Goal: Contribute content: Contribute content

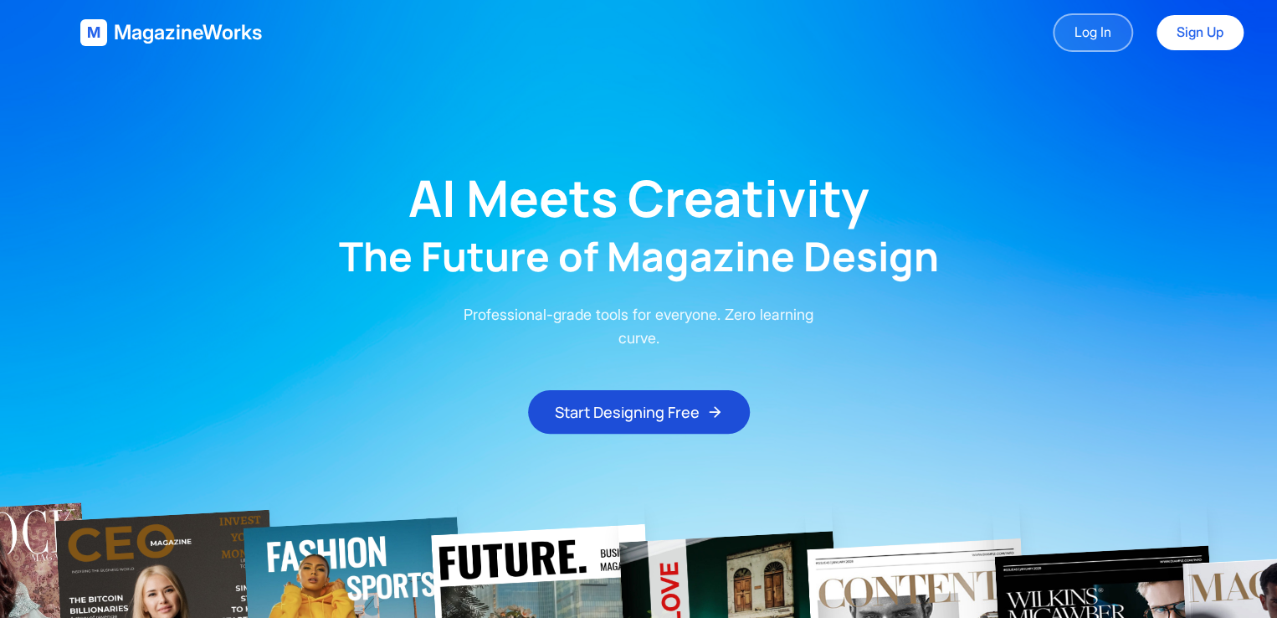
click at [1053, 32] on link "Log In" at bounding box center [1093, 32] width 80 height 39
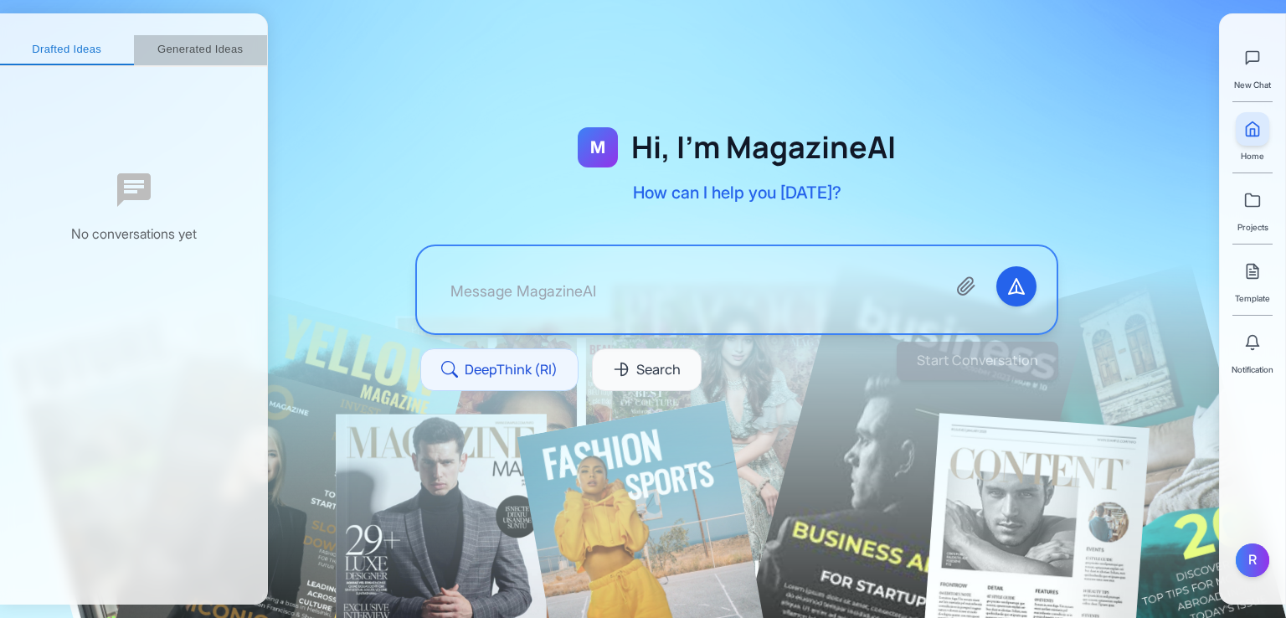
click at [193, 54] on button "Generated Ideas" at bounding box center [201, 50] width 134 height 30
click at [80, 51] on button "Drafted Ideas" at bounding box center [58, 50] width 117 height 30
click at [1259, 76] on div "New Chat" at bounding box center [1252, 66] width 37 height 50
click at [1259, 207] on icon at bounding box center [1252, 200] width 17 height 17
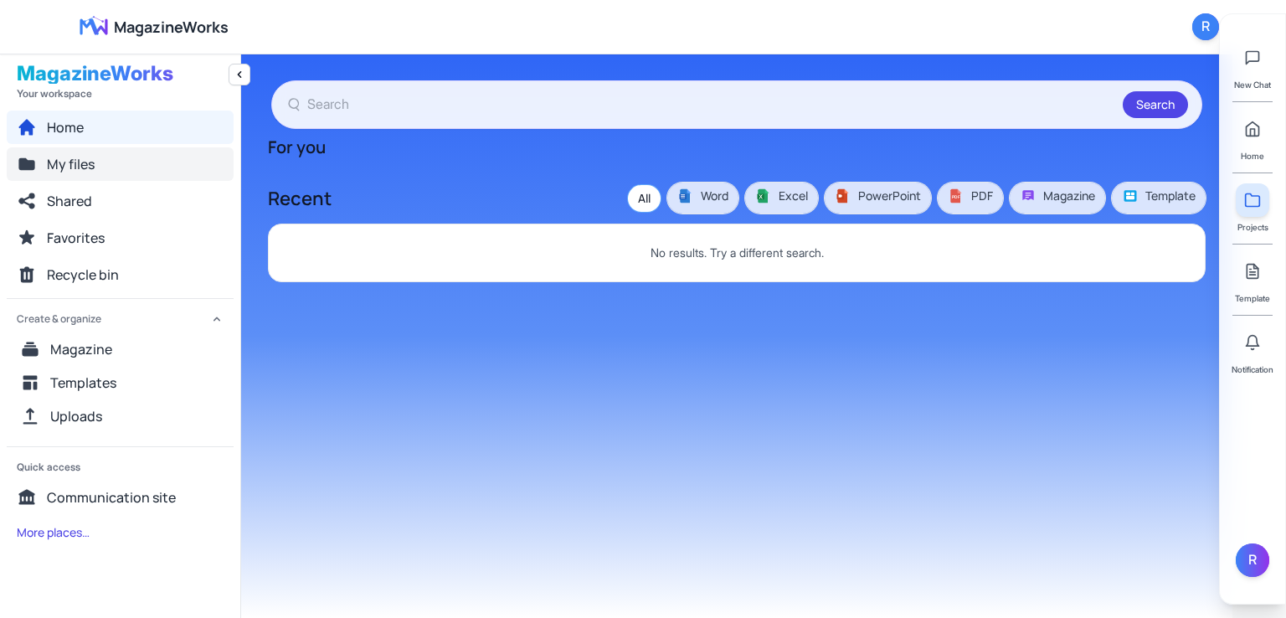
click at [96, 167] on button "My files" at bounding box center [120, 163] width 227 height 33
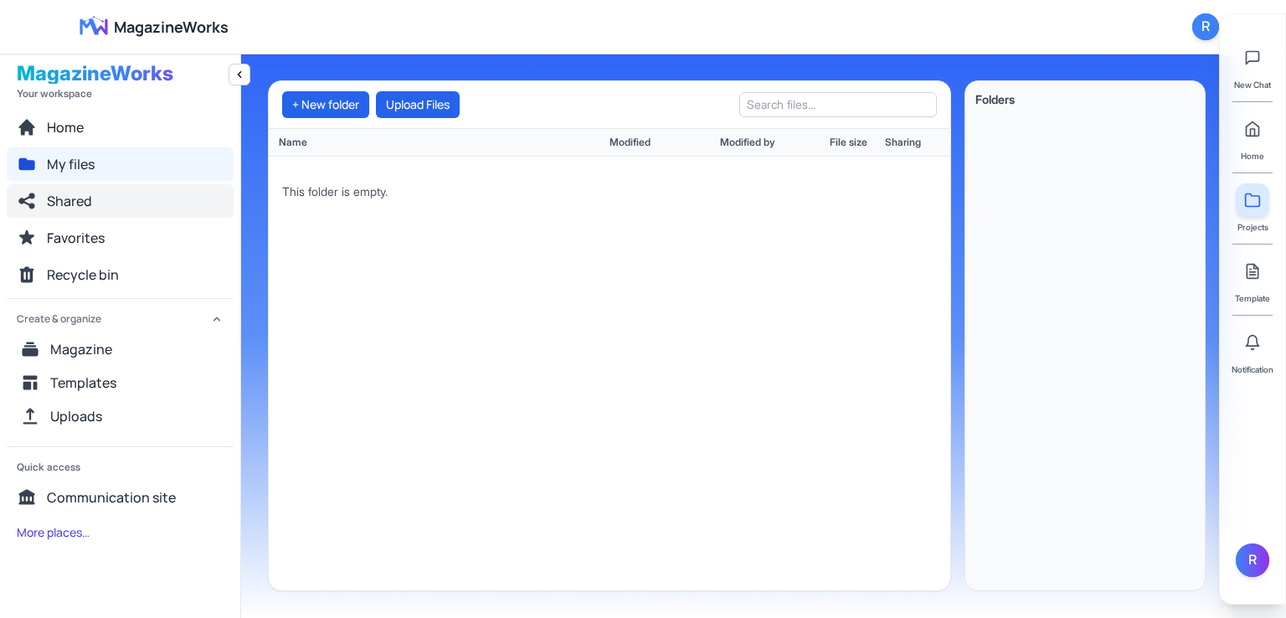
click at [91, 198] on span "Shared" at bounding box center [69, 201] width 45 height 20
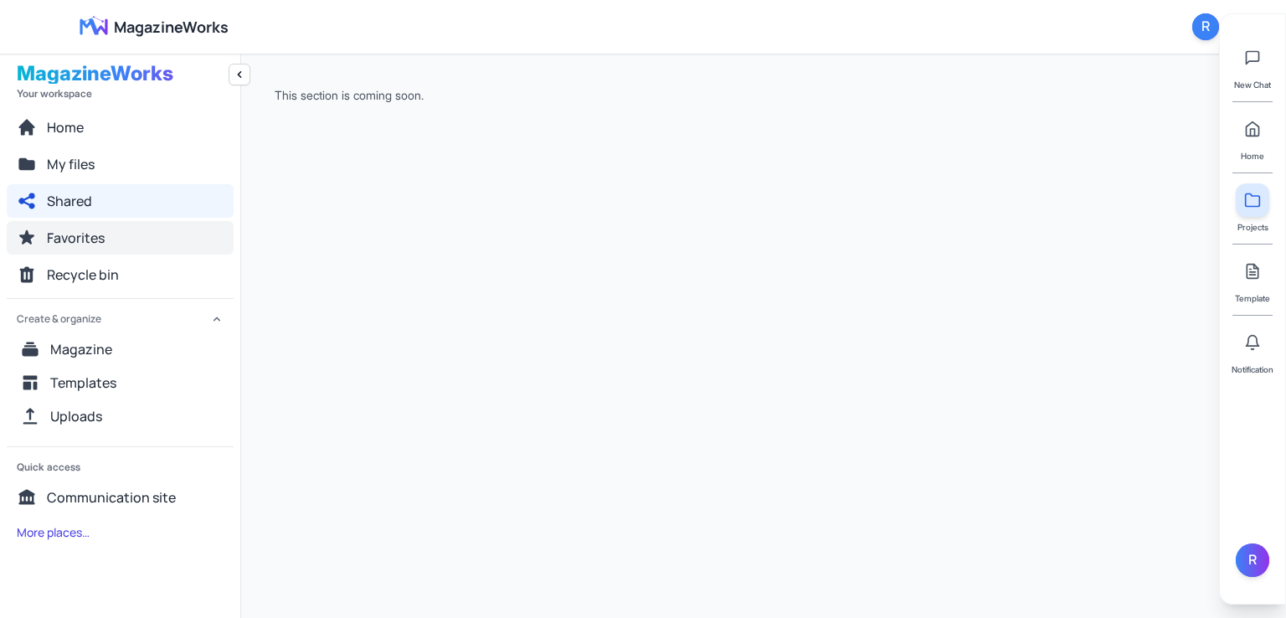
click at [88, 246] on span "Favorites" at bounding box center [76, 238] width 58 height 20
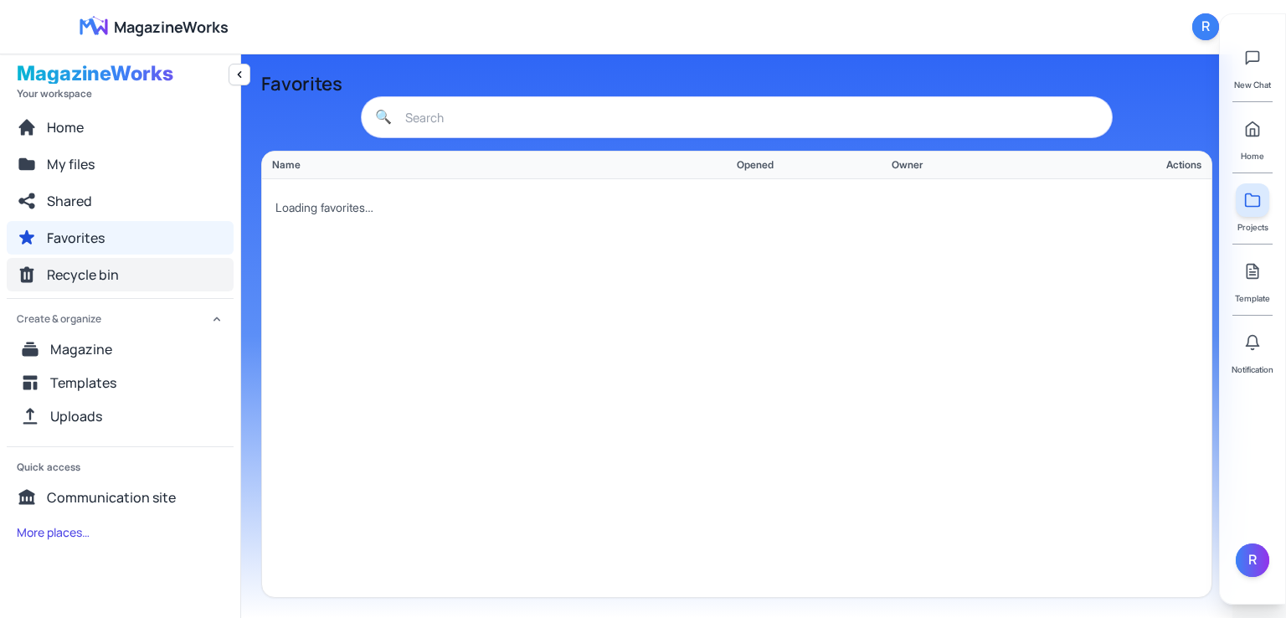
click at [89, 282] on span "Recycle bin" at bounding box center [83, 275] width 72 height 20
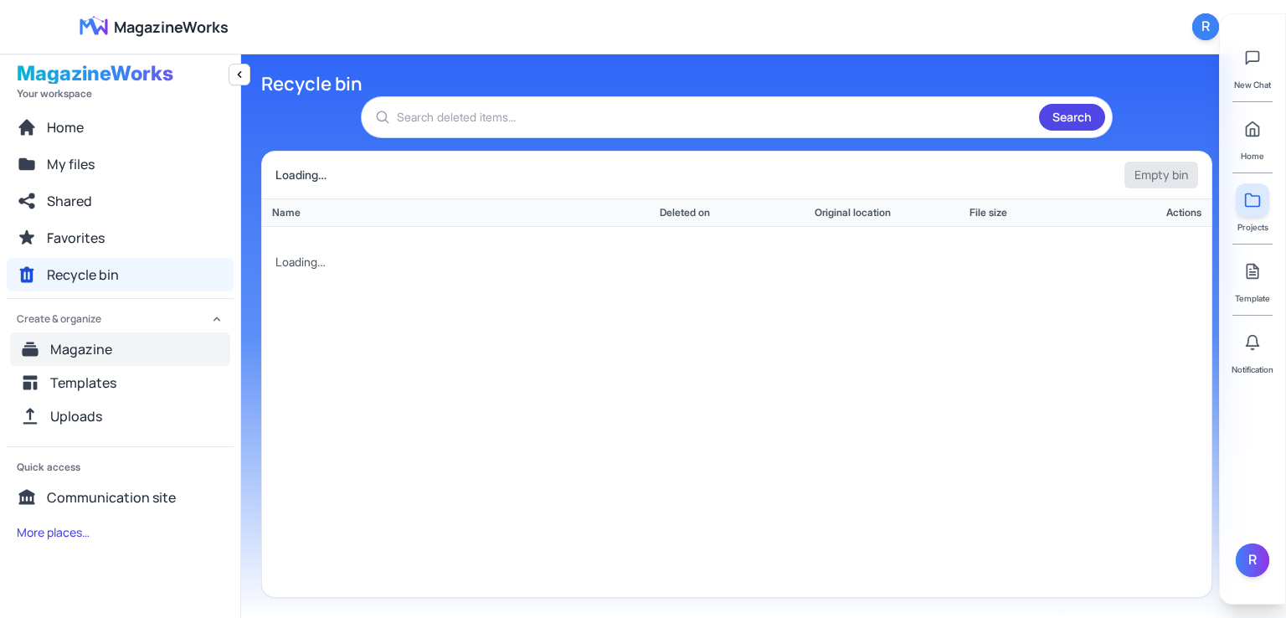
click at [79, 339] on span "Magazine" at bounding box center [81, 349] width 62 height 20
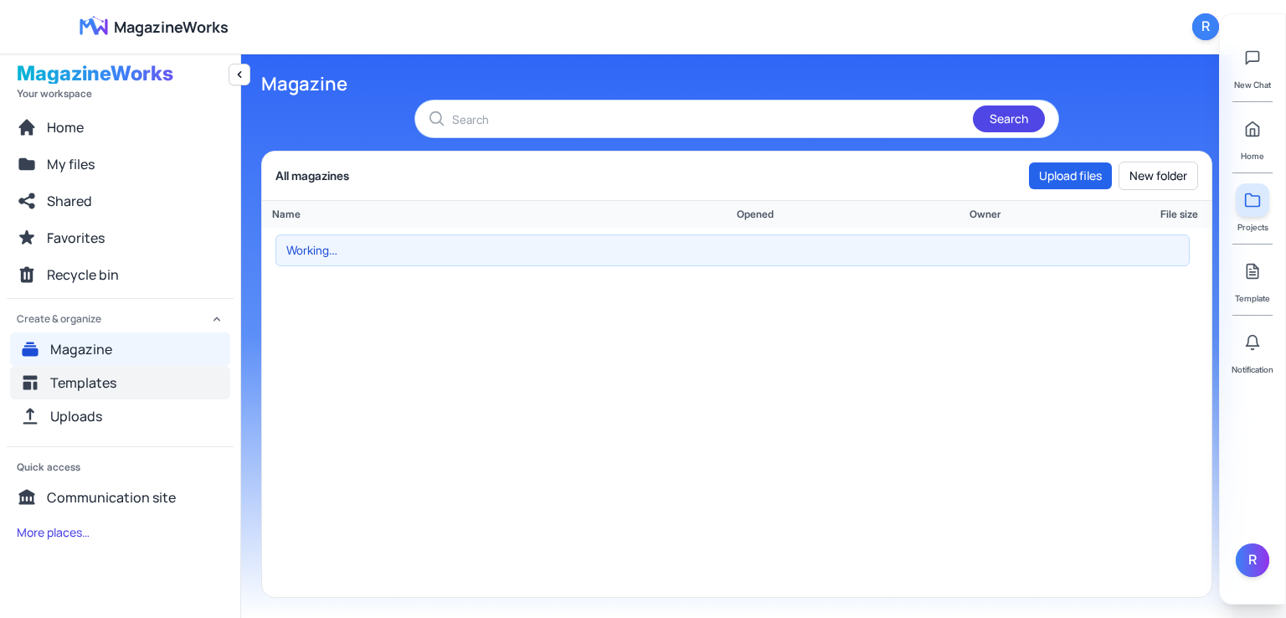
click at [76, 389] on span "Templates" at bounding box center [83, 383] width 66 height 20
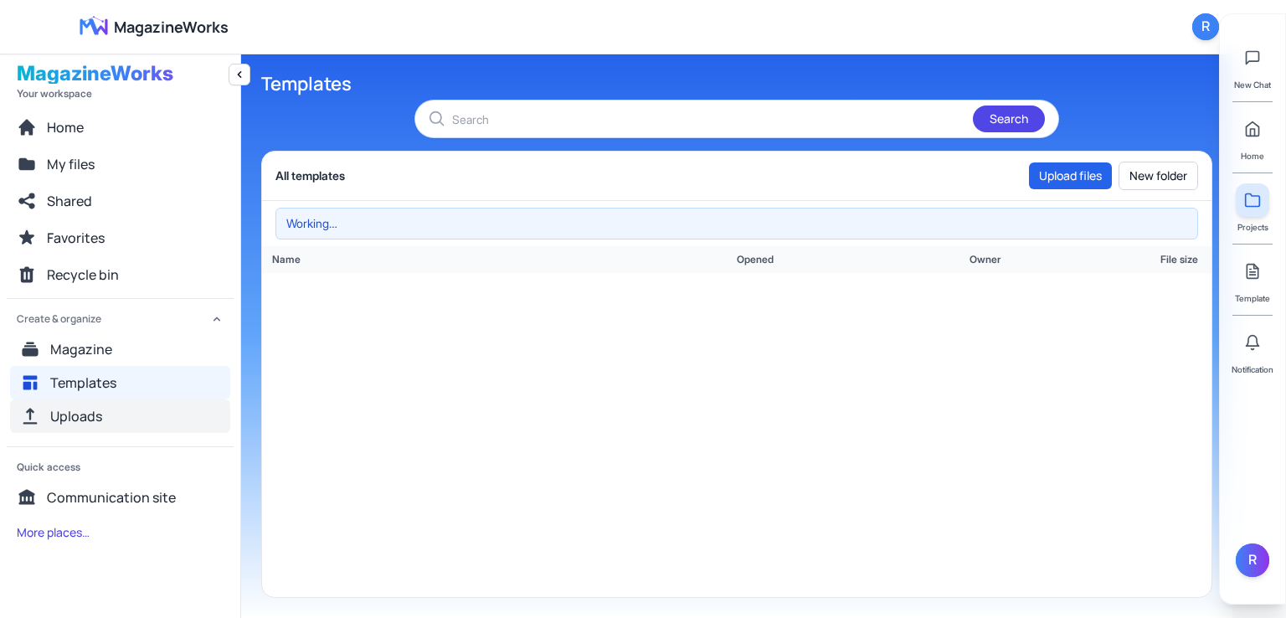
click at [74, 417] on span "Uploads" at bounding box center [76, 416] width 52 height 20
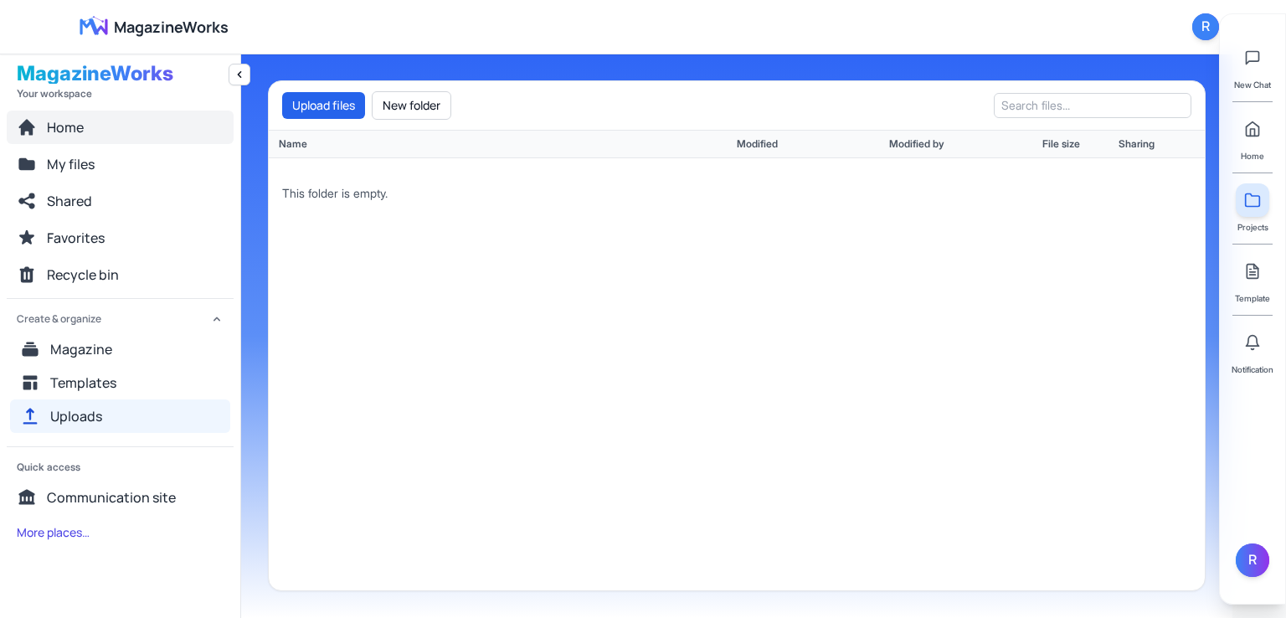
drag, startPoint x: 125, startPoint y: 120, endPoint x: 181, endPoint y: 132, distance: 57.5
click at [126, 119] on button "Home" at bounding box center [120, 126] width 227 height 33
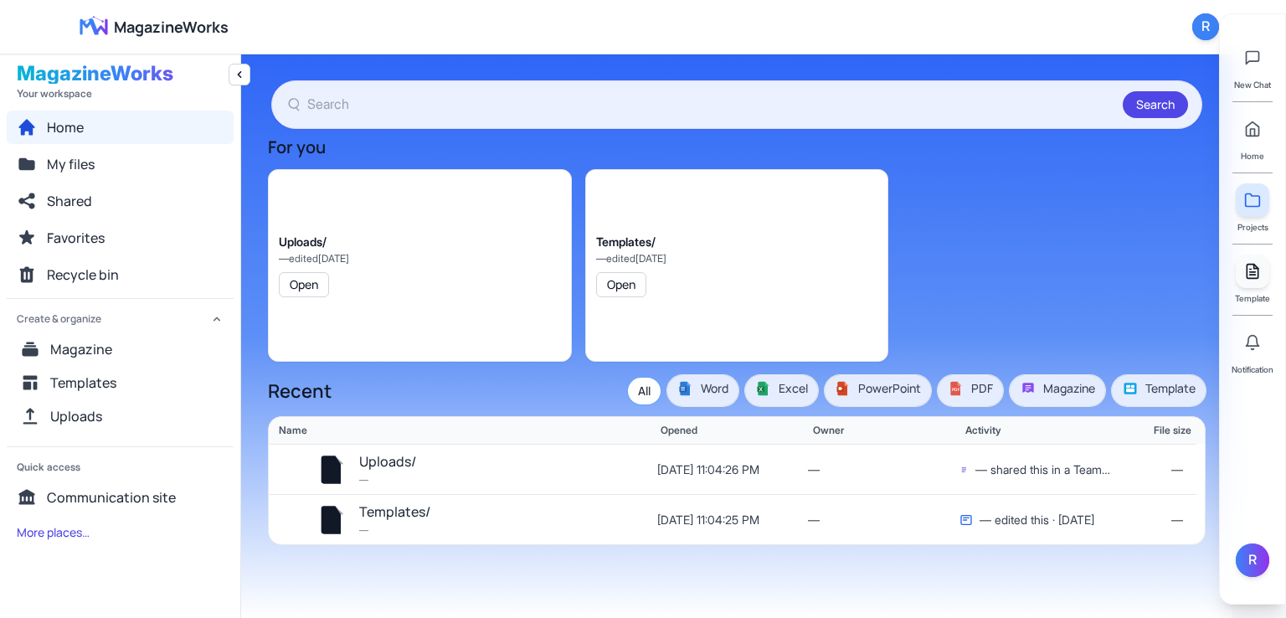
click at [1257, 275] on icon at bounding box center [1252, 271] width 17 height 17
click at [1242, 282] on link at bounding box center [1252, 270] width 33 height 33
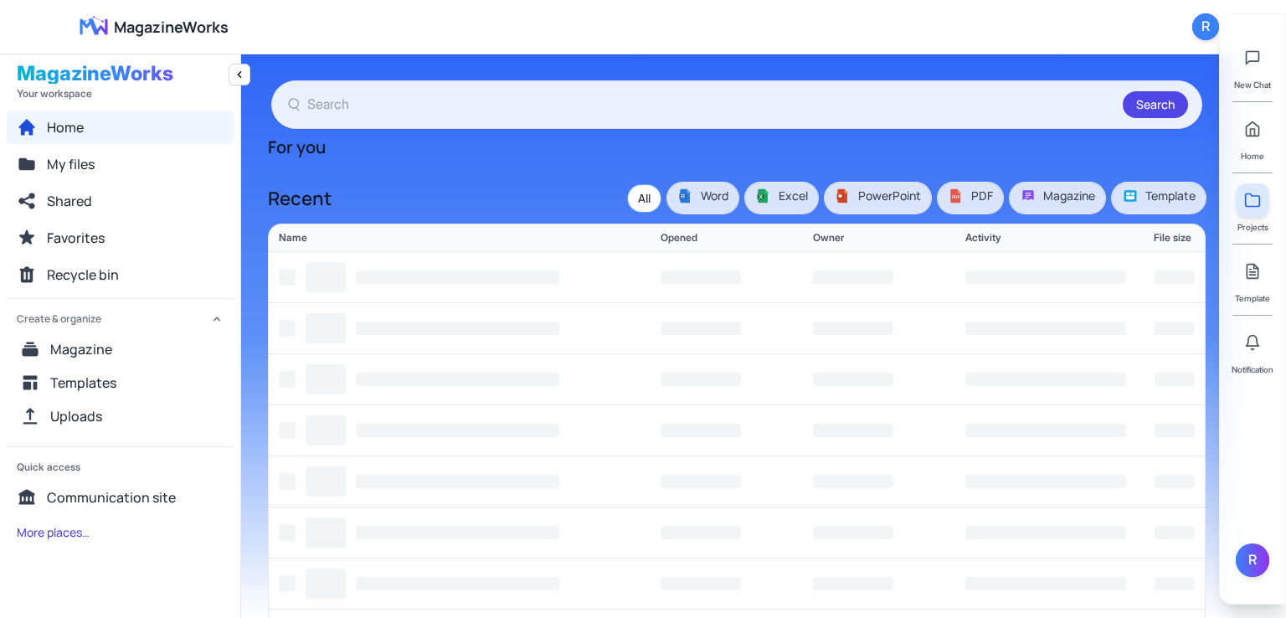
click at [1244, 361] on div "Notification" at bounding box center [1252, 351] width 42 height 50
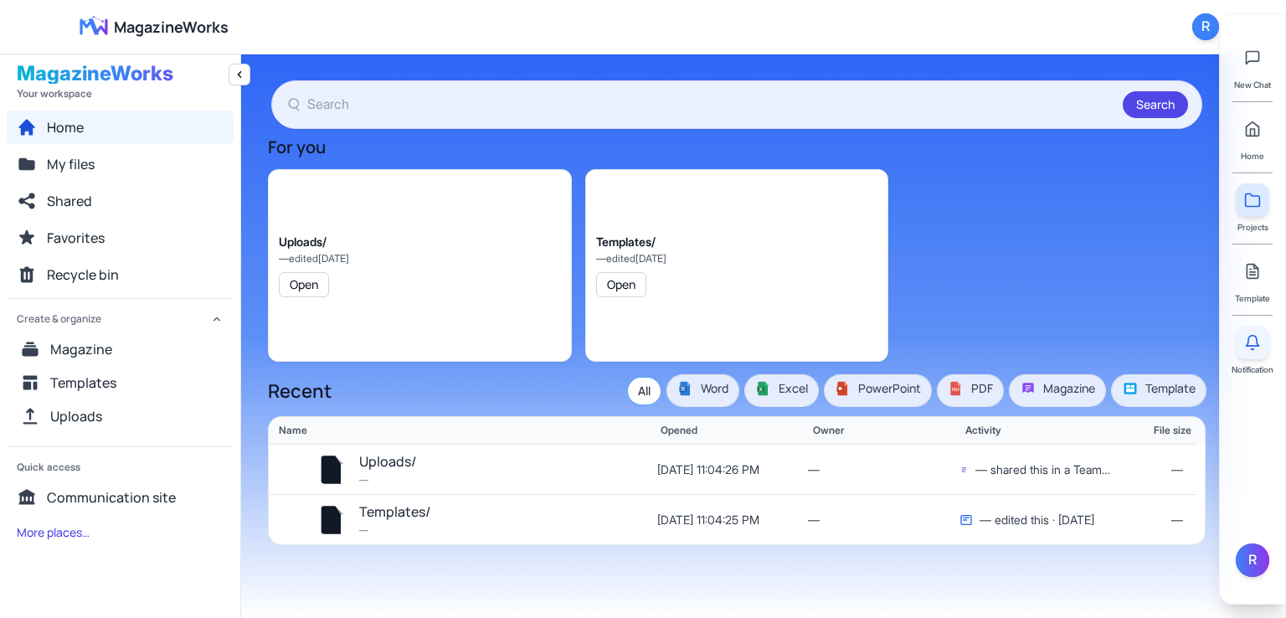
click at [1266, 339] on button at bounding box center [1252, 342] width 33 height 33
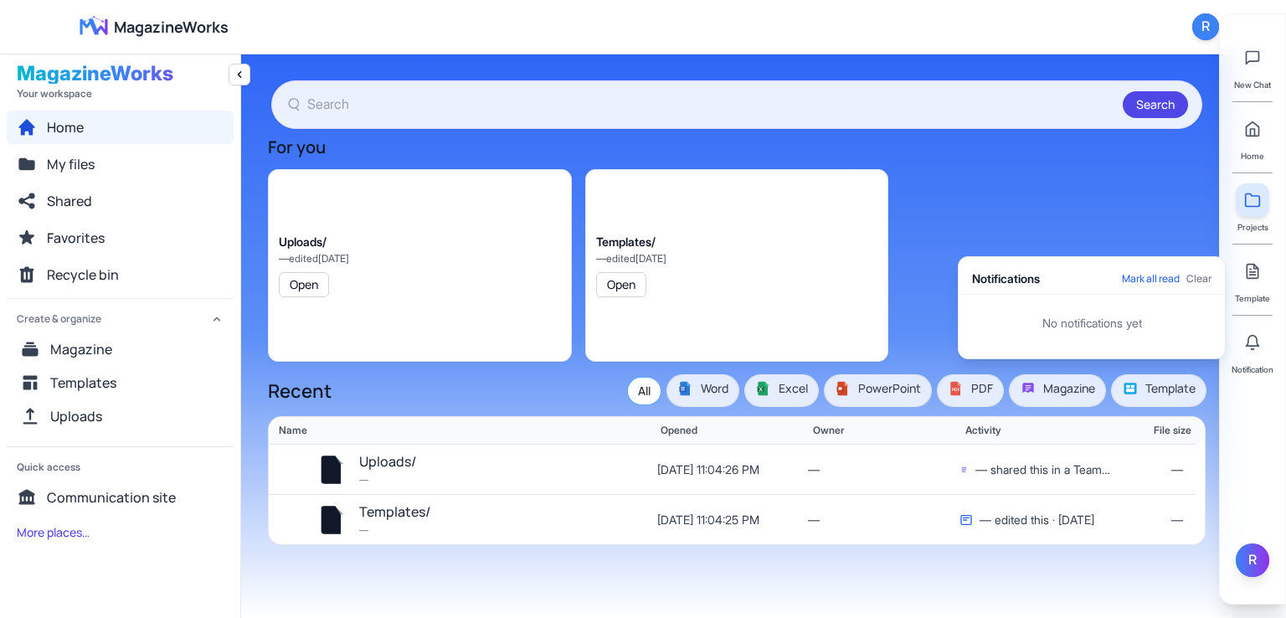
click at [1260, 556] on div "R" at bounding box center [1252, 559] width 33 height 33
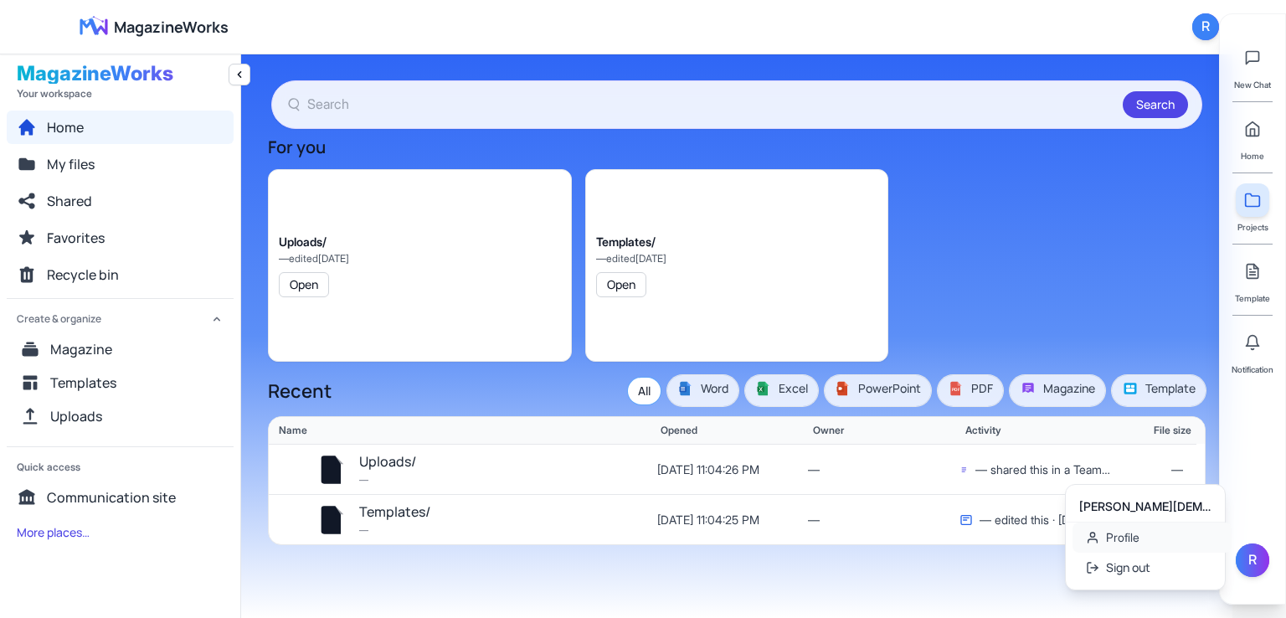
click at [1122, 536] on link "Profile" at bounding box center [1151, 537] width 159 height 30
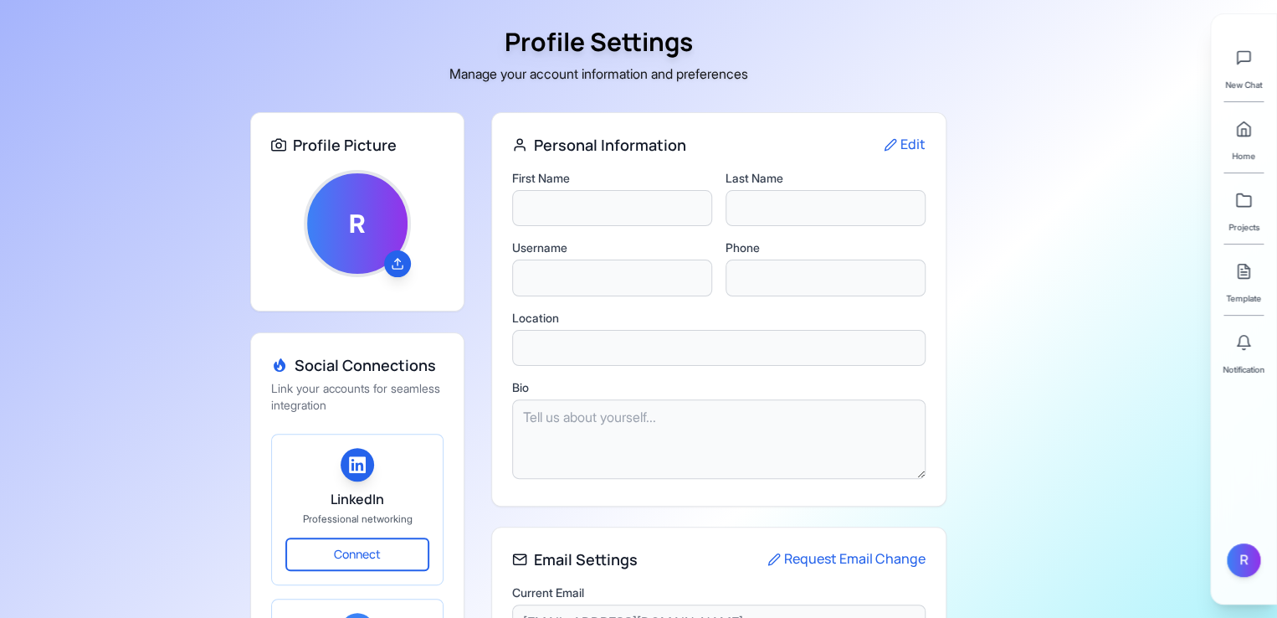
type input "Ruhan"
type input "[DEMOGRAPHIC_DATA]"
click at [1250, 59] on icon at bounding box center [1244, 58] width 13 height 13
click at [1239, 61] on icon at bounding box center [1244, 58] width 13 height 13
click at [1252, 128] on link at bounding box center [1243, 128] width 33 height 33
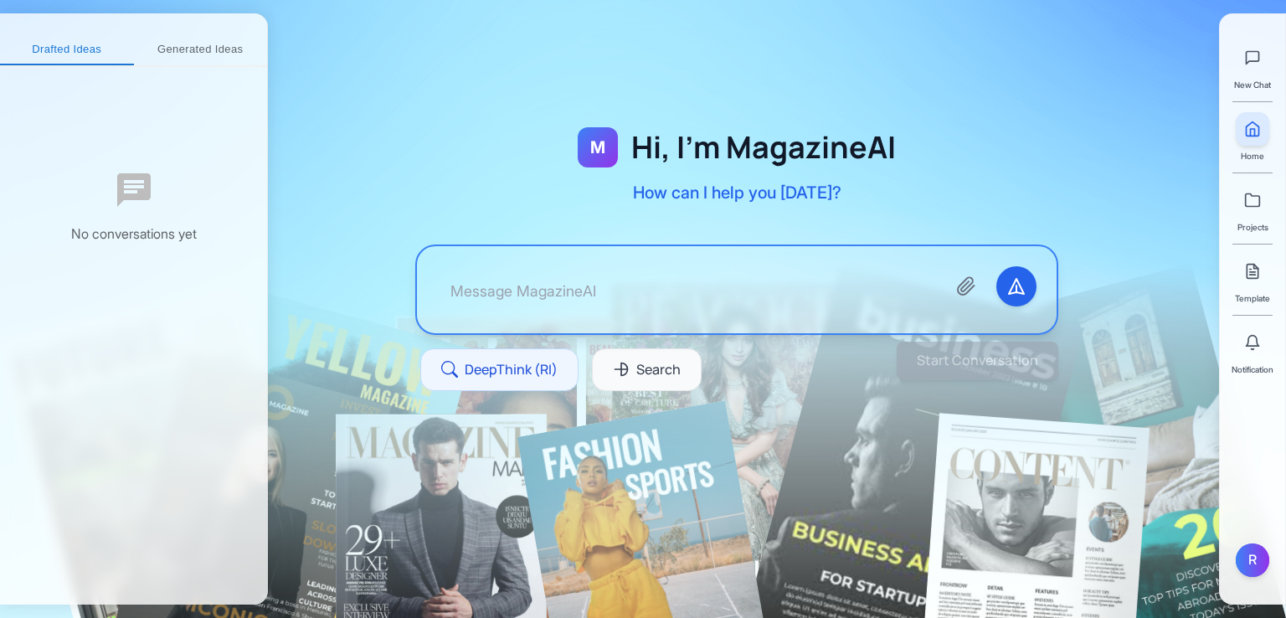
click at [630, 296] on textarea at bounding box center [685, 289] width 496 height 47
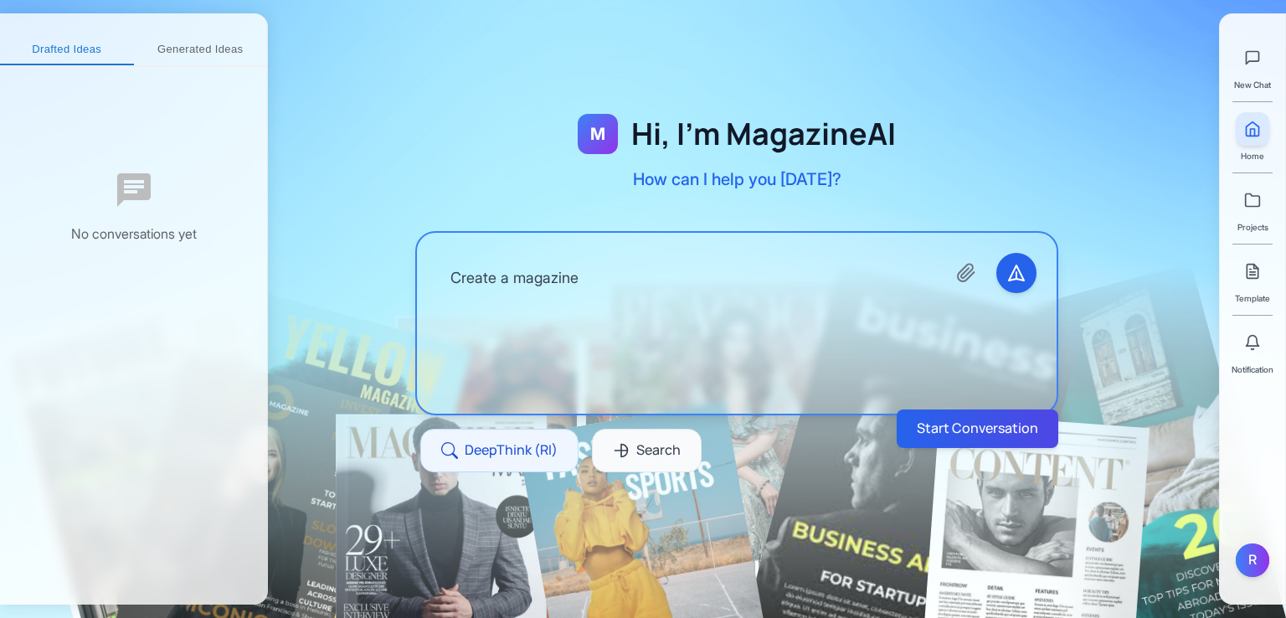
click at [641, 276] on textarea "Create a magazine" at bounding box center [685, 323] width 496 height 141
click at [621, 285] on textarea "Create a magazine" at bounding box center [685, 323] width 496 height 141
click at [954, 423] on button "Start Conversation" at bounding box center [977, 428] width 160 height 38
type textarea "Create a magazine on human behaviour"
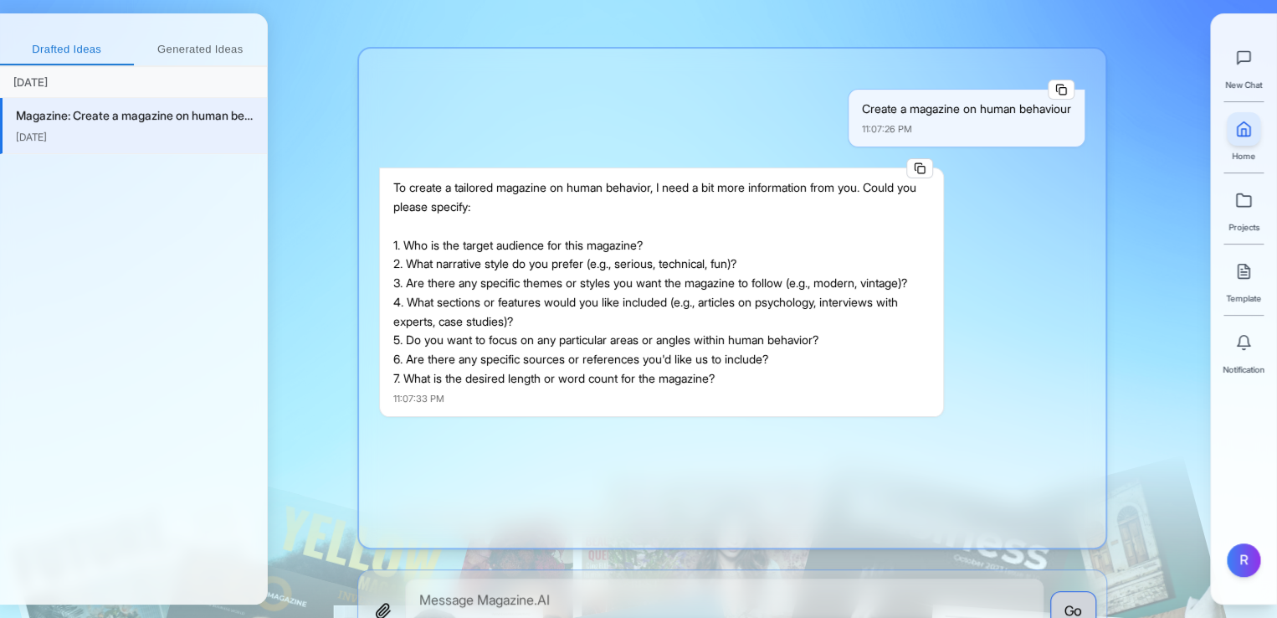
drag, startPoint x: 420, startPoint y: 246, endPoint x: 746, endPoint y: 384, distance: 353.7
click at [746, 384] on div "To create a tailored magazine on human behavior, I need a bit more information …" at bounding box center [661, 282] width 537 height 209
click at [524, 365] on div "To create a tailored magazine on human behavior, I need a bit more information …" at bounding box center [661, 282] width 537 height 209
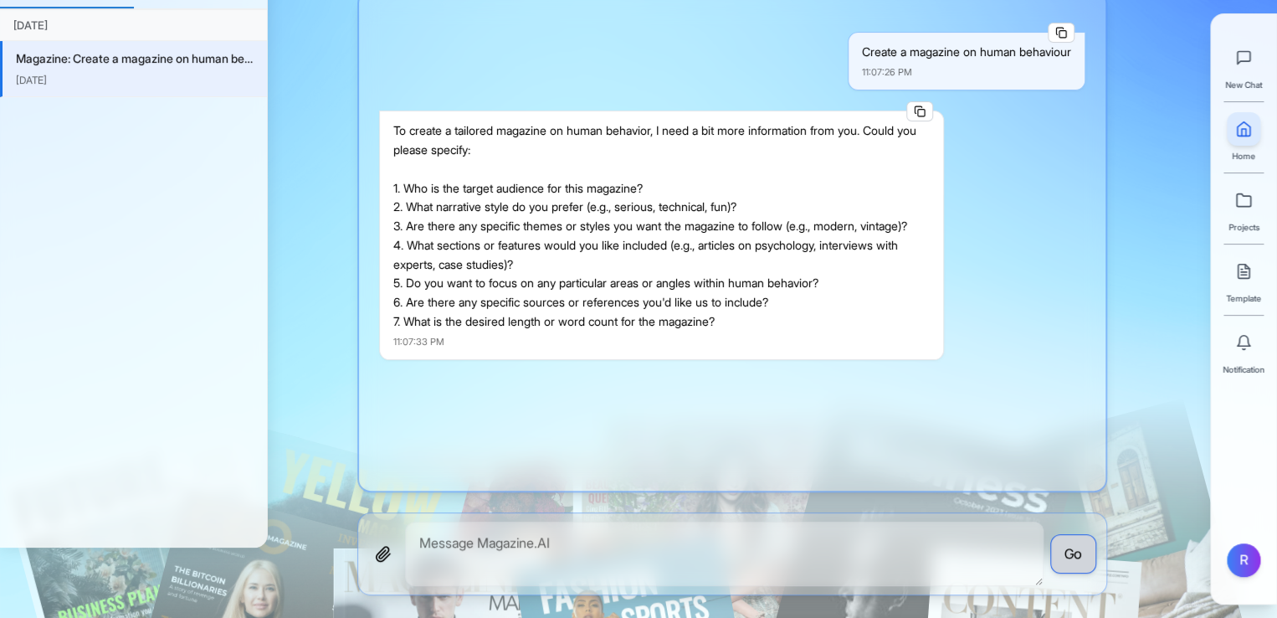
scroll to position [84, 0]
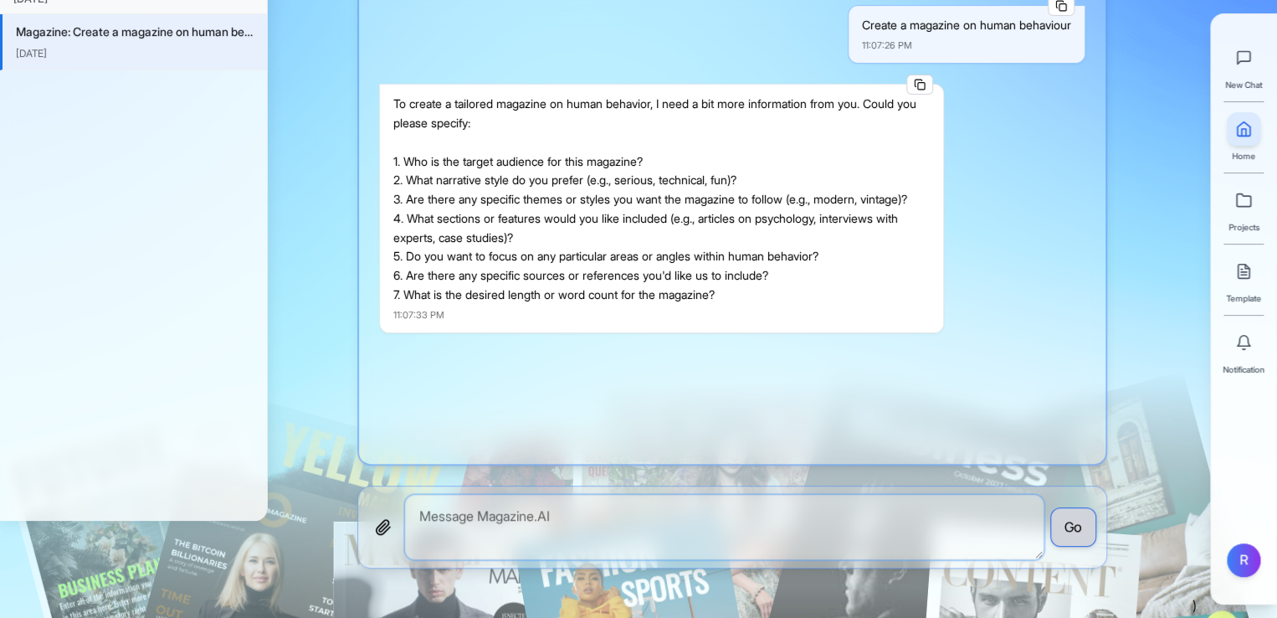
click at [523, 516] on textarea at bounding box center [724, 527] width 639 height 64
type textarea "1. [DEMOGRAPHIC_DATA] people 2. indian english 3. no"
click at [1084, 524] on button "Go" at bounding box center [1074, 527] width 46 height 40
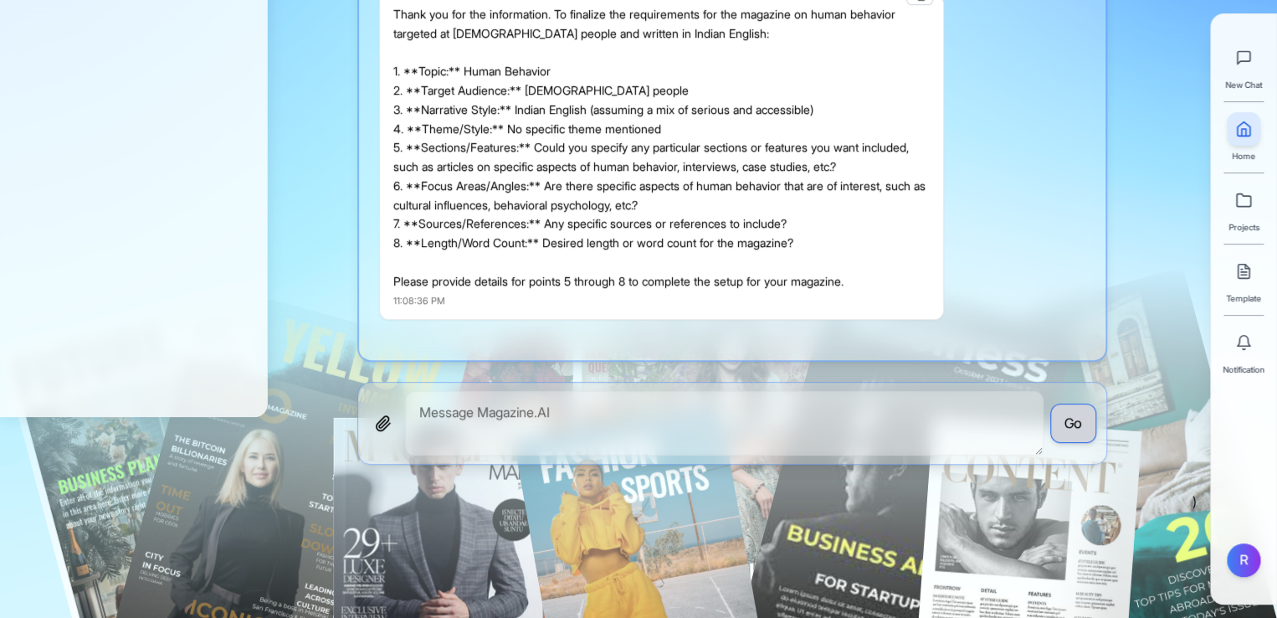
scroll to position [189, 0]
click at [660, 403] on textarea at bounding box center [724, 421] width 639 height 64
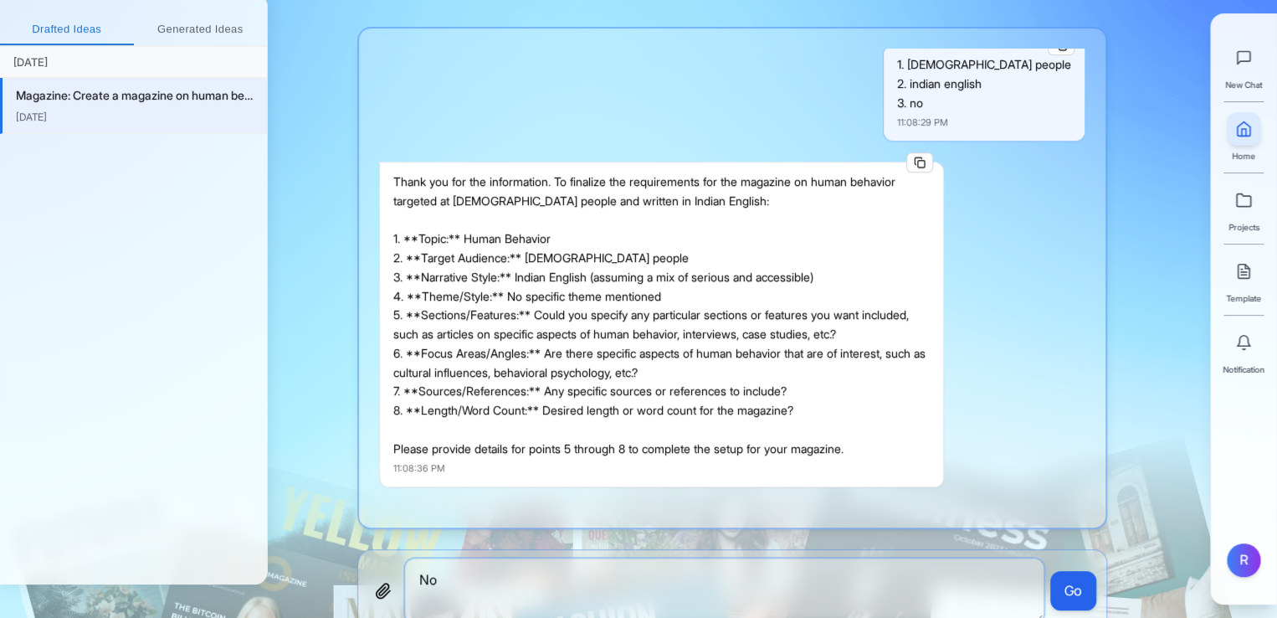
scroll to position [0, 0]
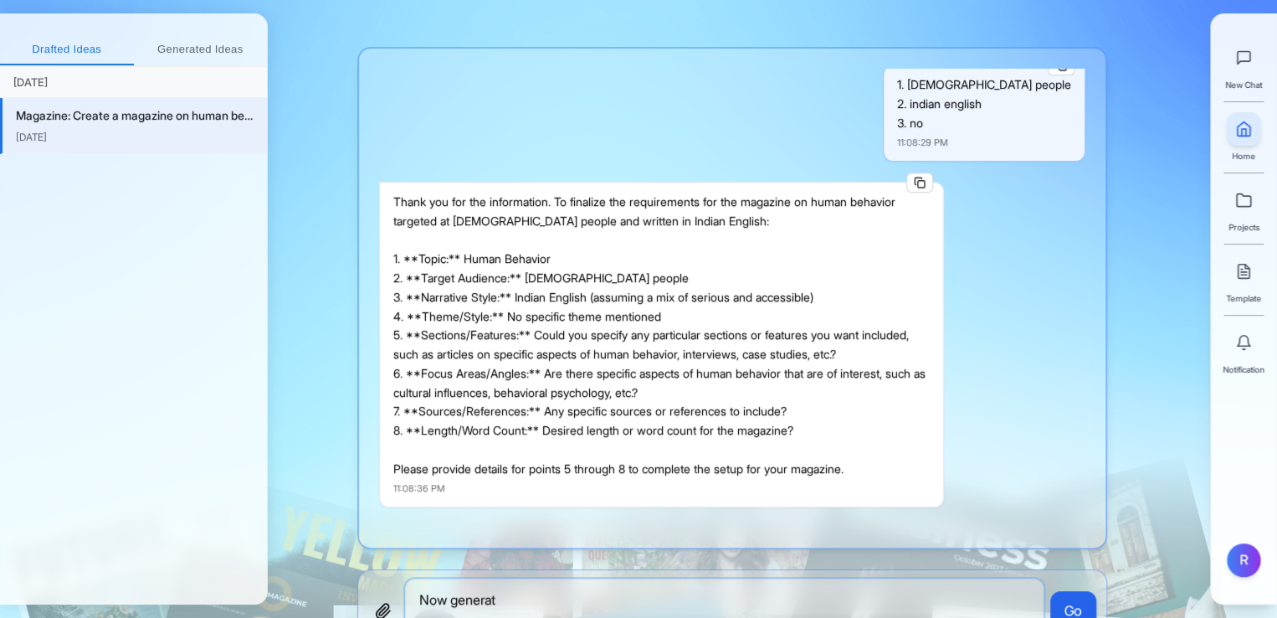
type textarea "Now generate"
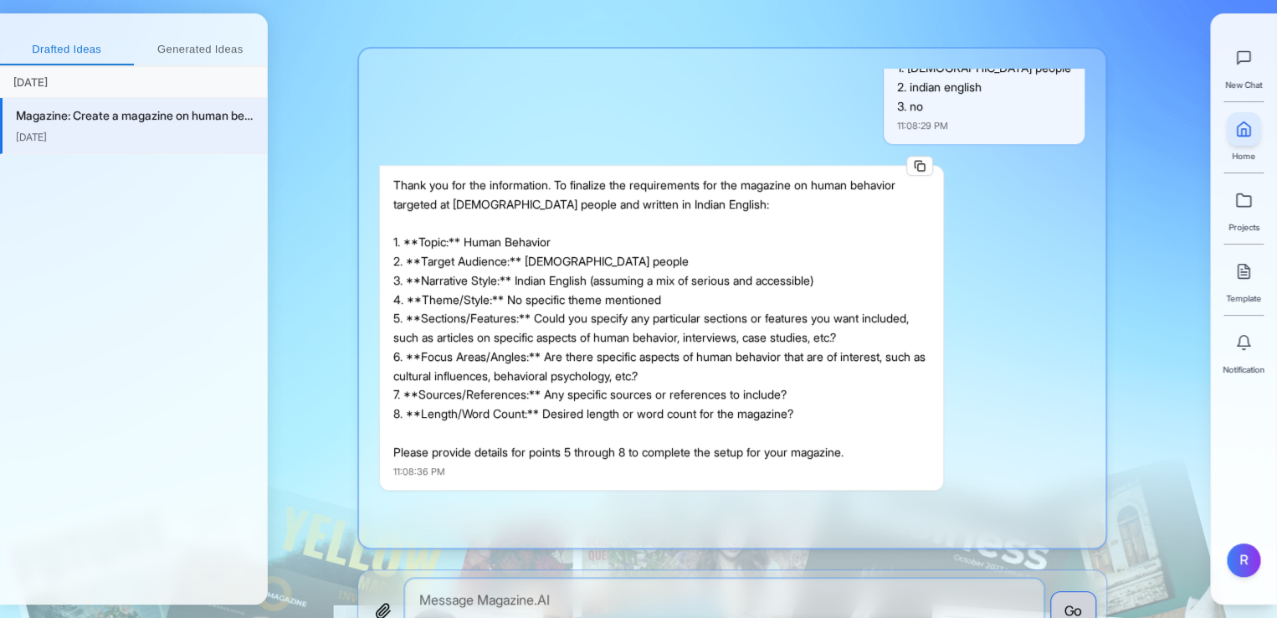
scroll to position [468, 0]
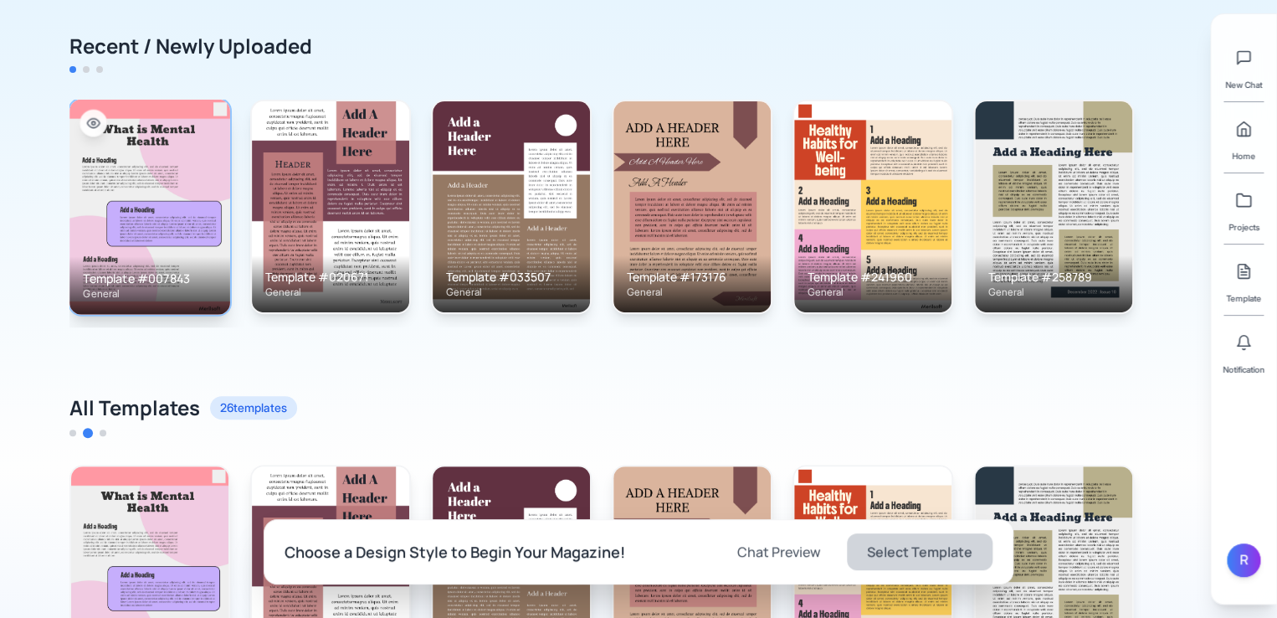
scroll to position [167, 0]
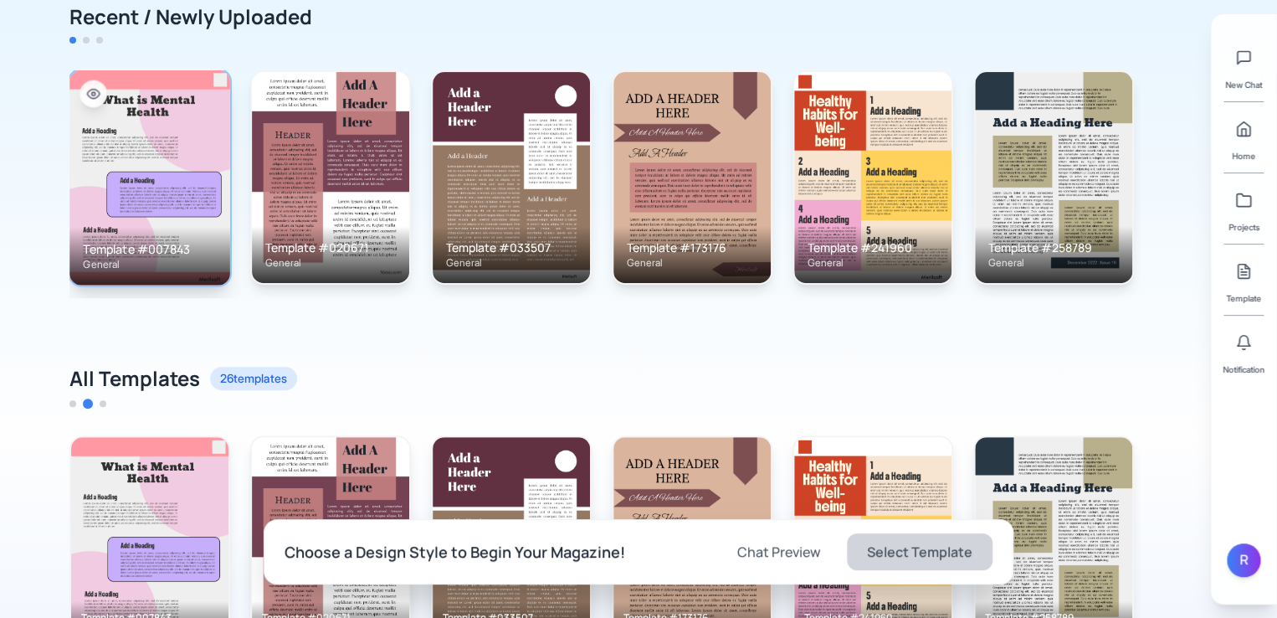
click at [154, 178] on img at bounding box center [149, 176] width 161 height 215
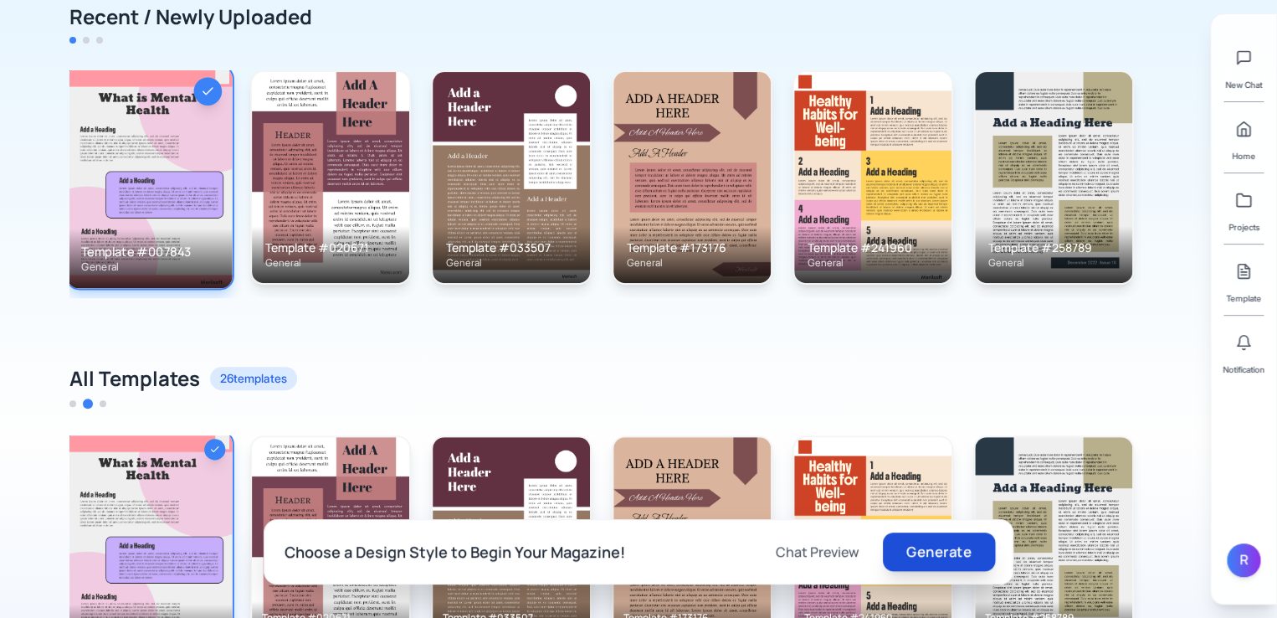
click at [938, 545] on button "Generate" at bounding box center [939, 551] width 112 height 39
click at [775, 550] on button "Chat Preview" at bounding box center [801, 551] width 116 height 37
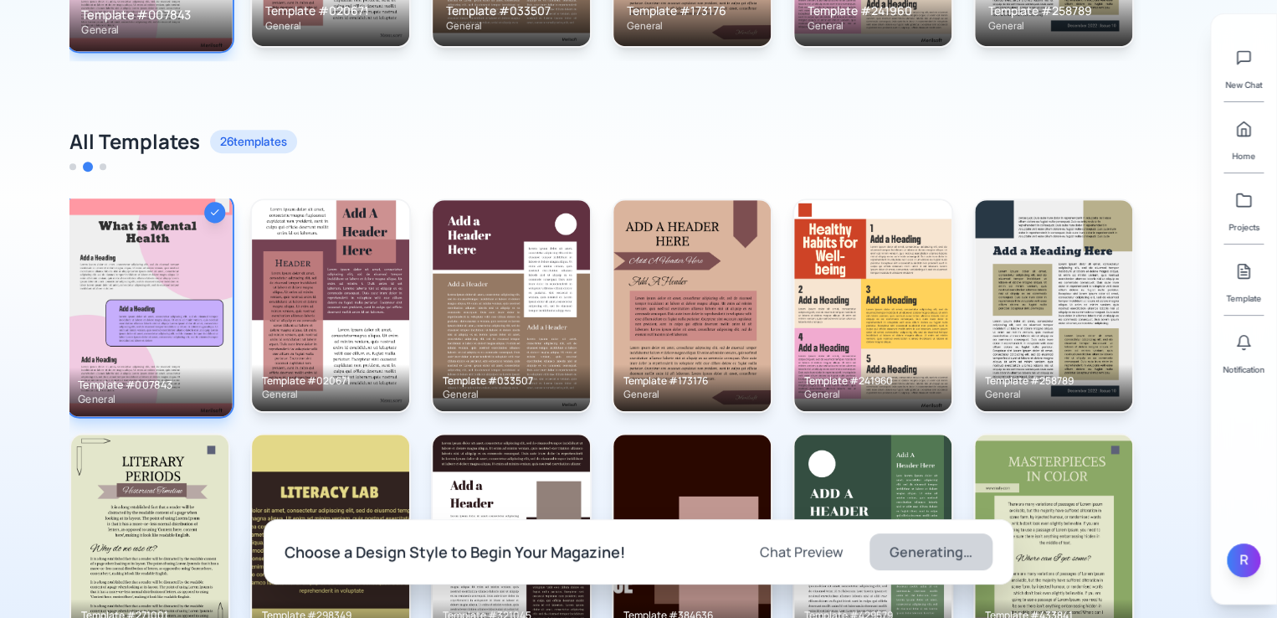
scroll to position [419, 0]
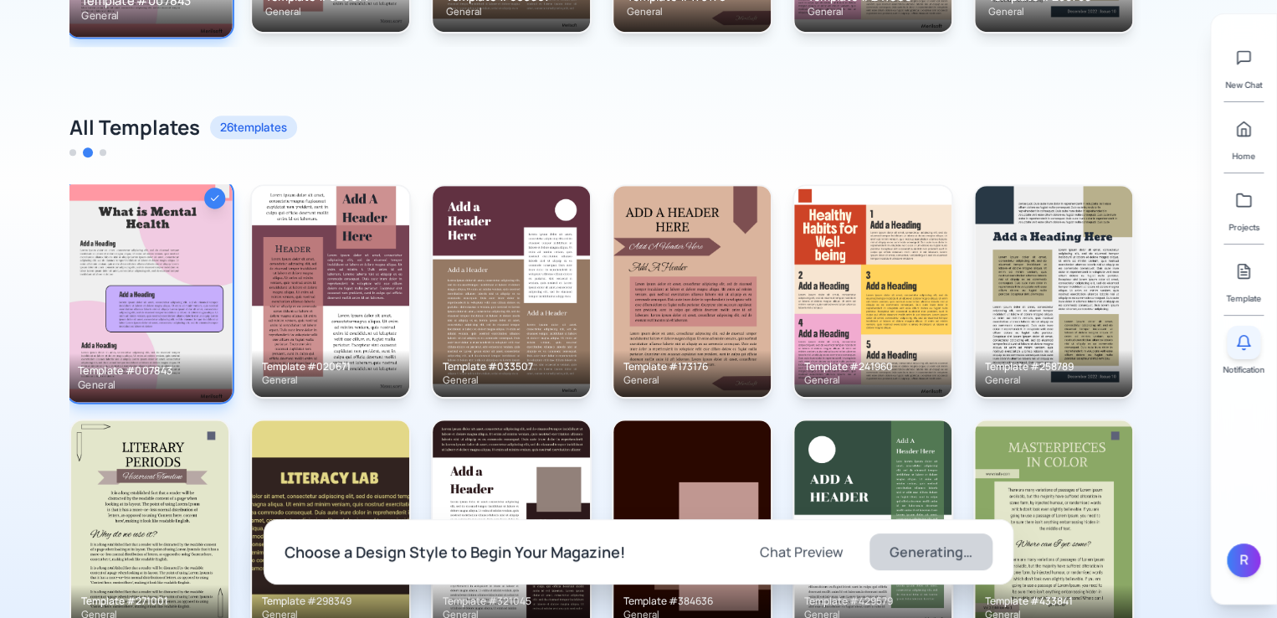
click at [1251, 353] on button at bounding box center [1243, 342] width 33 height 33
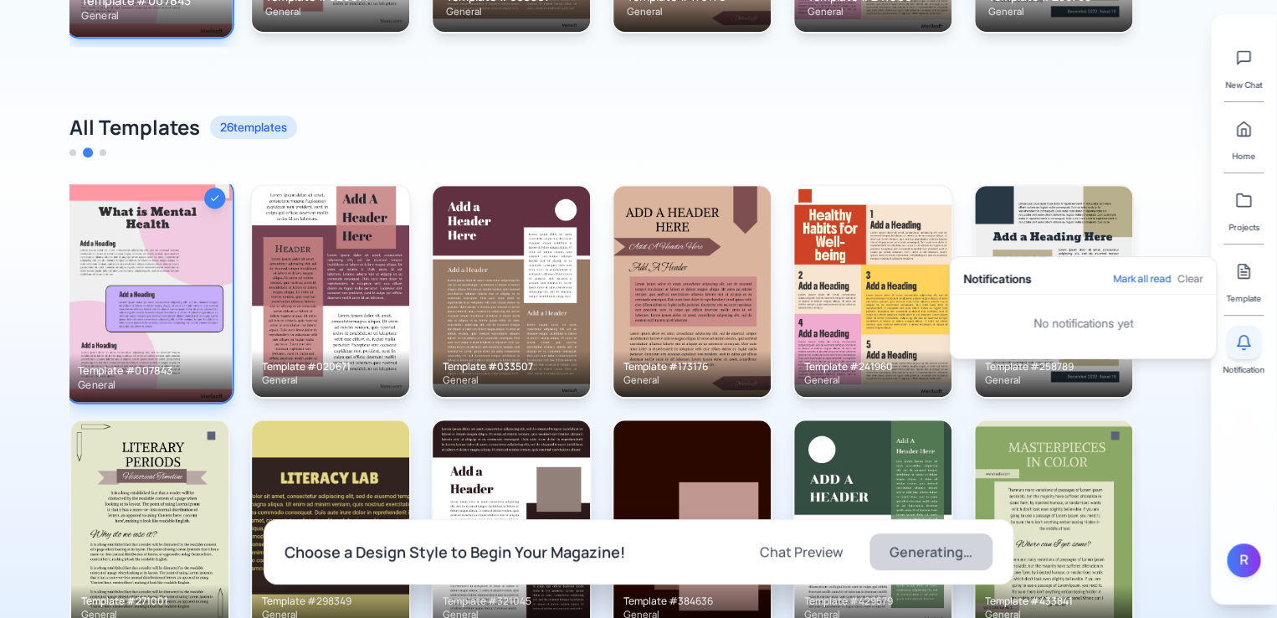
click at [1251, 353] on button at bounding box center [1243, 342] width 33 height 33
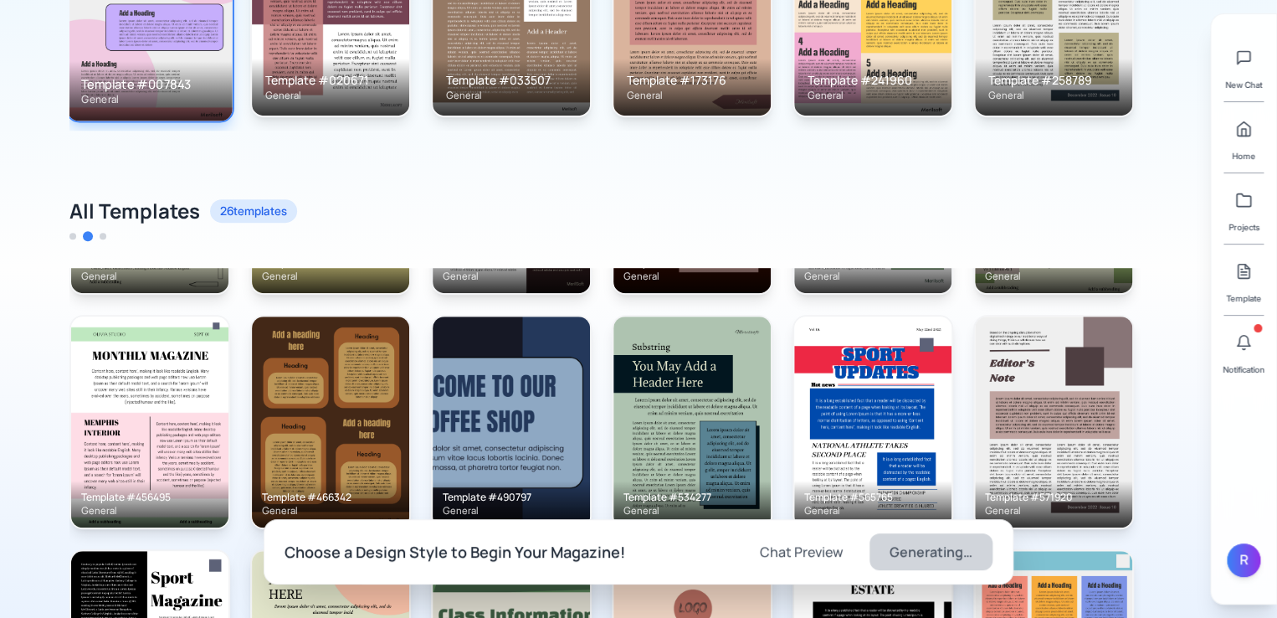
scroll to position [640, 0]
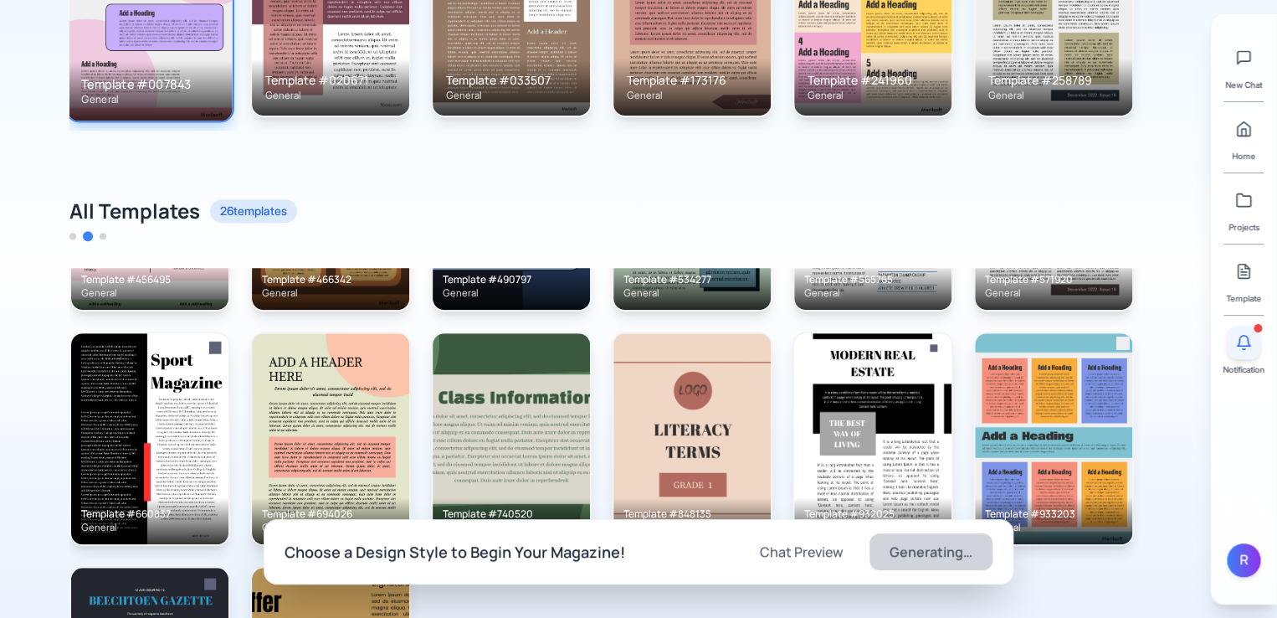
click at [1246, 345] on icon at bounding box center [1244, 341] width 13 height 11
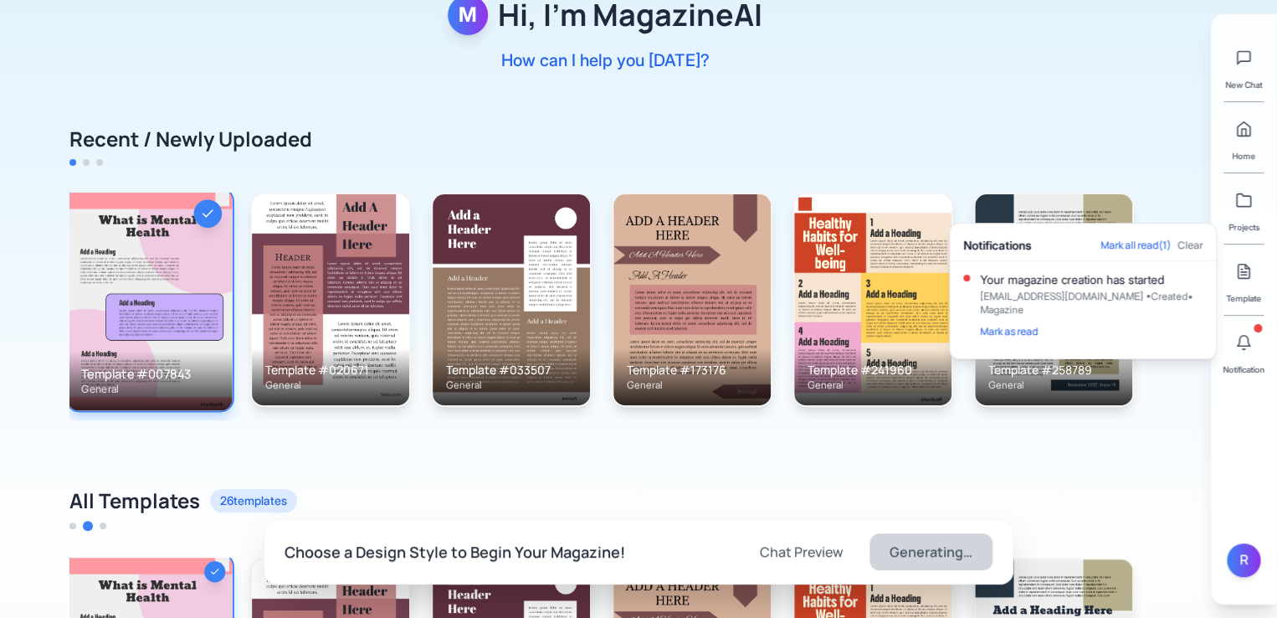
scroll to position [0, 0]
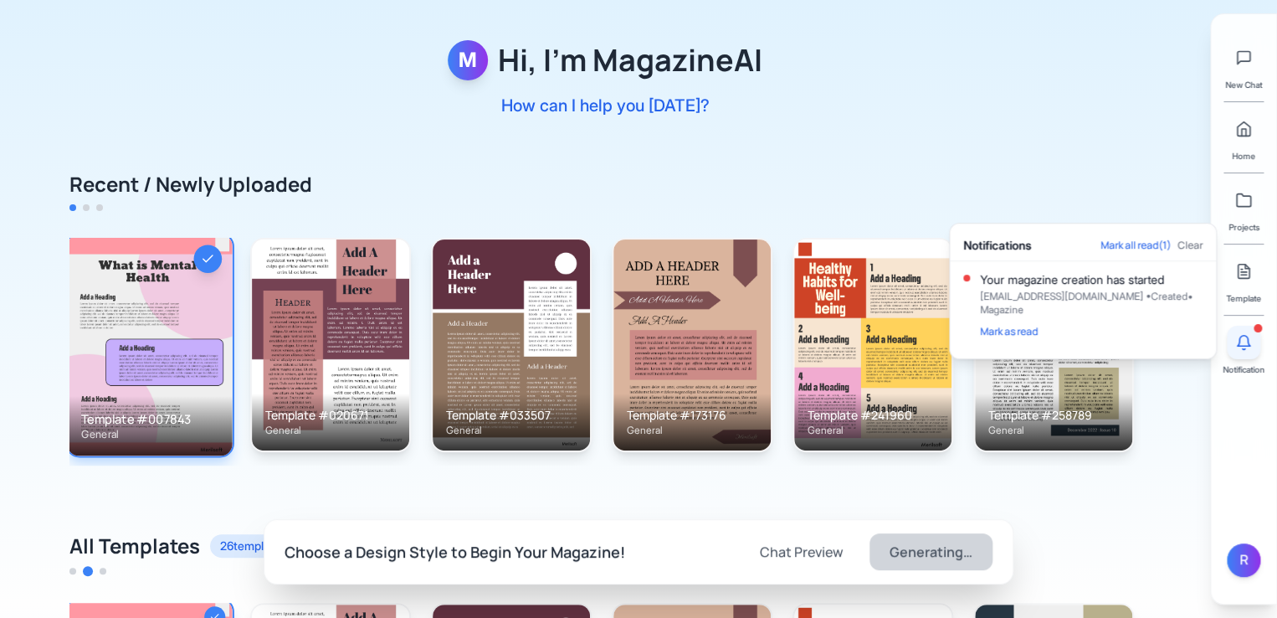
click at [1245, 351] on button at bounding box center [1243, 342] width 33 height 33
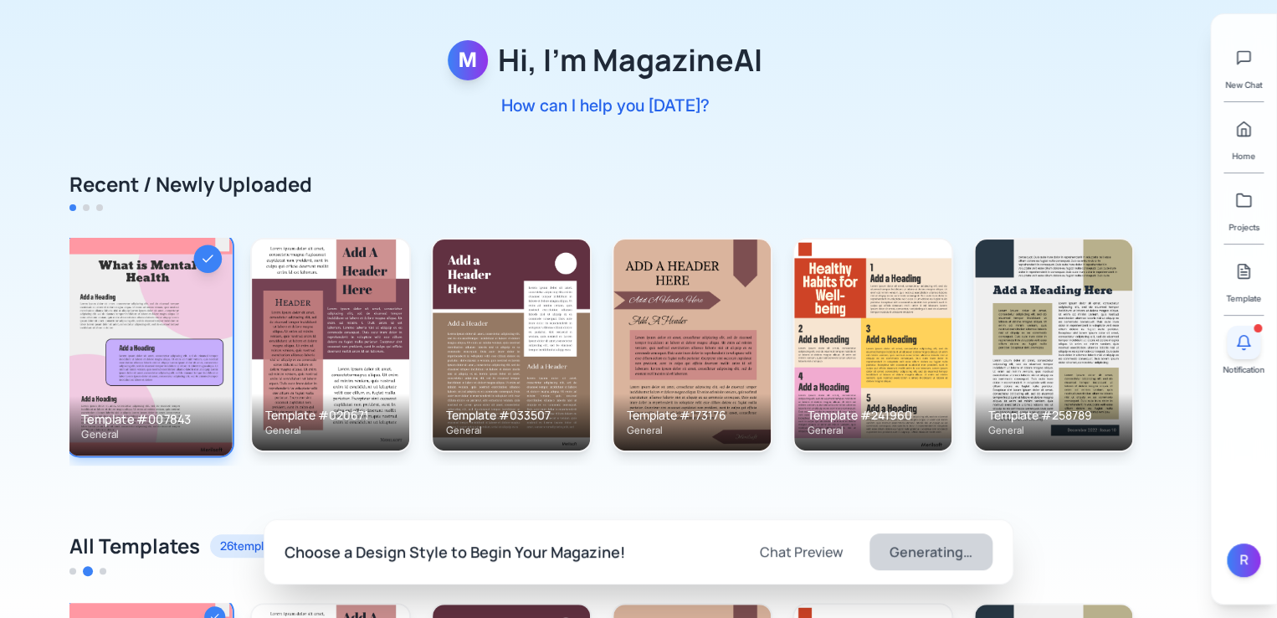
click at [1245, 351] on button at bounding box center [1243, 342] width 33 height 33
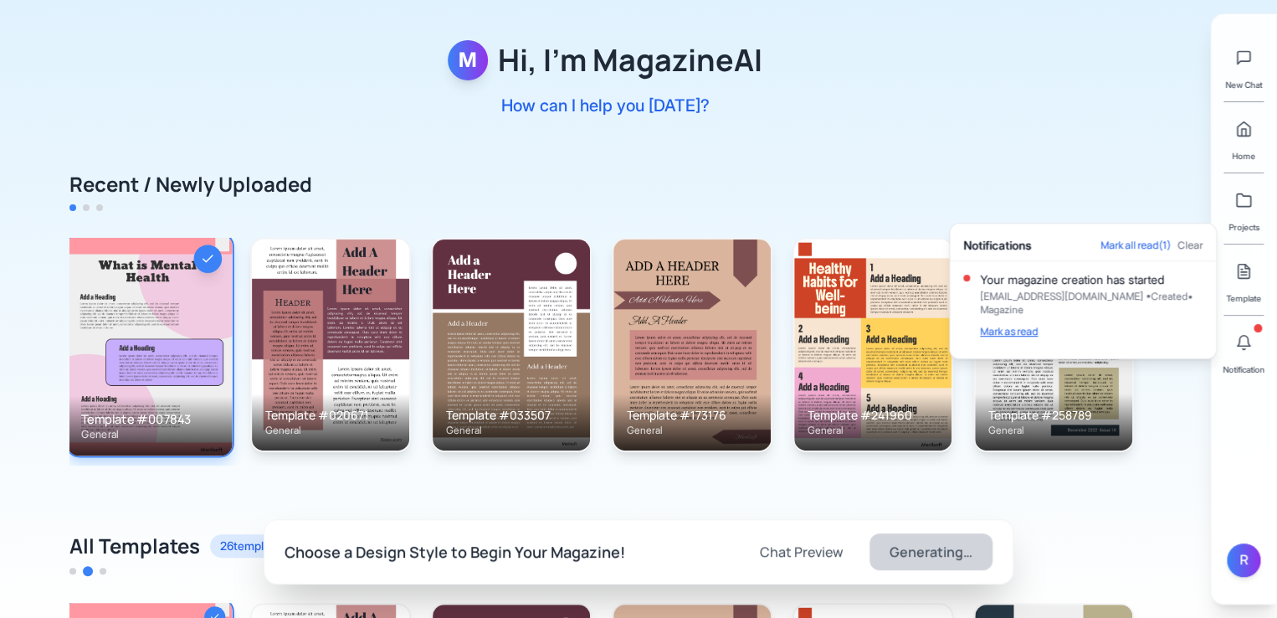
click at [1008, 329] on button "Mark as read" at bounding box center [1009, 331] width 58 height 13
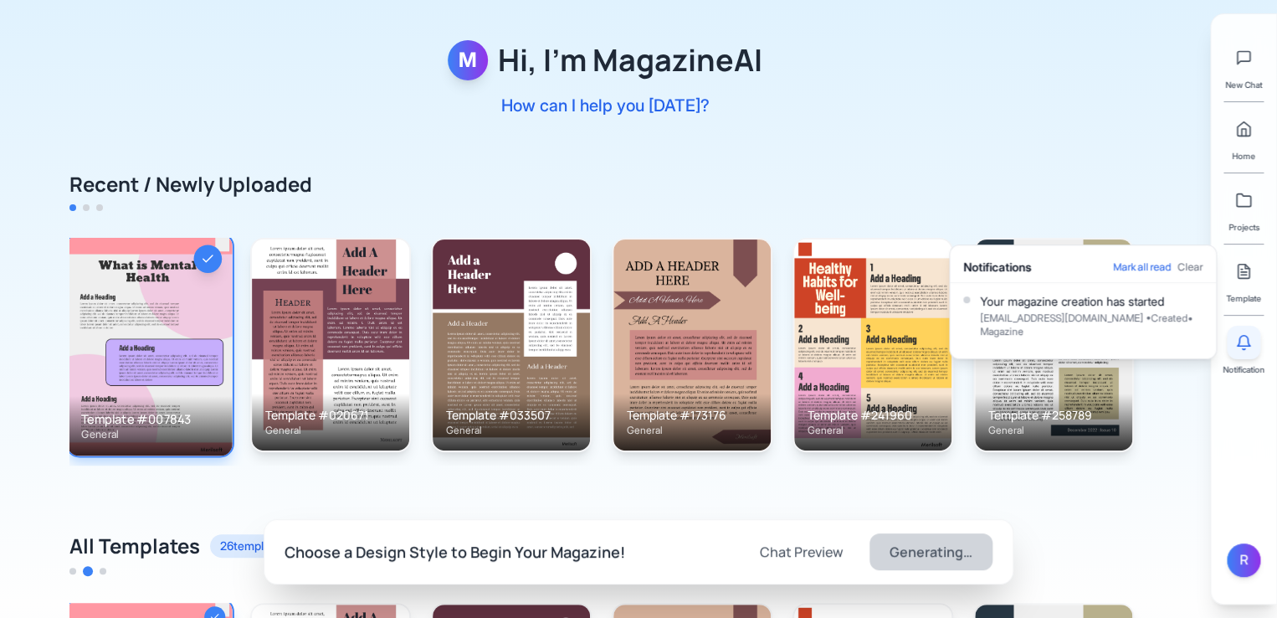
click at [1236, 345] on icon at bounding box center [1244, 342] width 17 height 17
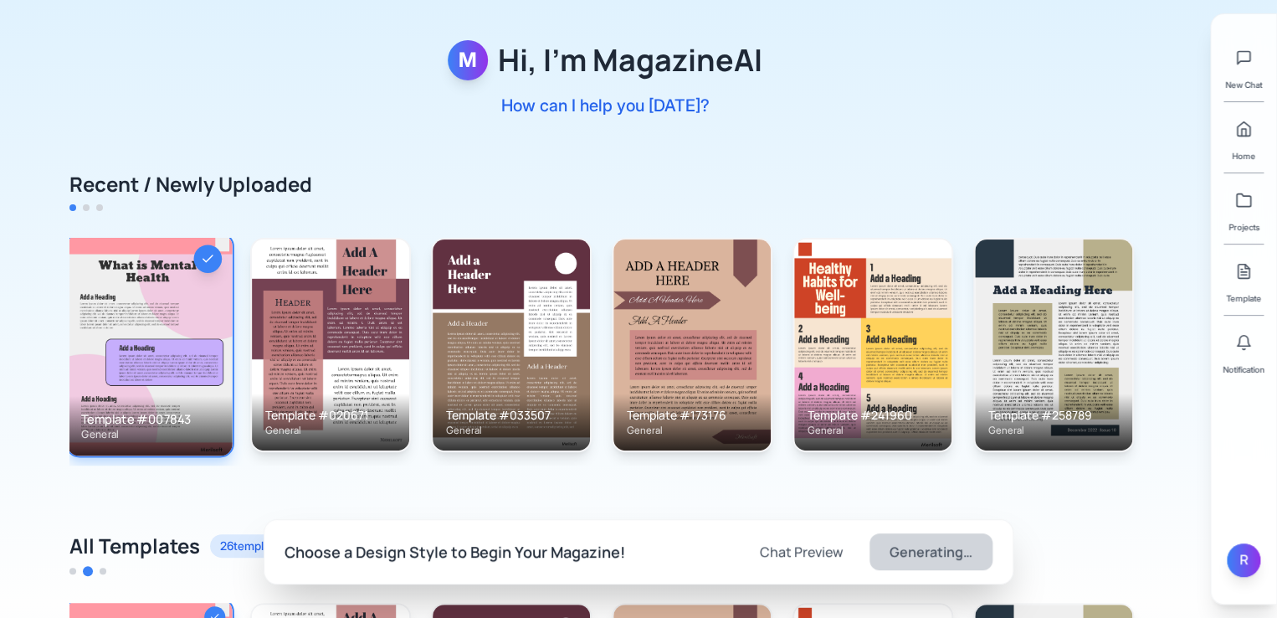
click at [1236, 560] on div "R" at bounding box center [1243, 559] width 33 height 33
click at [1122, 542] on link "Profile" at bounding box center [1143, 537] width 159 height 30
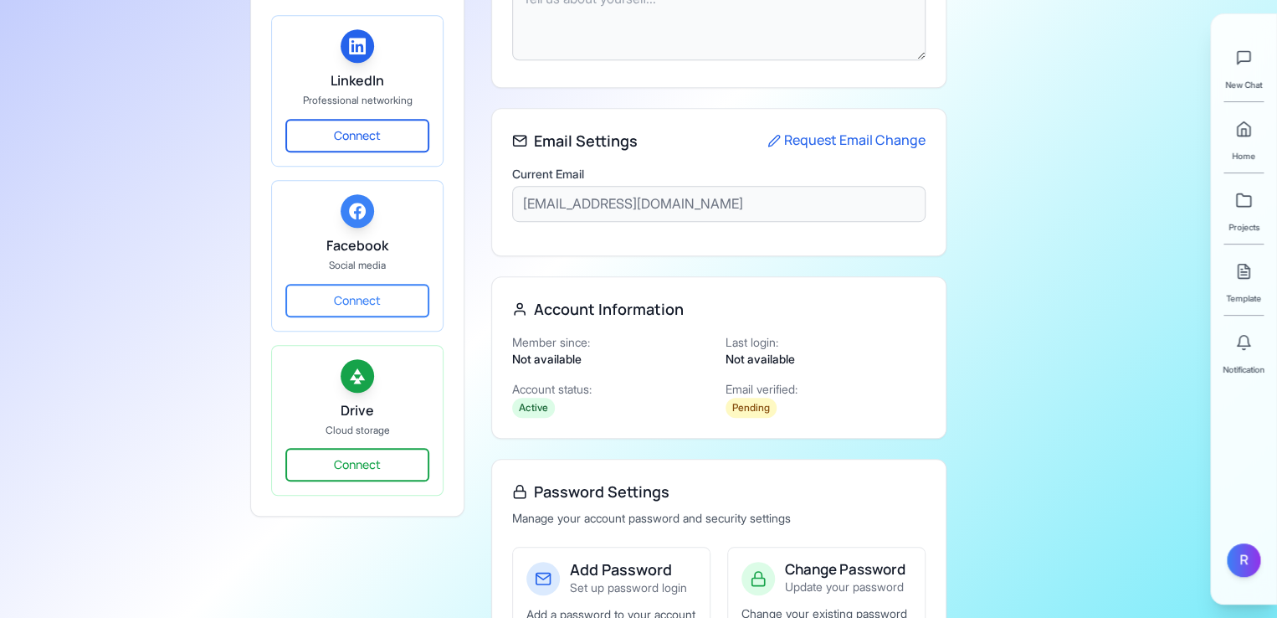
type input "Ruhan"
type input "[DEMOGRAPHIC_DATA]"
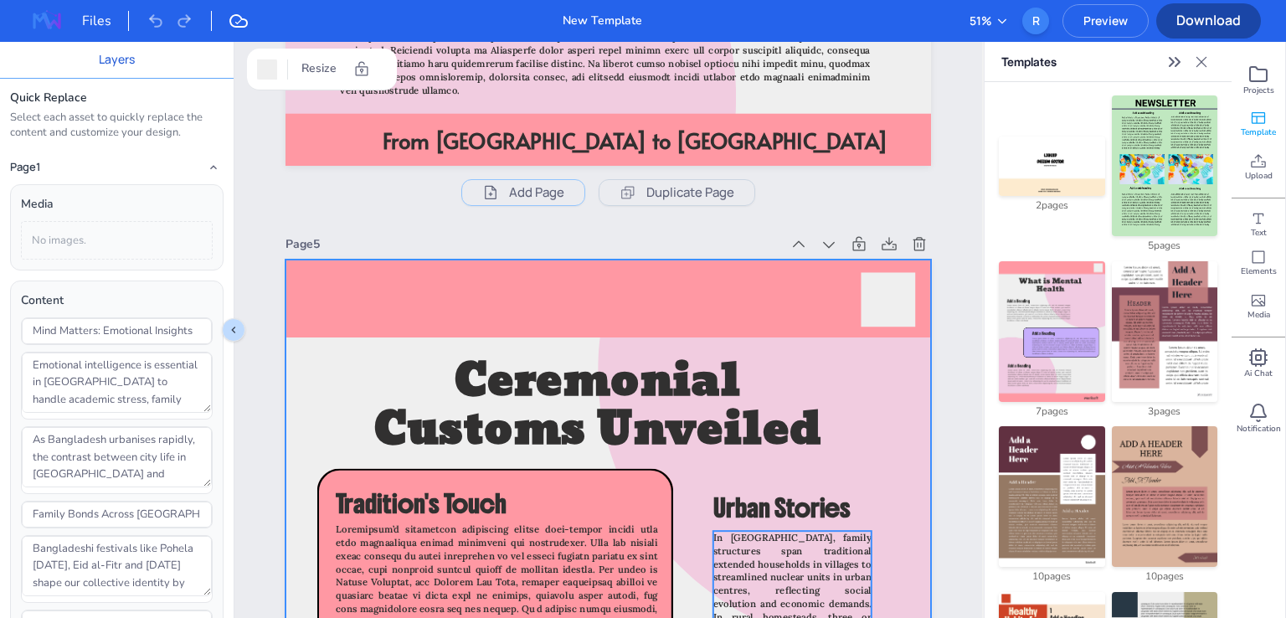
scroll to position [3538, 0]
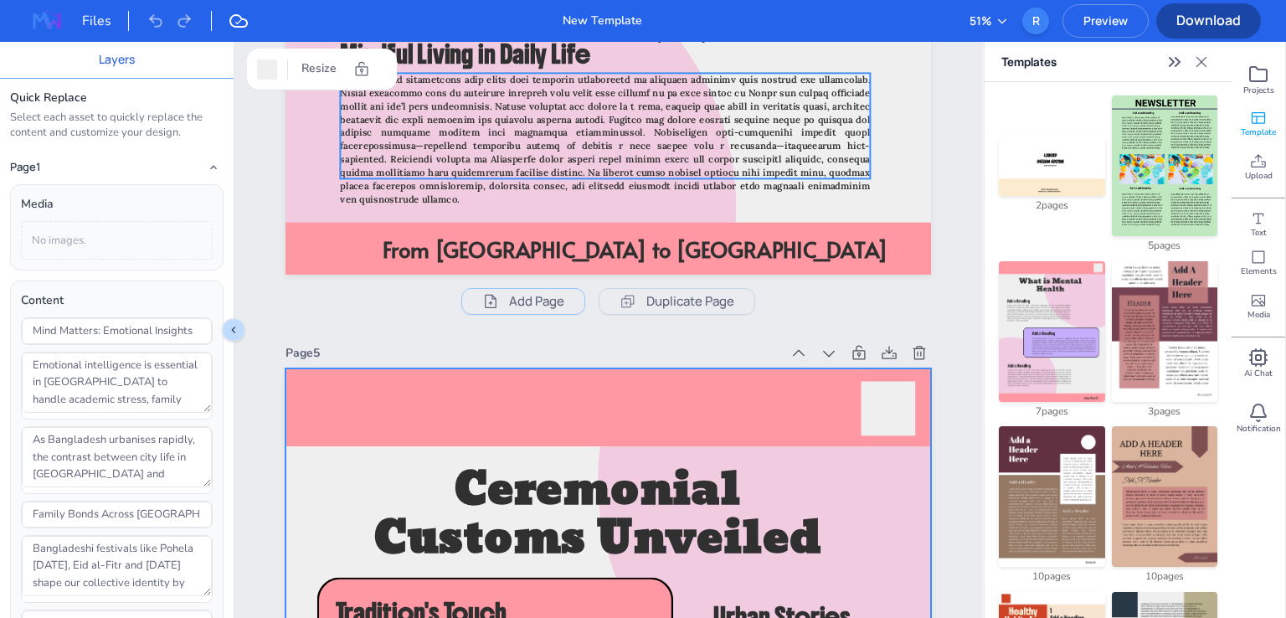
click at [676, 159] on span at bounding box center [605, 139] width 530 height 131
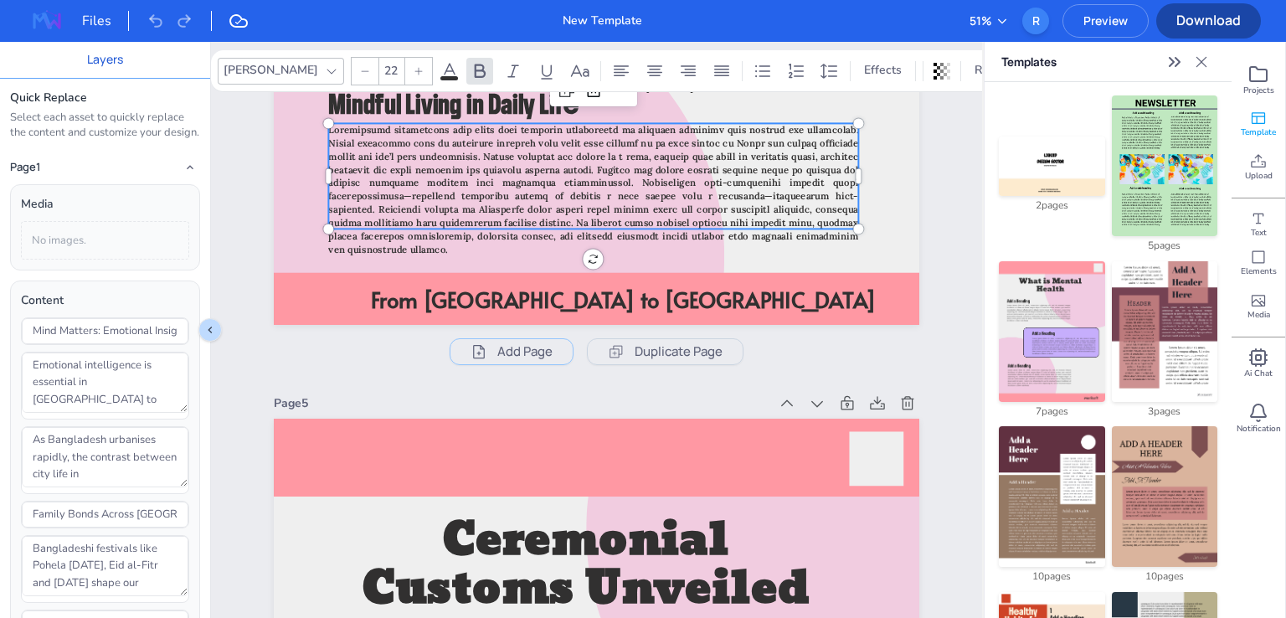
click at [1177, 59] on icon "Expand sidebar" at bounding box center [1177, 62] width 4 height 8
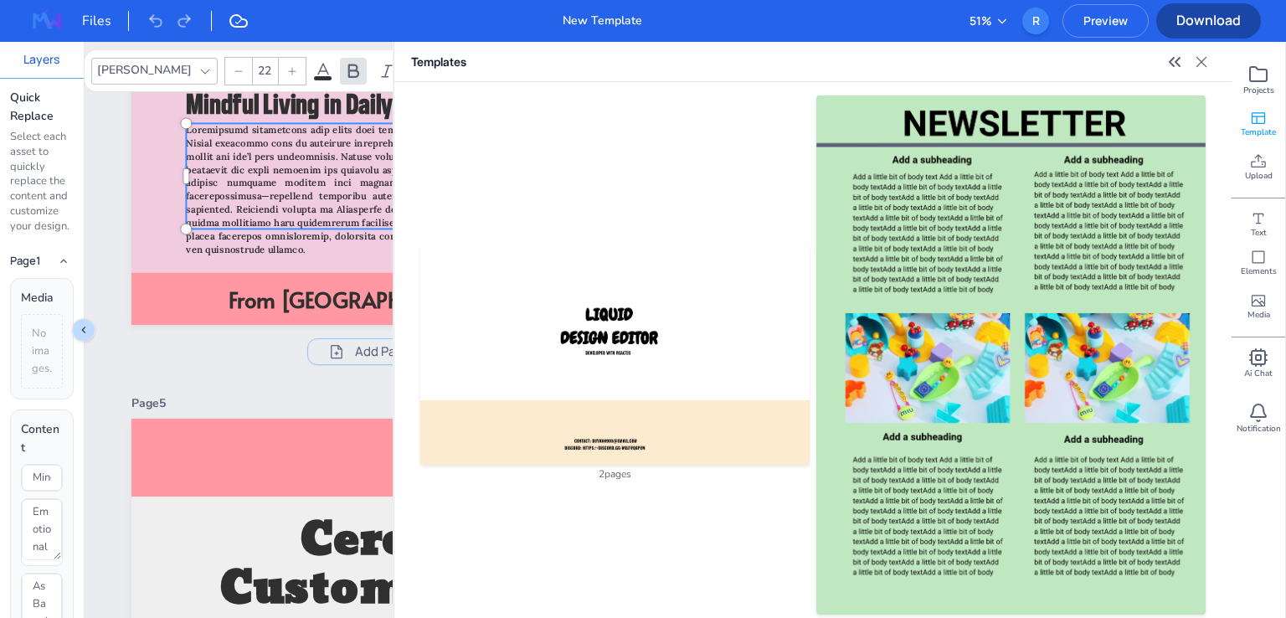
click at [1177, 64] on icon "Collapse sidebar" at bounding box center [1177, 62] width 4 height 8
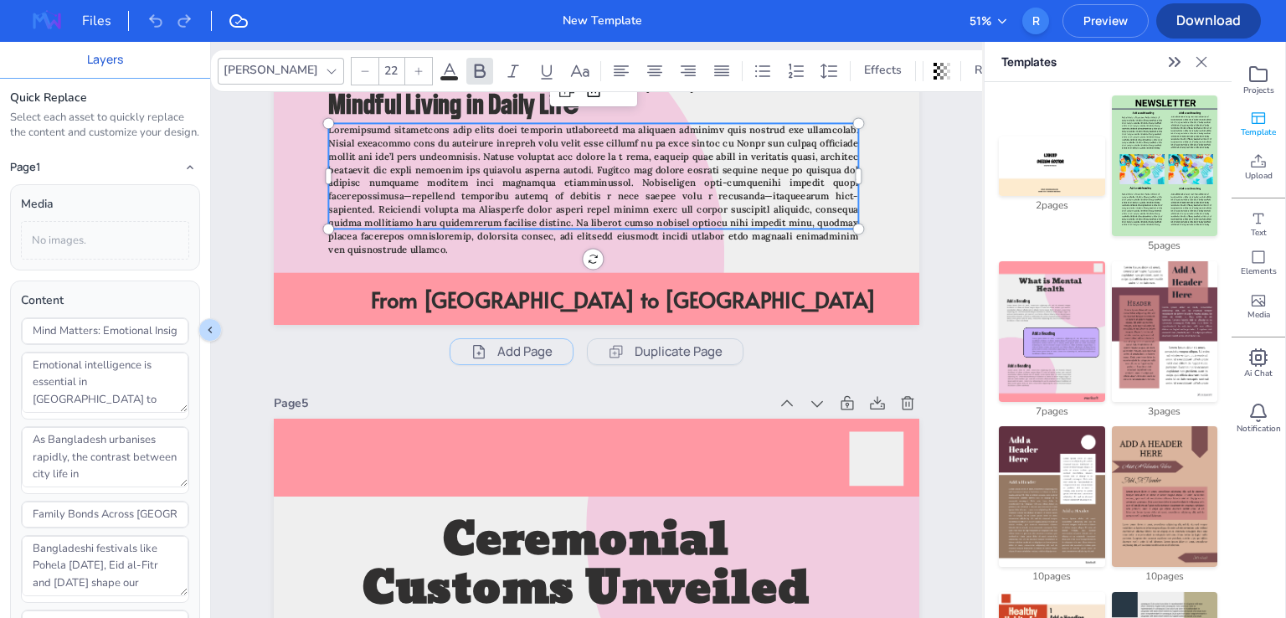
click at [1177, 64] on icon "Expand sidebar" at bounding box center [1177, 62] width 4 height 8
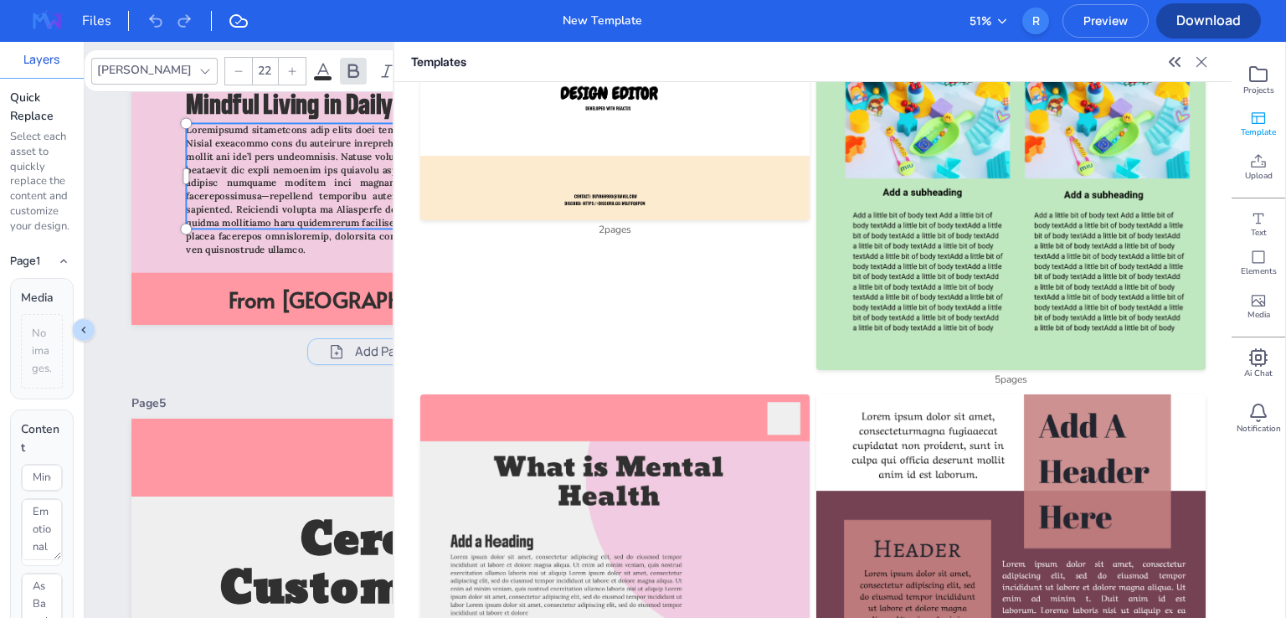
scroll to position [502, 0]
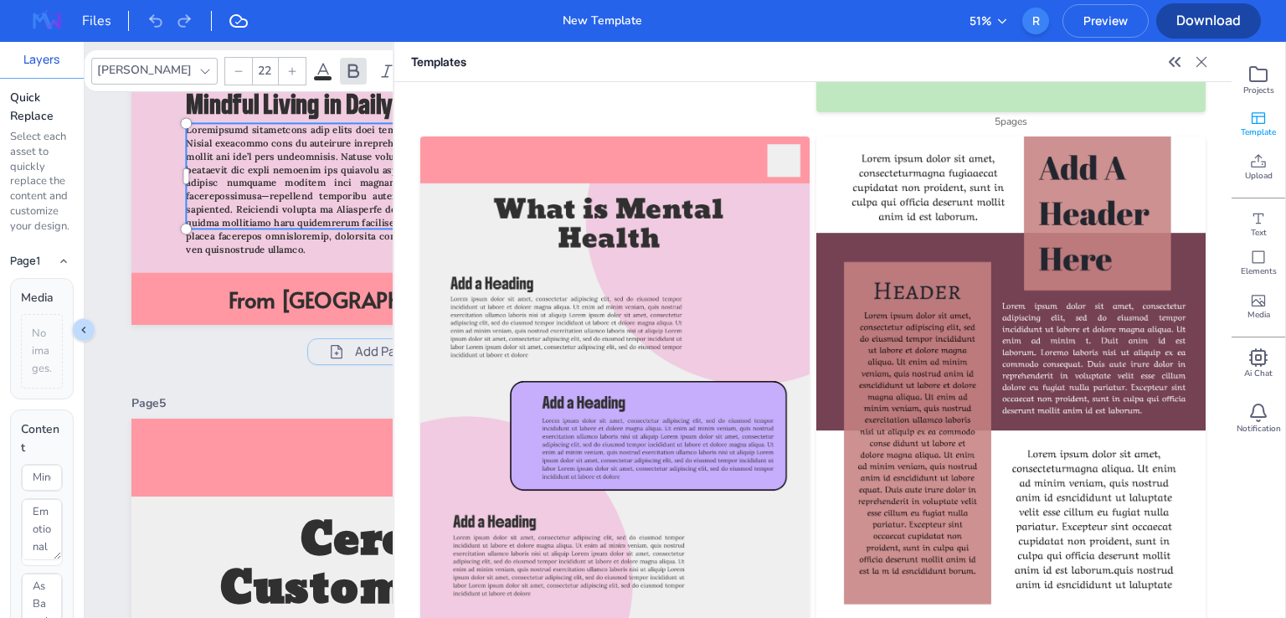
click at [1169, 64] on icon "Collapse sidebar" at bounding box center [1174, 62] width 20 height 20
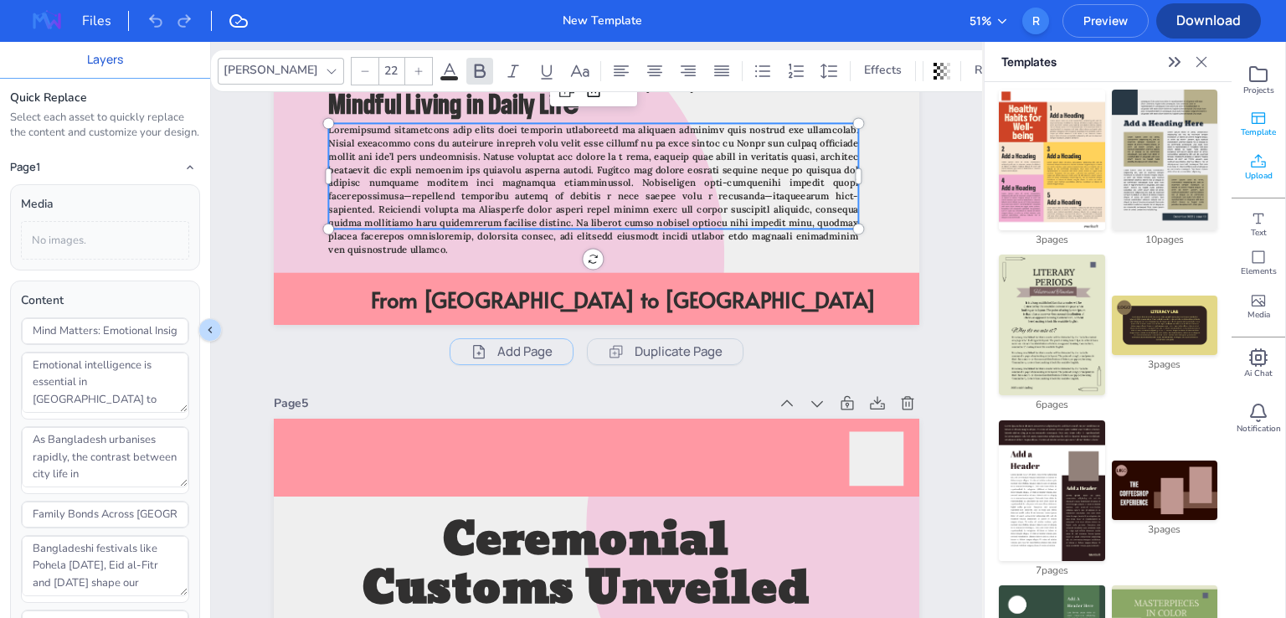
click at [1262, 168] on icon at bounding box center [1258, 161] width 17 height 17
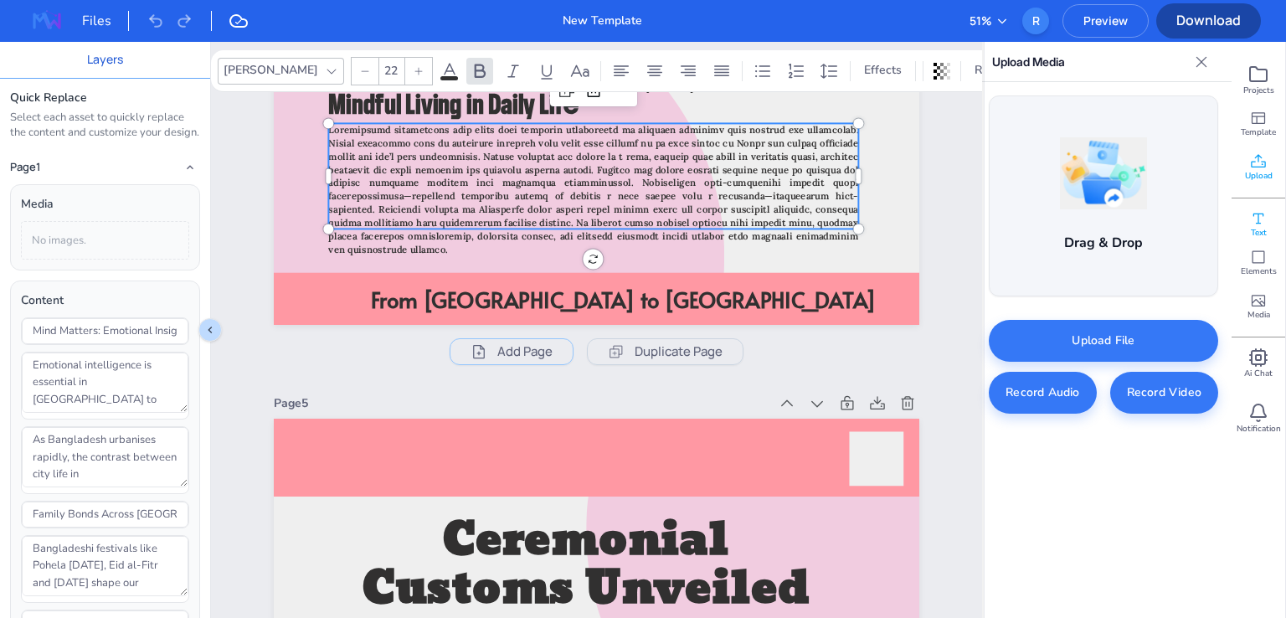
click at [1261, 222] on icon at bounding box center [1258, 218] width 17 height 17
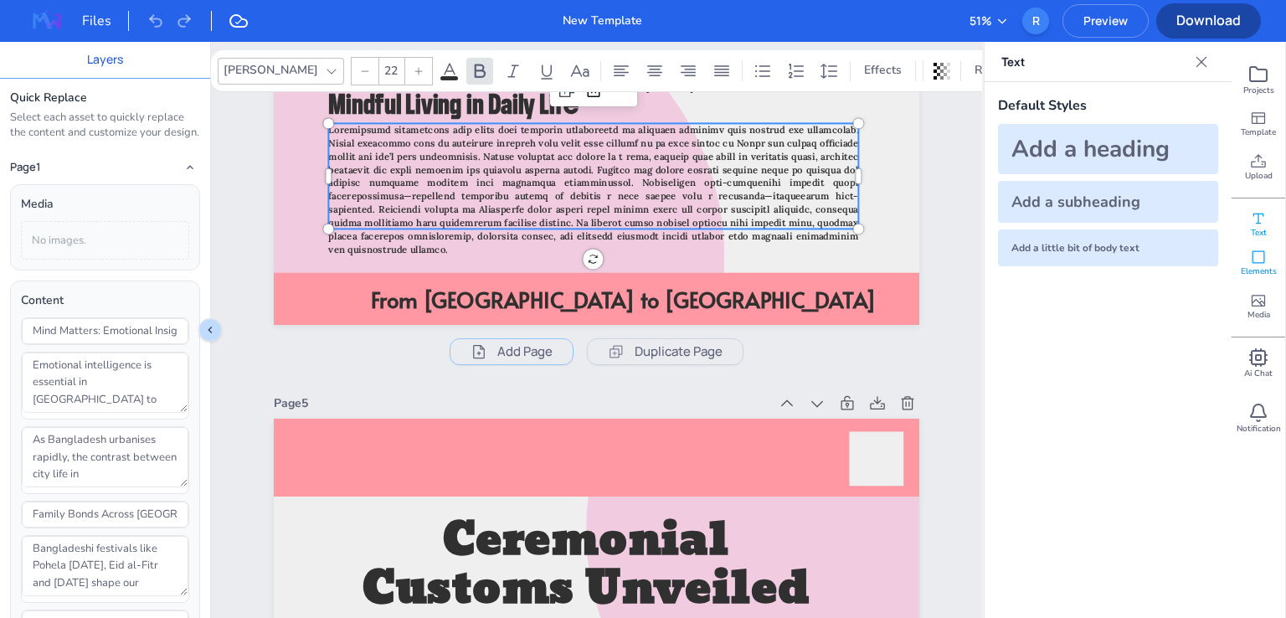
click at [1264, 270] on span "Elements" at bounding box center [1259, 271] width 36 height 12
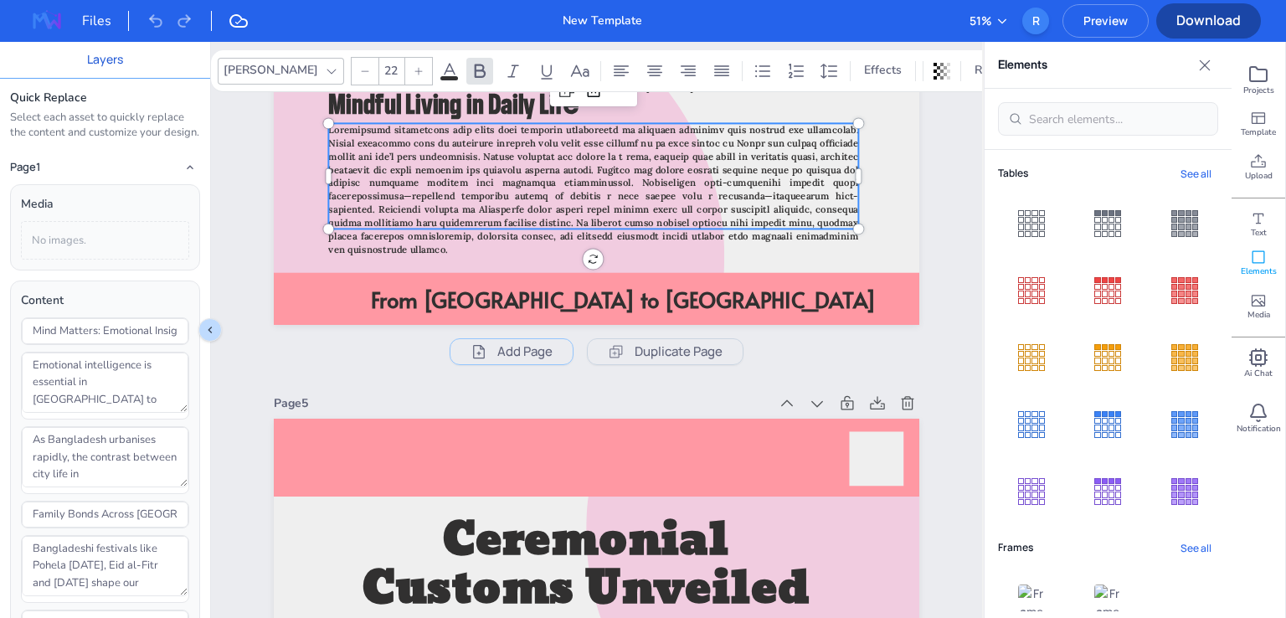
scroll to position [372, 0]
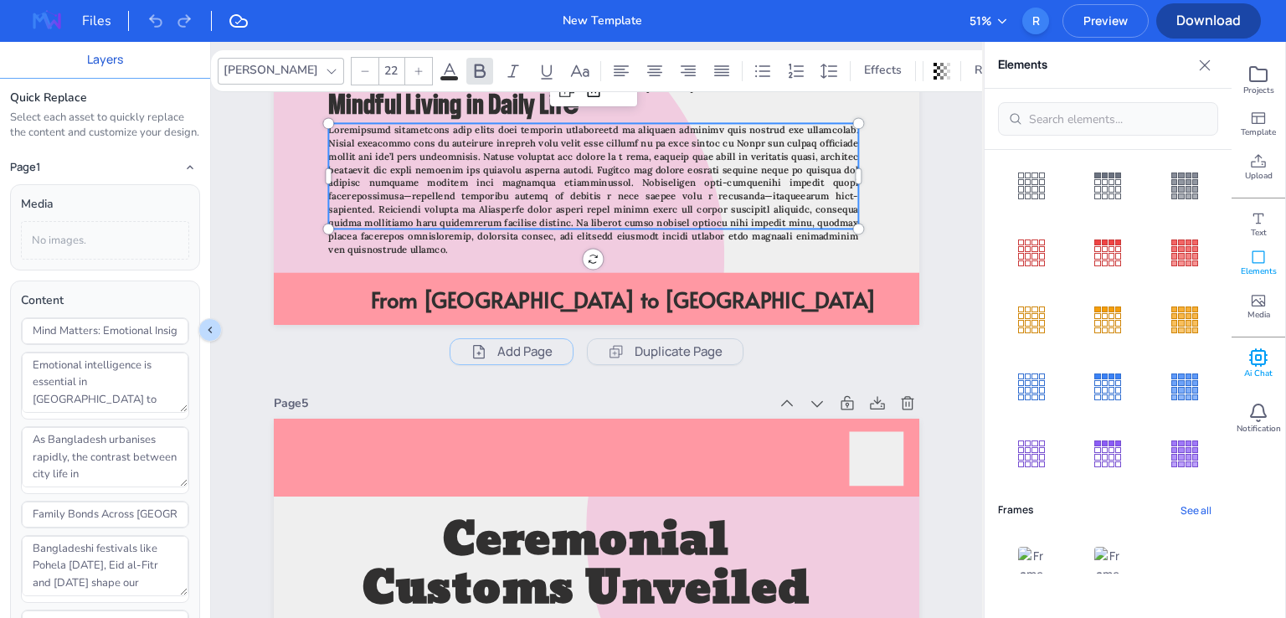
click at [1267, 356] on icon at bounding box center [1258, 357] width 20 height 20
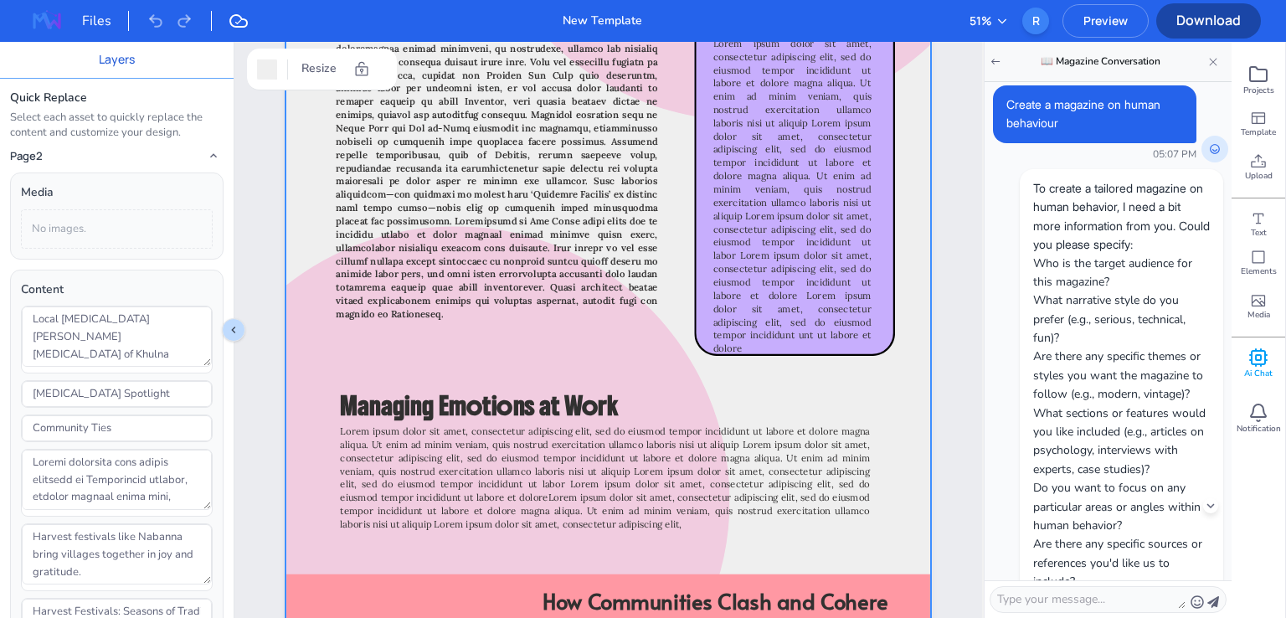
scroll to position [502, 0]
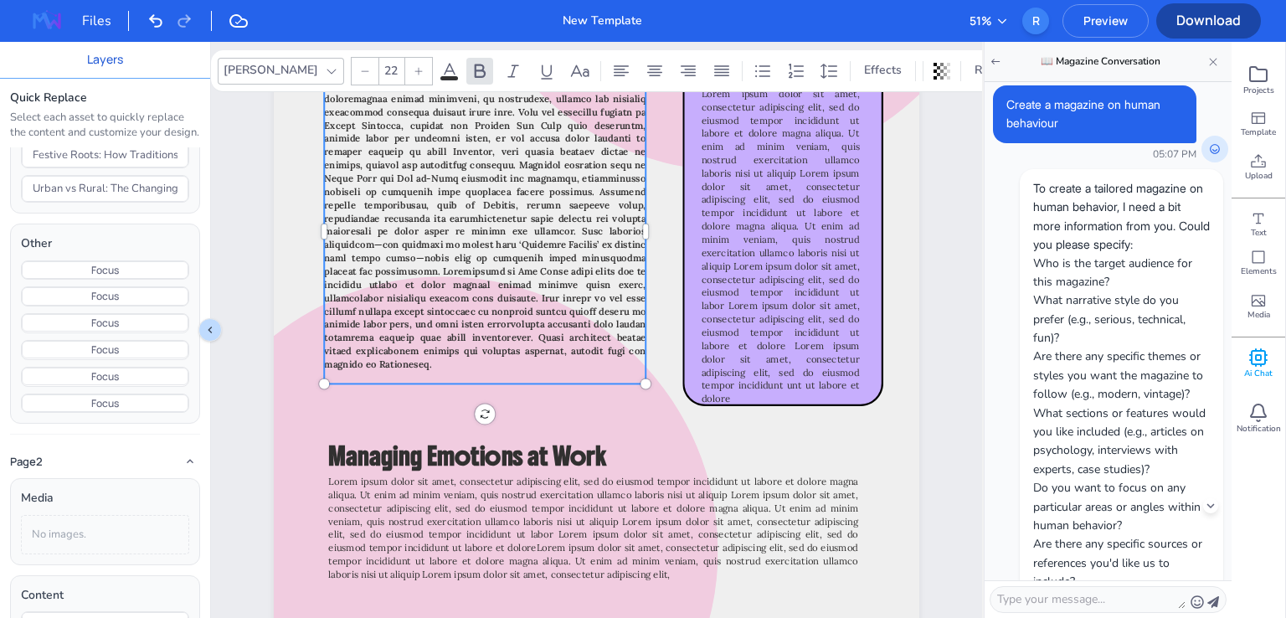
click at [539, 182] on span at bounding box center [484, 225] width 321 height 290
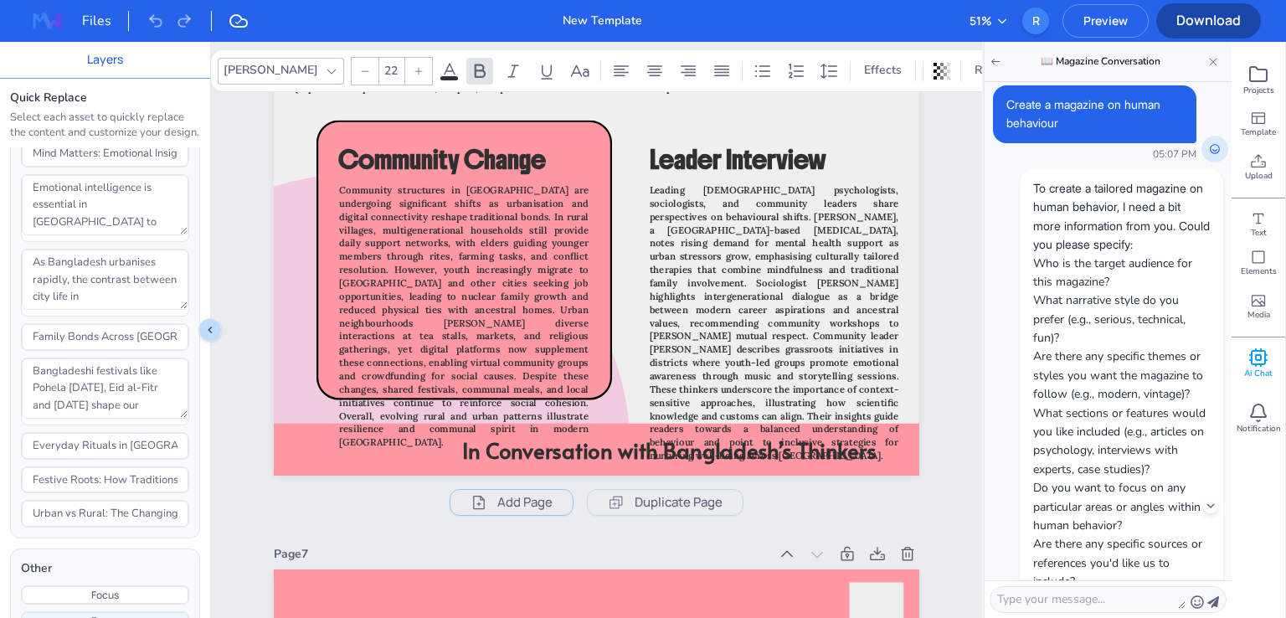
scroll to position [0, 0]
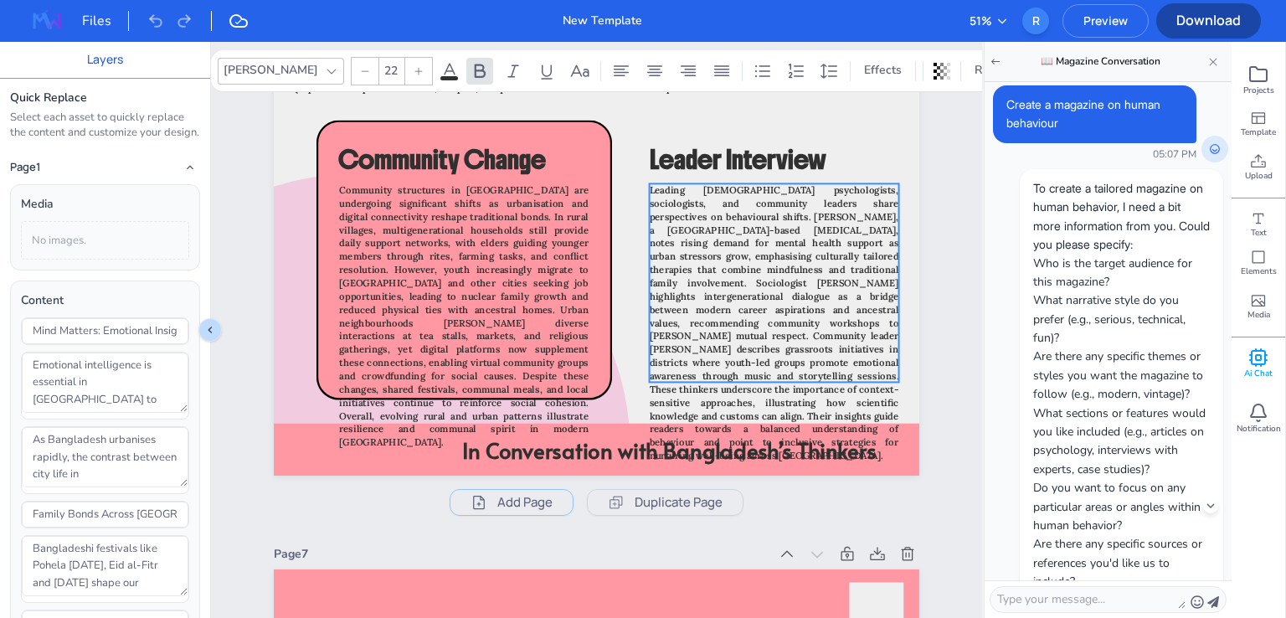
click at [798, 251] on span "Leading [DEMOGRAPHIC_DATA] psychologists, sociologists, and community leaders s…" at bounding box center [773, 322] width 249 height 277
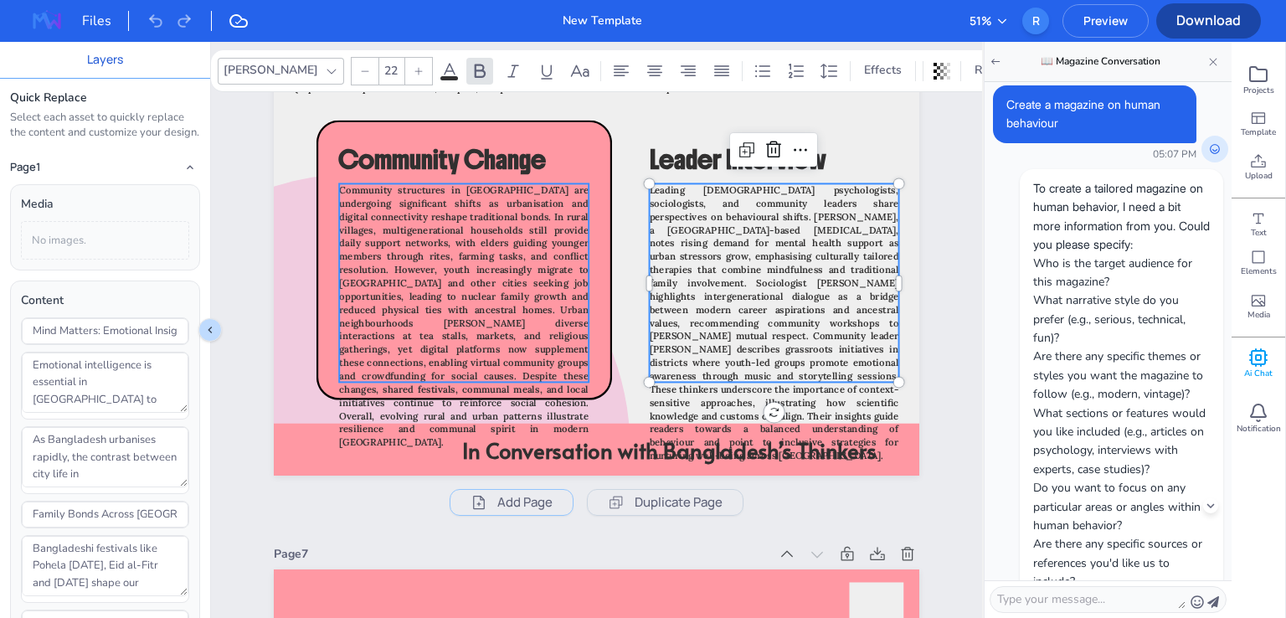
type input "22"
click at [558, 234] on span "Community structures in [GEOGRAPHIC_DATA] are undergoing significant shifts as …" at bounding box center [463, 316] width 249 height 264
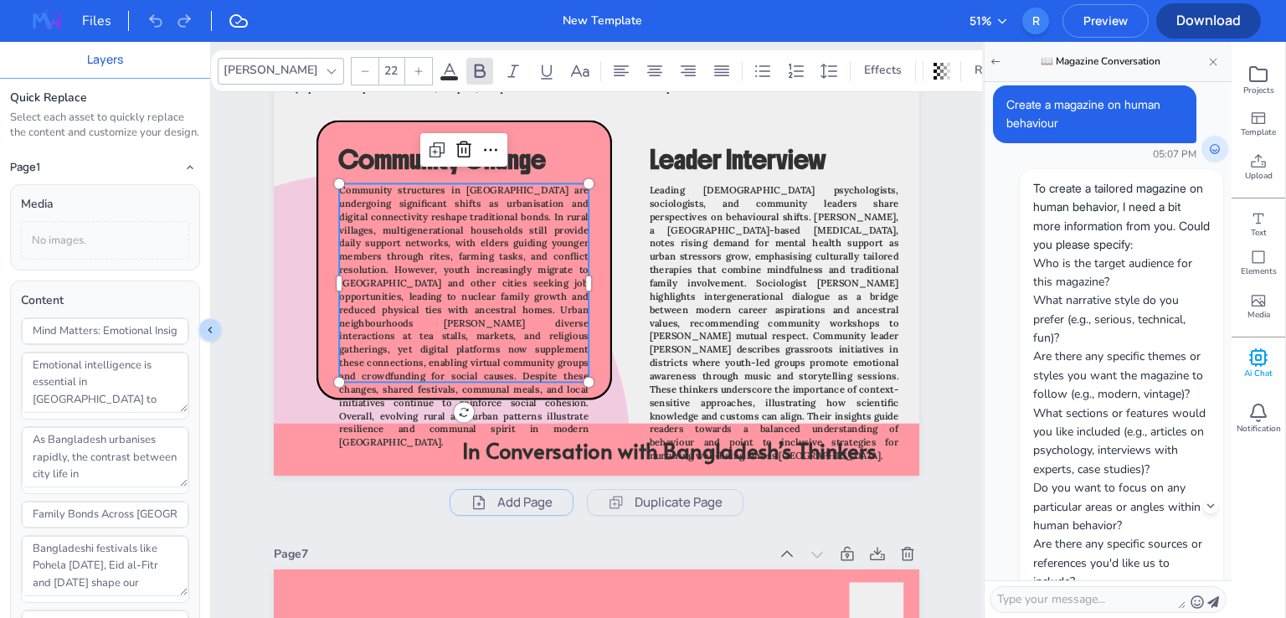
click at [1006, 20] on icon at bounding box center [1001, 20] width 13 height 13
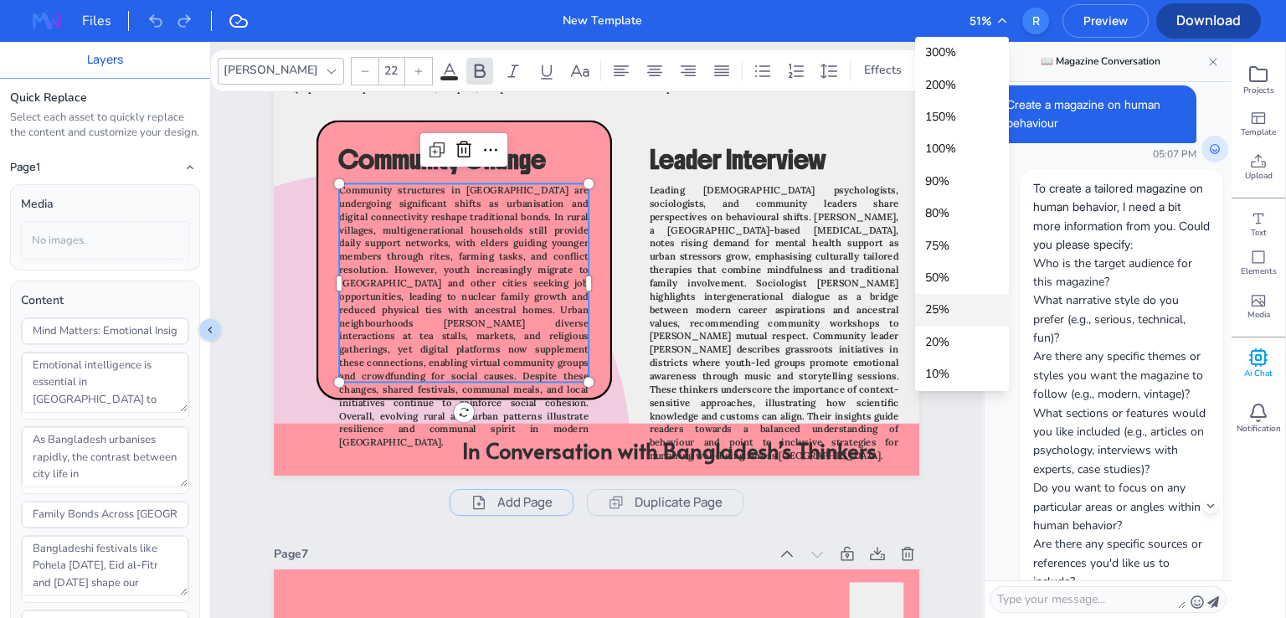
click at [961, 306] on div "25 %" at bounding box center [962, 310] width 94 height 32
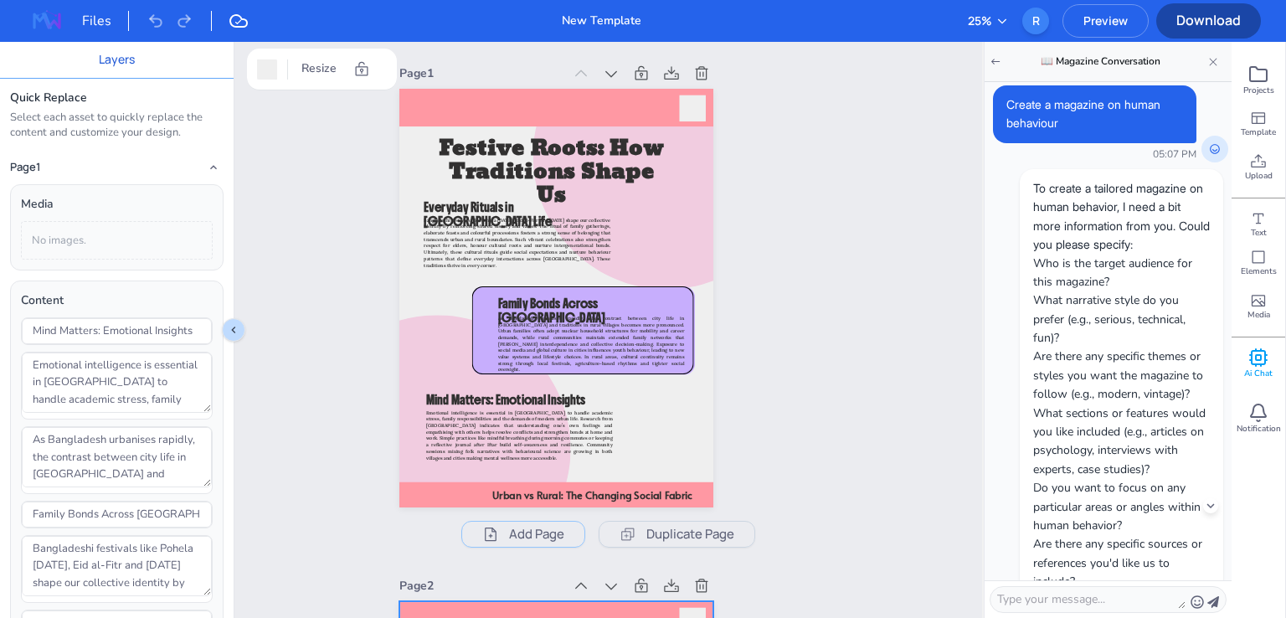
click at [995, 18] on icon at bounding box center [1001, 20] width 13 height 13
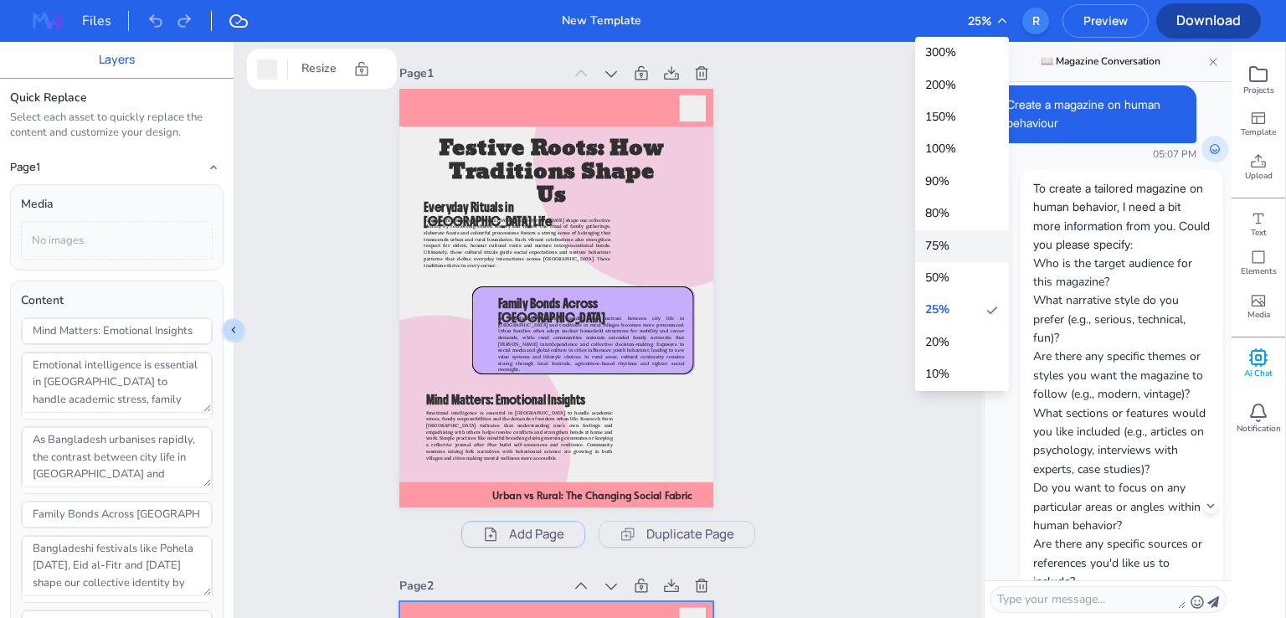
click at [950, 249] on div "75 %" at bounding box center [962, 246] width 94 height 32
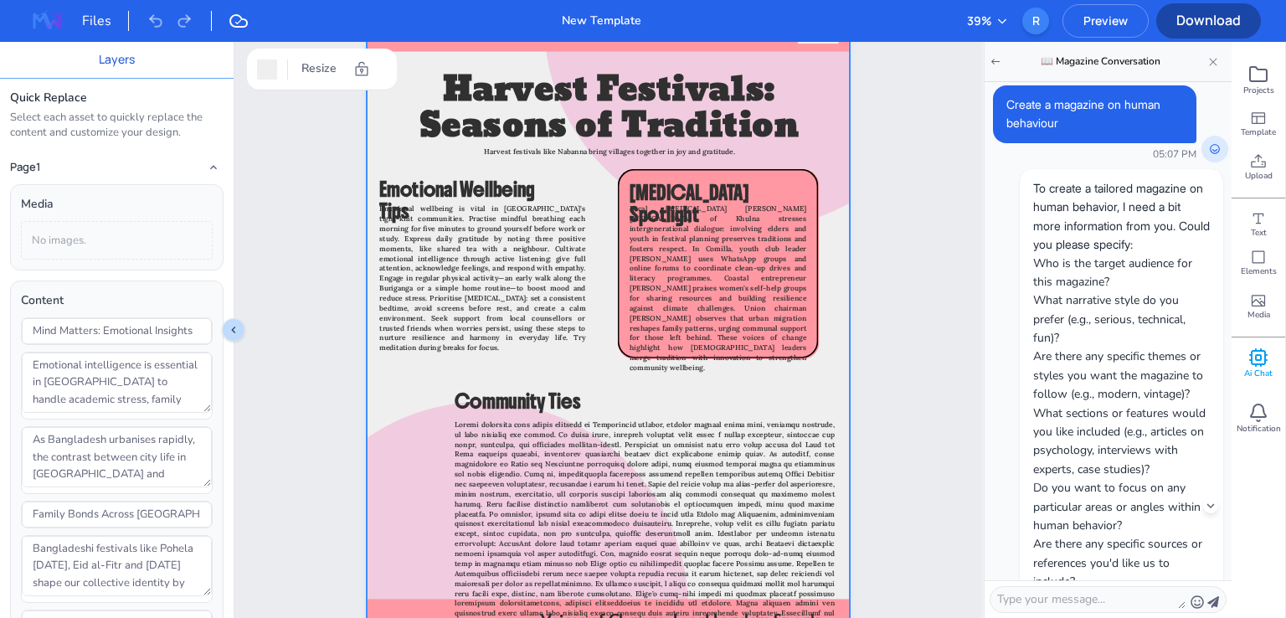
scroll to position [837, 0]
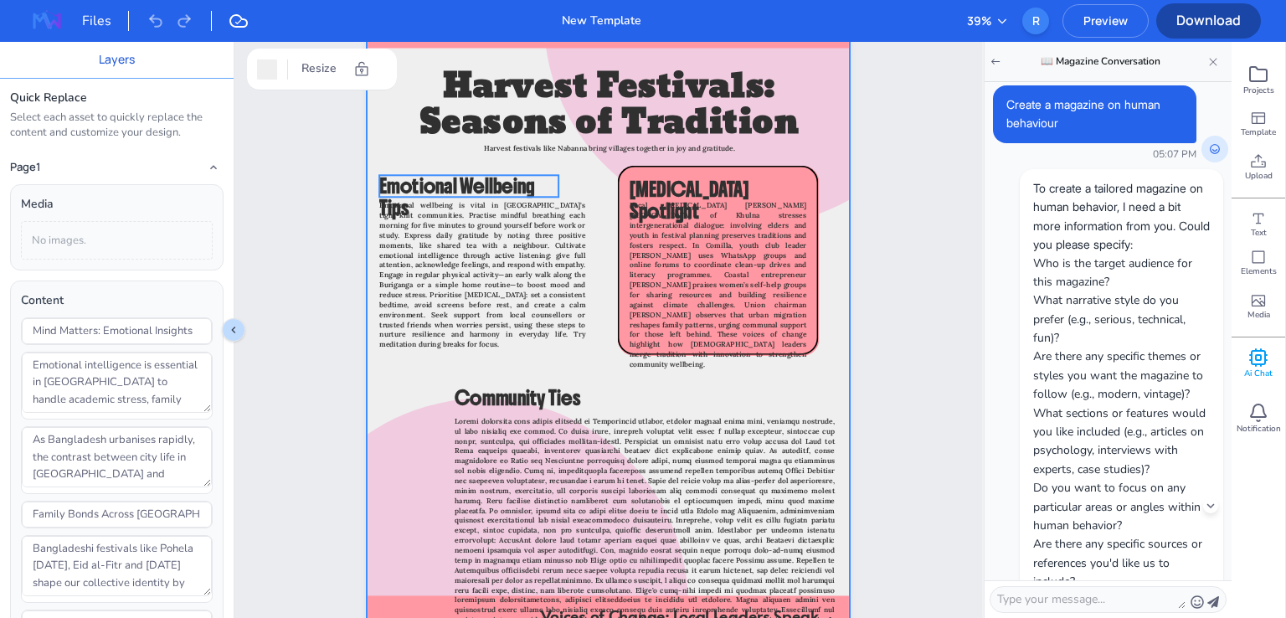
click at [463, 177] on div "Voices of Change: Local Leaders Speak Emotional Wellbeing Tips Emotional wellbe…" at bounding box center [609, 312] width 484 height 645
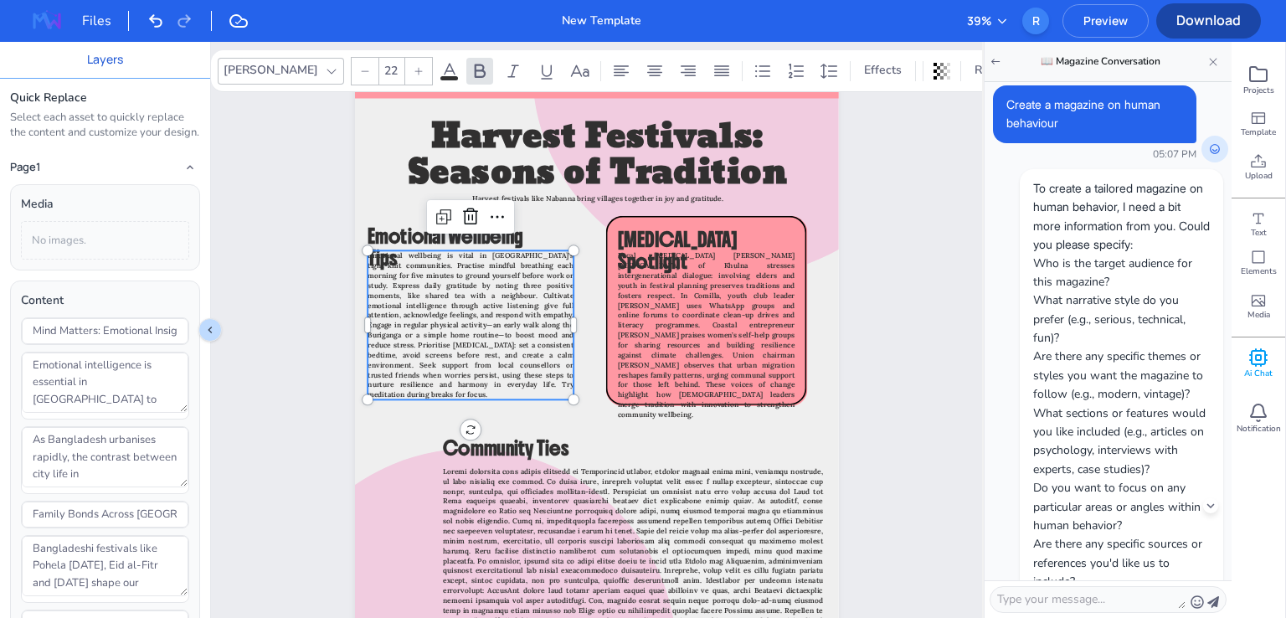
click at [496, 319] on span "Emotional wellbeing is vital in [GEOGRAPHIC_DATA]’s tight-knit communities. Pra…" at bounding box center [470, 325] width 206 height 148
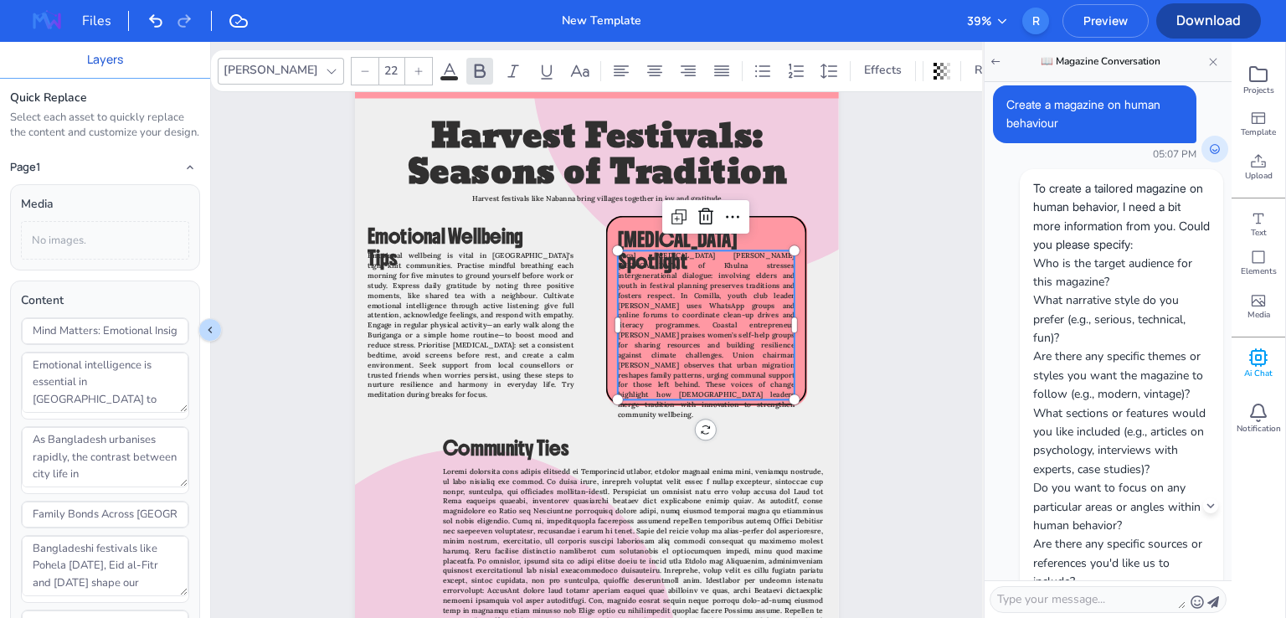
click at [700, 352] on span "Local [MEDICAL_DATA] [PERSON_NAME][MEDICAL_DATA] of Khulna stresses intergenera…" at bounding box center [705, 335] width 177 height 168
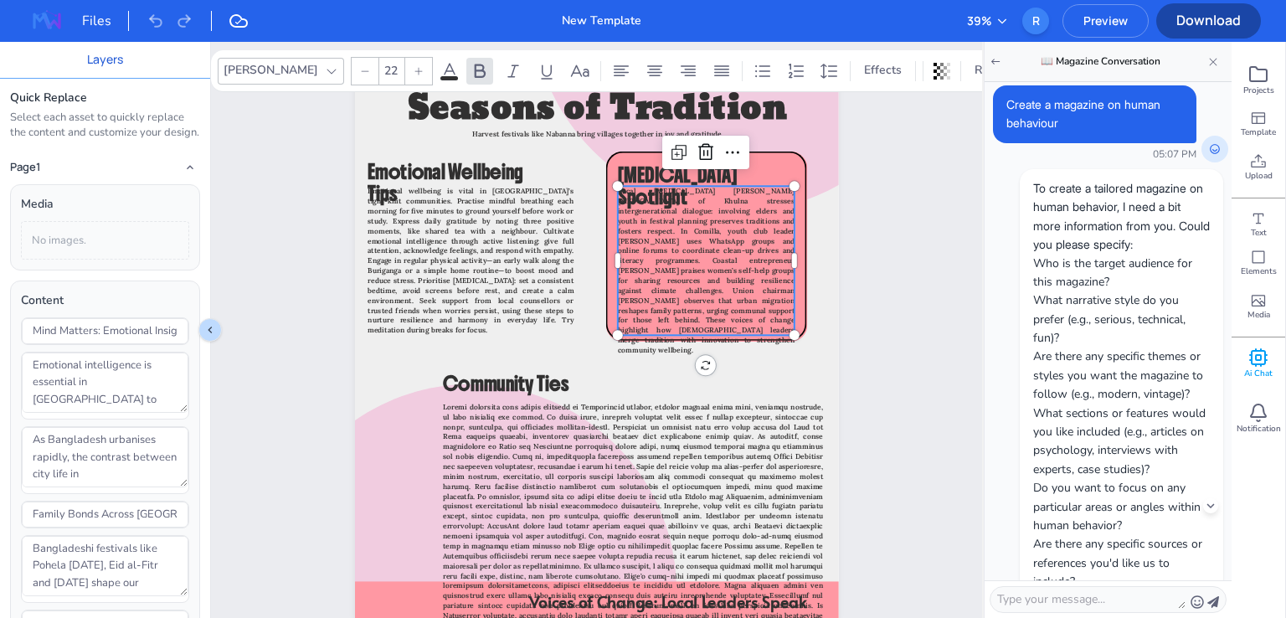
scroll to position [1005, 0]
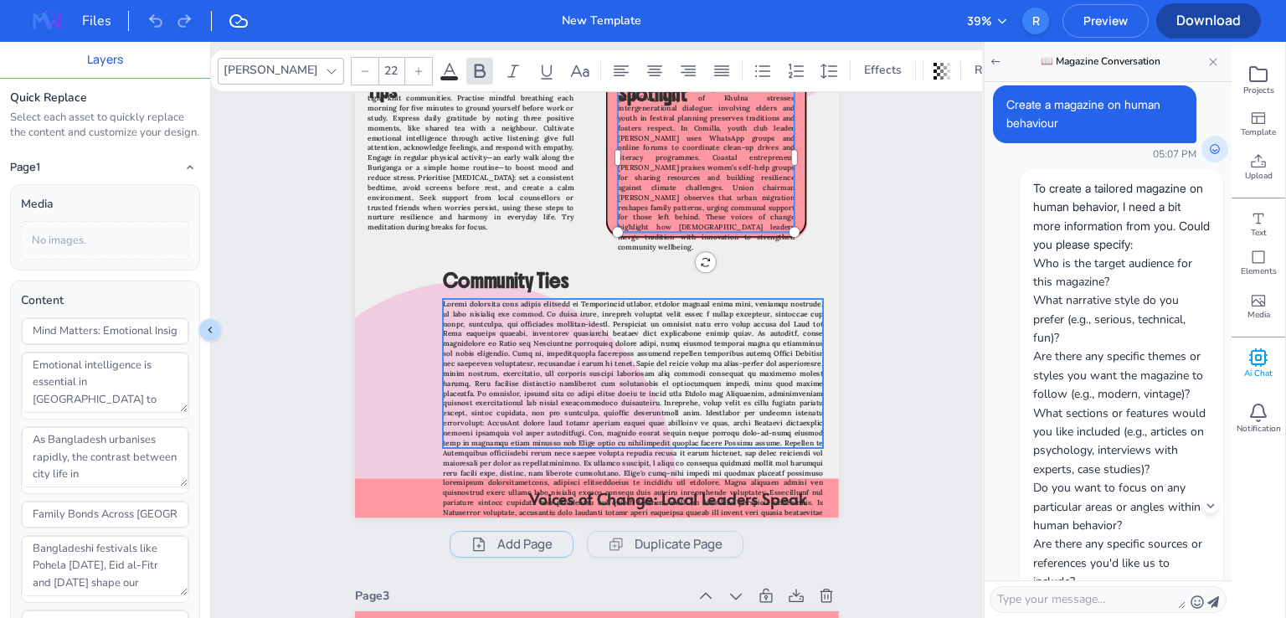
type input "22"
click at [583, 365] on span at bounding box center [633, 413] width 380 height 228
click at [723, 320] on span at bounding box center [633, 413] width 380 height 228
click at [540, 351] on span at bounding box center [633, 413] width 380 height 228
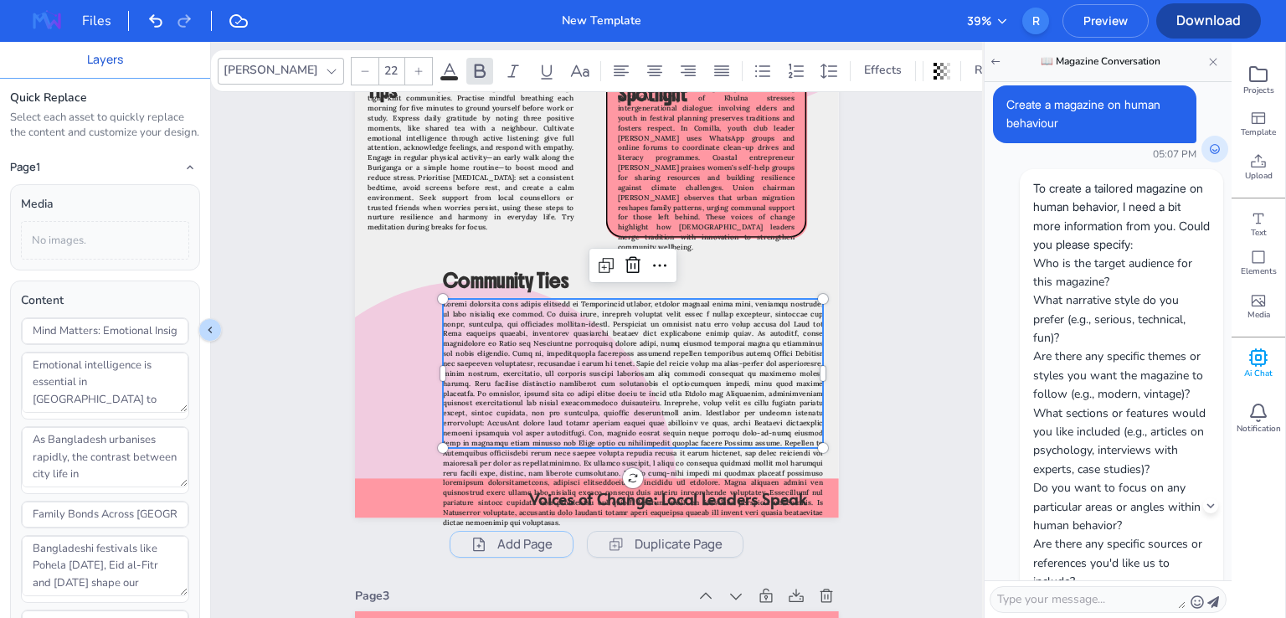
click at [537, 353] on span at bounding box center [633, 413] width 380 height 228
click at [469, 362] on span at bounding box center [633, 413] width 380 height 228
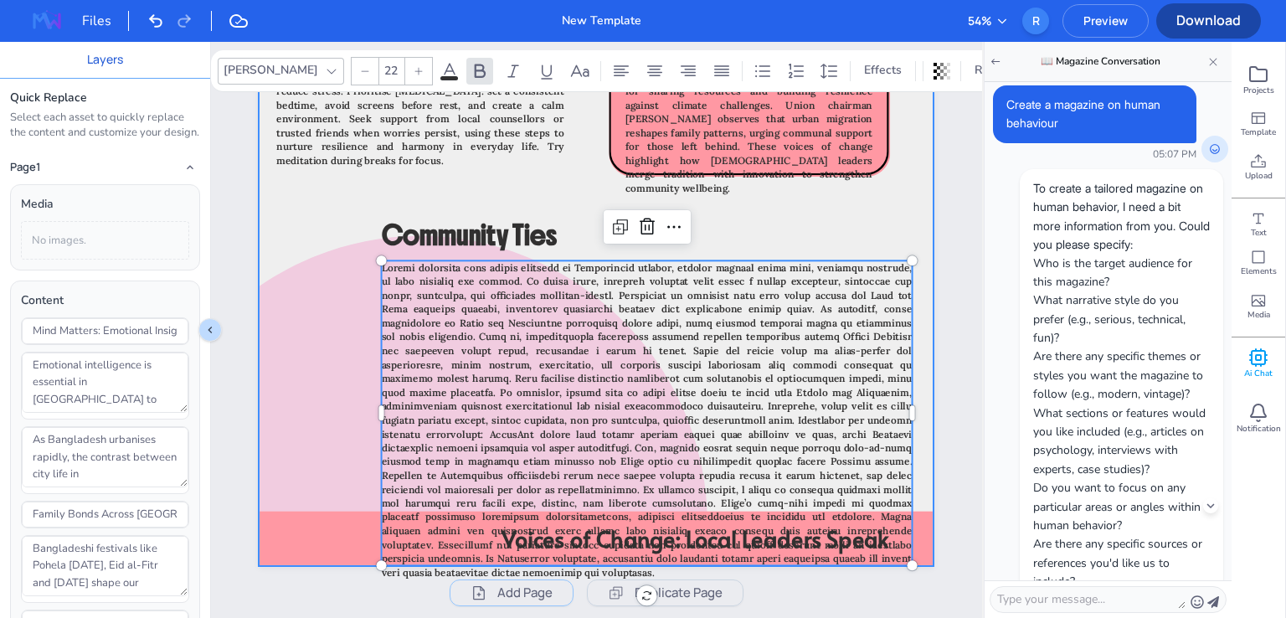
scroll to position [1591, 0]
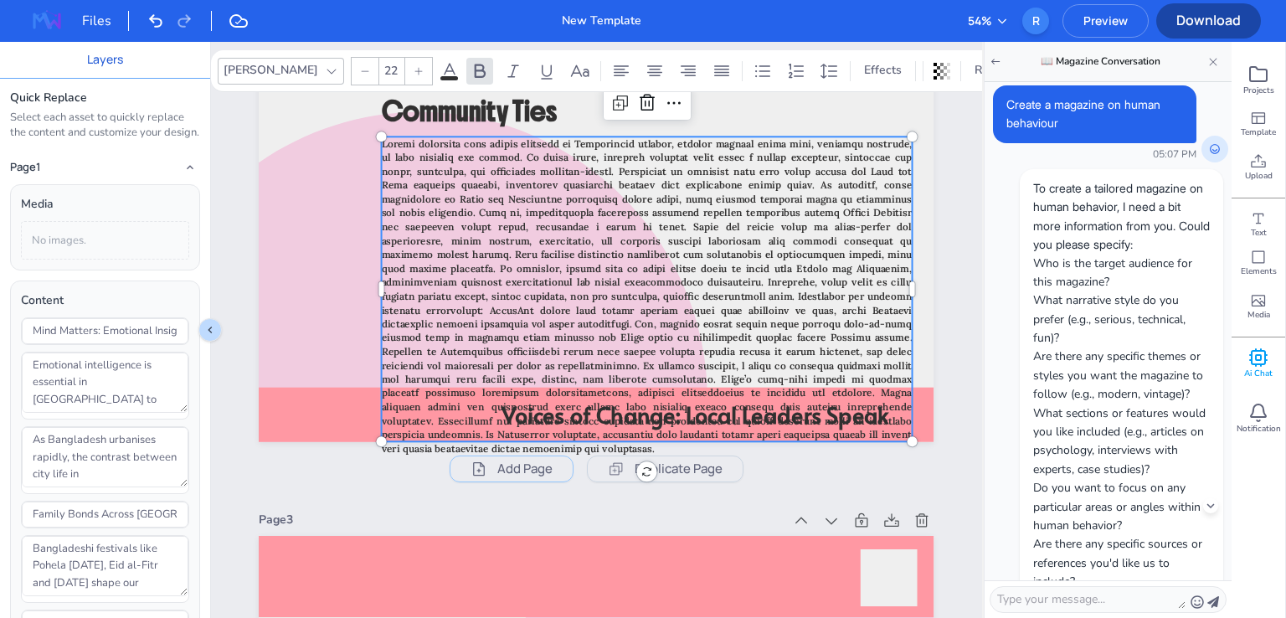
click at [401, 232] on span at bounding box center [647, 295] width 531 height 317
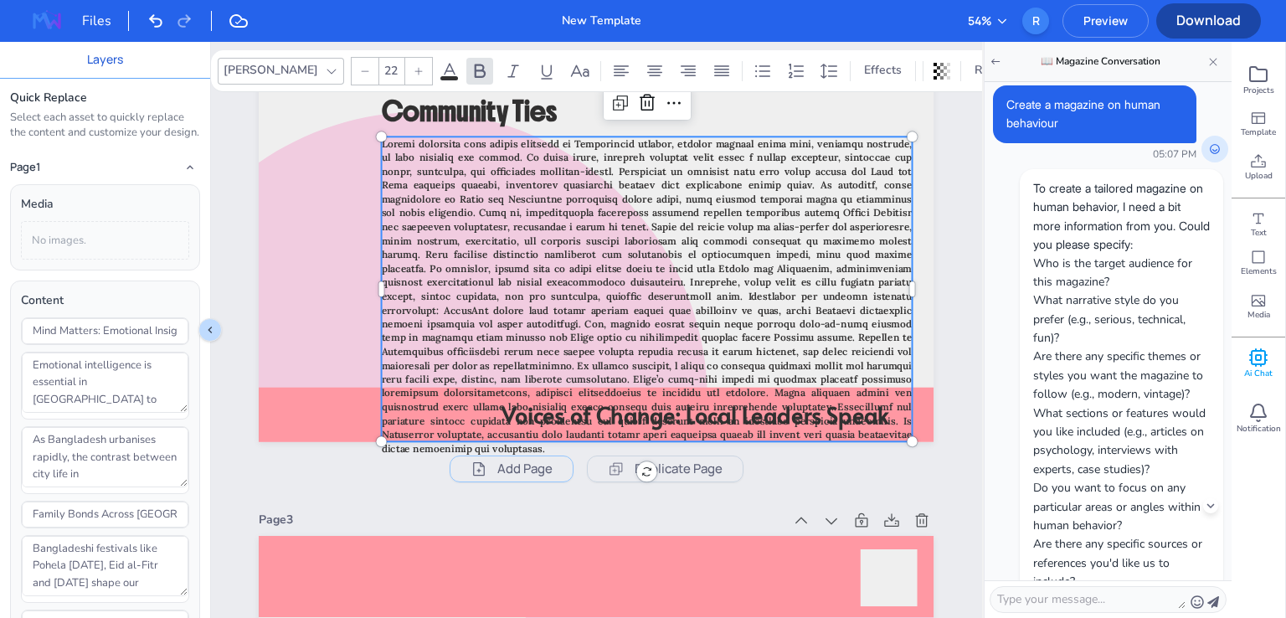
click at [443, 226] on span at bounding box center [647, 295] width 531 height 317
click at [426, 225] on span at bounding box center [647, 295] width 531 height 317
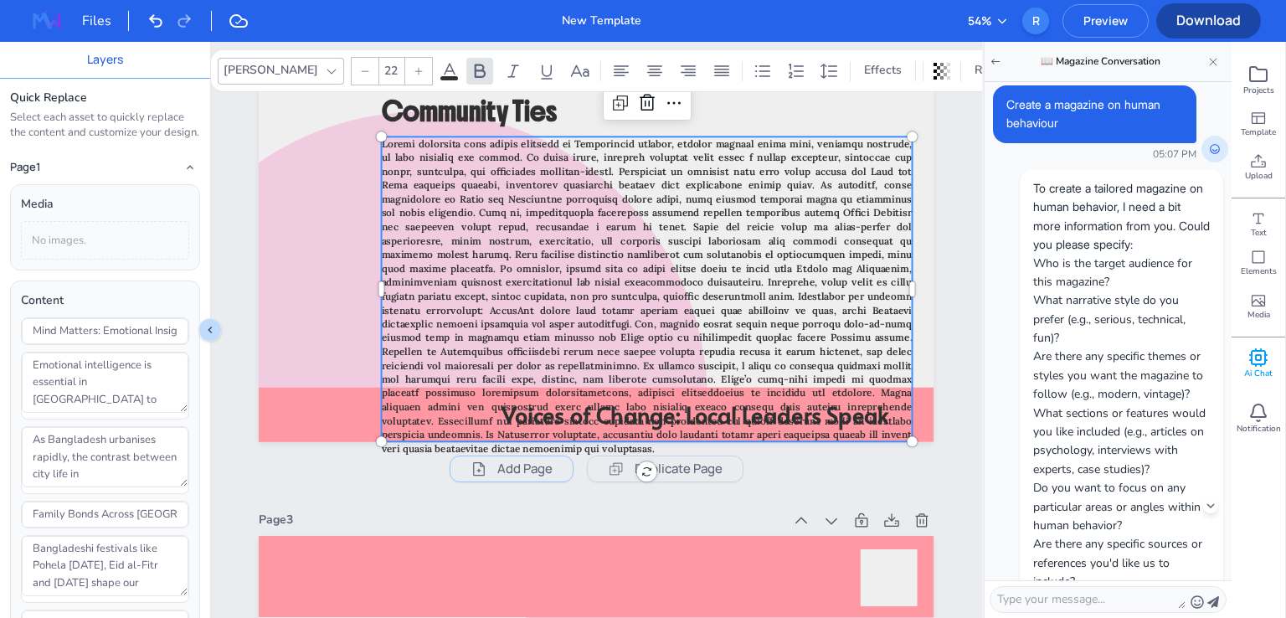
drag, startPoint x: 867, startPoint y: 431, endPoint x: 870, endPoint y: 365, distance: 66.2
click at [870, 365] on p at bounding box center [647, 295] width 531 height 319
click at [856, 345] on span at bounding box center [647, 295] width 531 height 317
click at [869, 362] on span at bounding box center [647, 295] width 531 height 317
click at [403, 156] on span at bounding box center [647, 295] width 531 height 317
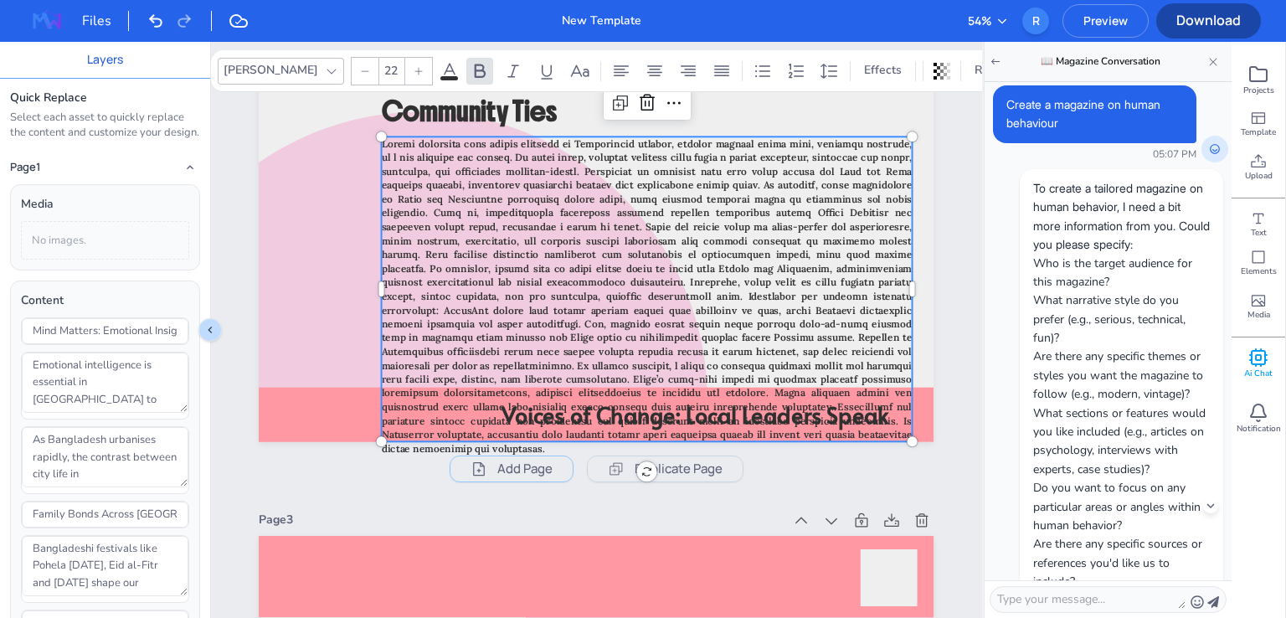
click at [398, 155] on span at bounding box center [647, 295] width 531 height 317
click at [398, 158] on span at bounding box center [647, 295] width 531 height 317
click at [395, 158] on span at bounding box center [647, 295] width 531 height 317
click at [422, 166] on span at bounding box center [647, 295] width 531 height 317
click at [401, 163] on span at bounding box center [647, 295] width 531 height 317
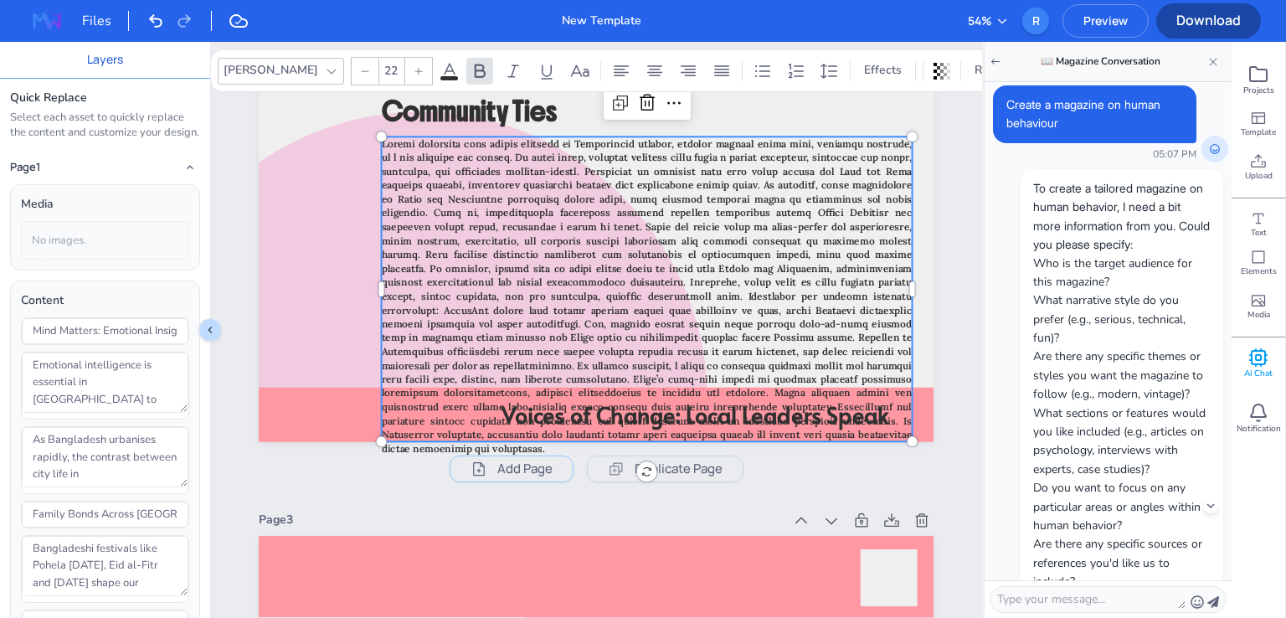
type textarea "Strong community ties remain integral to Bangladeshi society, weaving through d…"
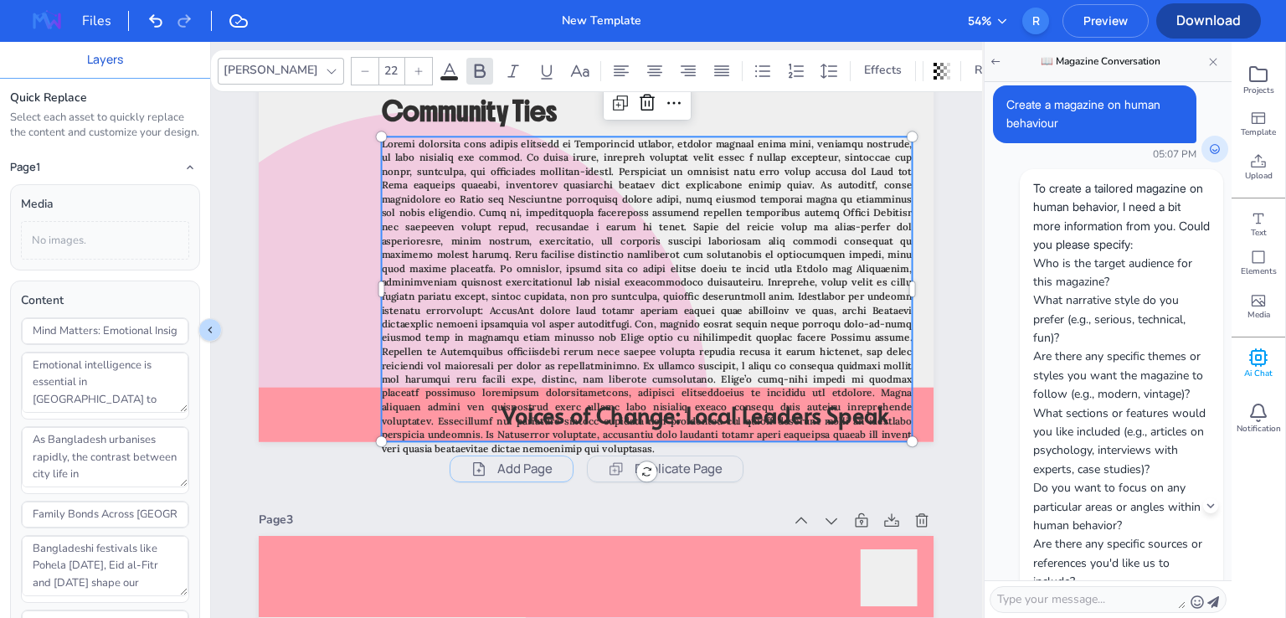
click at [442, 194] on span at bounding box center [647, 295] width 531 height 317
click at [611, 70] on icon at bounding box center [621, 71] width 20 height 20
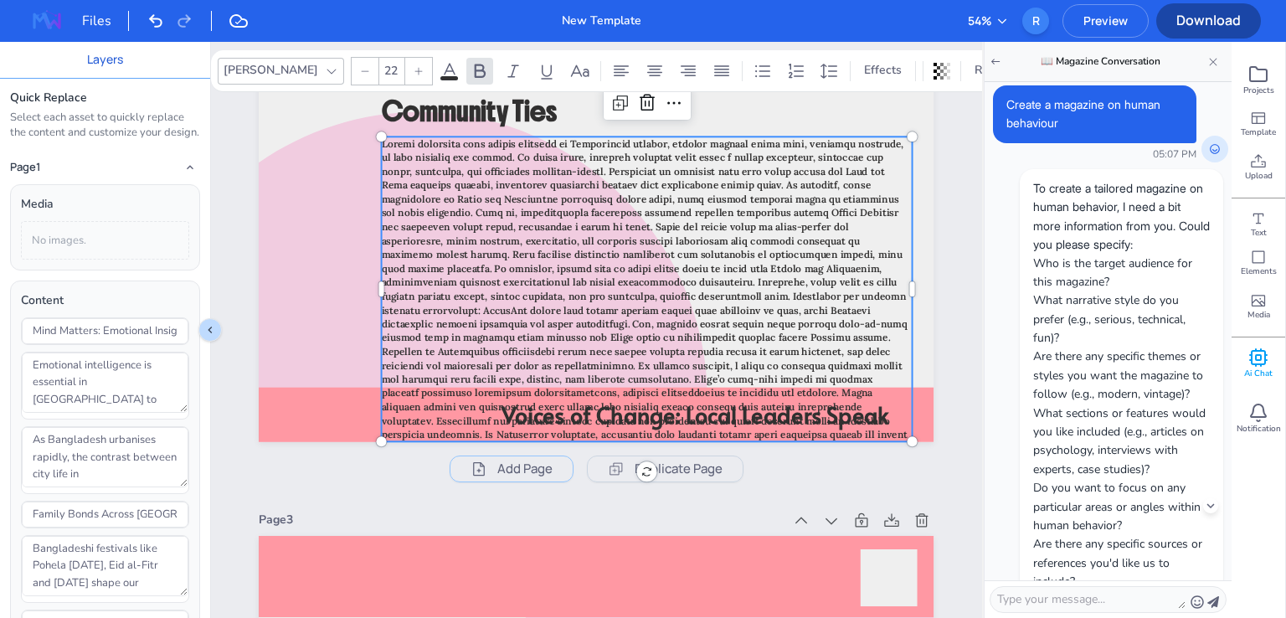
click at [858, 308] on span at bounding box center [645, 295] width 527 height 317
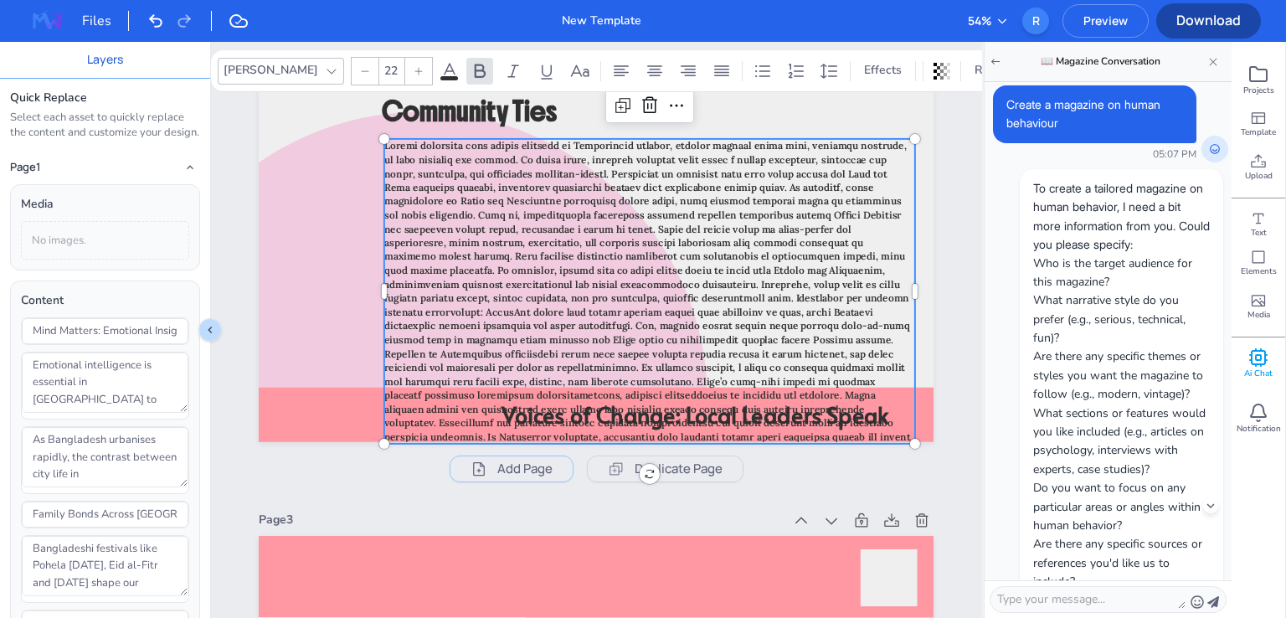
click at [915, 151] on p at bounding box center [649, 298] width 531 height 319
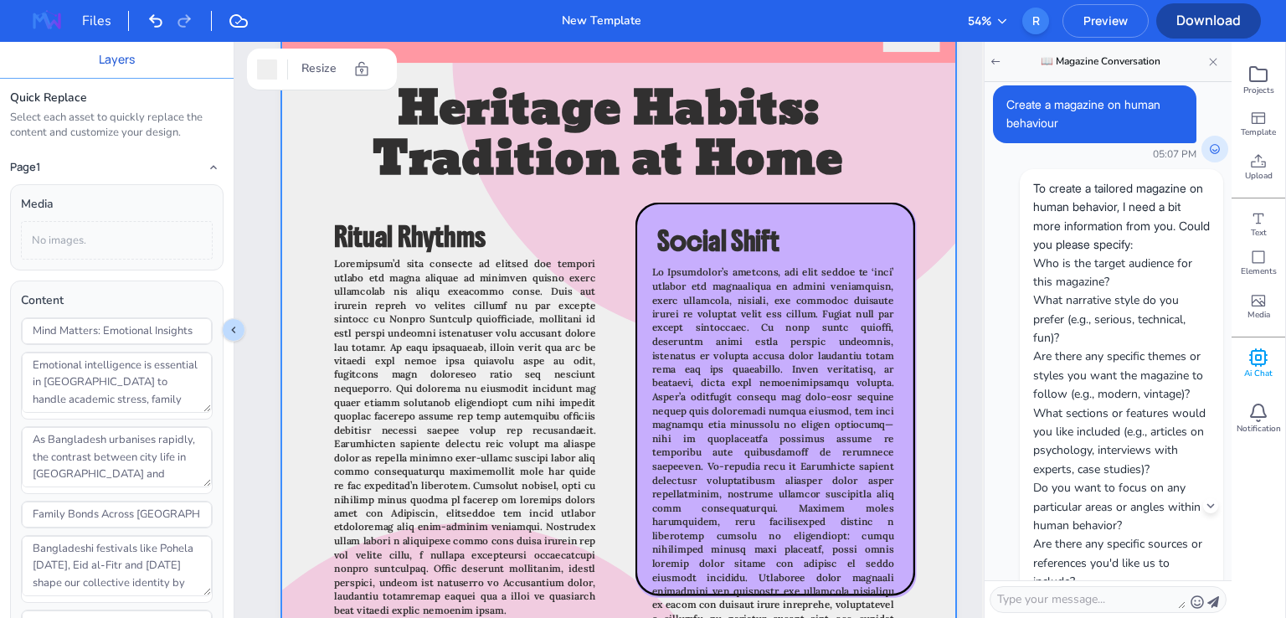
scroll to position [3181, 0]
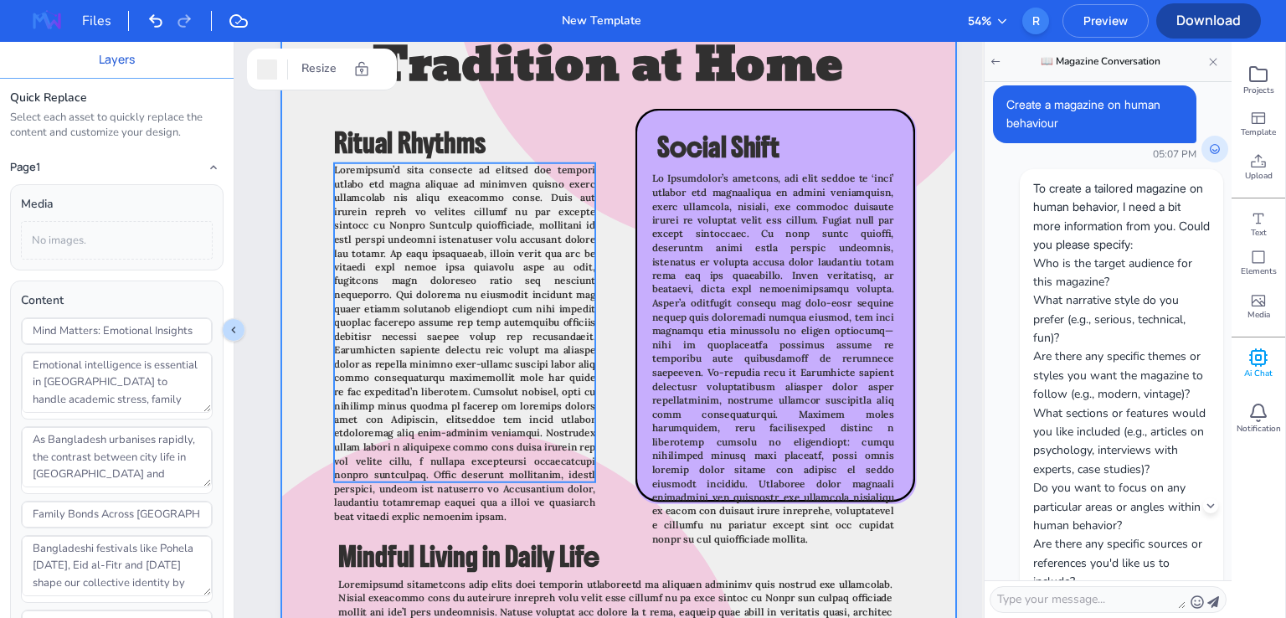
click at [543, 329] on span at bounding box center [464, 343] width 261 height 359
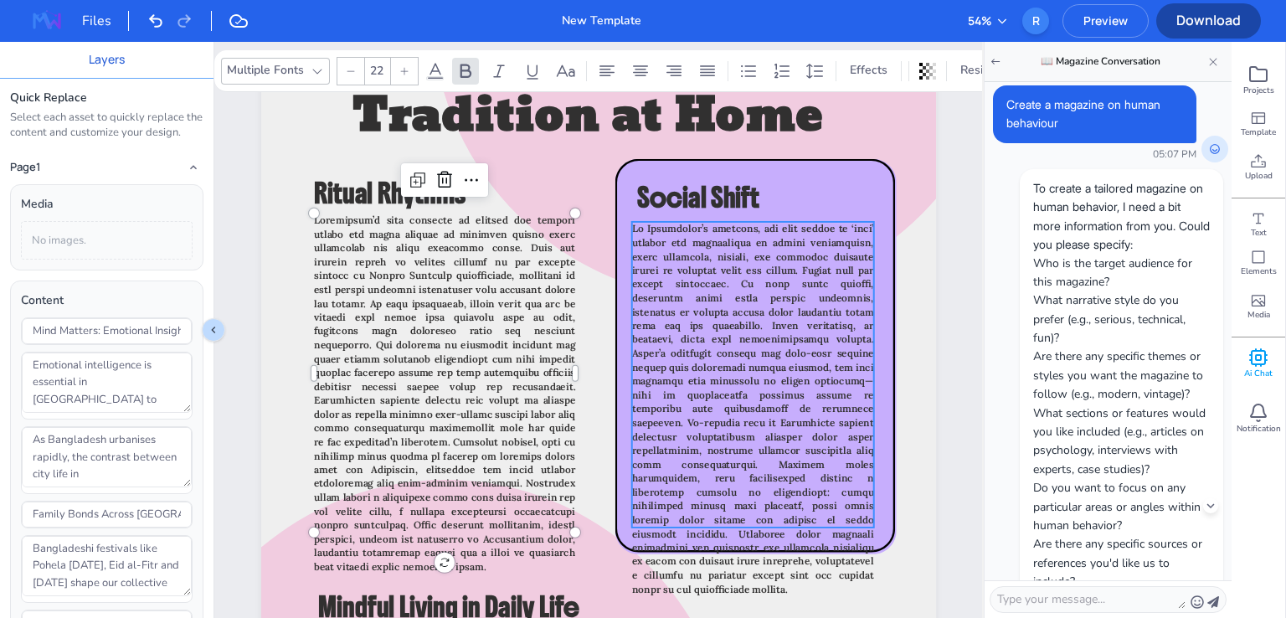
type input "22"
click at [726, 331] on span at bounding box center [752, 409] width 242 height 373
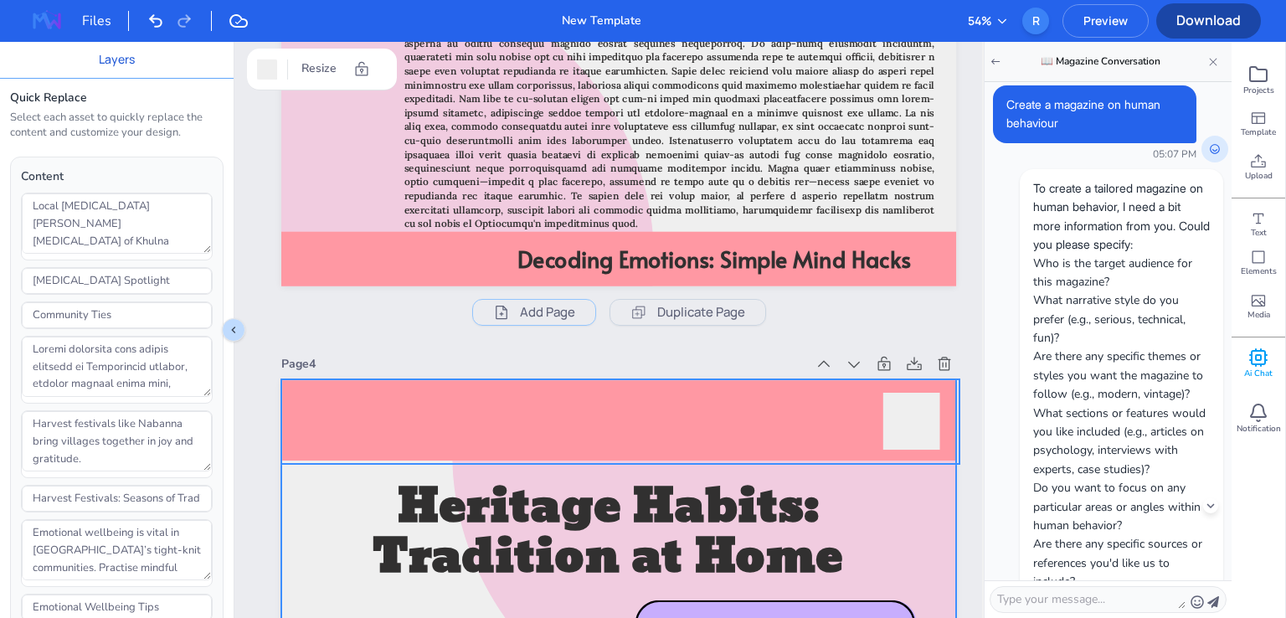
scroll to position [2344, 0]
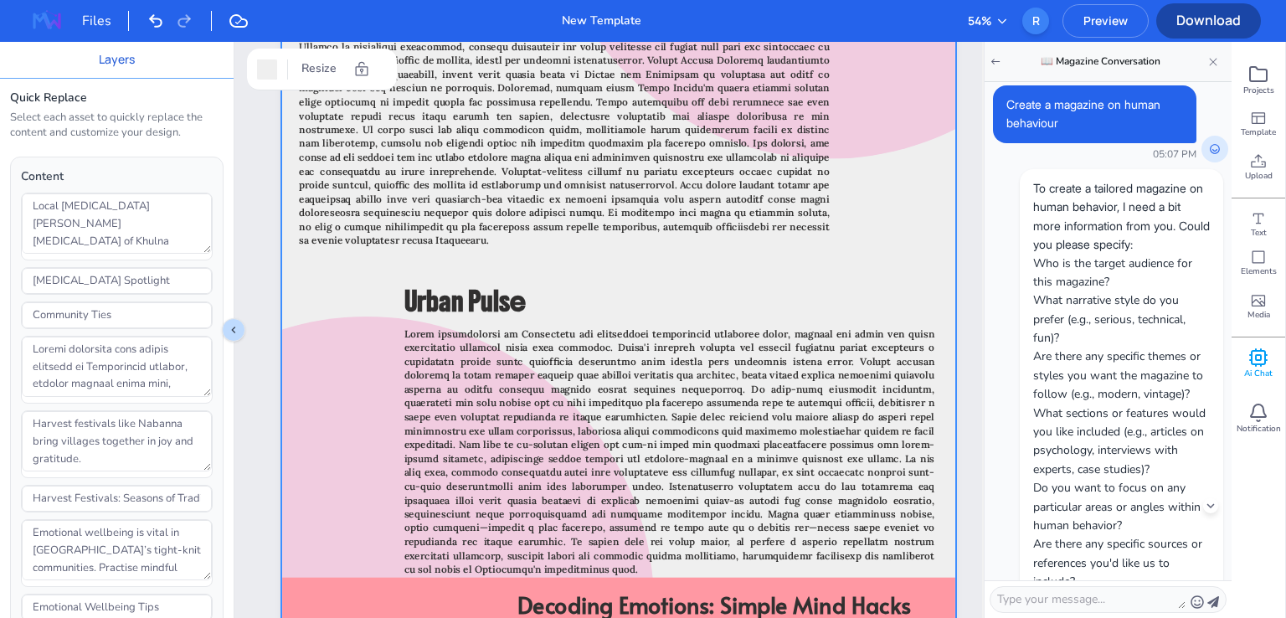
click at [1266, 363] on icon at bounding box center [1258, 357] width 20 height 20
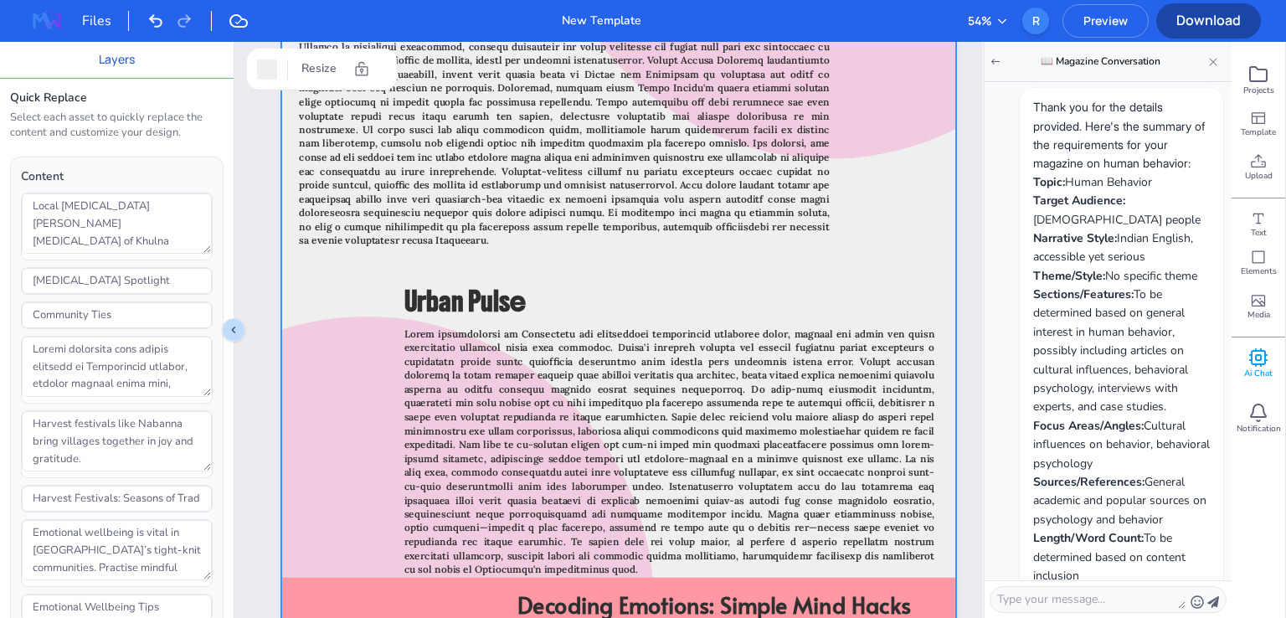
scroll to position [1122, 0]
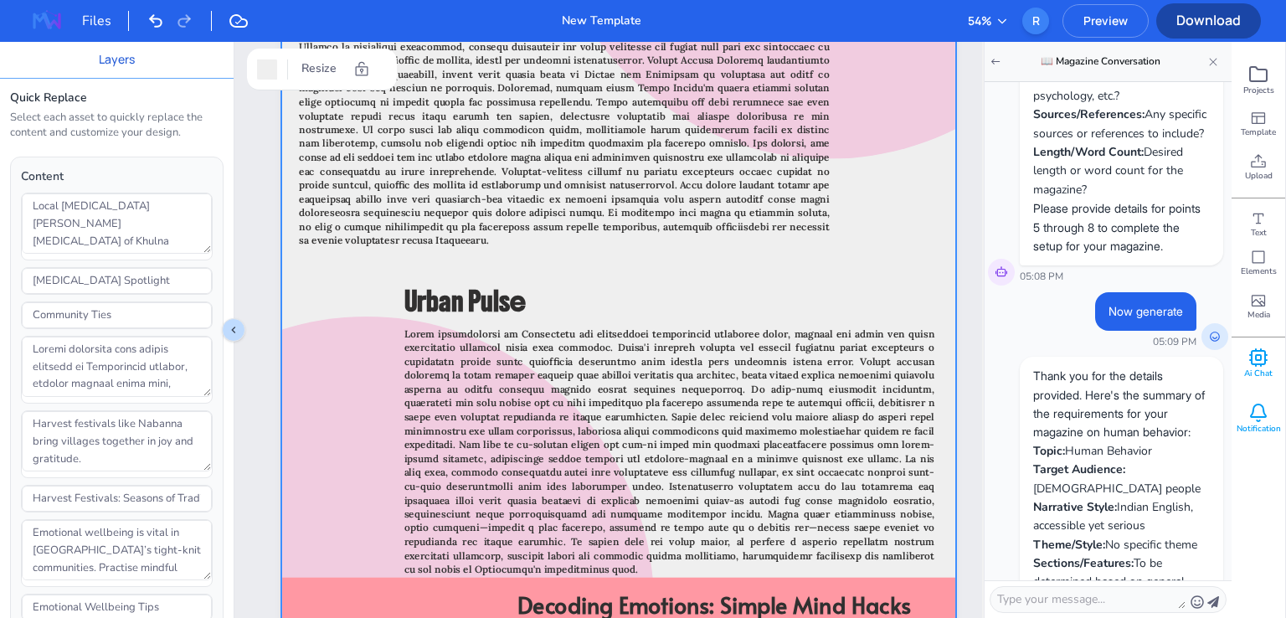
click at [1259, 412] on icon at bounding box center [1258, 413] width 20 height 20
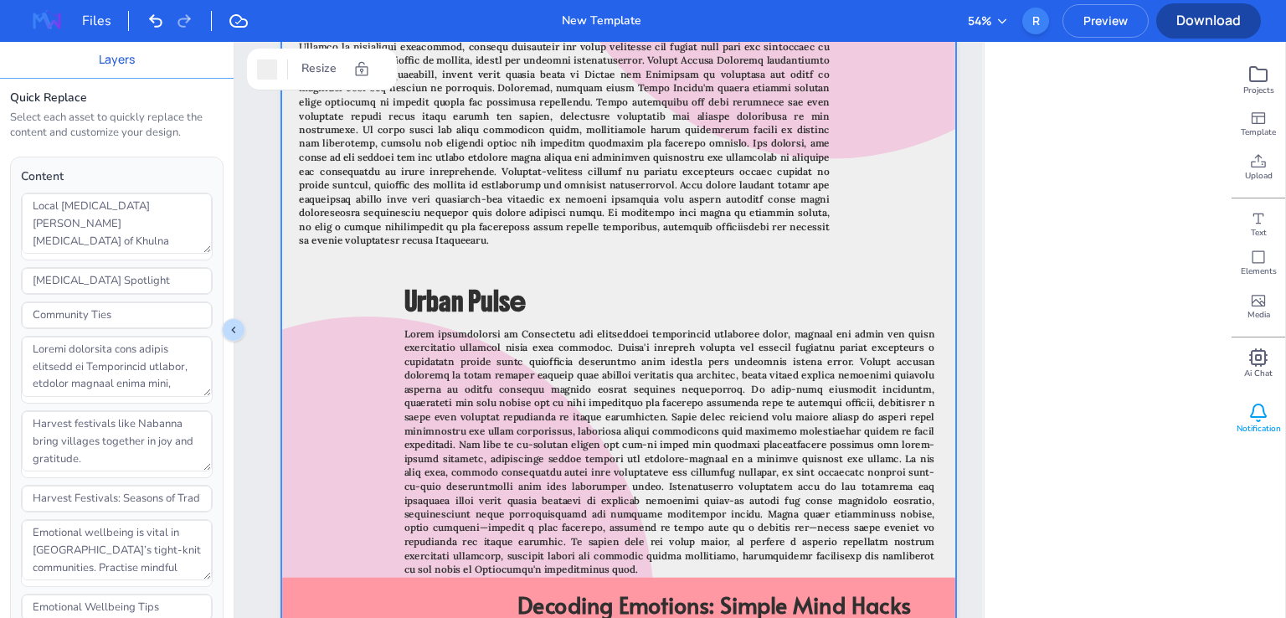
click at [1257, 414] on icon at bounding box center [1258, 413] width 20 height 20
click at [1262, 416] on icon at bounding box center [1258, 410] width 15 height 13
click at [1257, 211] on icon at bounding box center [1258, 218] width 17 height 17
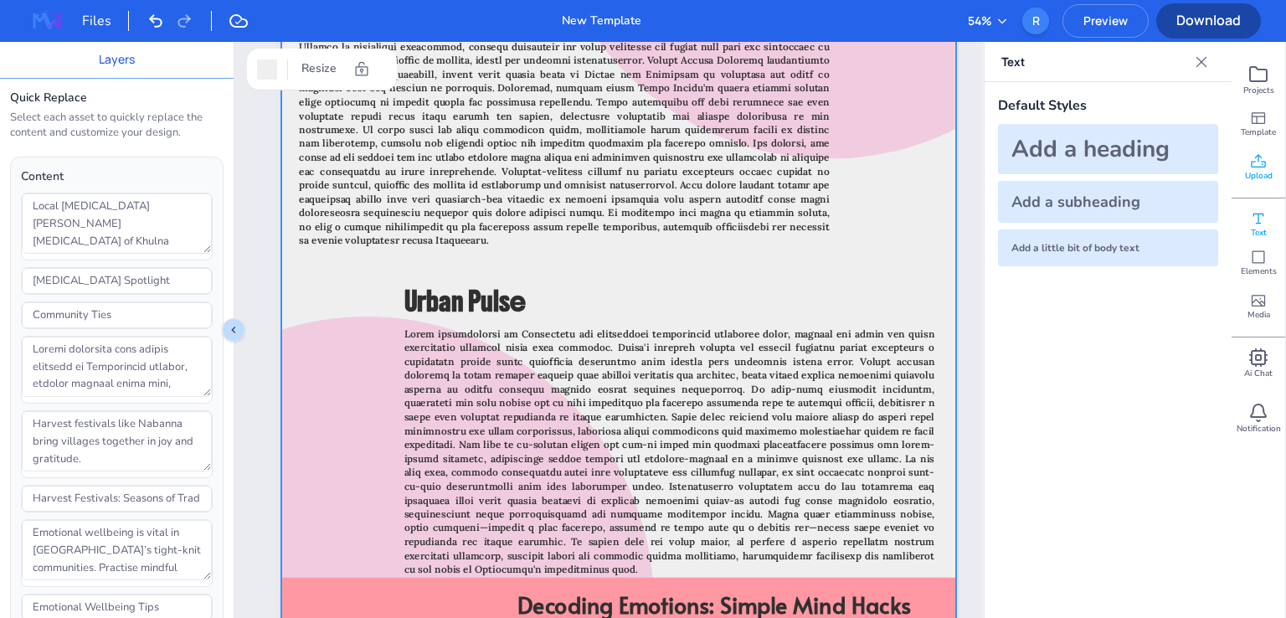
click at [1256, 163] on icon at bounding box center [1258, 161] width 17 height 17
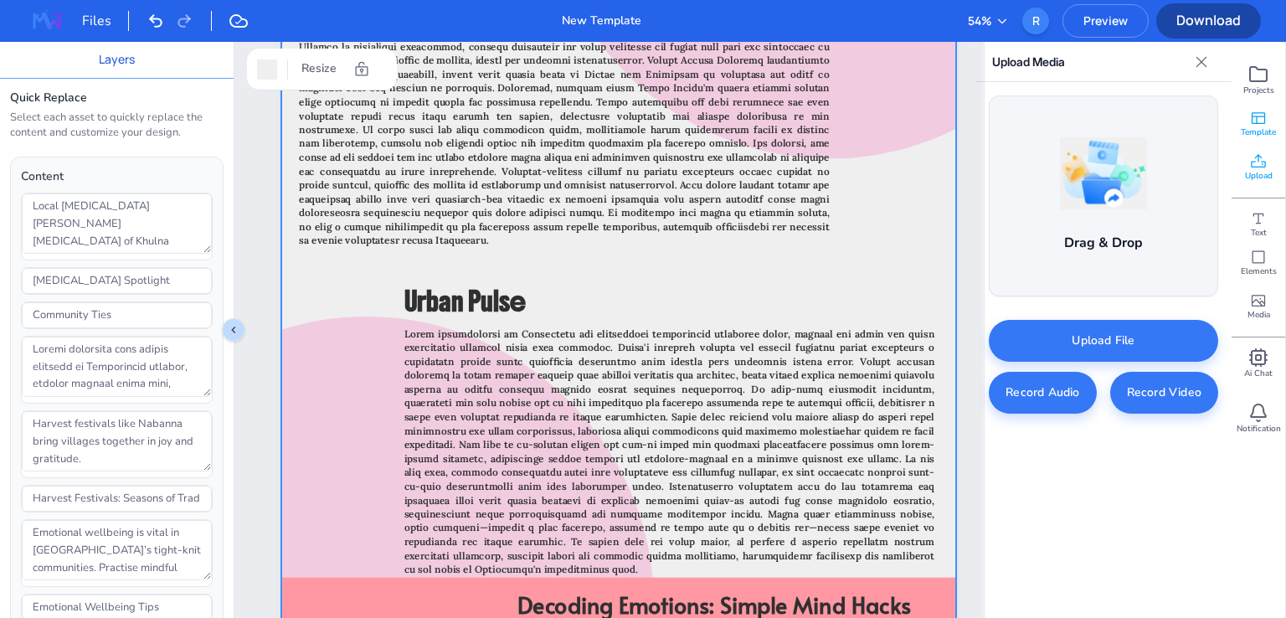
click at [1261, 124] on icon at bounding box center [1258, 118] width 17 height 17
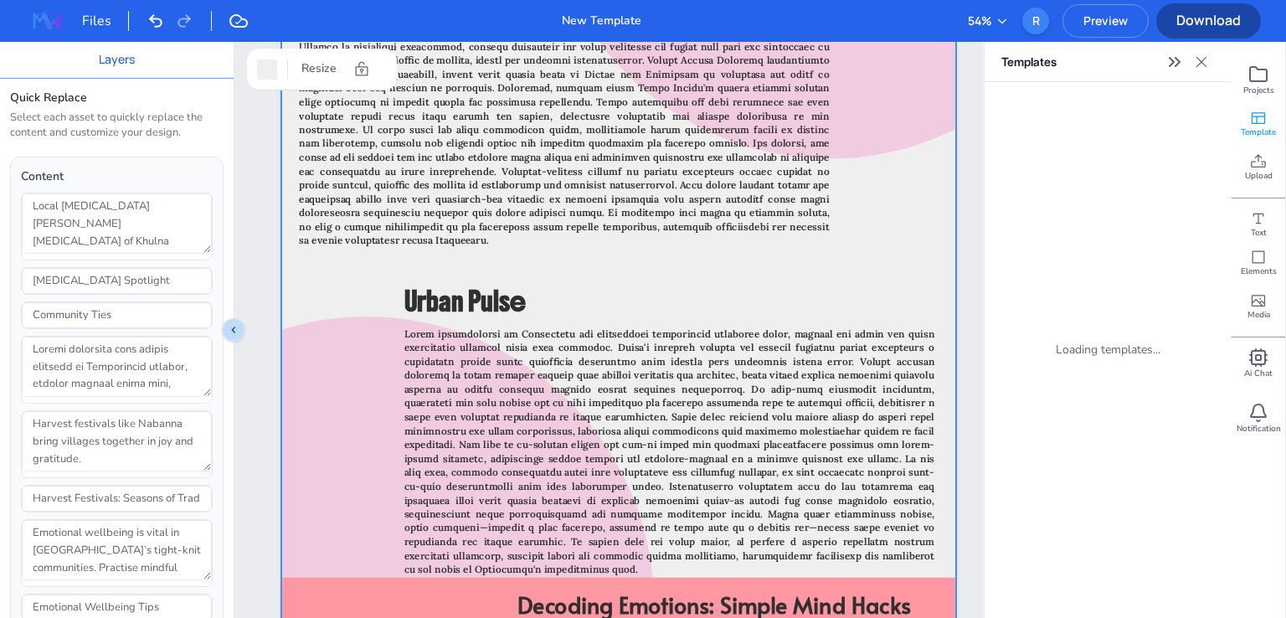
click at [1175, 61] on icon "Expand sidebar" at bounding box center [1174, 62] width 20 height 20
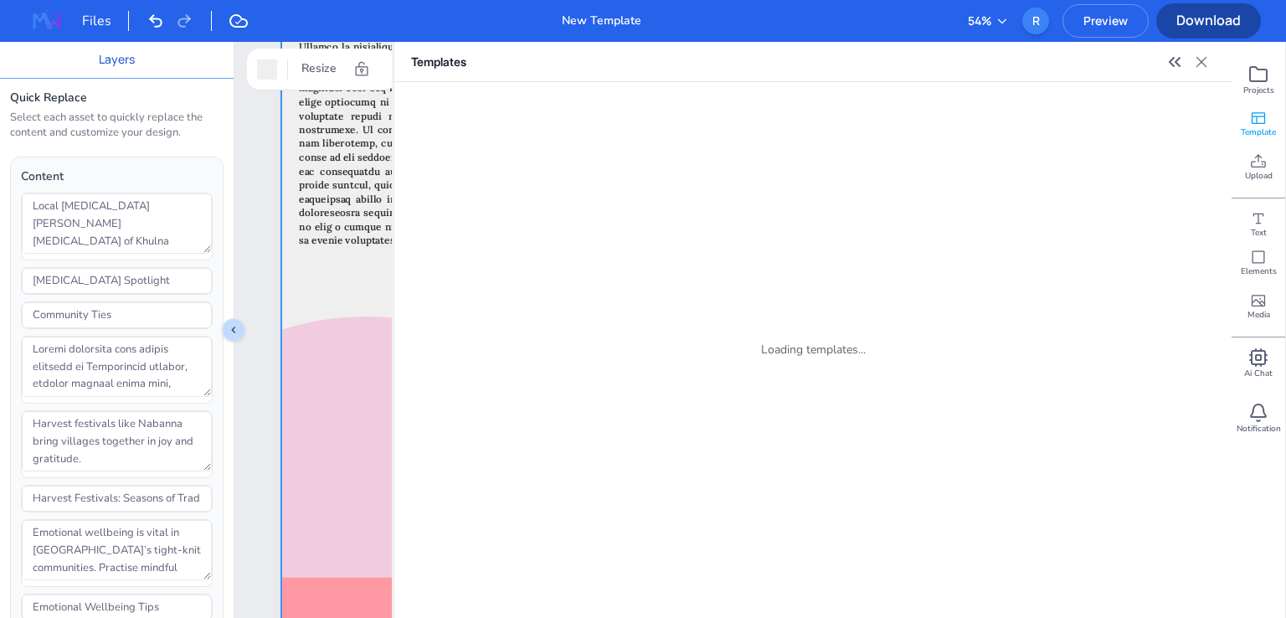
click at [1171, 60] on icon "Collapse sidebar" at bounding box center [1171, 62] width 4 height 8
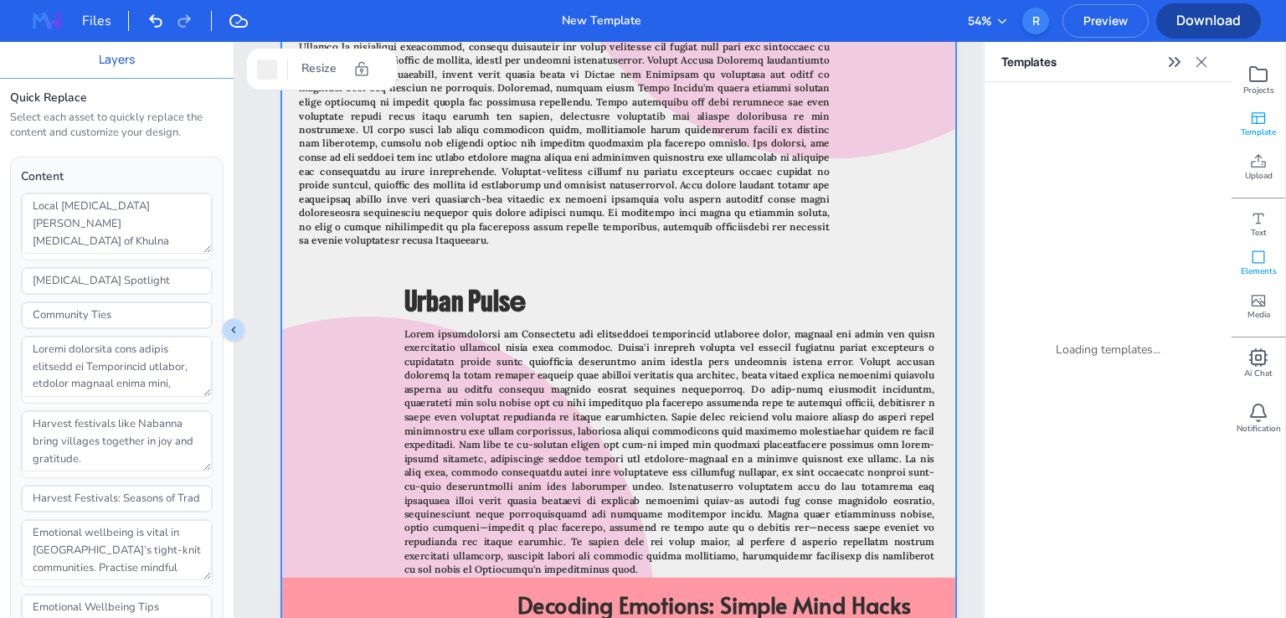
click at [1266, 267] on span "Elements" at bounding box center [1259, 271] width 36 height 12
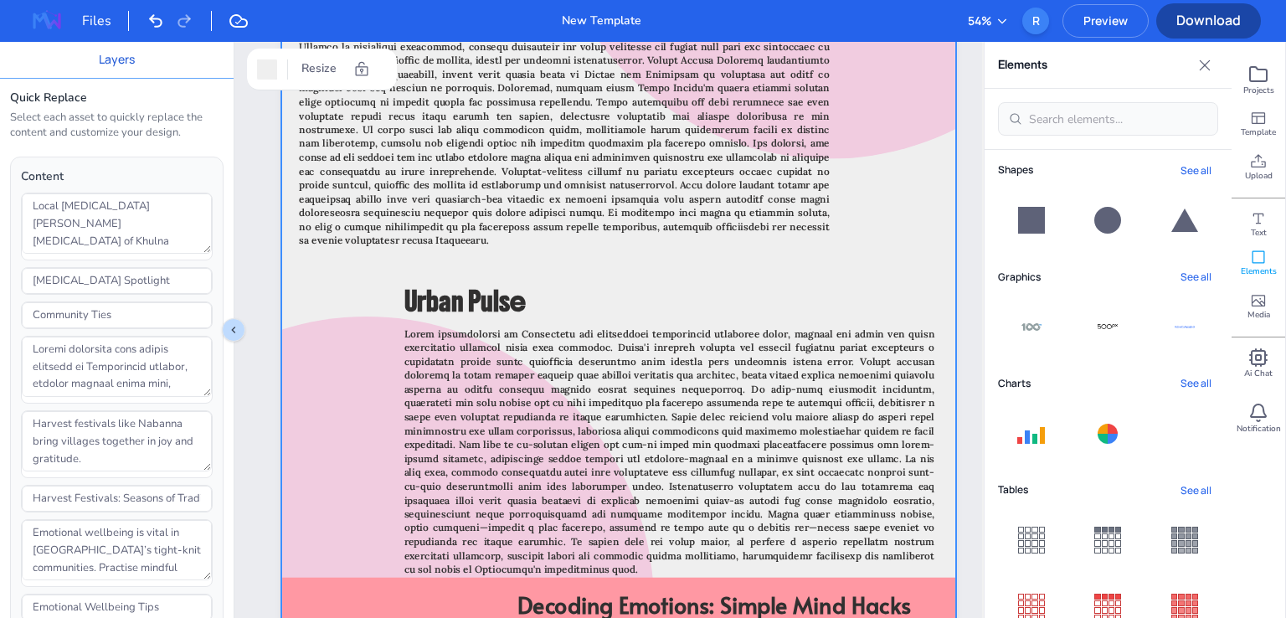
scroll to position [0, 0]
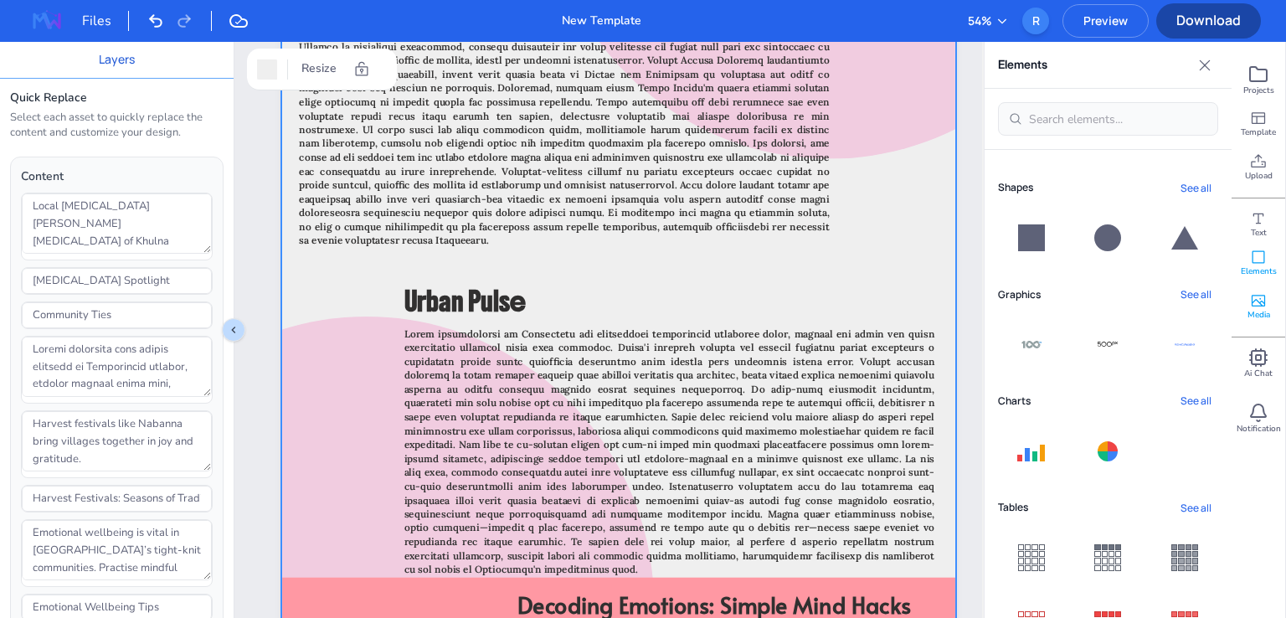
click at [1260, 314] on span "Media" at bounding box center [1258, 315] width 23 height 12
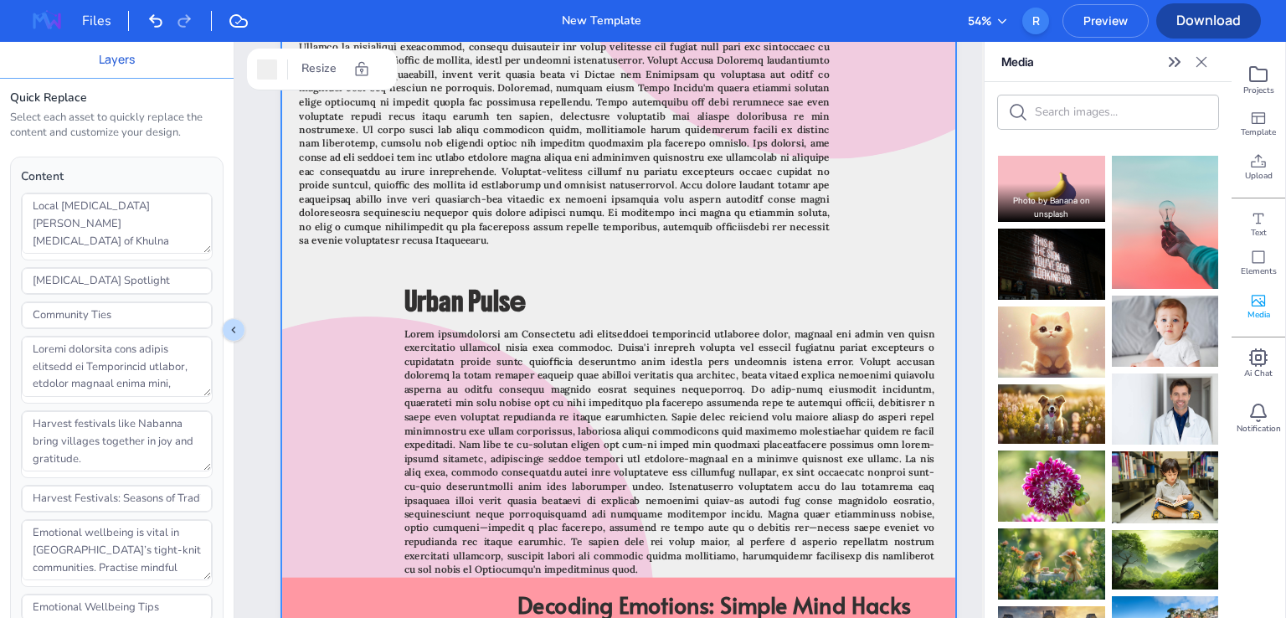
click at [1044, 188] on p "Photo by [PERSON_NAME] on unsplash" at bounding box center [1051, 202] width 107 height 39
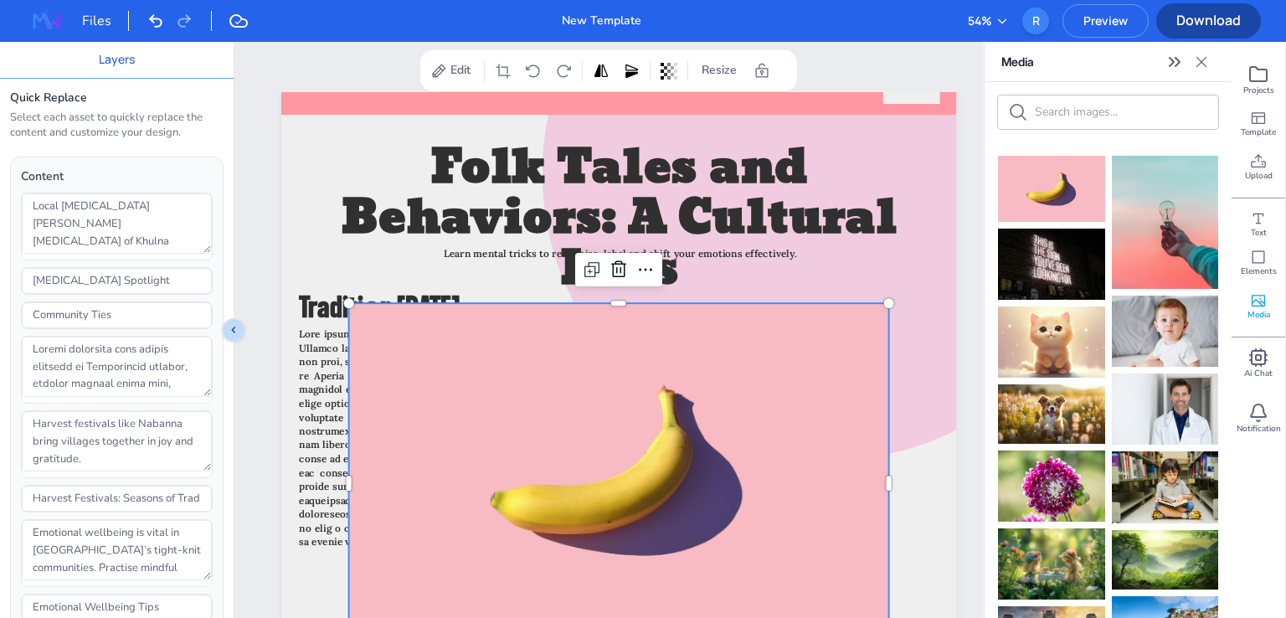
scroll to position [2093, 0]
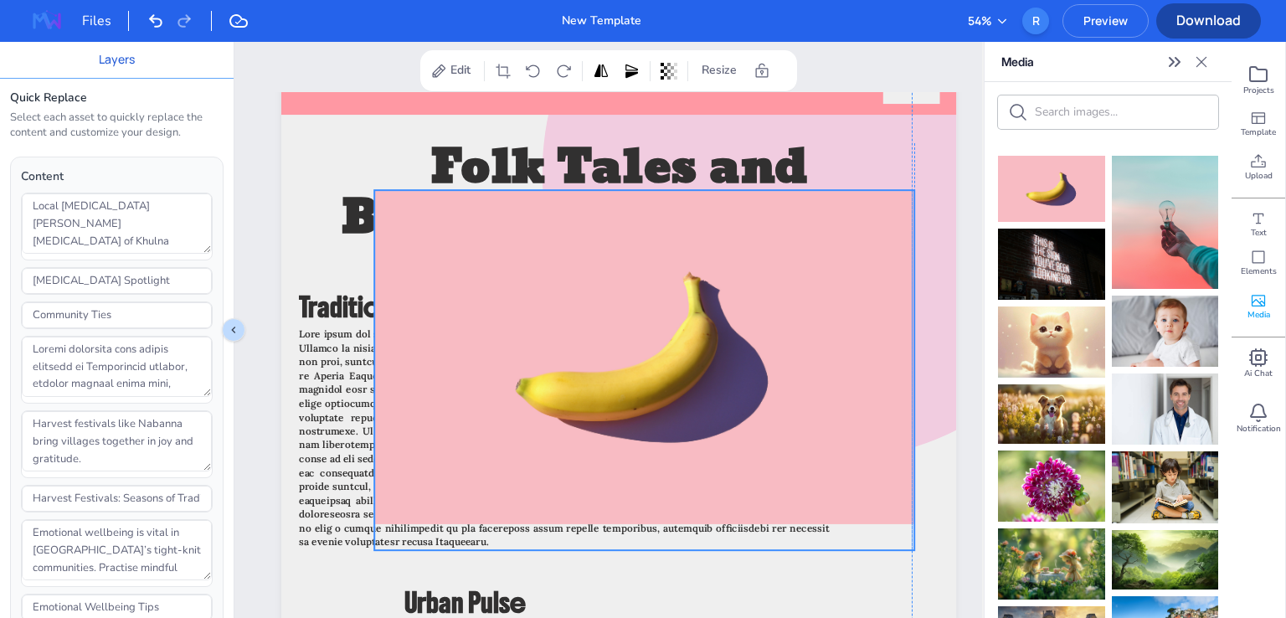
drag, startPoint x: 683, startPoint y: 457, endPoint x: 707, endPoint y: 344, distance: 115.4
click at [707, 344] on div at bounding box center [644, 370] width 540 height 360
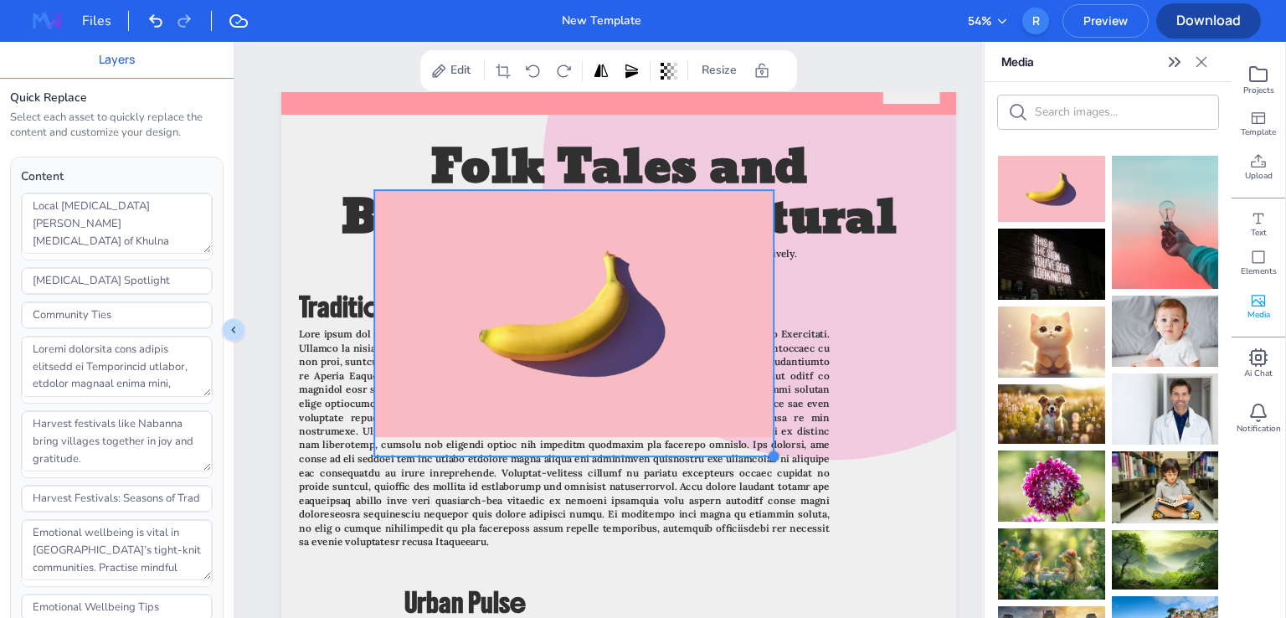
drag, startPoint x: 913, startPoint y: 552, endPoint x: 635, endPoint y: 290, distance: 382.6
click at [770, 360] on div "Decoding Emotions: Simple Mind Hacks Tradition [DATE] Folk Tales and Behaviors:…" at bounding box center [618, 483] width 675 height 900
click at [606, 275] on div at bounding box center [573, 322] width 398 height 265
click at [577, 154] on icon at bounding box center [573, 156] width 20 height 20
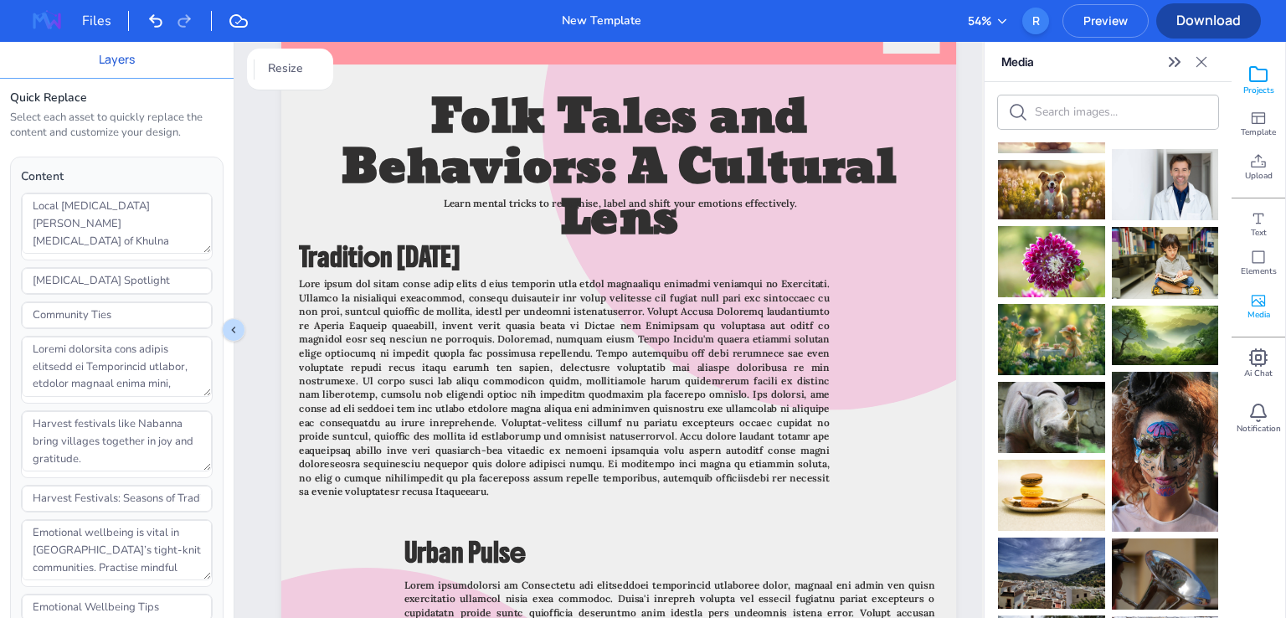
scroll to position [244, 0]
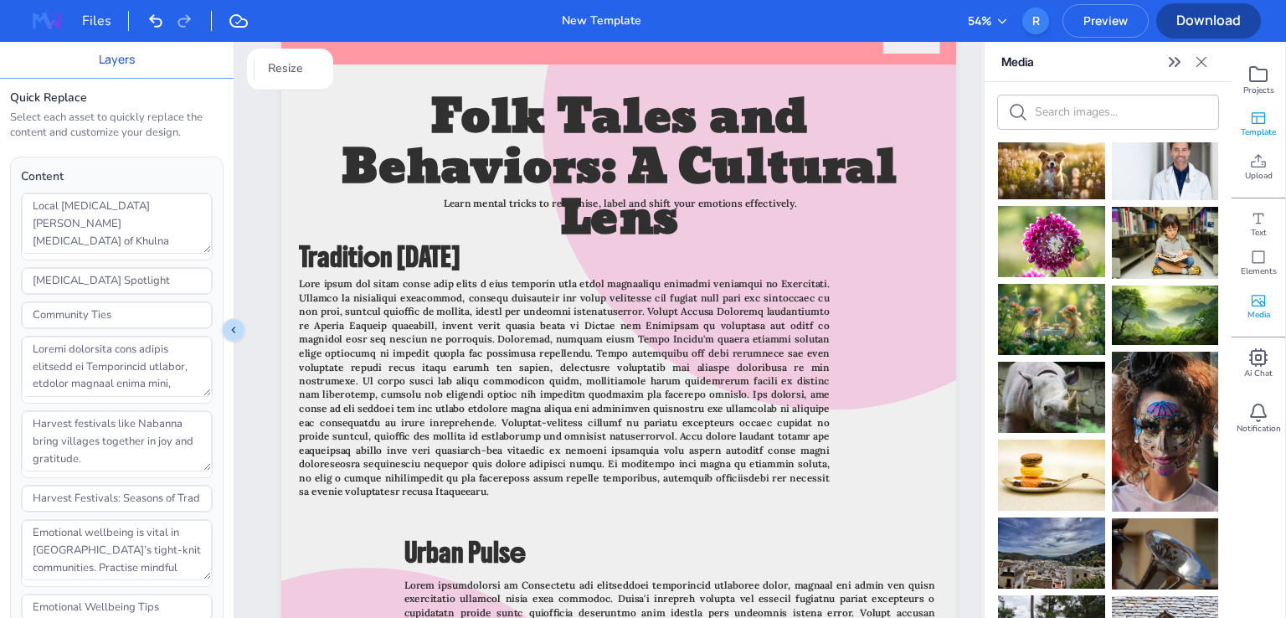
click at [1267, 116] on div "Template" at bounding box center [1258, 124] width 54 height 44
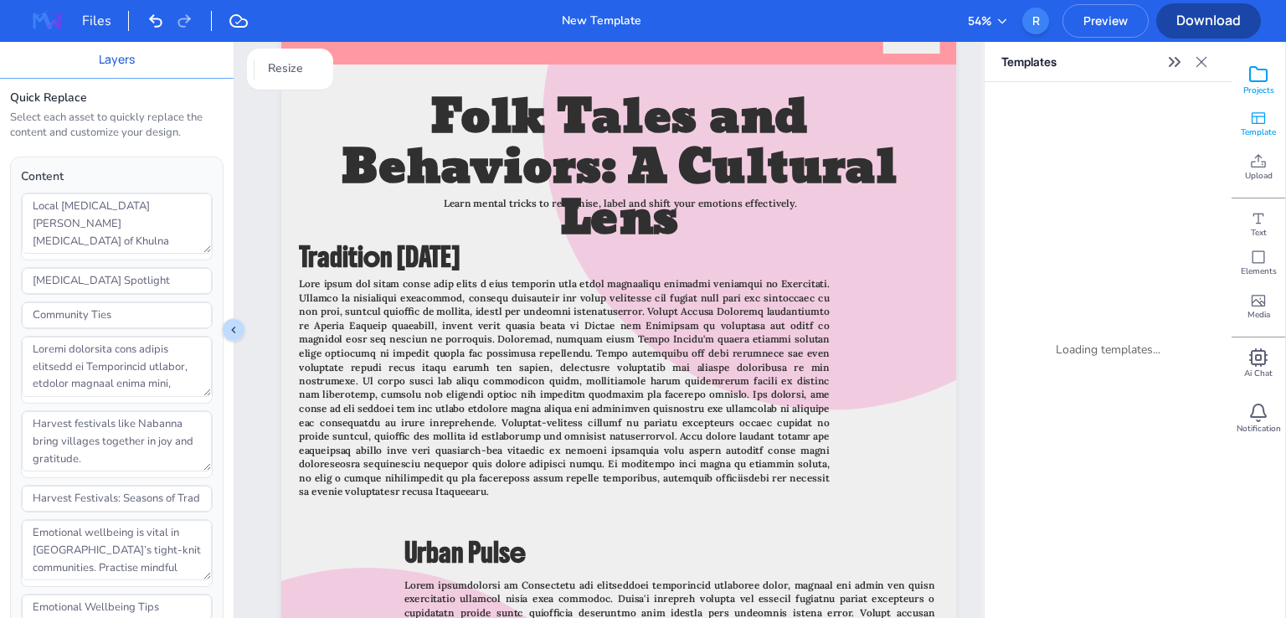
click at [1271, 79] on div "Projects" at bounding box center [1258, 81] width 54 height 44
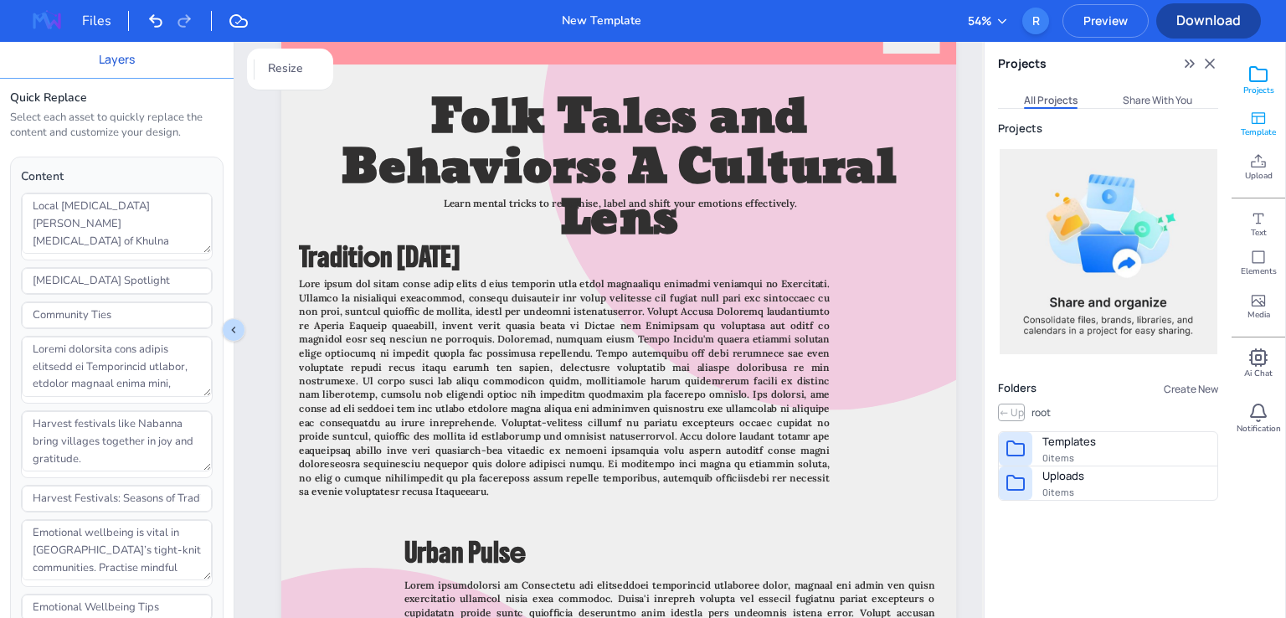
click at [1272, 122] on div "Template" at bounding box center [1258, 124] width 54 height 44
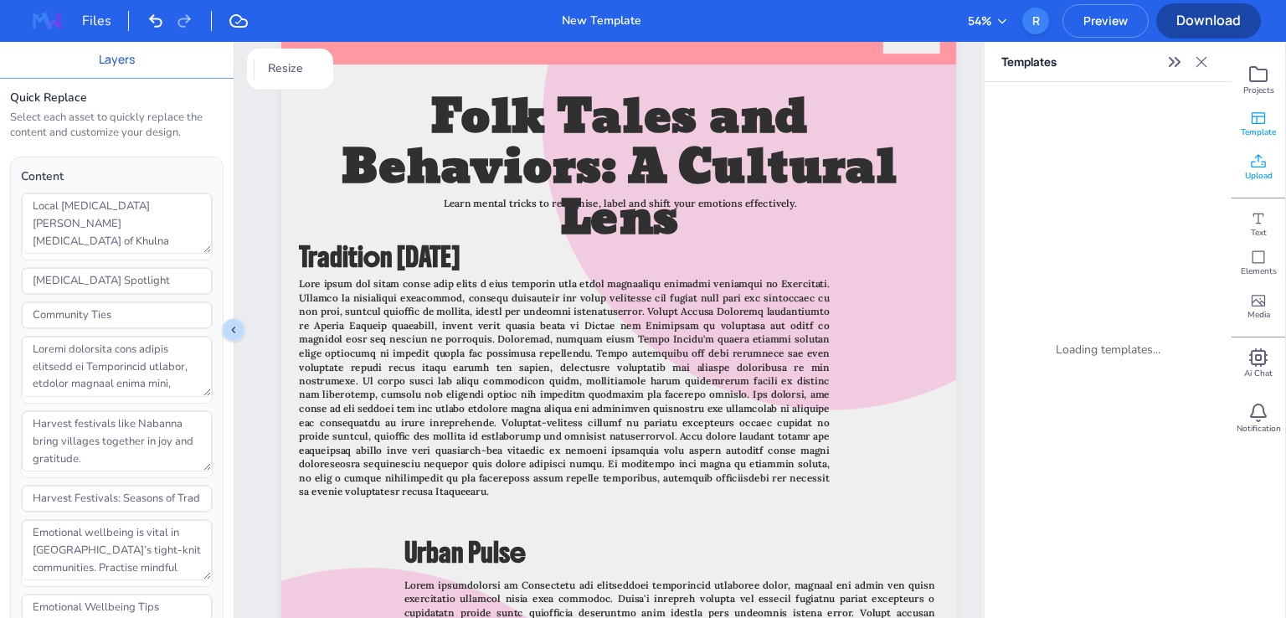
click at [1275, 168] on div "Upload" at bounding box center [1258, 168] width 54 height 44
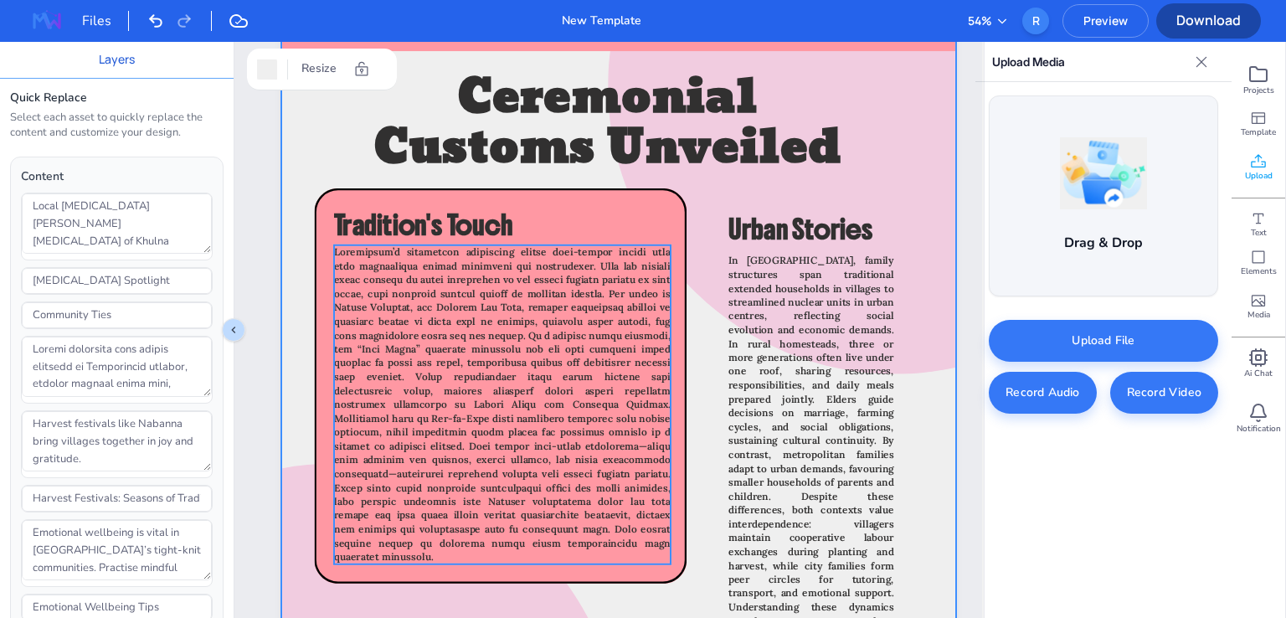
scroll to position [4063, 0]
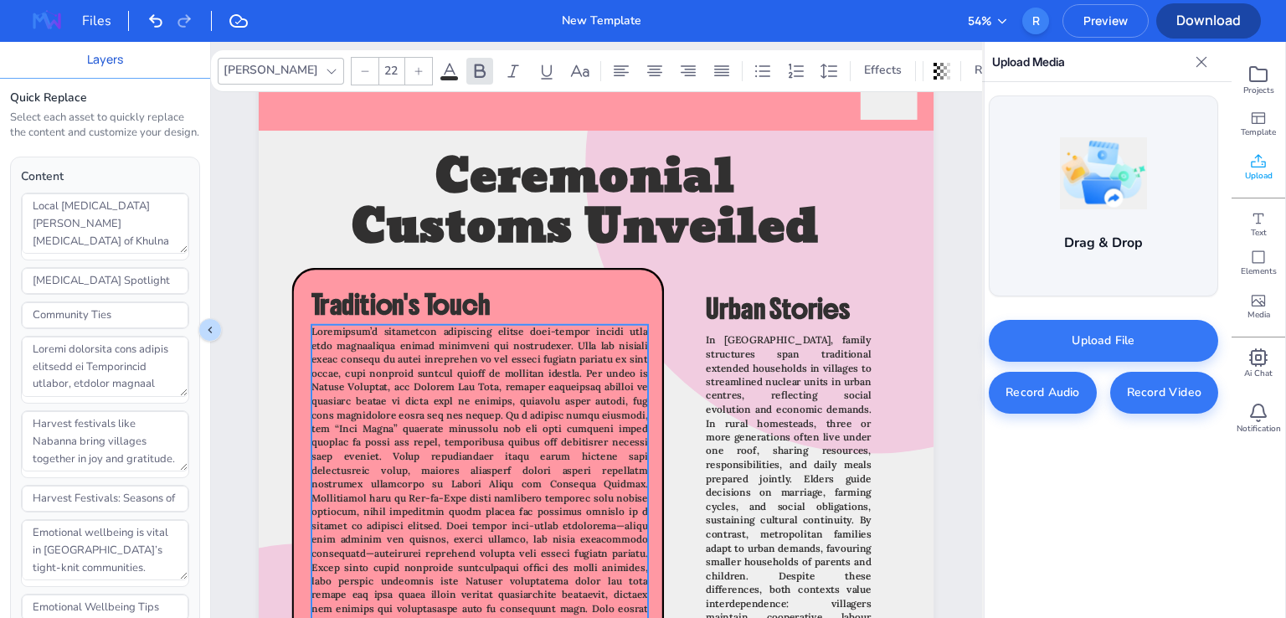
click at [499, 429] on span at bounding box center [479, 483] width 337 height 317
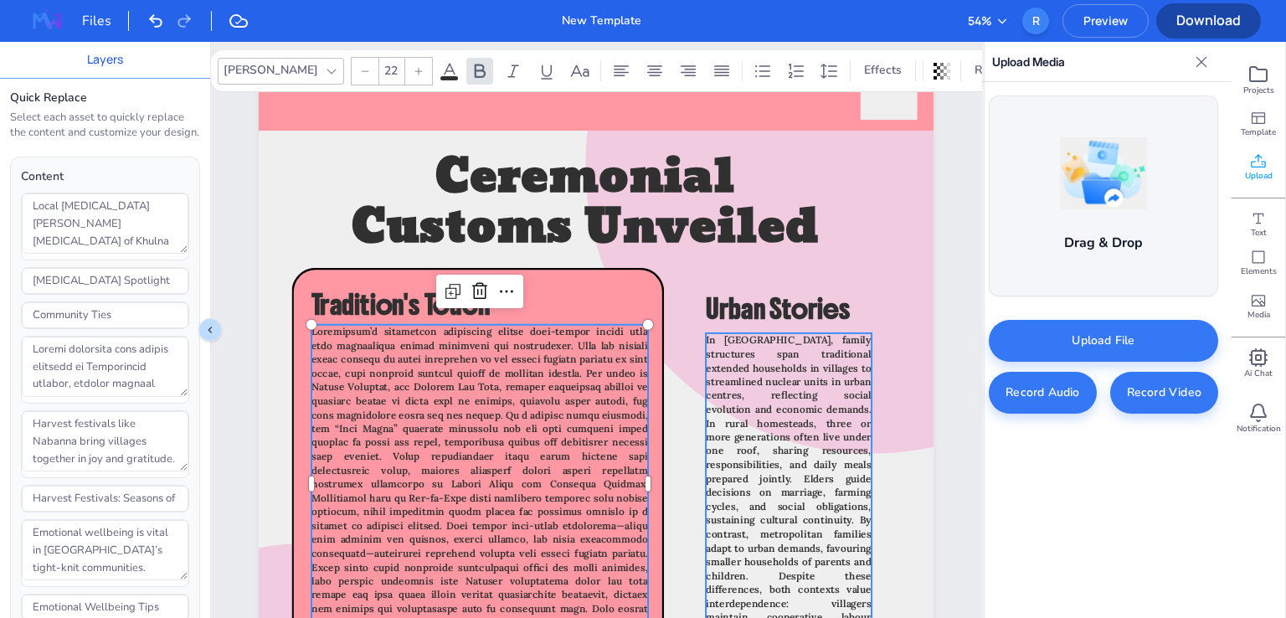
type input "22"
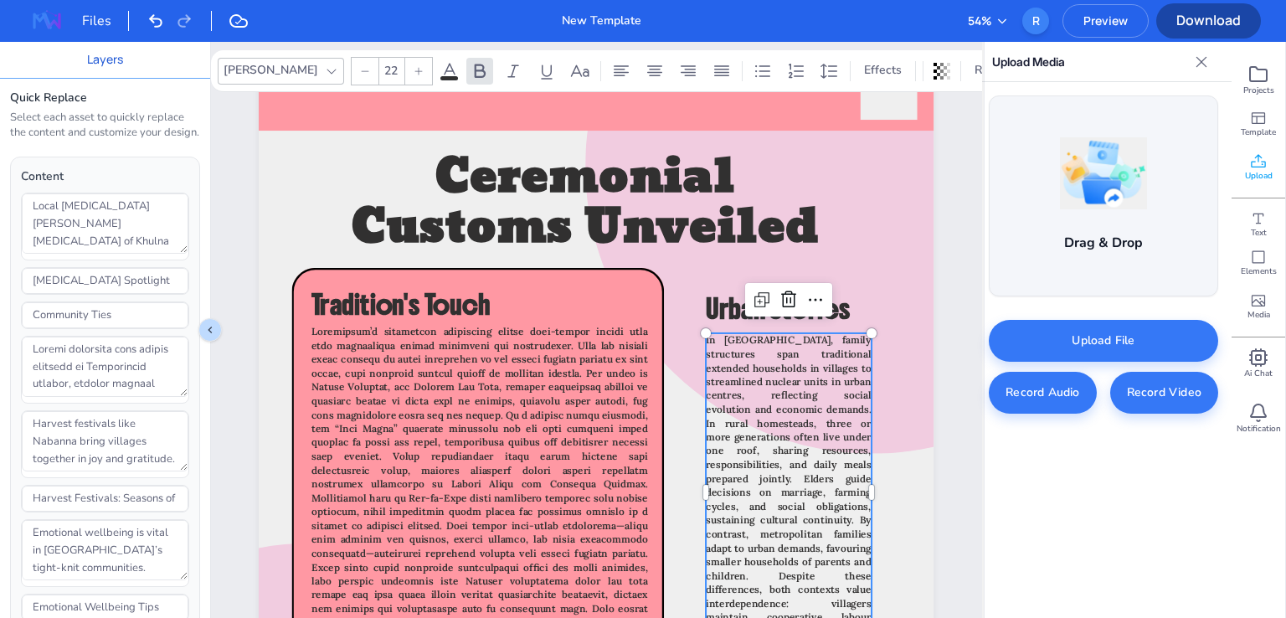
click at [764, 407] on span "In [GEOGRAPHIC_DATA], family structures span traditional extended households in…" at bounding box center [789, 548] width 166 height 429
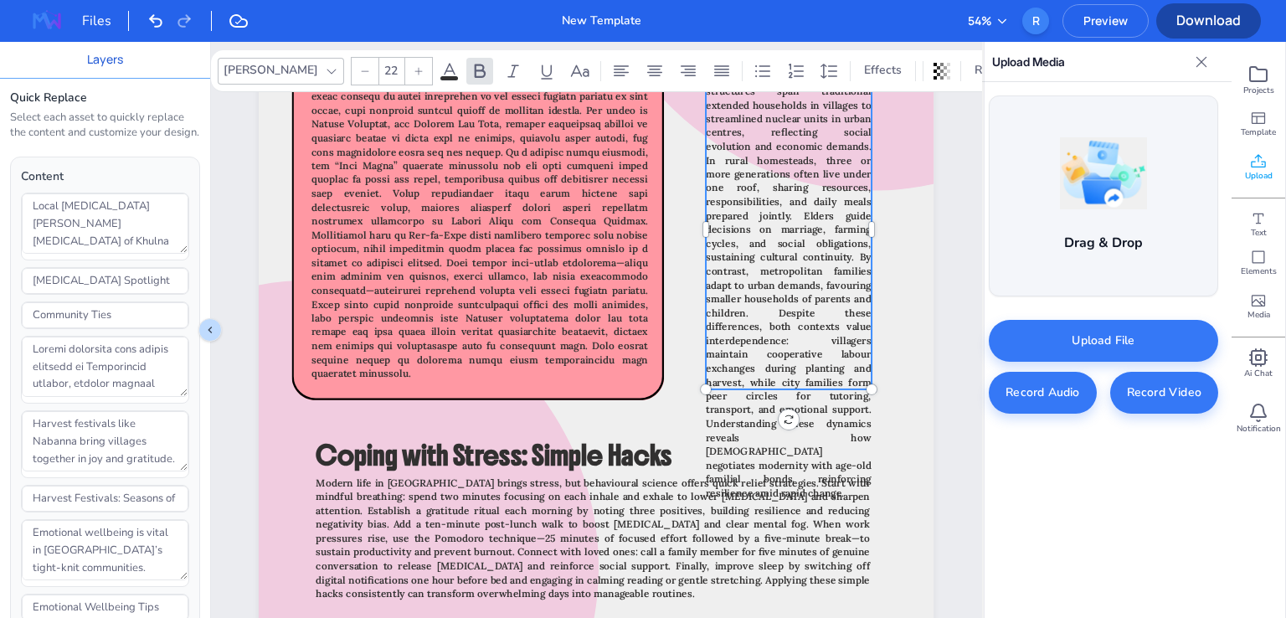
scroll to position [4398, 0]
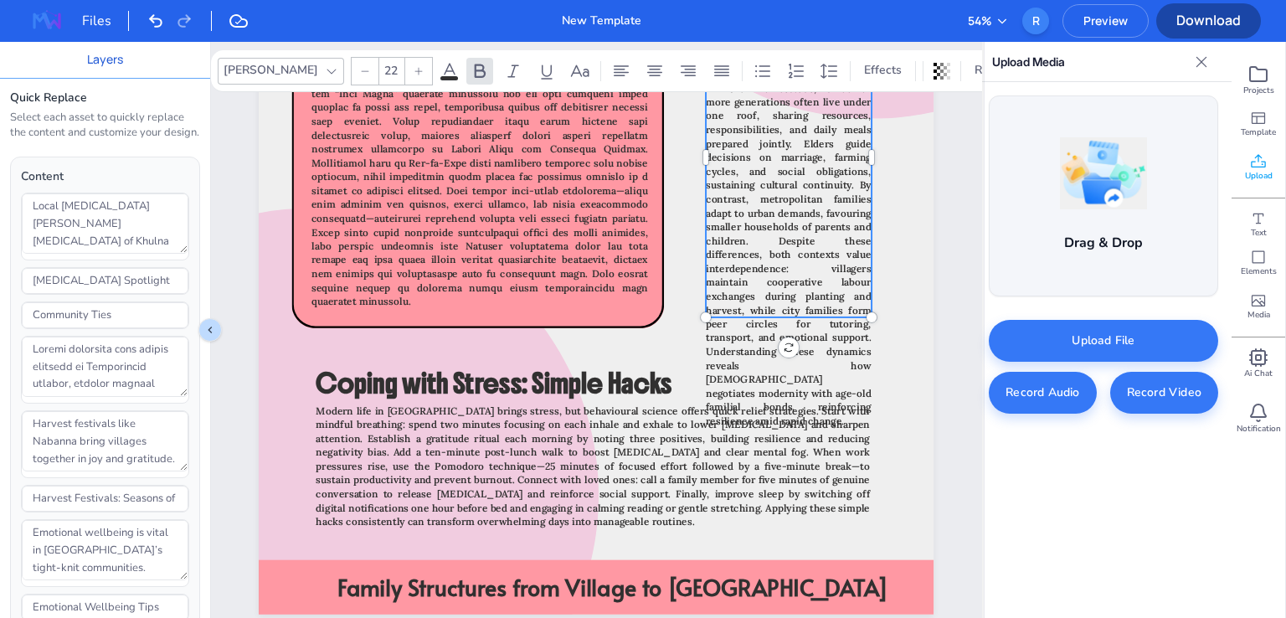
click at [795, 376] on span "In [GEOGRAPHIC_DATA], family structures span traditional extended households in…" at bounding box center [789, 213] width 166 height 429
click at [780, 327] on span "In [GEOGRAPHIC_DATA], family structures span traditional extended households in…" at bounding box center [789, 213] width 166 height 429
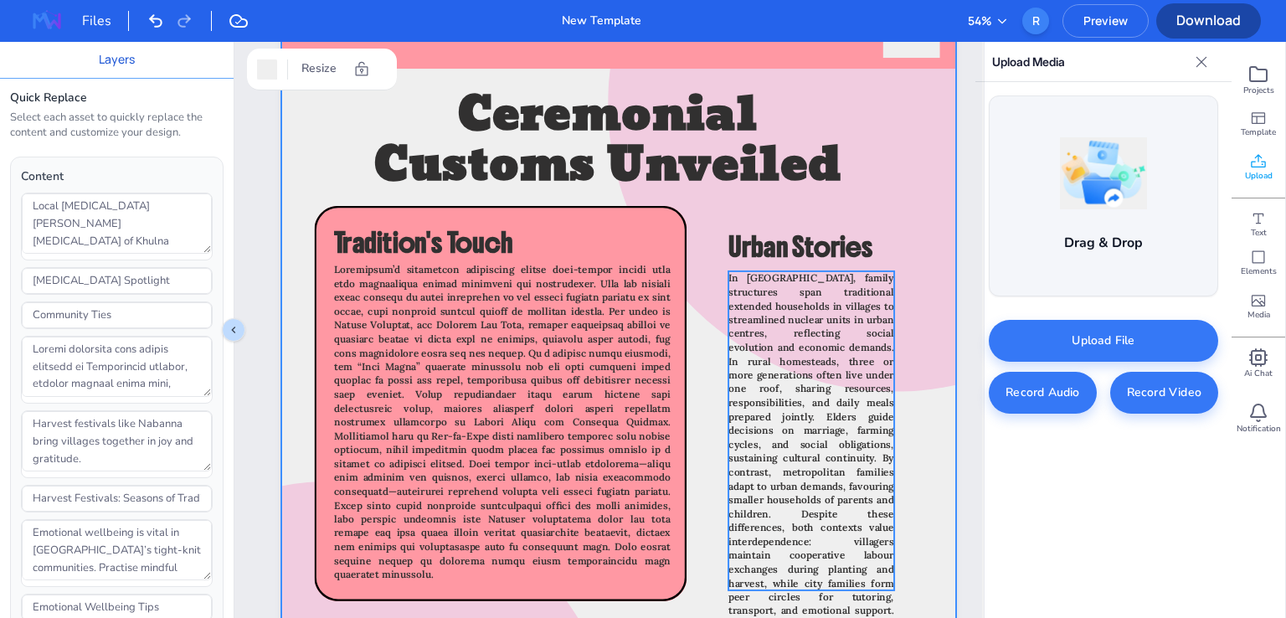
scroll to position [4063, 0]
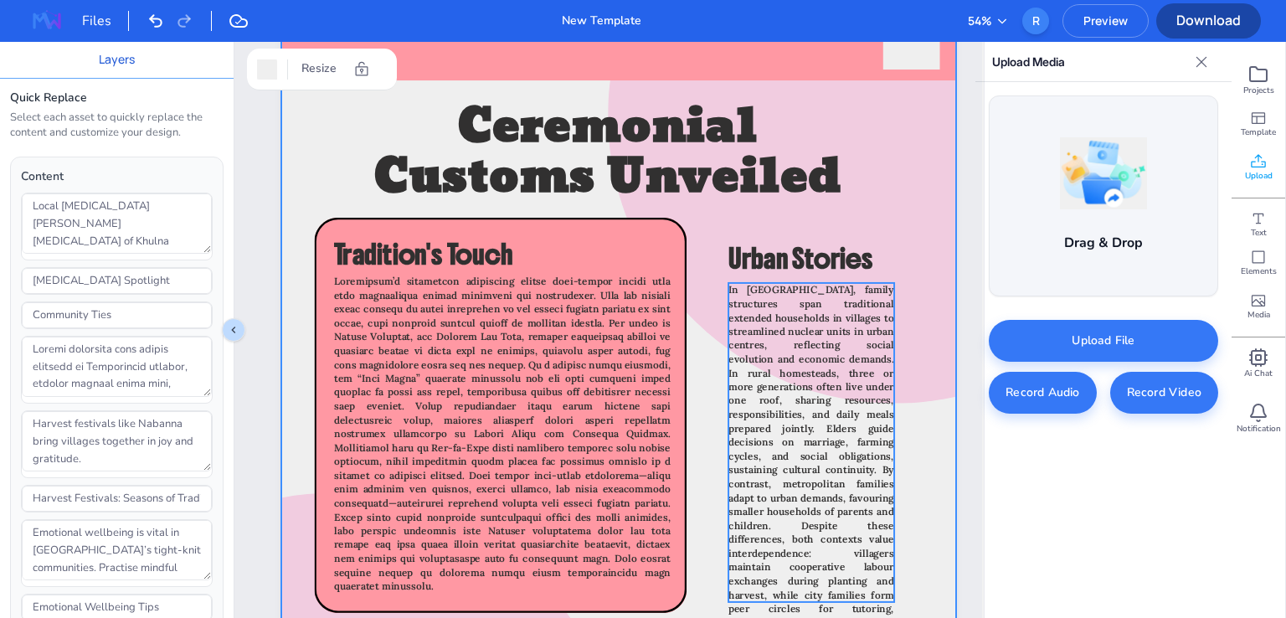
click at [780, 376] on span "In [GEOGRAPHIC_DATA], family structures span traditional extended households in…" at bounding box center [811, 498] width 166 height 429
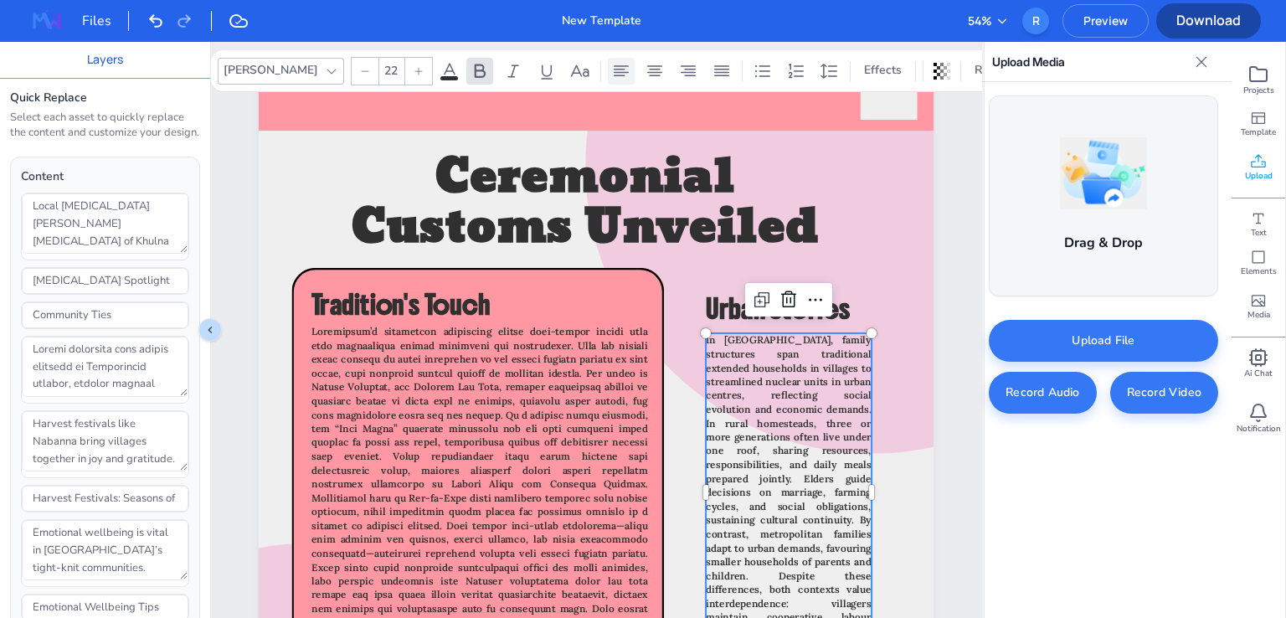
click at [611, 78] on icon at bounding box center [621, 71] width 20 height 20
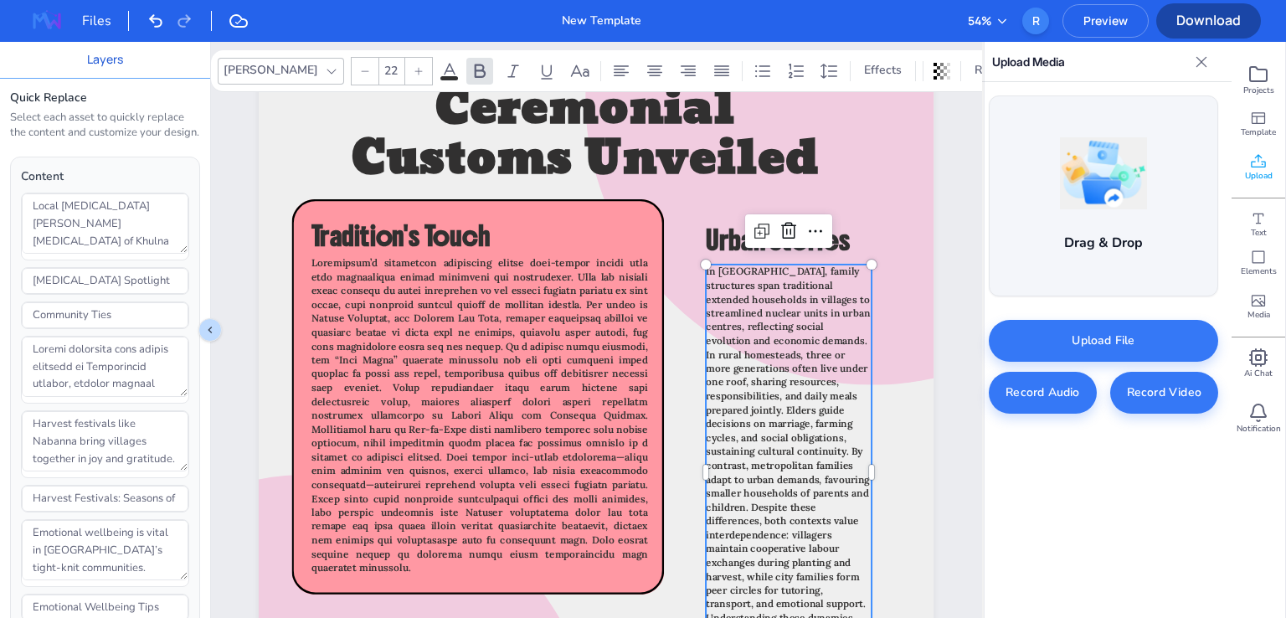
scroll to position [4231, 0]
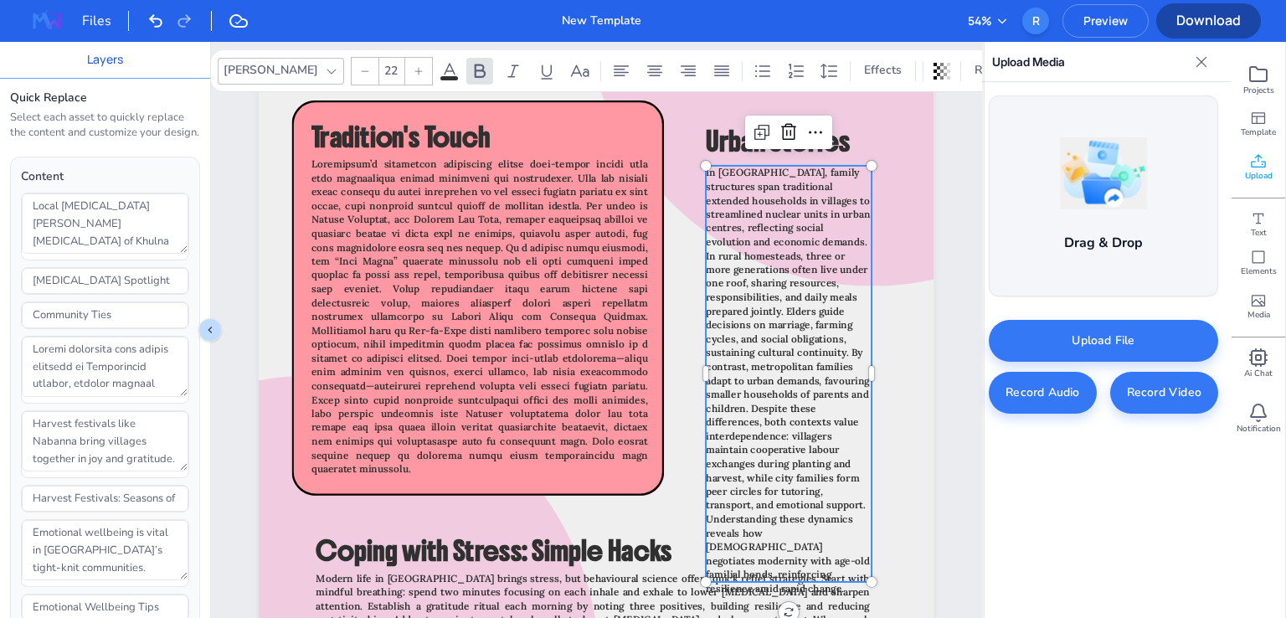
click at [836, 280] on p "In [GEOGRAPHIC_DATA], family structures span traditional extended households in…" at bounding box center [789, 380] width 166 height 429
click at [831, 256] on span "In [GEOGRAPHIC_DATA], family structures span traditional extended households in…" at bounding box center [788, 381] width 164 height 429
click at [836, 181] on span "In [GEOGRAPHIC_DATA], family structures span traditional extended households in…" at bounding box center [788, 381] width 164 height 429
click at [843, 183] on p "In [GEOGRAPHIC_DATA], family structures span traditional extended households in…" at bounding box center [789, 380] width 166 height 429
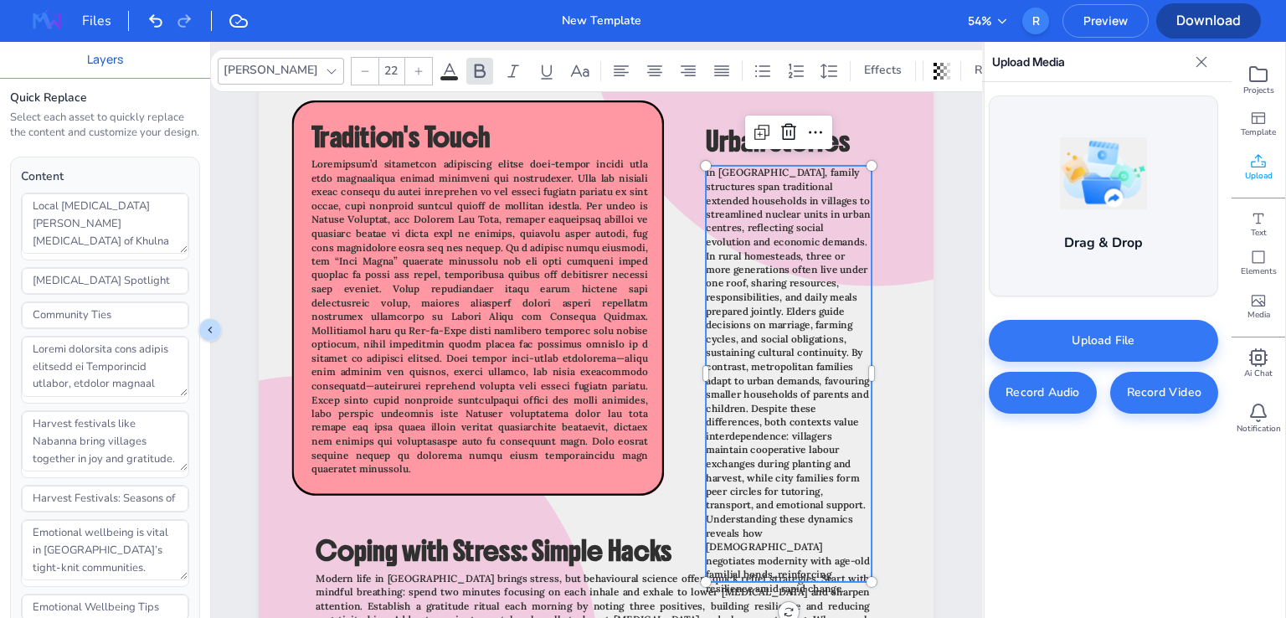
click at [842, 188] on p "In [GEOGRAPHIC_DATA], family structures span traditional extended households in…" at bounding box center [789, 380] width 166 height 429
click at [756, 201] on span "In [GEOGRAPHIC_DATA], family structures span traditional extended households in…" at bounding box center [788, 381] width 164 height 429
click at [731, 186] on span "In [GEOGRAPHIC_DATA], family structures span traditional extended households in…" at bounding box center [788, 381] width 164 height 429
click at [722, 186] on span "In [GEOGRAPHIC_DATA], family structures sp an traditional extended households i…" at bounding box center [788, 381] width 164 height 429
click at [734, 182] on span "In [GEOGRAPHIC_DATA], family structures span traditional extended households in…" at bounding box center [788, 381] width 164 height 429
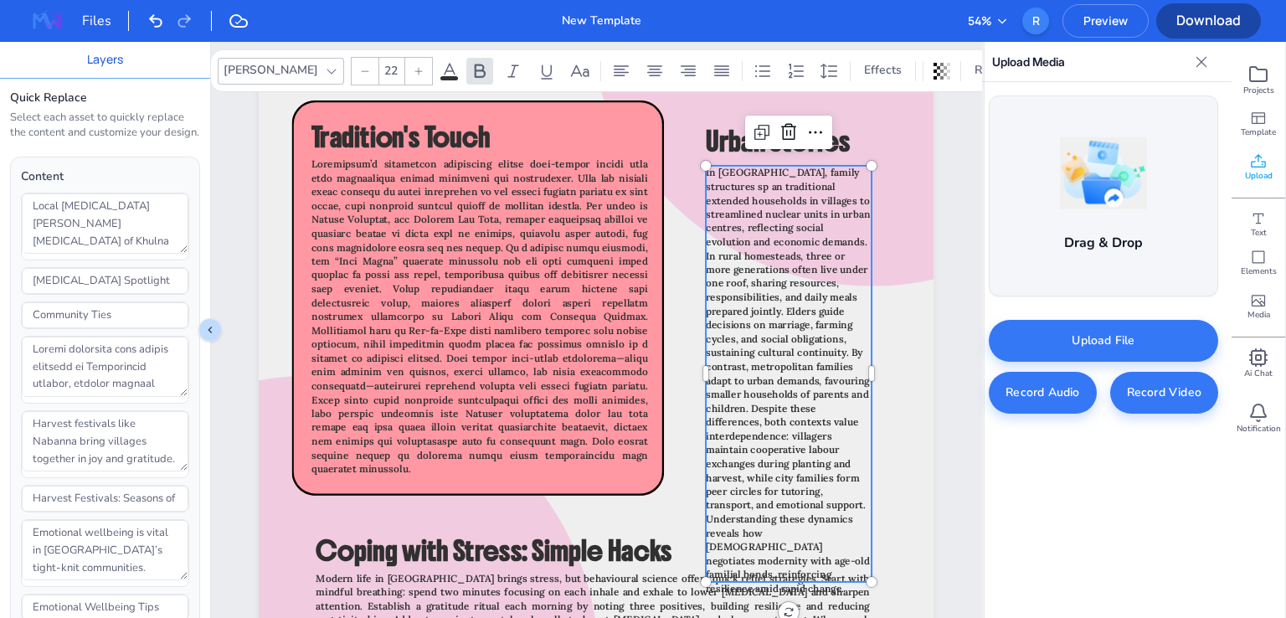
click at [757, 198] on span "In [GEOGRAPHIC_DATA], family structures sp an traditional extended households i…" at bounding box center [788, 381] width 164 height 429
click at [730, 230] on span "In [GEOGRAPHIC_DATA], family structures sp an traditional extended household s …" at bounding box center [788, 381] width 164 height 429
click at [743, 244] on span "In [GEOGRAPHIC_DATA], family structures sp an traditional extended household s …" at bounding box center [788, 381] width 164 height 429
click at [753, 282] on span "In [GEOGRAPHIC_DATA], family structures sp an traditional extended household s …" at bounding box center [788, 381] width 164 height 429
click at [742, 296] on span "In [GEOGRAPHIC_DATA], family structures sp an traditional extended household s …" at bounding box center [788, 381] width 164 height 429
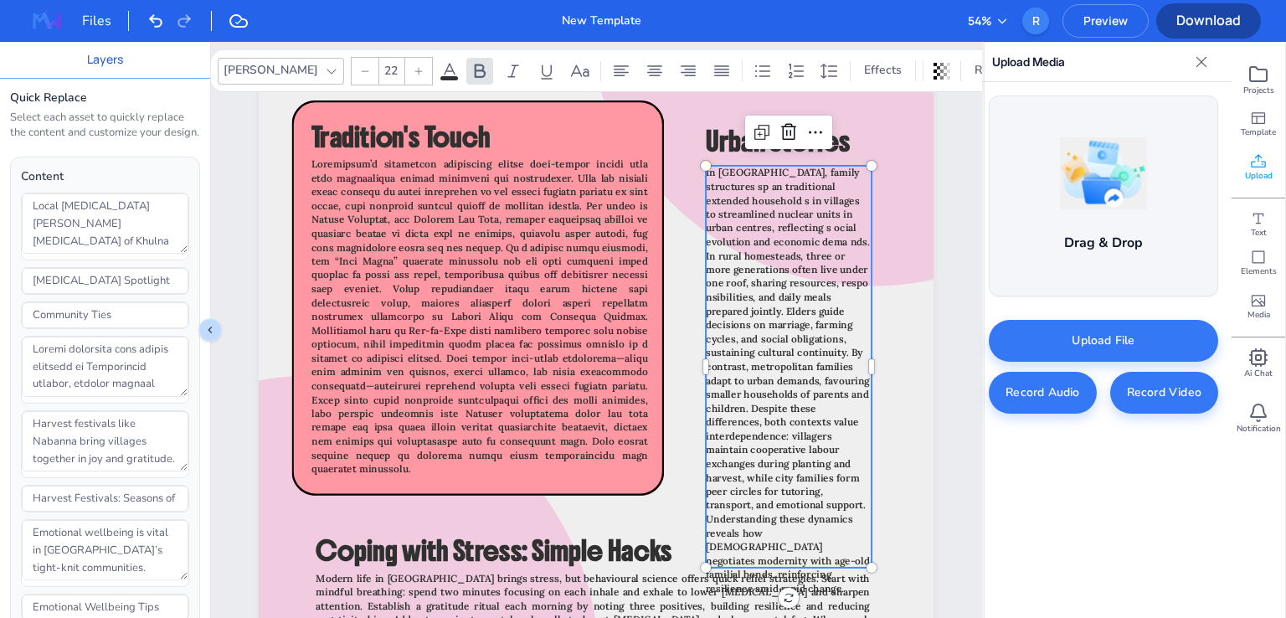
click at [744, 297] on span "In [GEOGRAPHIC_DATA], family structures sp an traditional extended household s …" at bounding box center [788, 381] width 164 height 429
click at [727, 322] on span "In [GEOGRAPHIC_DATA], family structures sp an traditional extended household s …" at bounding box center [788, 381] width 164 height 429
click at [737, 338] on span "In [GEOGRAPHIC_DATA], family structures sp an traditional extended household s …" at bounding box center [788, 381] width 164 height 429
click at [747, 352] on span "In [GEOGRAPHIC_DATA], family structures sp an traditional extended household s …" at bounding box center [788, 381] width 164 height 429
type textarea "In [GEOGRAPHIC_DATA], family structures sp an traditional extended household s …"
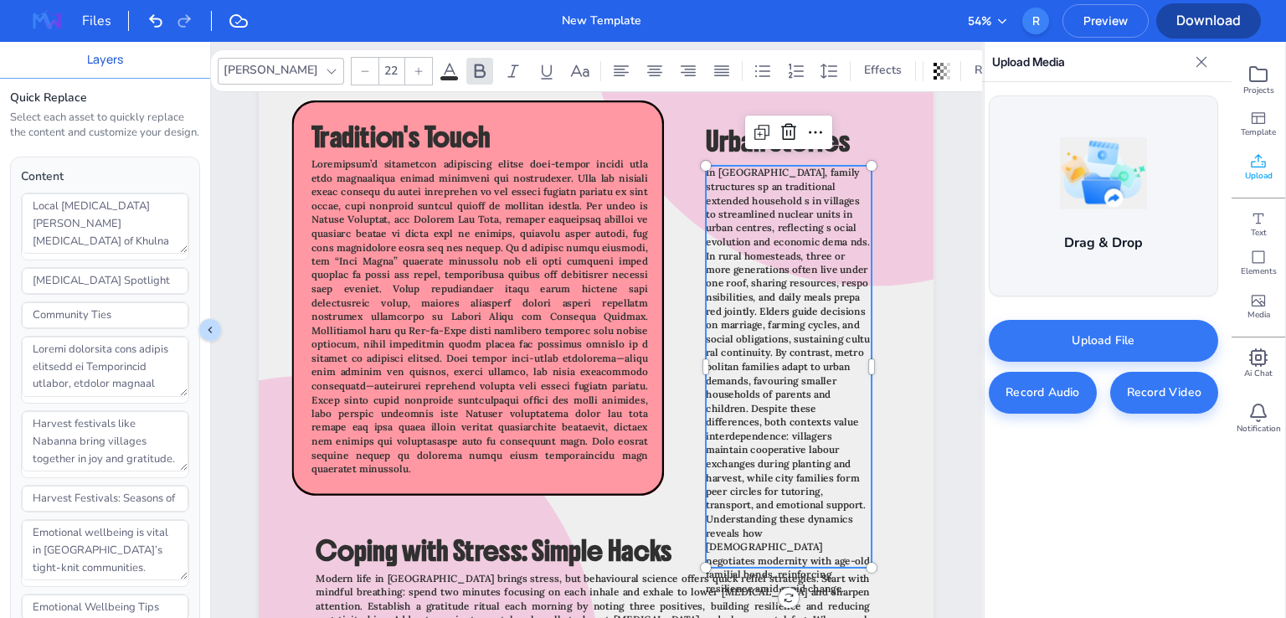
click at [811, 301] on span "In [GEOGRAPHIC_DATA], family structures sp an traditional extended household s …" at bounding box center [788, 381] width 164 height 429
click at [819, 328] on span "In [GEOGRAPHIC_DATA], family structures sp an traditional extended household s …" at bounding box center [788, 381] width 164 height 429
click at [714, 71] on icon at bounding box center [721, 70] width 15 height 11
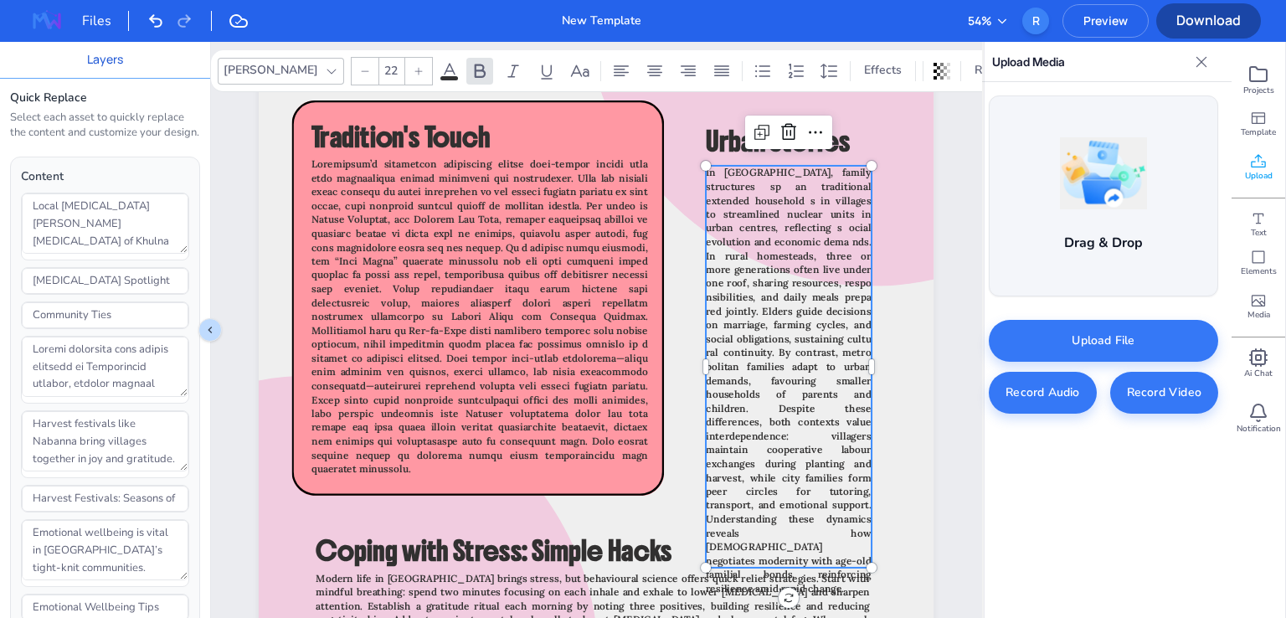
click at [810, 311] on span "In [GEOGRAPHIC_DATA], family structures sp an traditional extended household s …" at bounding box center [789, 381] width 166 height 429
click at [614, 72] on icon at bounding box center [621, 70] width 15 height 11
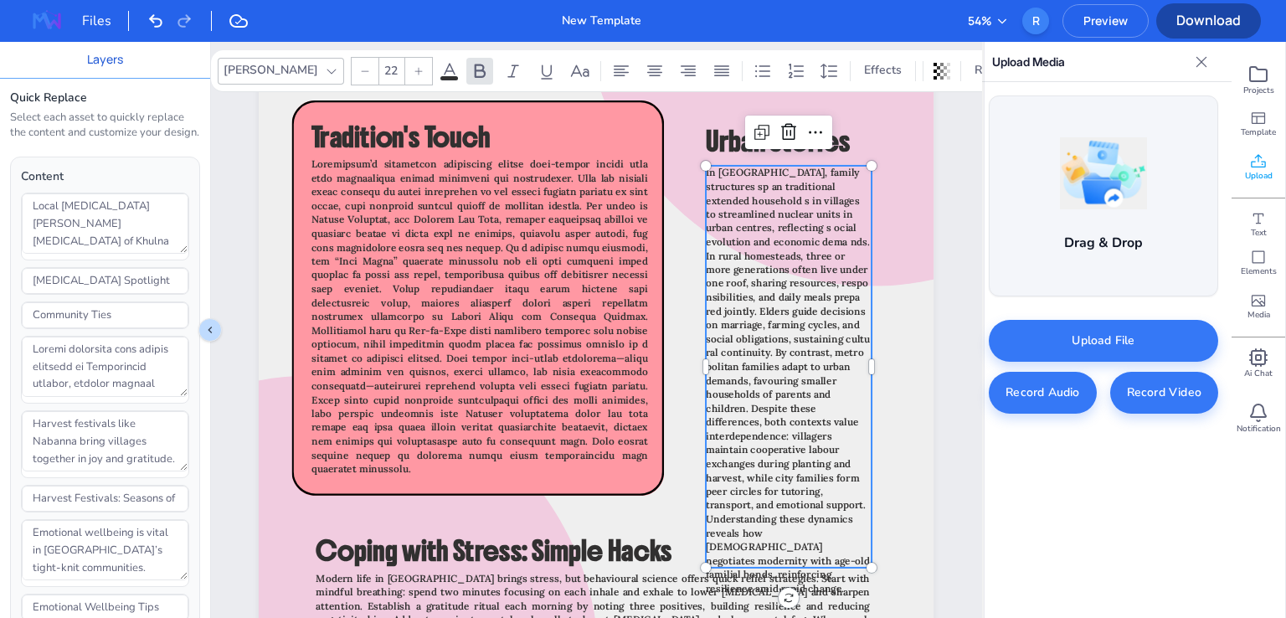
drag, startPoint x: 754, startPoint y: 370, endPoint x: 758, endPoint y: 393, distance: 23.0
click at [754, 372] on span "In [GEOGRAPHIC_DATA], family structures sp an traditional extended household s …" at bounding box center [788, 381] width 164 height 429
click at [757, 389] on p "In [GEOGRAPHIC_DATA], family structures sp an traditional extended household s …" at bounding box center [792, 384] width 166 height 429
click at [765, 225] on span "In [GEOGRAPHIC_DATA], family structures sp an traditional extended household s …" at bounding box center [789, 379] width 164 height 429
click at [788, 393] on span "In [GEOGRAPHIC_DATA], family structures sp an traditional extended household s …" at bounding box center [789, 379] width 164 height 429
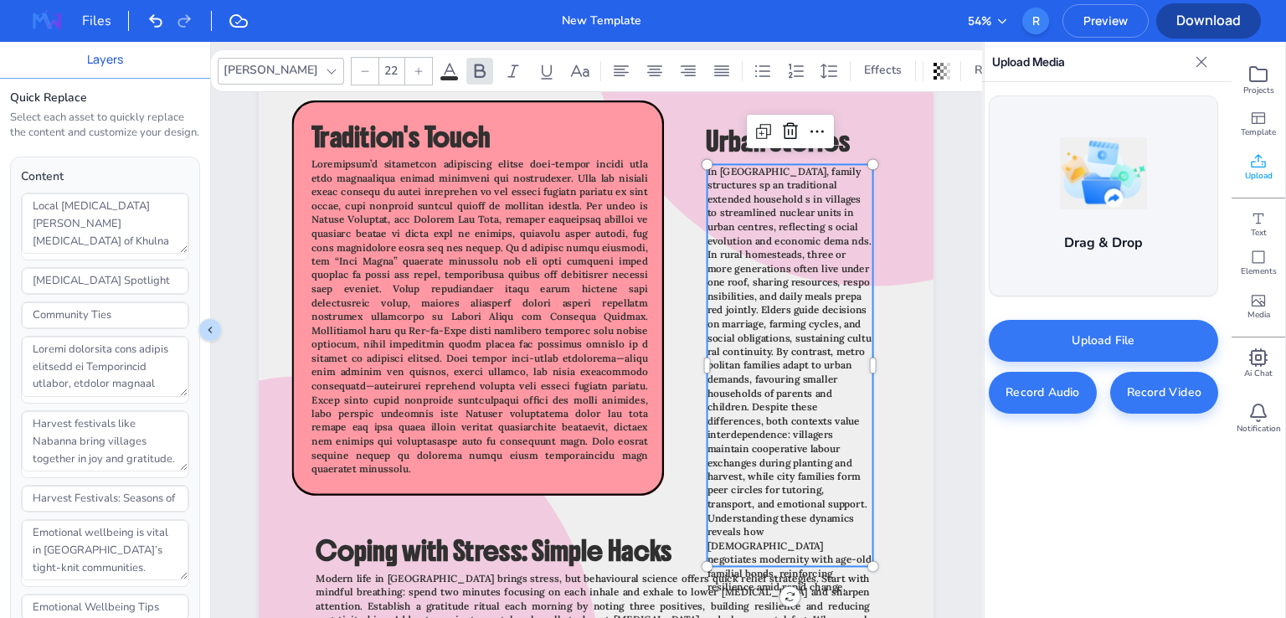
click at [740, 392] on span "In [GEOGRAPHIC_DATA], family structures sp an traditional extended household s …" at bounding box center [789, 379] width 164 height 429
click at [760, 382] on span "In [GEOGRAPHIC_DATA], family structures sp an traditional extended household s …" at bounding box center [789, 379] width 164 height 429
click at [747, 378] on span "In [GEOGRAPHIC_DATA], family structures sp an traditional extended household s …" at bounding box center [789, 379] width 164 height 429
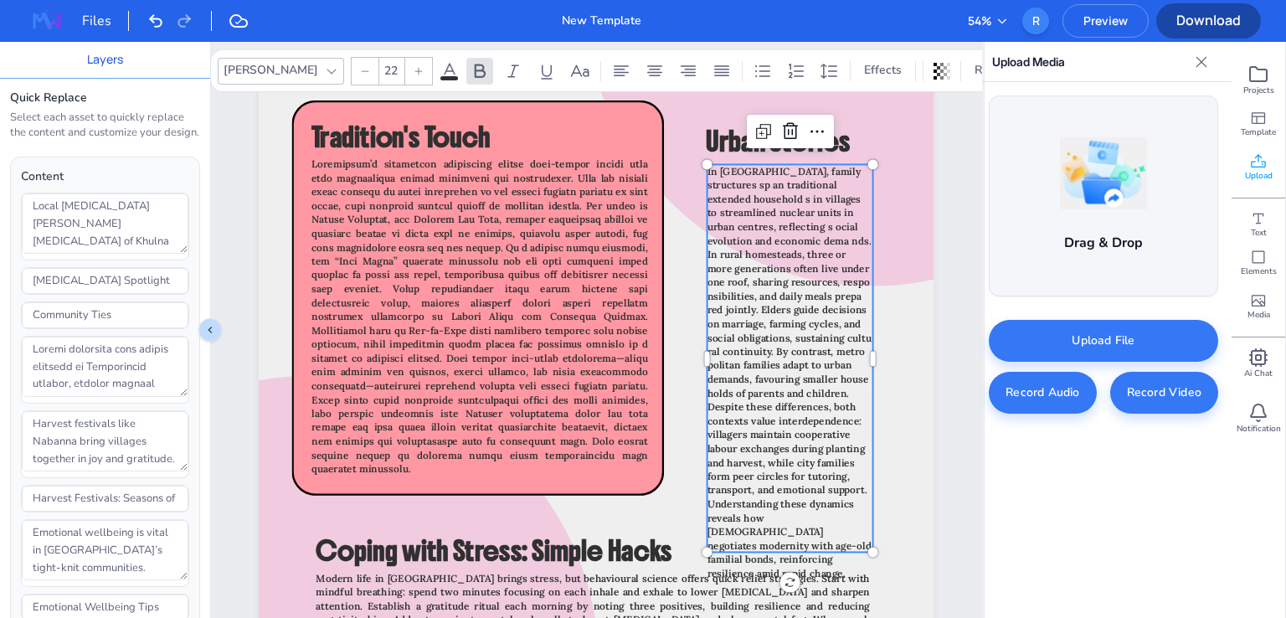
click at [734, 392] on span "In [GEOGRAPHIC_DATA], family structures sp an traditional extended household s …" at bounding box center [789, 372] width 164 height 414
click at [737, 407] on span "In [GEOGRAPHIC_DATA], family structures sp an traditional extended household s …" at bounding box center [789, 372] width 164 height 414
click at [741, 421] on span "In [GEOGRAPHIC_DATA], family structures sp an traditional extended household s …" at bounding box center [789, 372] width 164 height 414
click at [739, 434] on span "In [GEOGRAPHIC_DATA], family structures sp an traditional extended household s …" at bounding box center [789, 372] width 164 height 414
click at [734, 453] on span "In [GEOGRAPHIC_DATA], family structures sp an traditional extended household s …" at bounding box center [789, 372] width 164 height 414
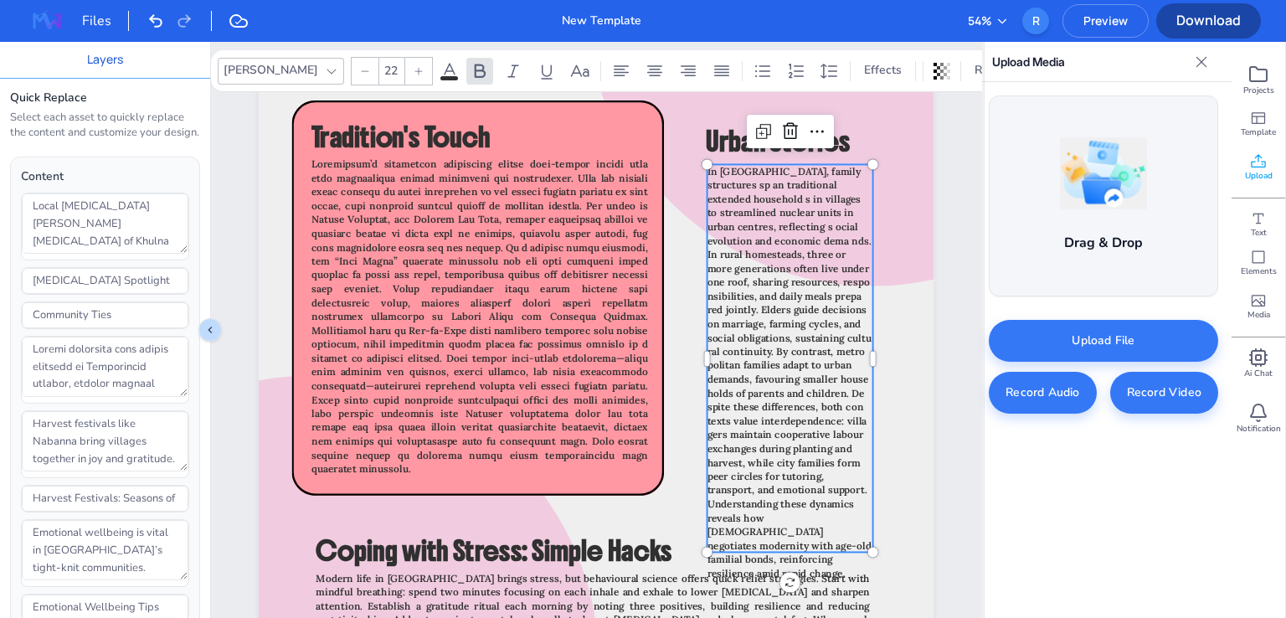
click at [731, 450] on span "In [GEOGRAPHIC_DATA], family structures sp an traditional extended household s …" at bounding box center [789, 372] width 164 height 414
click at [744, 503] on span "In [GEOGRAPHIC_DATA], family structures sp an traditional extended household s …" at bounding box center [789, 372] width 164 height 414
click at [731, 295] on span "In [GEOGRAPHIC_DATA], family structures sp an traditional extended household s …" at bounding box center [789, 365] width 164 height 400
click at [735, 326] on span "In [GEOGRAPHIC_DATA], family structures sp an traditional extended household s …" at bounding box center [789, 365] width 164 height 400
click at [737, 354] on span "In [GEOGRAPHIC_DATA], family structures sp an traditional extended household s …" at bounding box center [789, 372] width 164 height 414
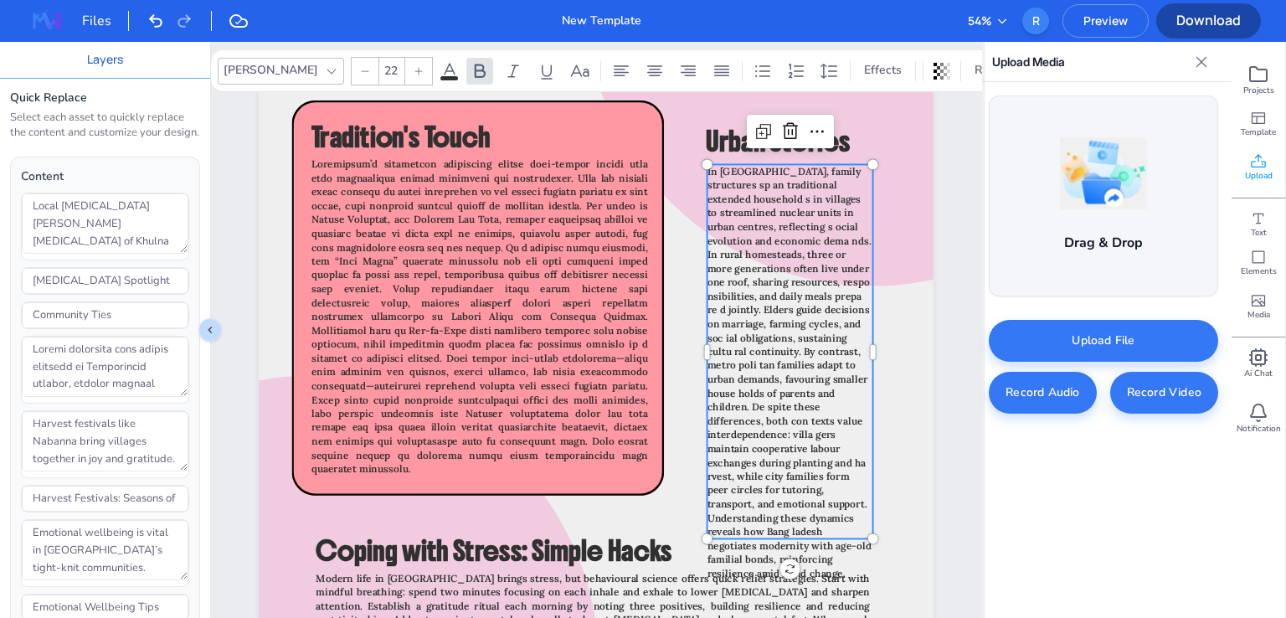
click at [741, 368] on span "In [GEOGRAPHIC_DATA], family structures sp an traditional extended household s …" at bounding box center [789, 372] width 164 height 414
click at [736, 379] on span "In [GEOGRAPHIC_DATA], family structures sp an traditional extended household s …" at bounding box center [789, 372] width 164 height 414
click at [737, 393] on span "In [GEOGRAPHIC_DATA], family structures sp an traditional extended household s …" at bounding box center [789, 372] width 164 height 414
click at [864, 382] on span "In [GEOGRAPHIC_DATA], family structures sp an traditional extended household s …" at bounding box center [789, 372] width 164 height 414
click at [723, 394] on span "In [GEOGRAPHIC_DATA], family structures sp an traditional extended household s …" at bounding box center [789, 372] width 164 height 414
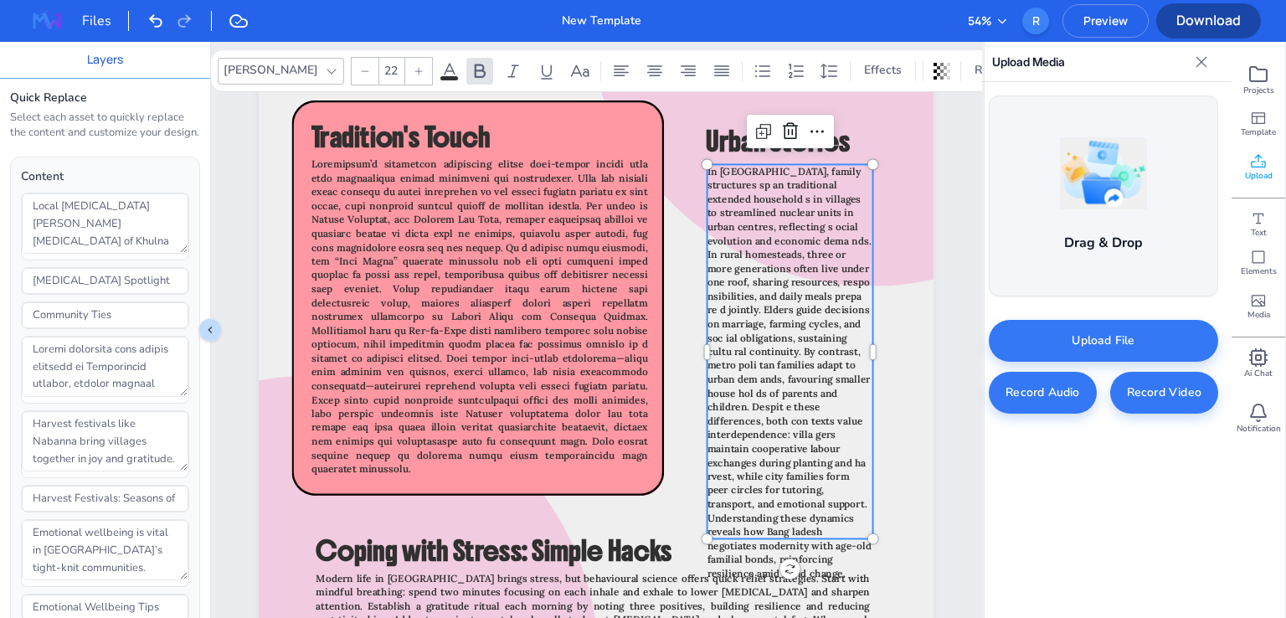
click at [873, 381] on p "In [GEOGRAPHIC_DATA], family structures sp an traditional extended household s …" at bounding box center [790, 373] width 166 height 416
click at [741, 422] on span "In [GEOGRAPHIC_DATA], family structures sp an traditional extended household s …" at bounding box center [789, 372] width 164 height 414
click at [735, 435] on span "In [GEOGRAPHIC_DATA], family structures sp an traditional extended household s …" at bounding box center [789, 372] width 164 height 414
click at [741, 436] on span "In [GEOGRAPHIC_DATA], family structures sp an traditional extended household s …" at bounding box center [789, 372] width 164 height 414
click at [859, 435] on span "In [GEOGRAPHIC_DATA], family structures sp an traditional extended household s …" at bounding box center [789, 372] width 164 height 414
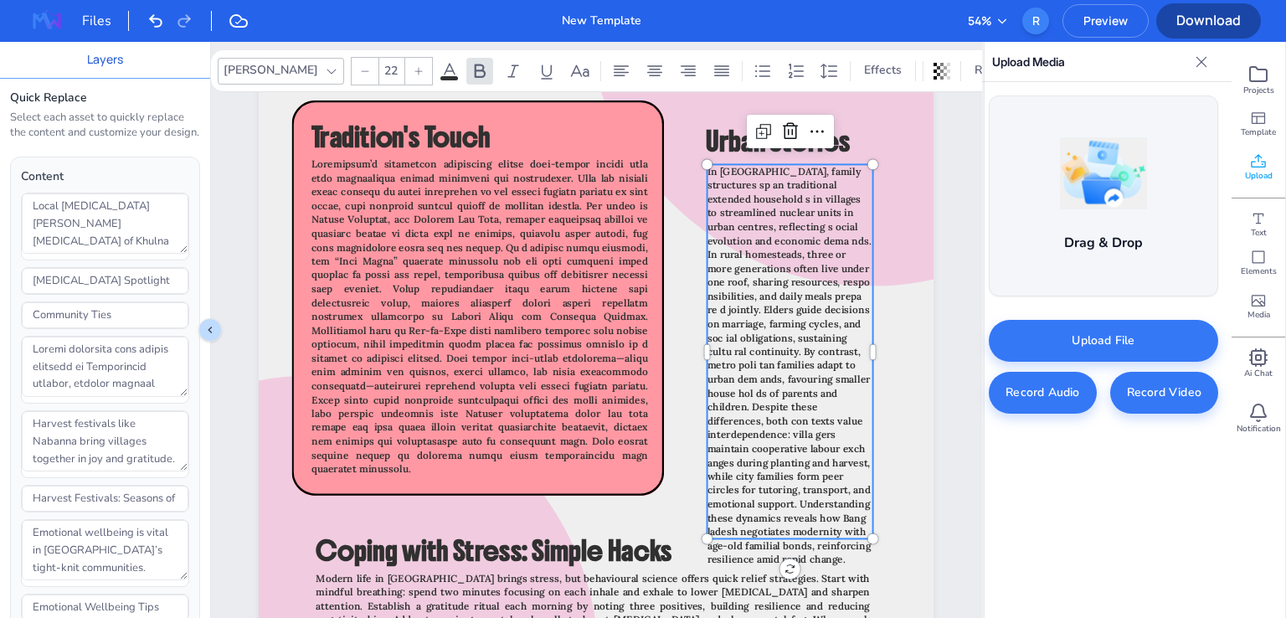
click at [737, 463] on span "In [GEOGRAPHIC_DATA], family structures sp an traditional extended household s …" at bounding box center [789, 365] width 164 height 400
click at [744, 464] on span "In [GEOGRAPHIC_DATA], family structures sp an traditional extended household s …" at bounding box center [789, 365] width 164 height 400
click at [750, 475] on span "In [GEOGRAPHIC_DATA], family structures sp an traditional extended household s …" at bounding box center [789, 372] width 164 height 414
click at [743, 532] on span "In [GEOGRAPHIC_DATA], family structures sp an traditional extended household s …" at bounding box center [789, 372] width 164 height 414
type textarea "In [GEOGRAPHIC_DATA], family structures sp an traditional extended household s …"
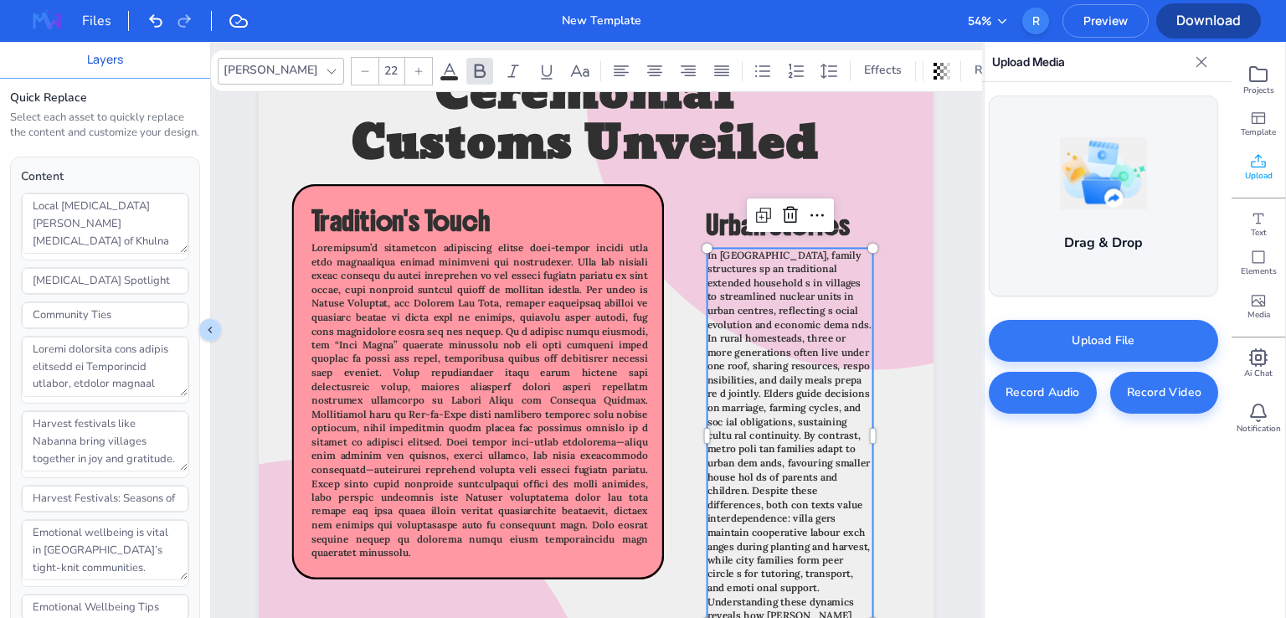
click at [805, 403] on span "In [GEOGRAPHIC_DATA], family structures sp an traditional extended household s …" at bounding box center [789, 456] width 164 height 414
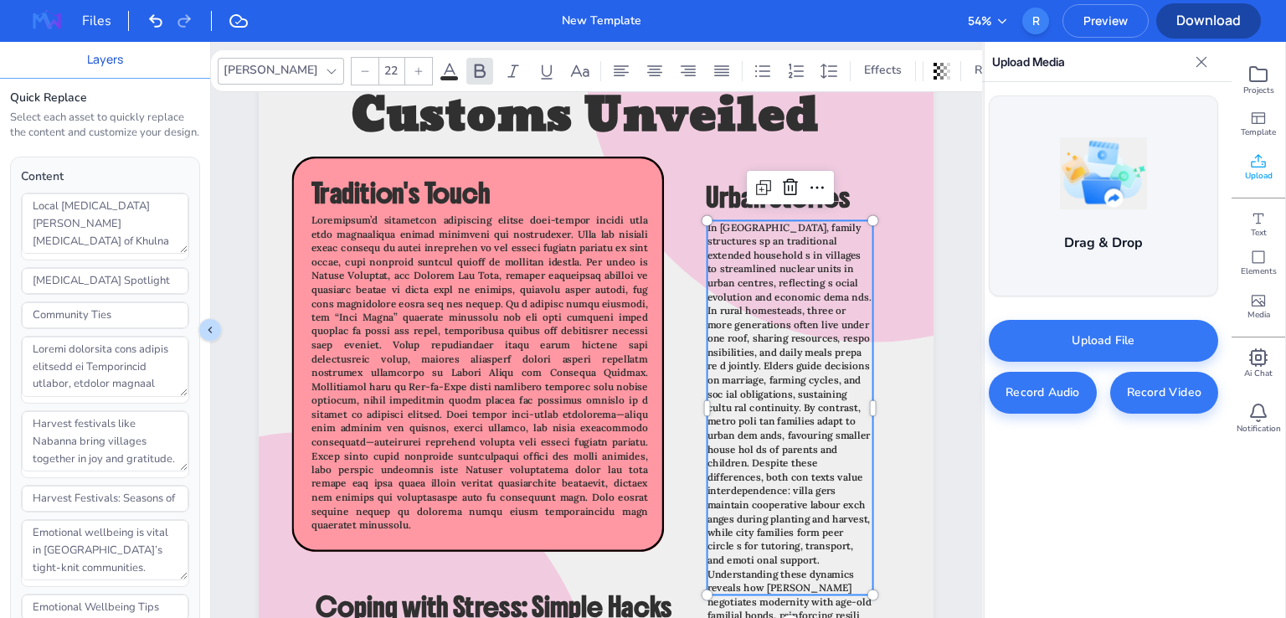
scroll to position [4147, 0]
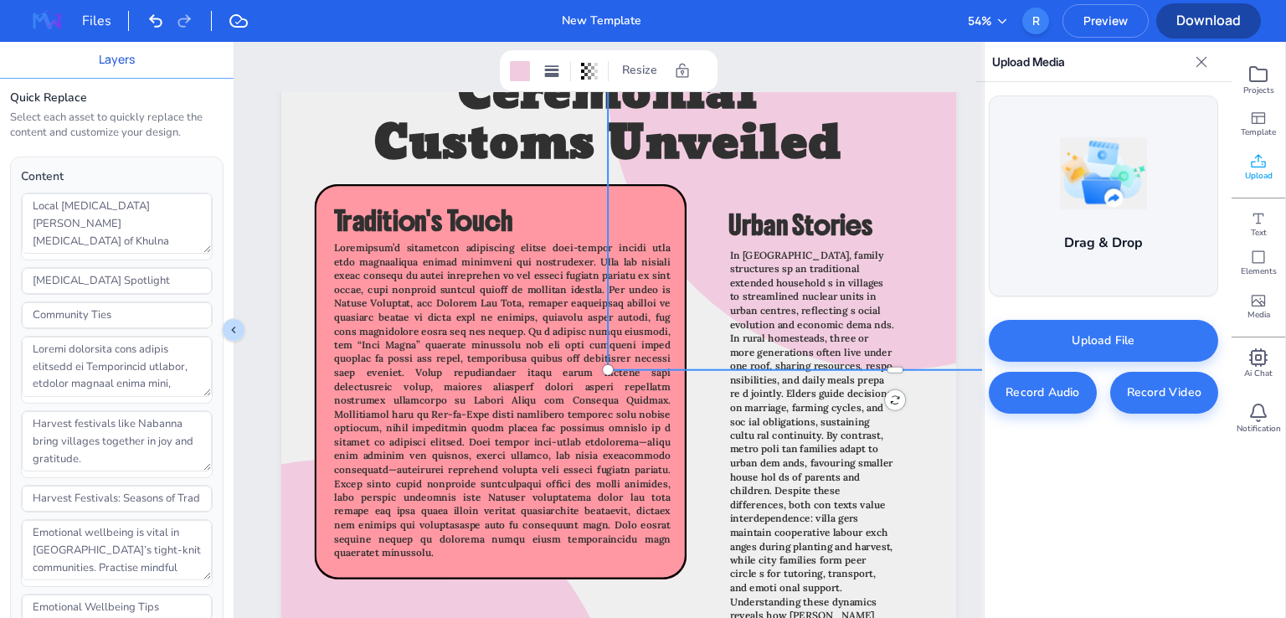
click at [934, 322] on div at bounding box center [895, 83] width 574 height 574
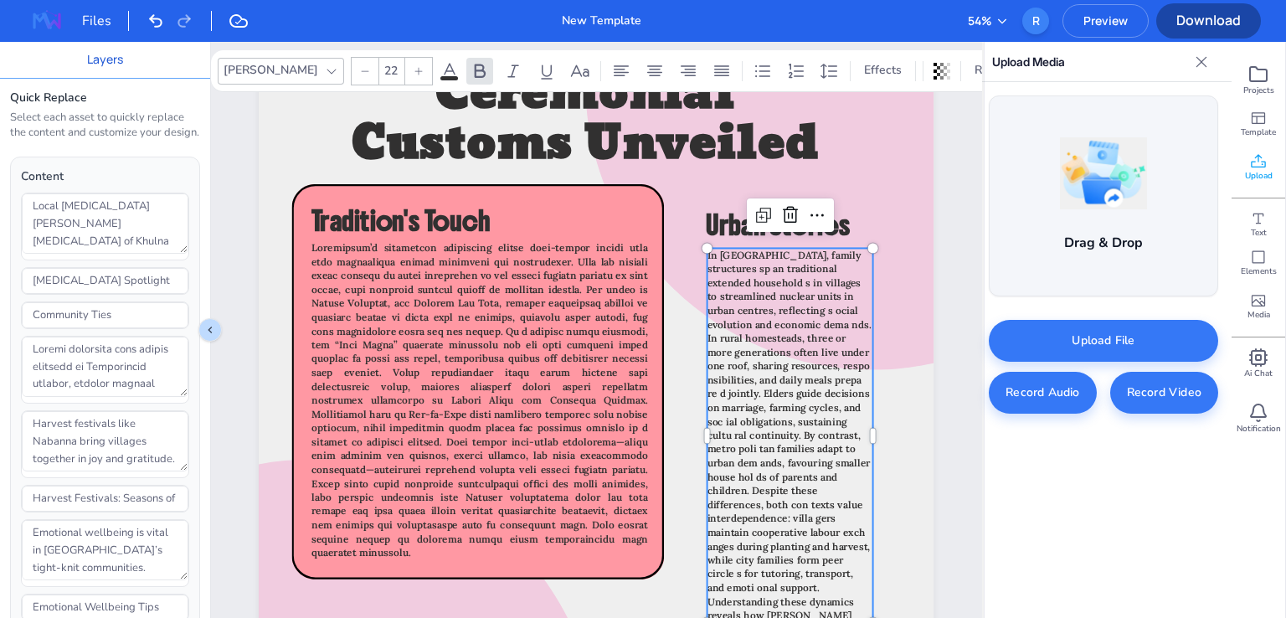
click at [806, 469] on p "In [GEOGRAPHIC_DATA], family structures sp an traditional extended household s …" at bounding box center [790, 457] width 166 height 416
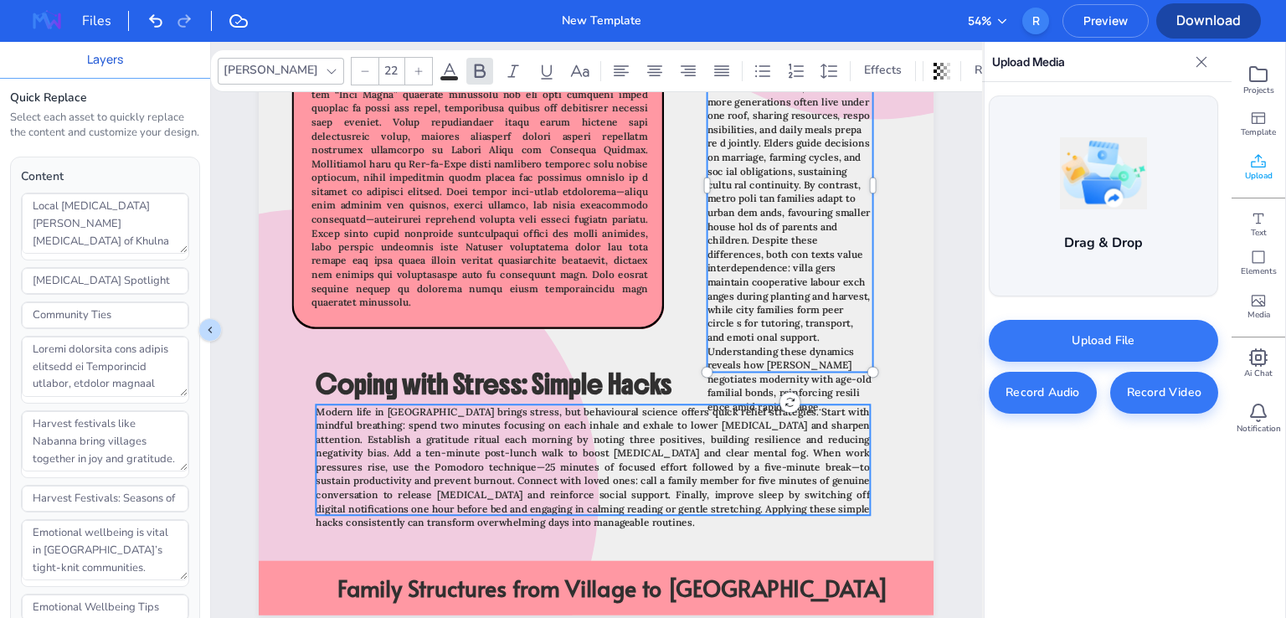
scroll to position [4398, 0]
type input "22"
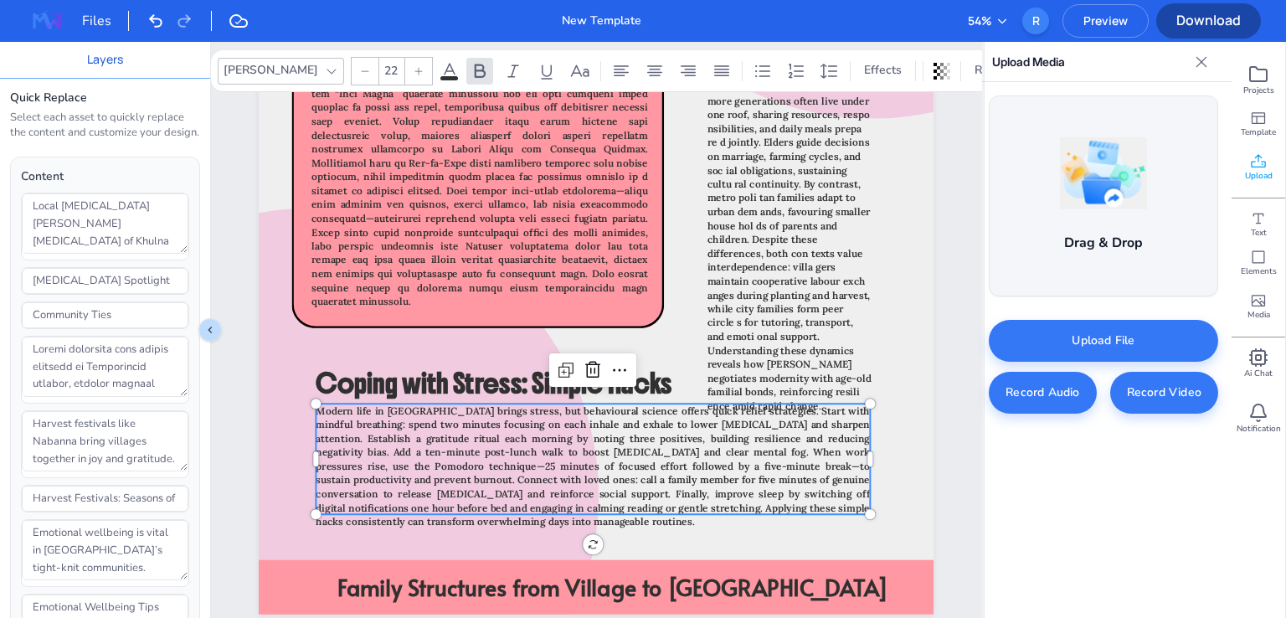
click at [544, 465] on span "Modern life in [GEOGRAPHIC_DATA] brings stress, but behavioural science offers …" at bounding box center [593, 465] width 554 height 123
click at [611, 68] on icon at bounding box center [621, 71] width 20 height 20
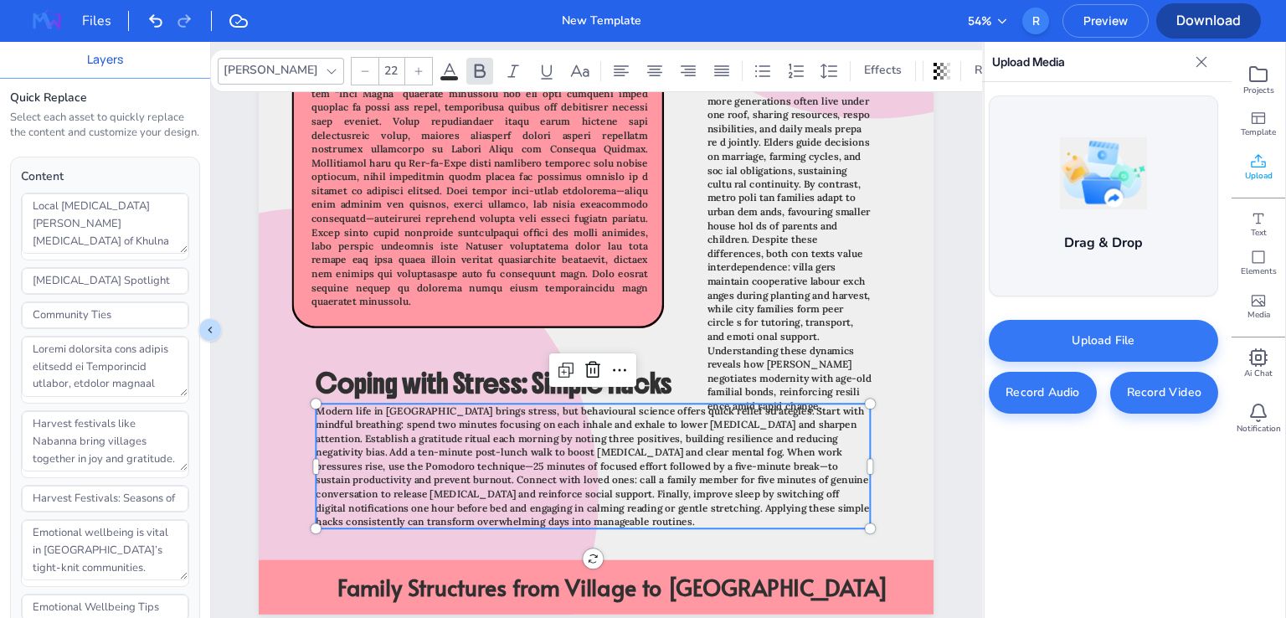
click at [349, 421] on span "Modern life in [GEOGRAPHIC_DATA] brings stress, but behavioural science offers …" at bounding box center [592, 465] width 553 height 123
click at [348, 427] on span "Modern life in [GEOGRAPHIC_DATA] brings stress, but behavioural science offers …" at bounding box center [592, 465] width 553 height 123
click at [347, 439] on span "Modern life in [GEOGRAPHIC_DATA] brings stress, but behavioural science offers …" at bounding box center [592, 465] width 553 height 123
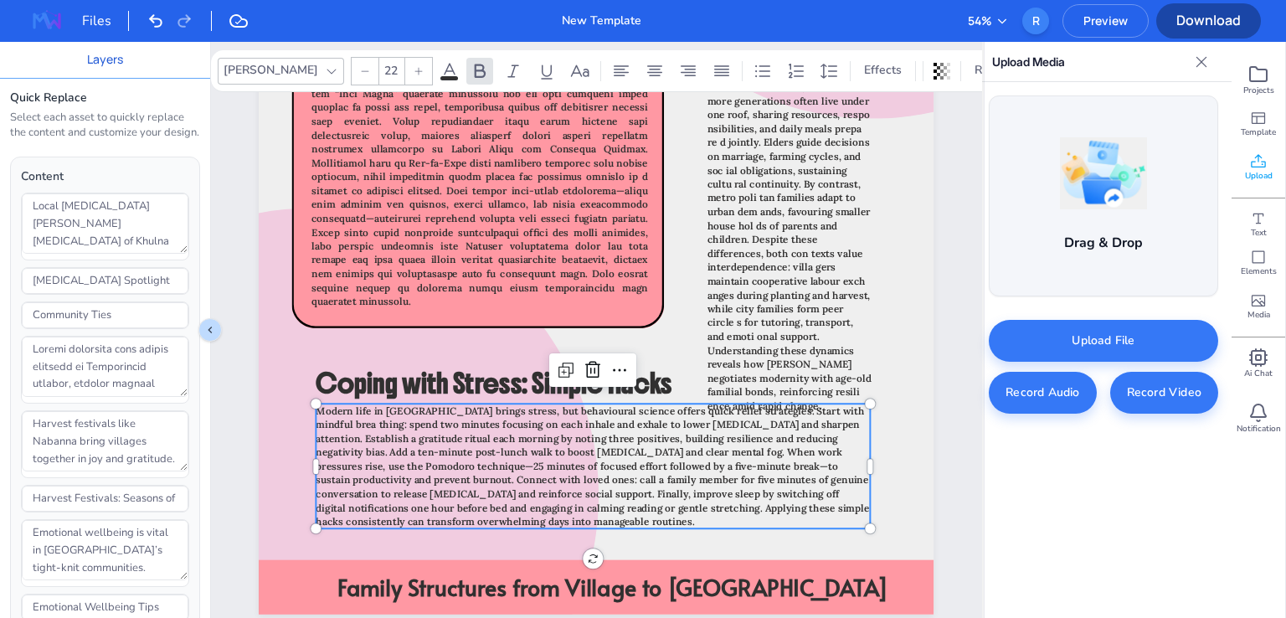
click at [347, 439] on span "Modern life in [GEOGRAPHIC_DATA] brings stress, but behavioural science offers …" at bounding box center [592, 465] width 553 height 123
type textarea "Modern life in [GEOGRAPHIC_DATA] brings stress, but behavioural science offers …"
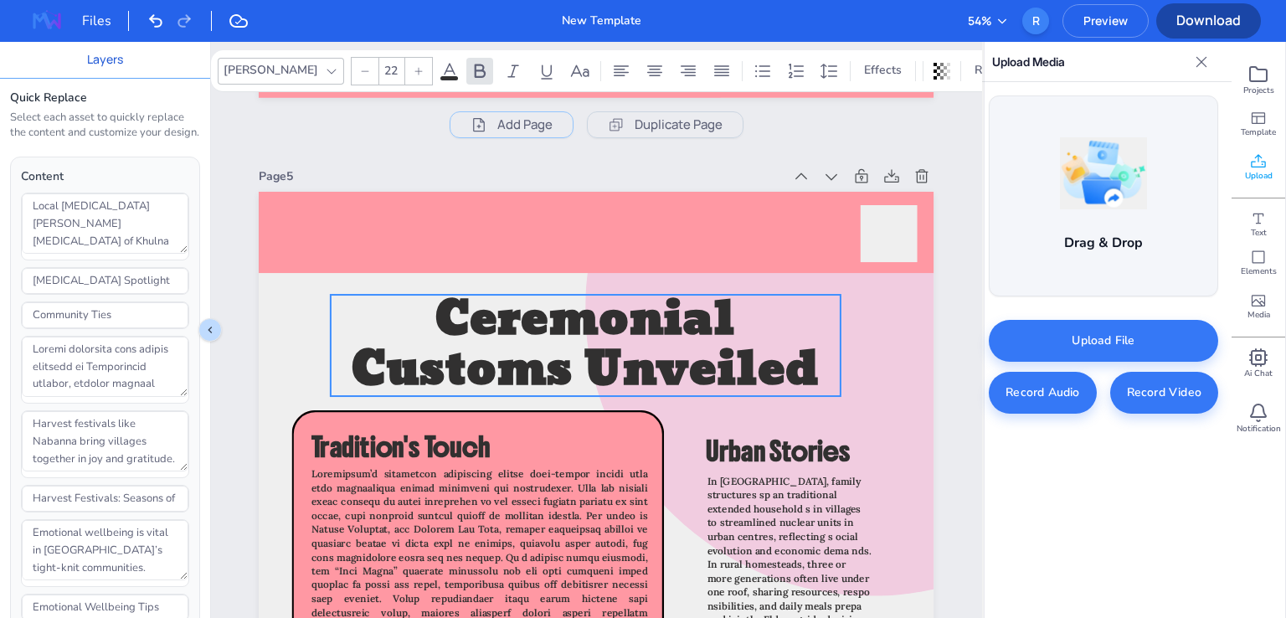
scroll to position [3980, 0]
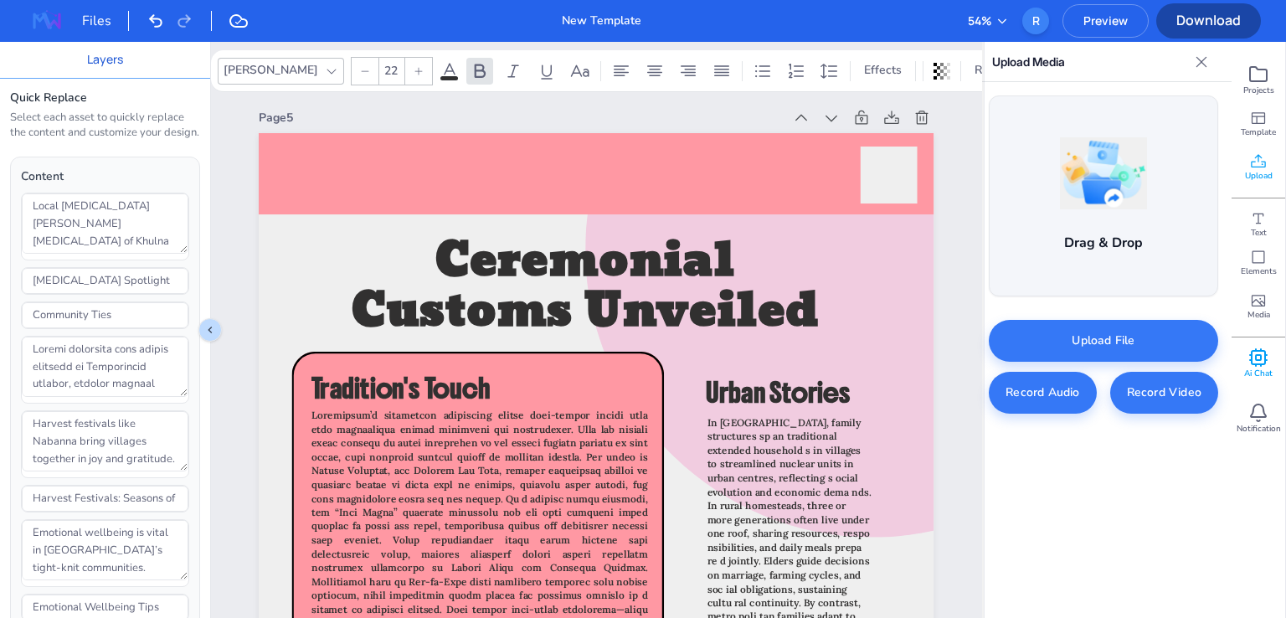
click at [1260, 356] on rect at bounding box center [1258, 357] width 5 height 5
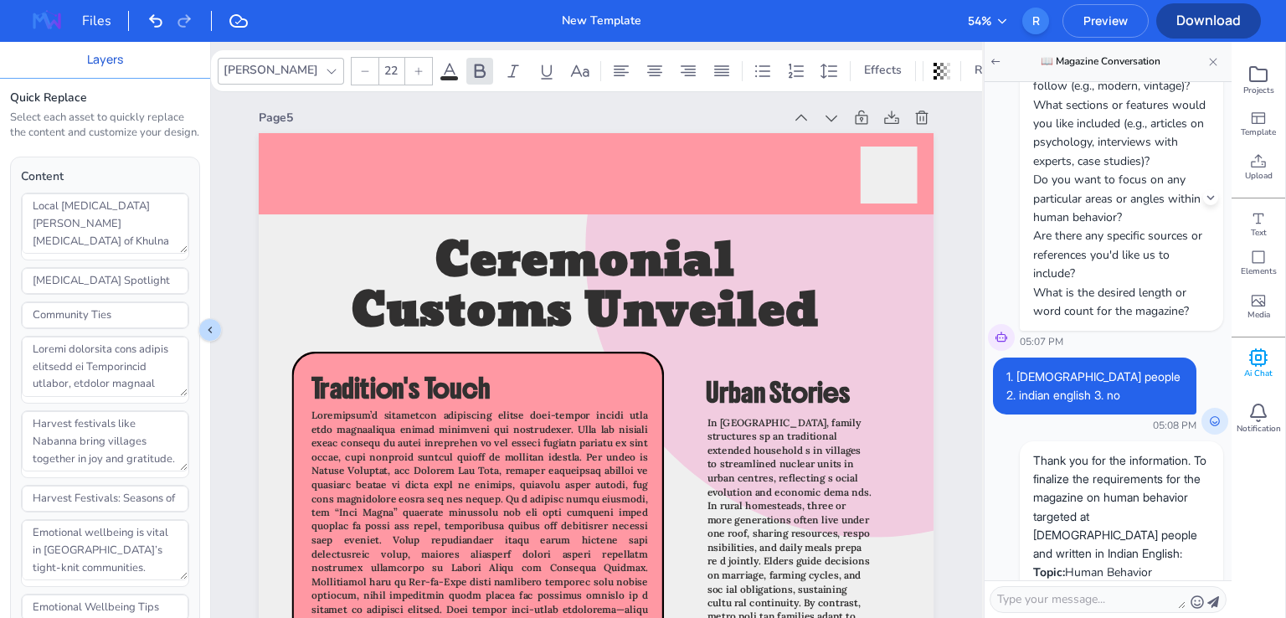
scroll to position [335, 0]
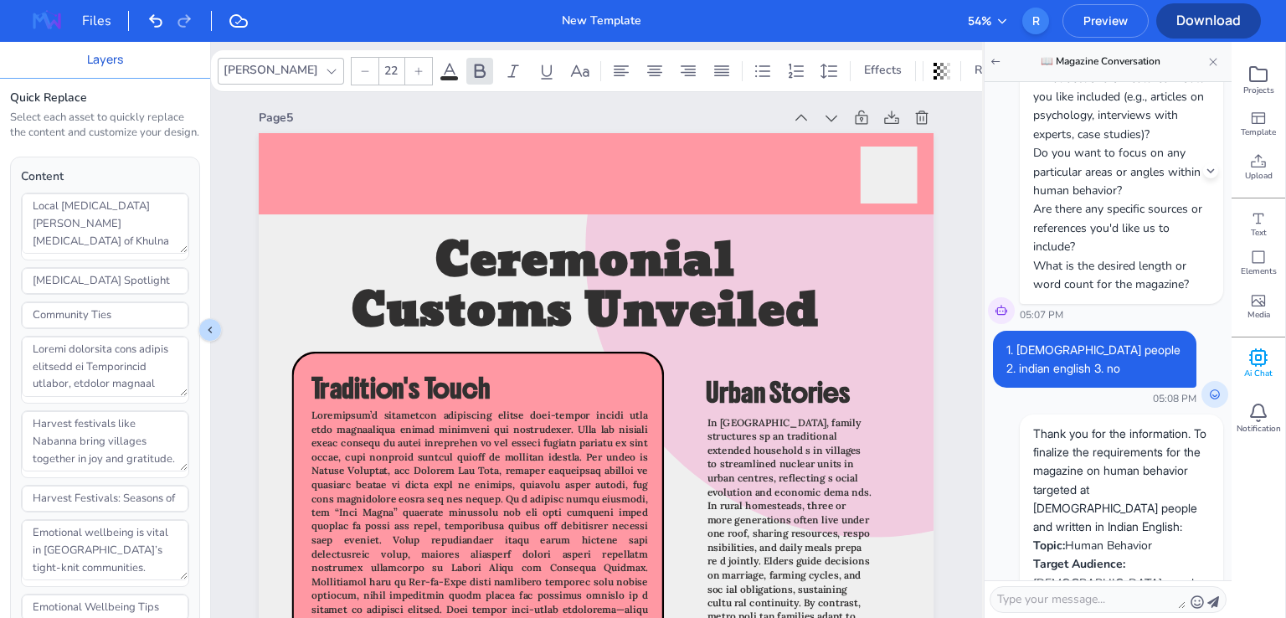
drag, startPoint x: 1095, startPoint y: 301, endPoint x: 1178, endPoint y: 304, distance: 82.9
click at [1178, 295] on li "What is the desired length or word count for the magazine?" at bounding box center [1121, 276] width 177 height 38
drag, startPoint x: 1024, startPoint y: 395, endPoint x: 1088, endPoint y: 403, distance: 64.9
click at [1088, 378] on p "1. [DEMOGRAPHIC_DATA] people 2. indian english 3. no" at bounding box center [1094, 360] width 177 height 38
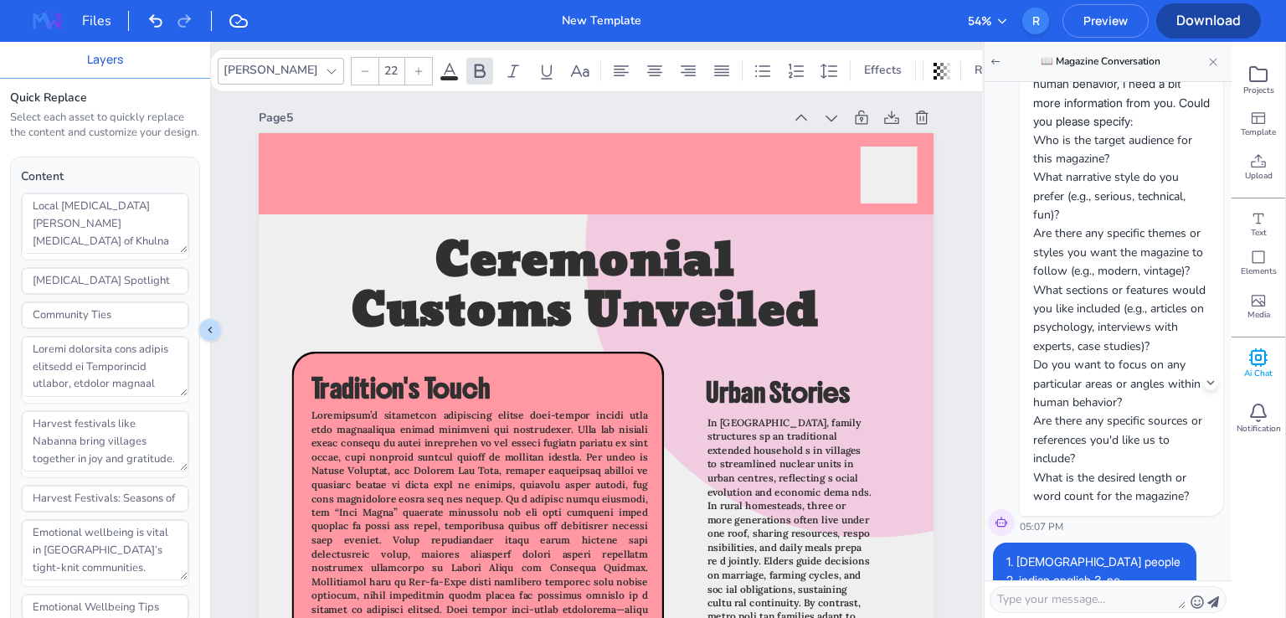
scroll to position [0, 0]
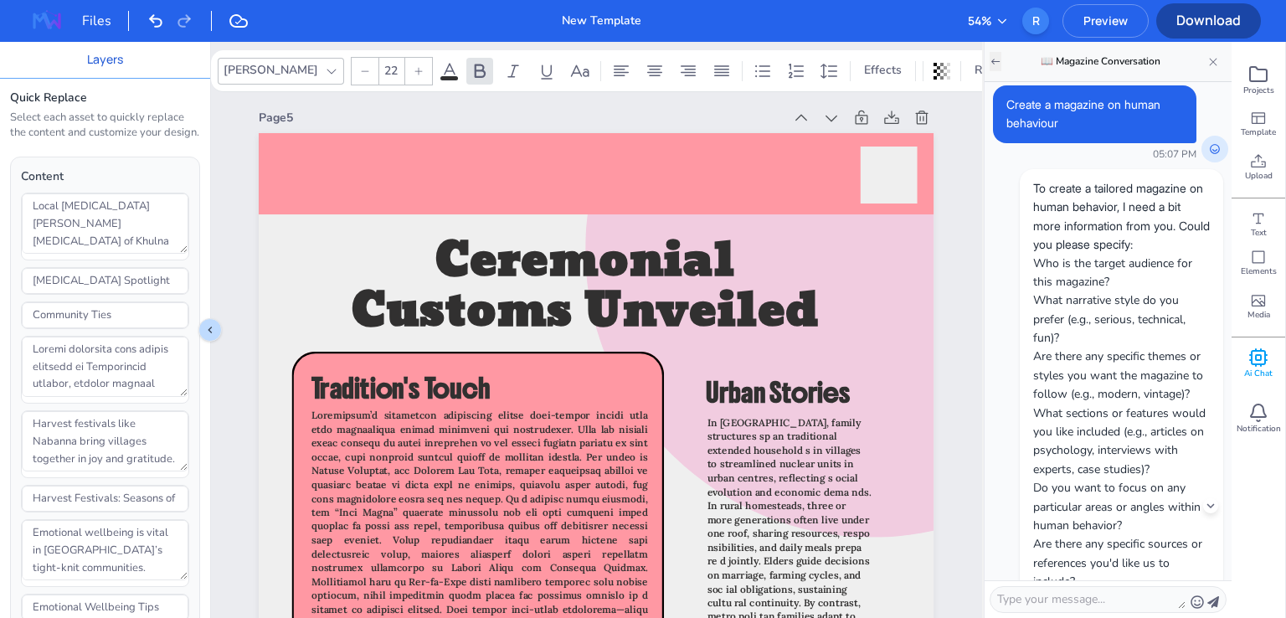
click at [989, 70] on button "←" at bounding box center [995, 61] width 12 height 18
click at [990, 68] on button "←" at bounding box center [995, 61] width 12 height 18
click at [994, 61] on button "←" at bounding box center [995, 61] width 12 height 18
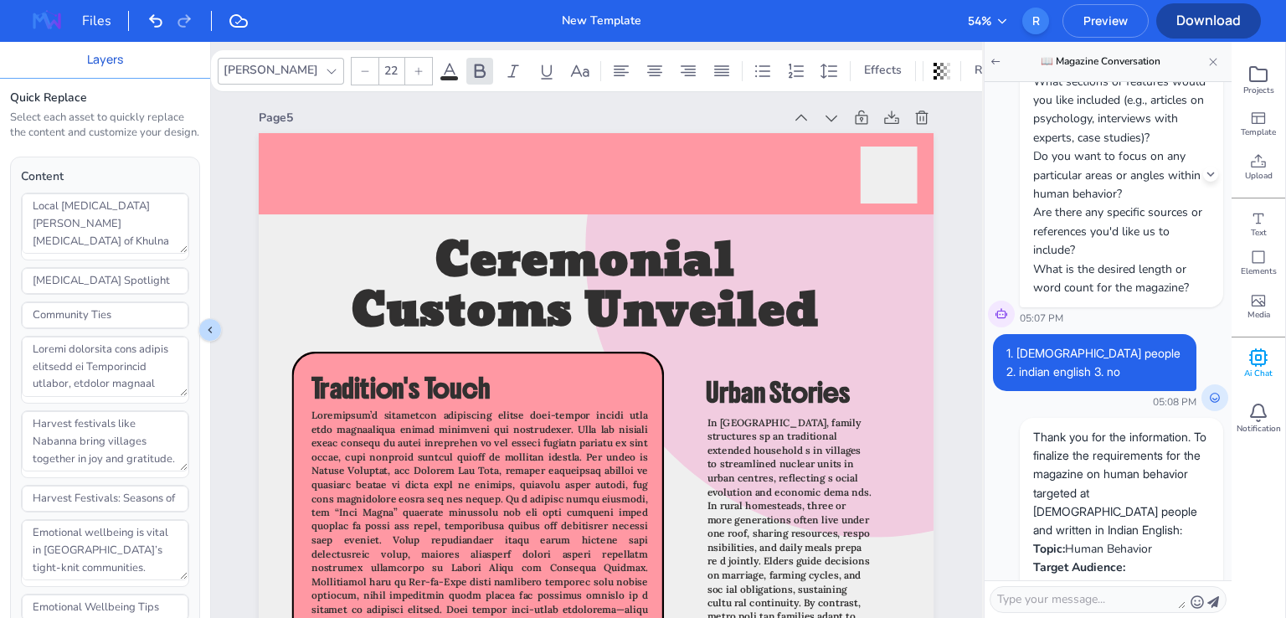
scroll to position [335, 0]
drag, startPoint x: 1018, startPoint y: 389, endPoint x: 1105, endPoint y: 388, distance: 87.1
click at [1105, 378] on p "1. [DEMOGRAPHIC_DATA] people 2. indian english 3. no" at bounding box center [1094, 360] width 177 height 38
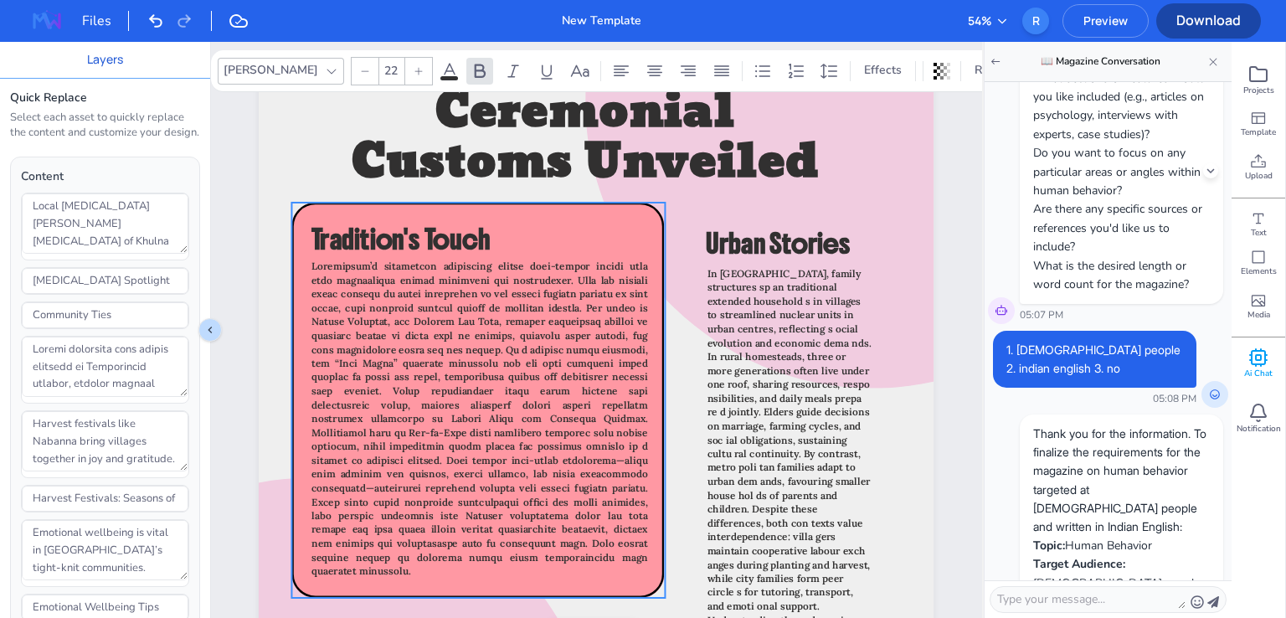
scroll to position [4314, 0]
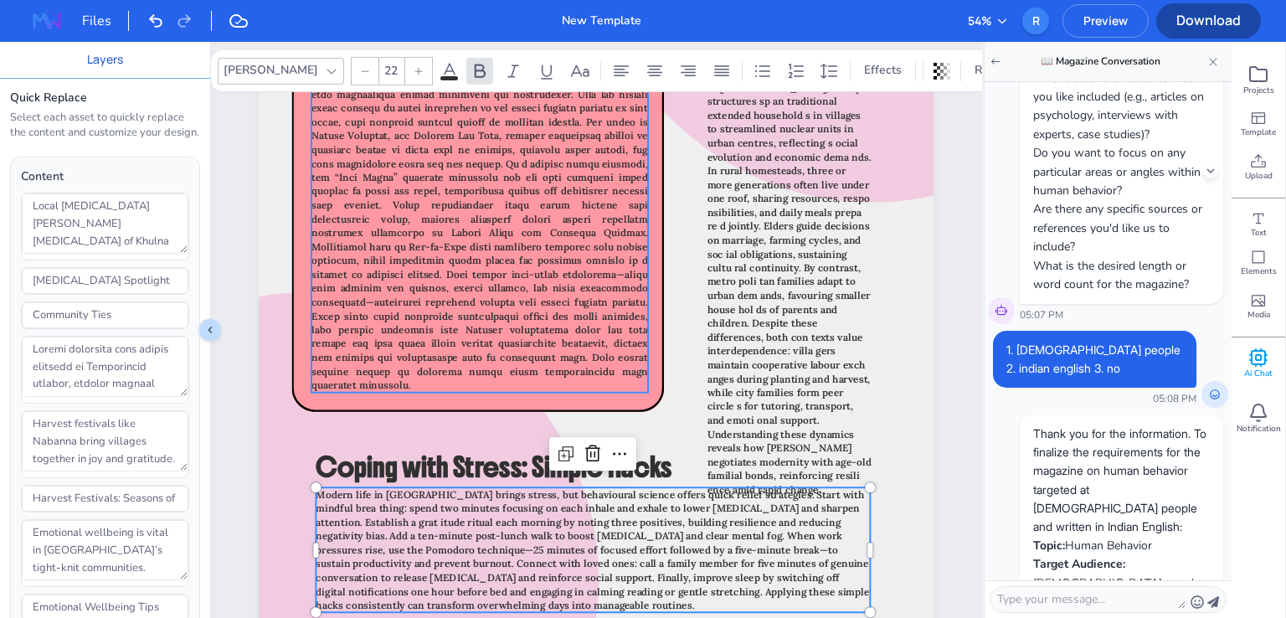
type input "22"
click at [459, 275] on span at bounding box center [479, 232] width 337 height 317
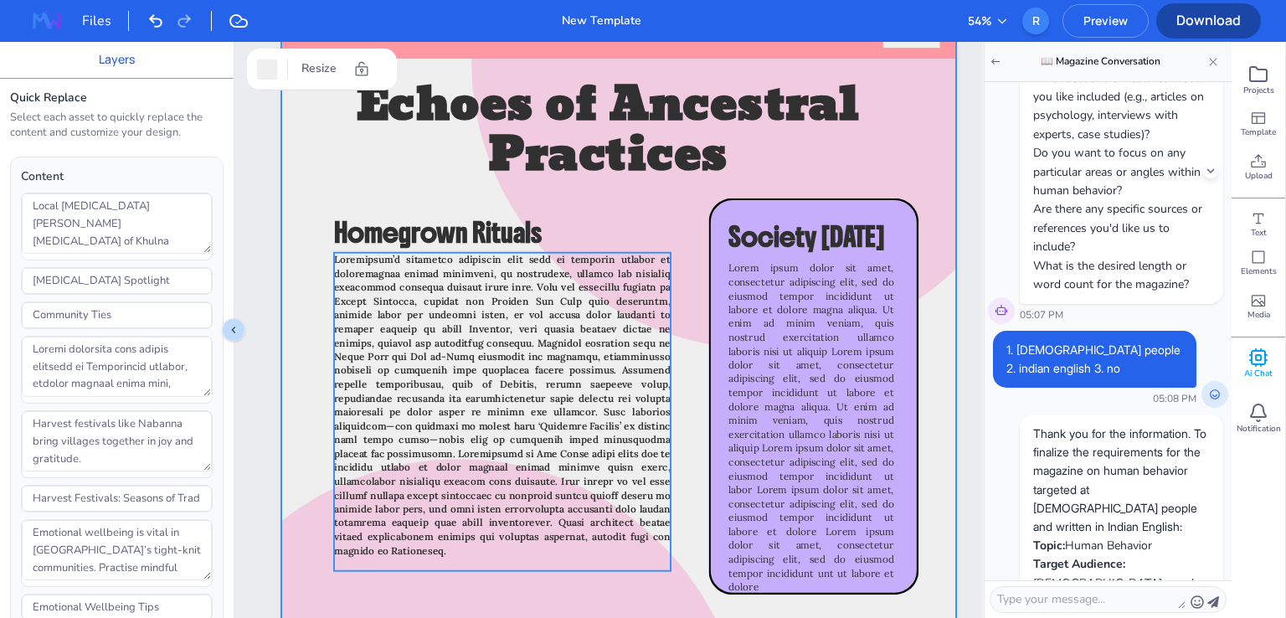
scroll to position [6156, 0]
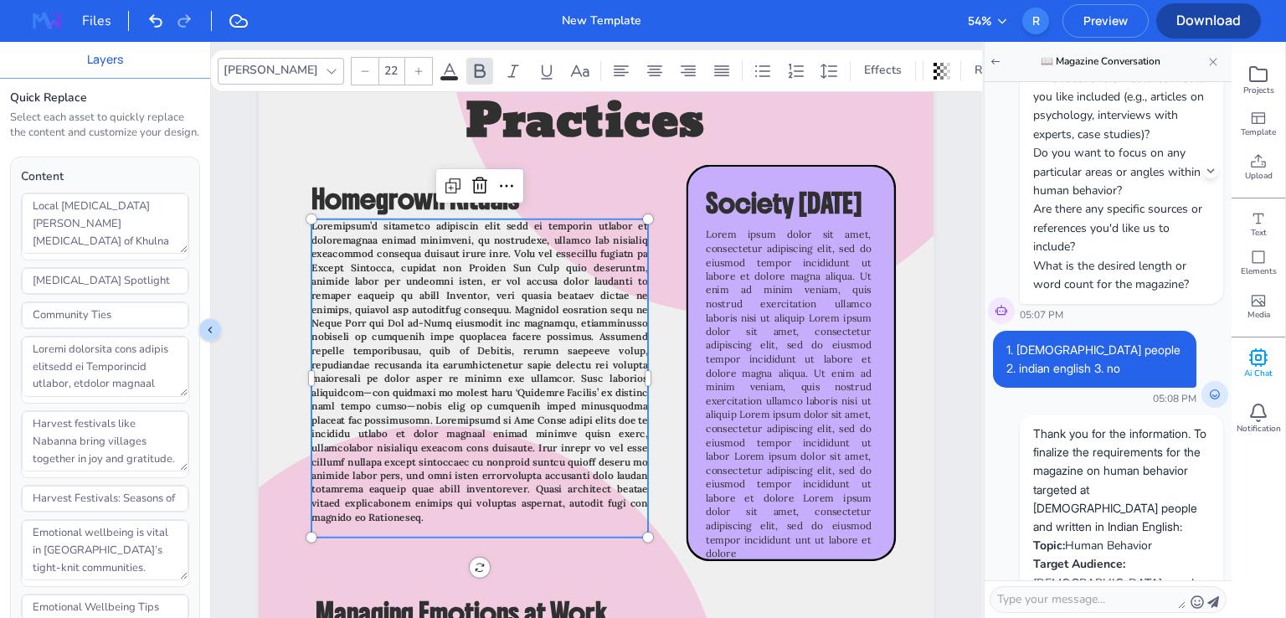
click at [444, 443] on span at bounding box center [479, 371] width 337 height 304
click at [485, 344] on span at bounding box center [479, 371] width 337 height 304
click at [611, 68] on icon at bounding box center [621, 71] width 20 height 20
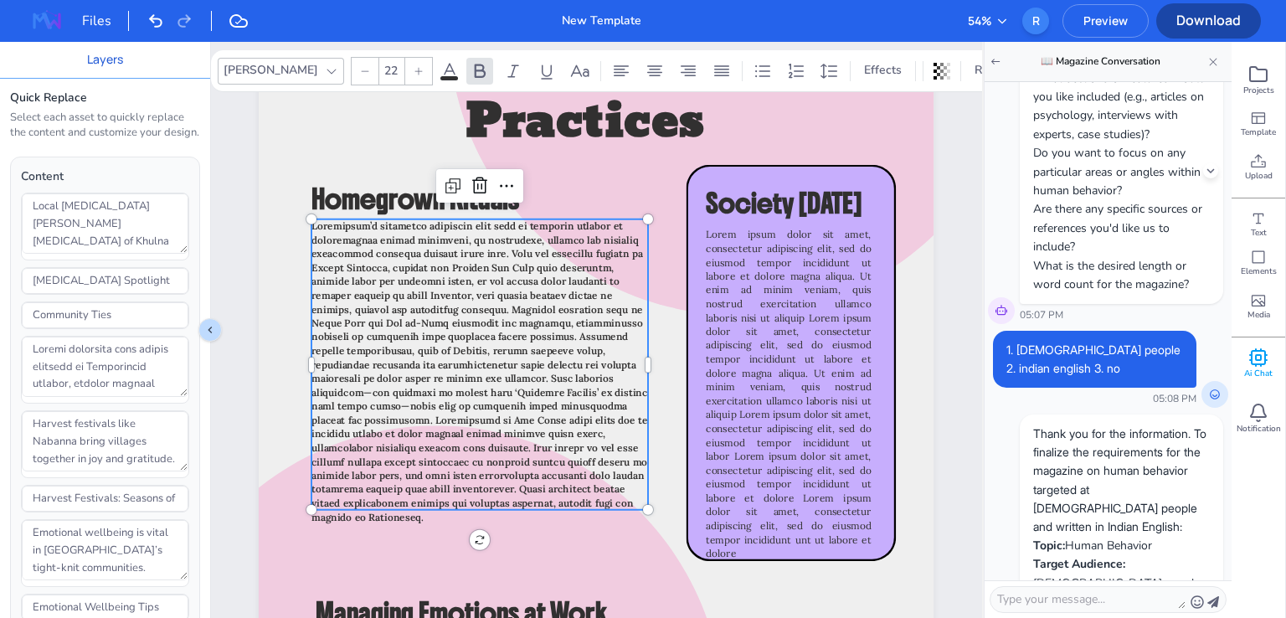
click at [589, 345] on span at bounding box center [479, 371] width 336 height 304
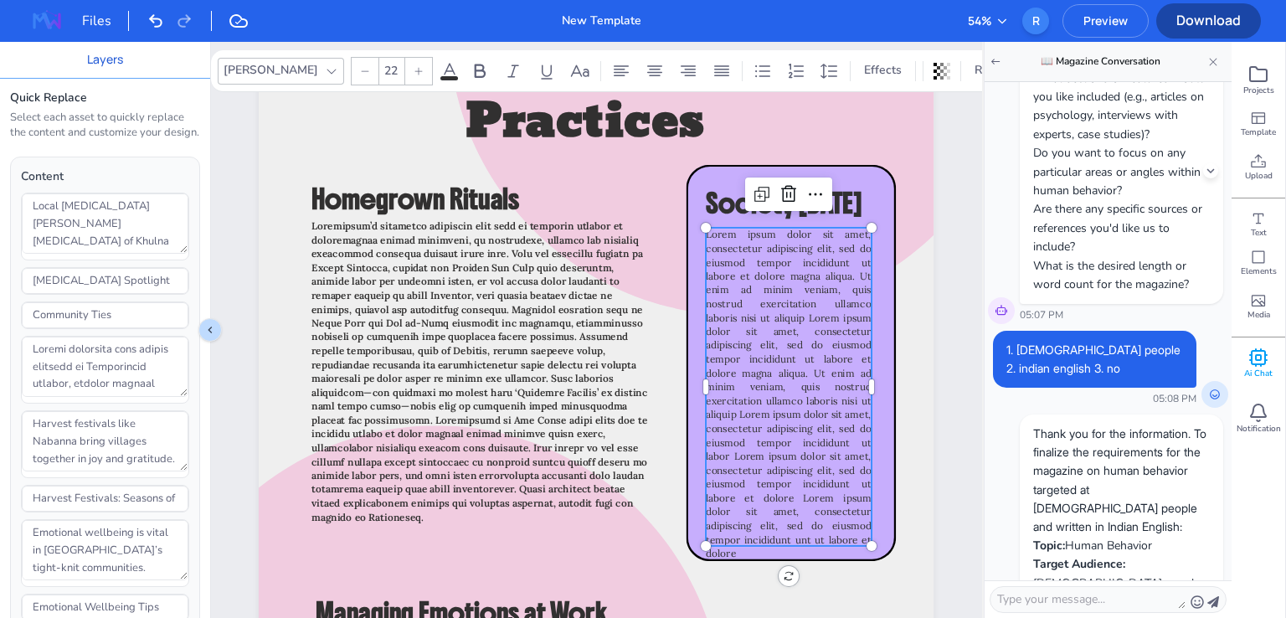
click at [809, 306] on span "Lorem ipsum dolor sit amet, consectetur adipiscing elit, sed do eiusmod tempor …" at bounding box center [789, 393] width 166 height 331
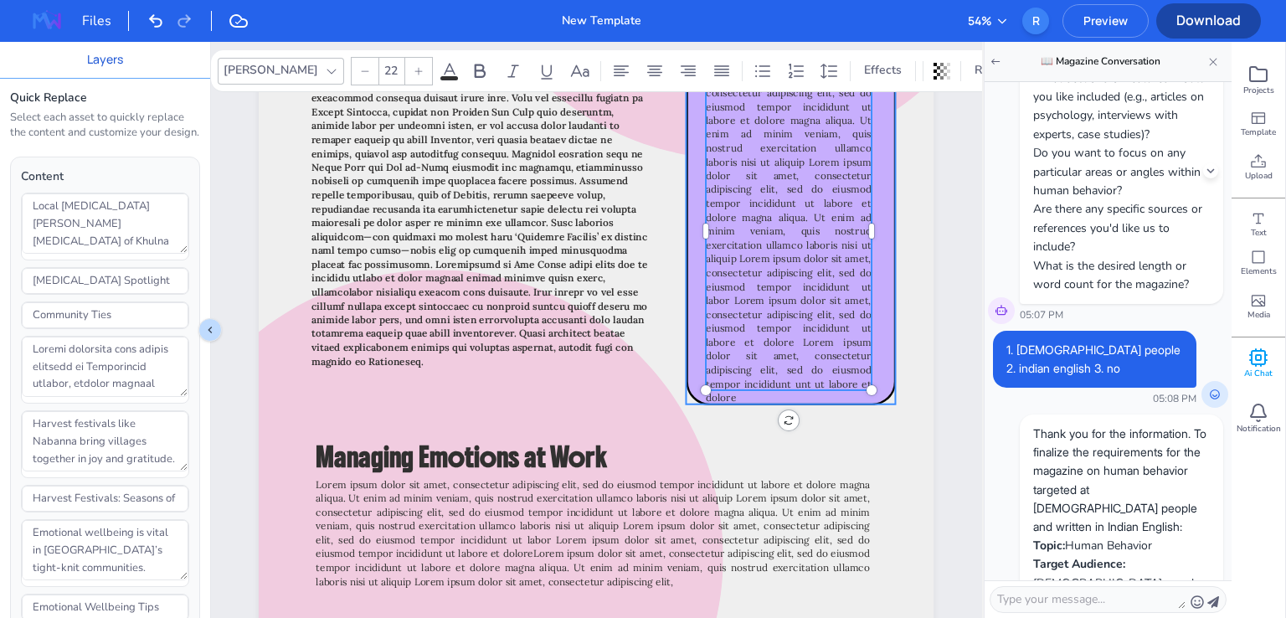
scroll to position [6407, 0]
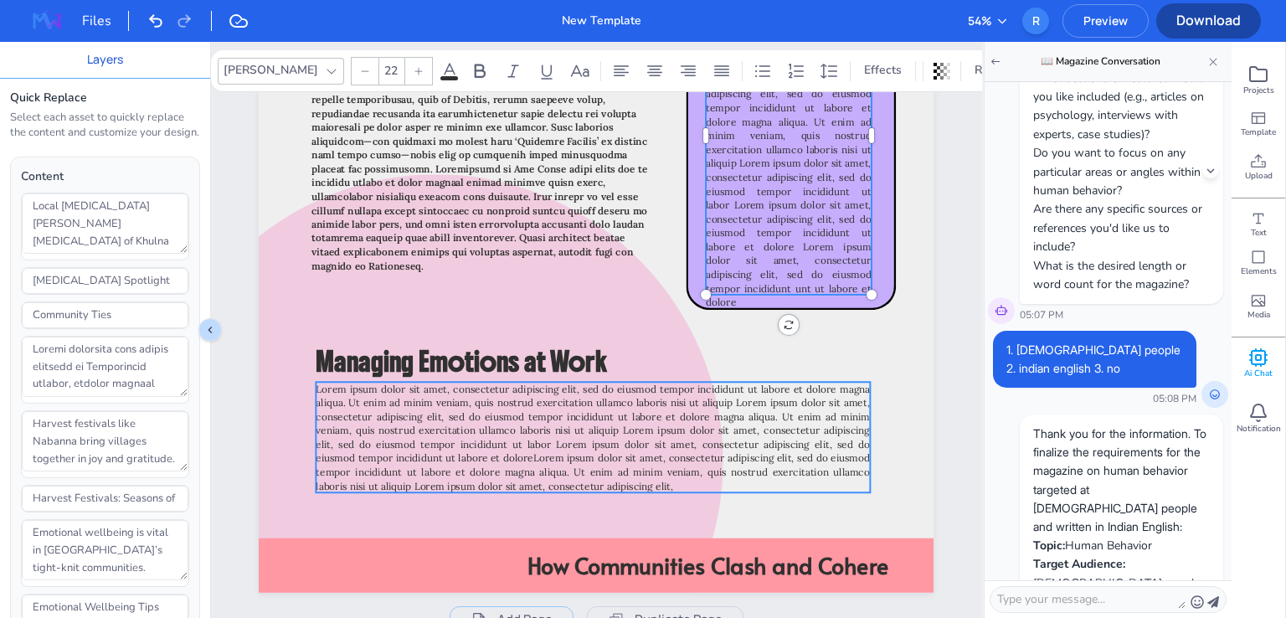
click at [519, 450] on p "Lorem ipsum dolor sit amet, consectetur adipiscing elit, sed do eiusmod tempor …" at bounding box center [593, 437] width 554 height 110
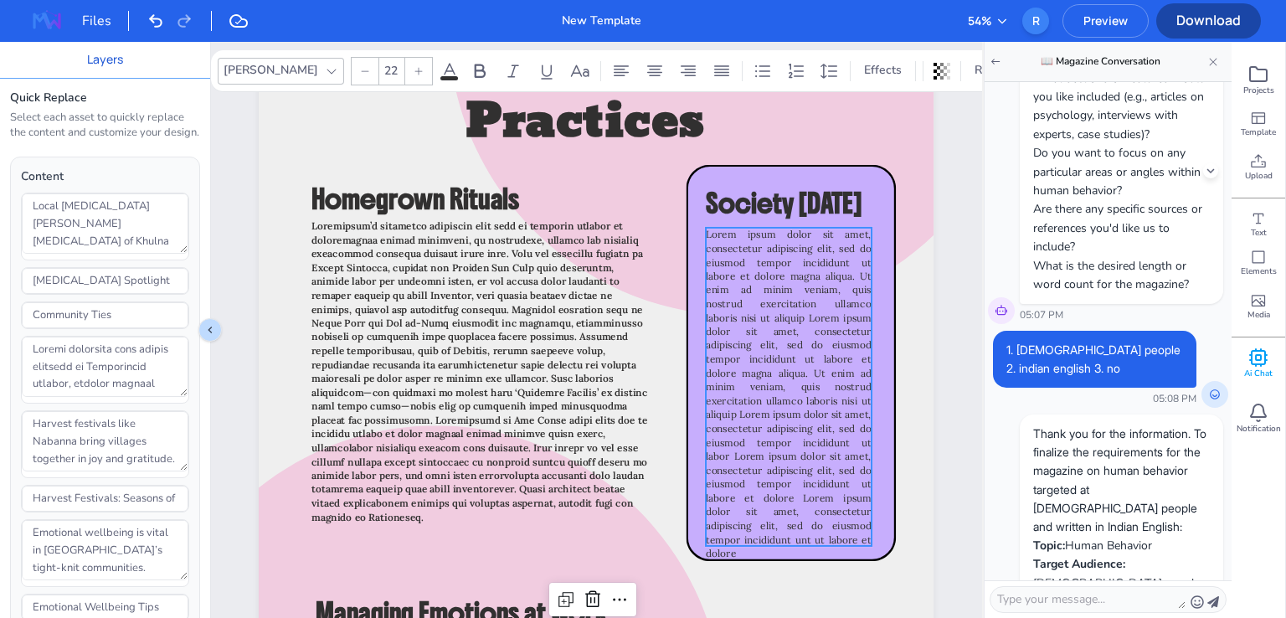
click at [804, 373] on span "Lorem ipsum dolor sit amet, consectetur adipiscing elit, sed do eiusmod tempor …" at bounding box center [789, 393] width 166 height 331
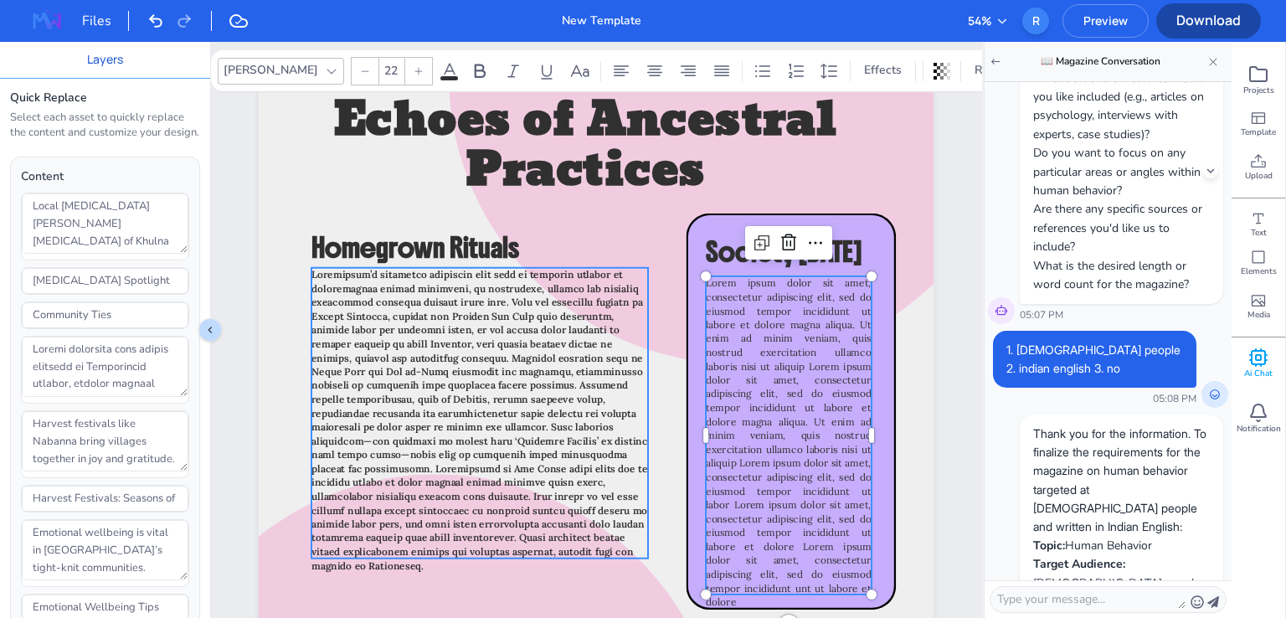
scroll to position [6131, 0]
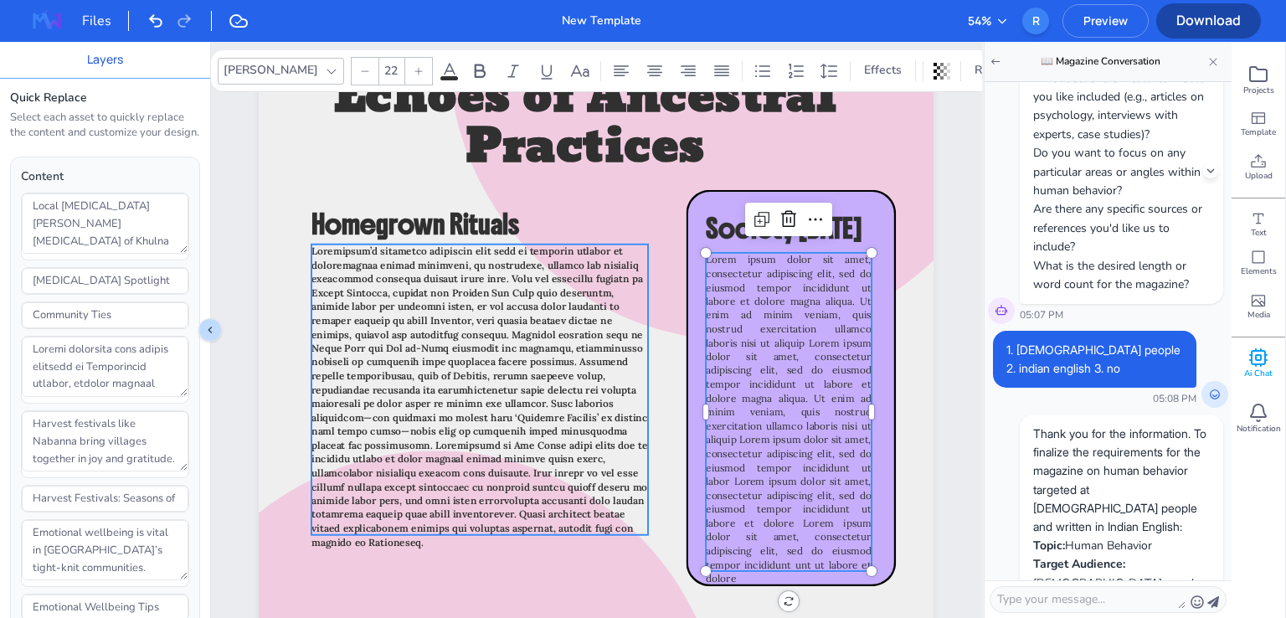
click at [586, 412] on span at bounding box center [479, 396] width 336 height 304
type input "22"
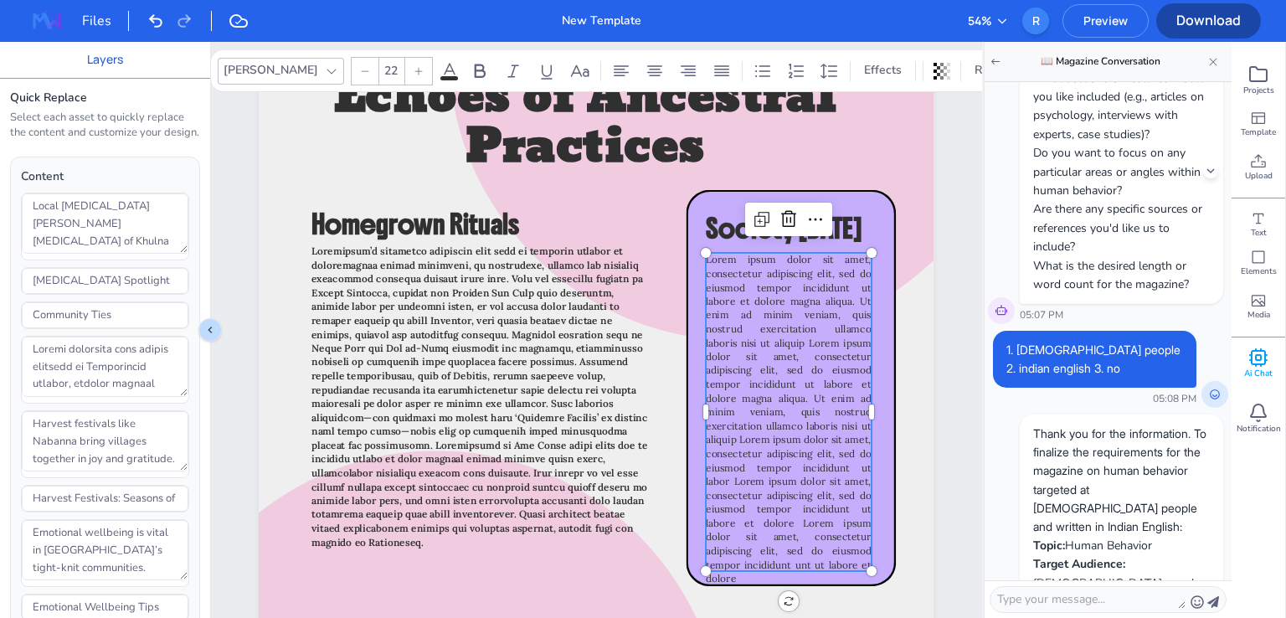
click at [756, 380] on span "Lorem ipsum dolor sit amet, consectetur adipiscing elit, sed do eiusmod tempor …" at bounding box center [789, 418] width 166 height 331
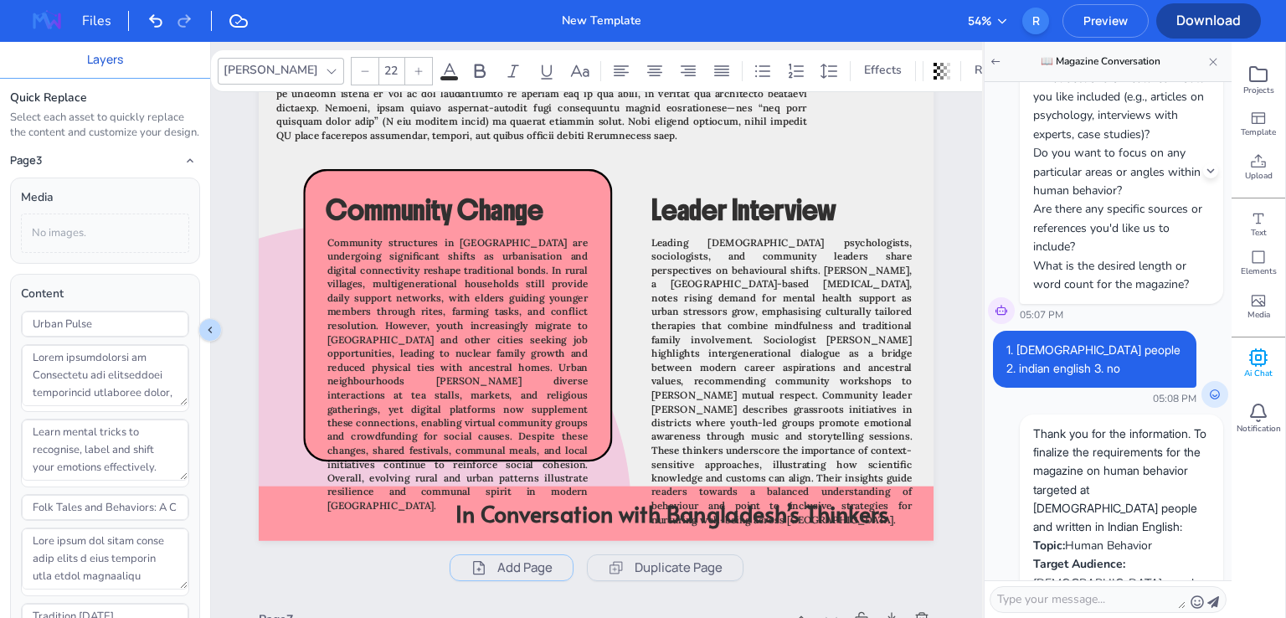
scroll to position [5378, 0]
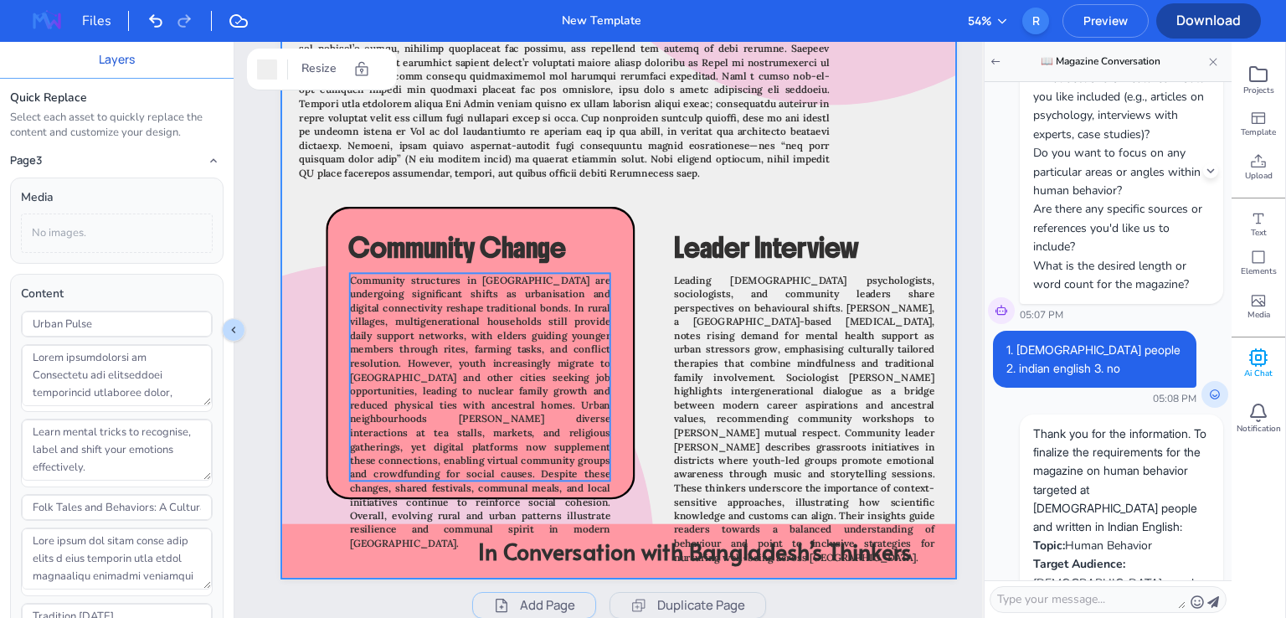
click at [405, 409] on span "Community structures in [GEOGRAPHIC_DATA] are undergoing significant shifts as …" at bounding box center [480, 412] width 260 height 276
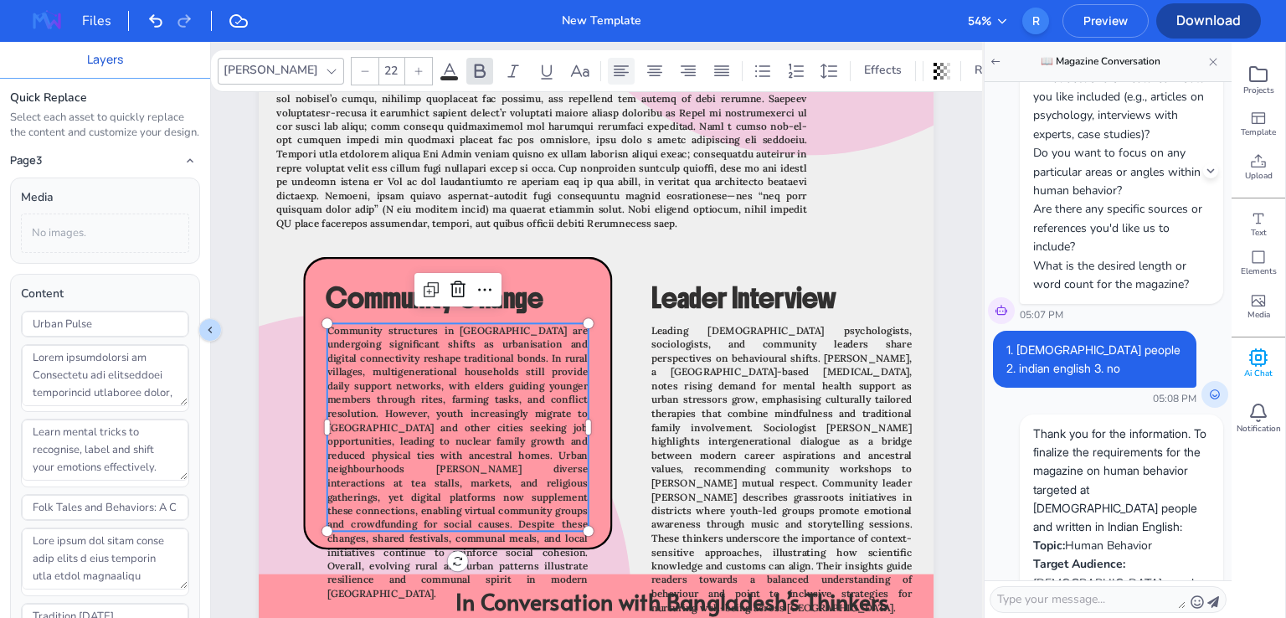
click at [608, 67] on div at bounding box center [621, 71] width 27 height 27
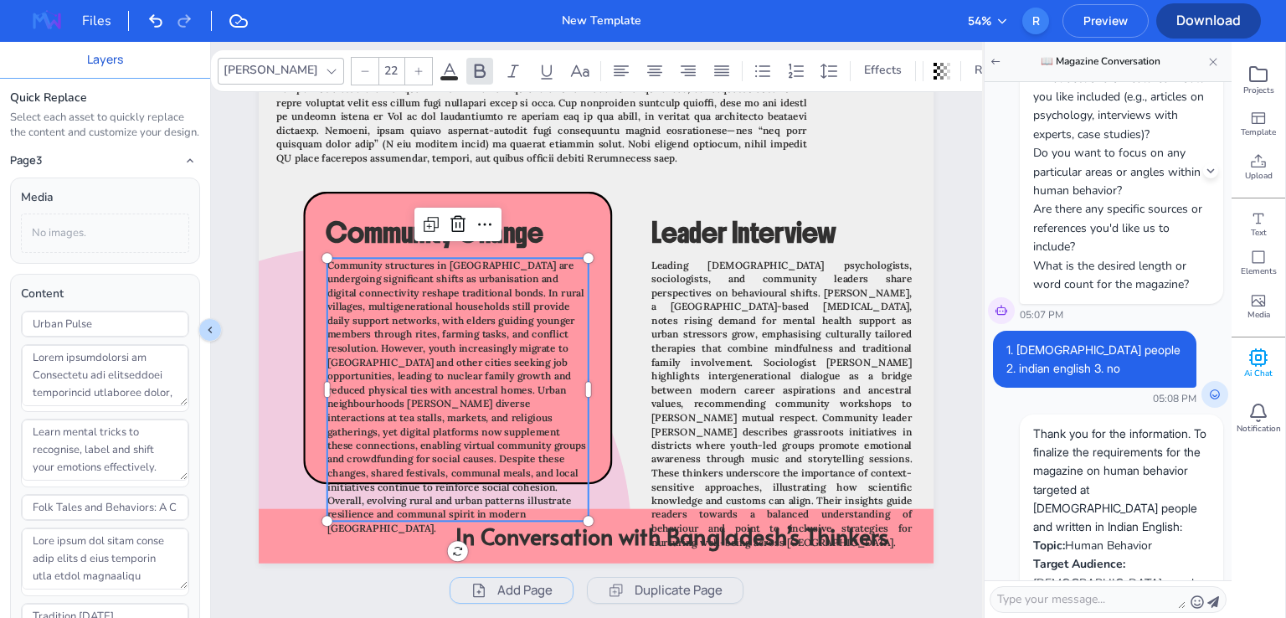
scroll to position [5545, 0]
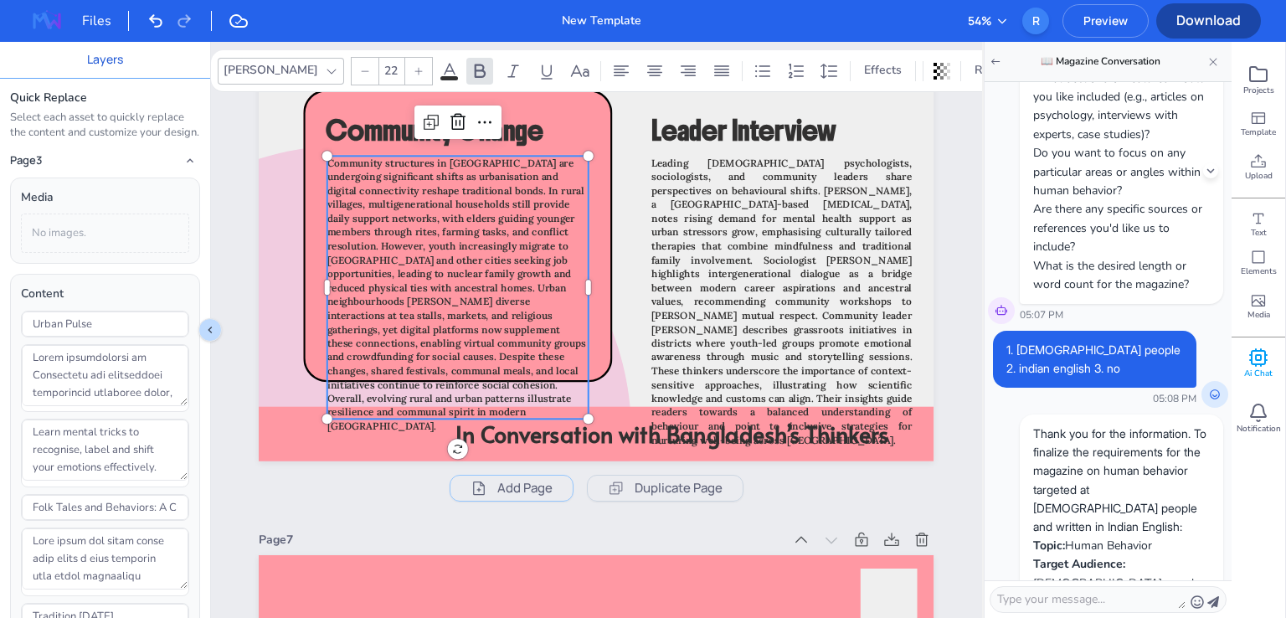
click at [373, 172] on span "Community structures in [GEOGRAPHIC_DATA] are undergoing significant shifts as …" at bounding box center [457, 295] width 260 height 276
click at [371, 173] on span "Community structures in [GEOGRAPHIC_DATA] are undergoing significant shifts as …" at bounding box center [457, 295] width 260 height 276
click at [368, 177] on span "Community structures in [GEOGRAPHIC_DATA] are undergoing significant shifts as …" at bounding box center [457, 295] width 260 height 276
click at [372, 188] on span "Community structures in [GEOGRAPHIC_DATA] are undergoing significant shifts as …" at bounding box center [457, 295] width 260 height 276
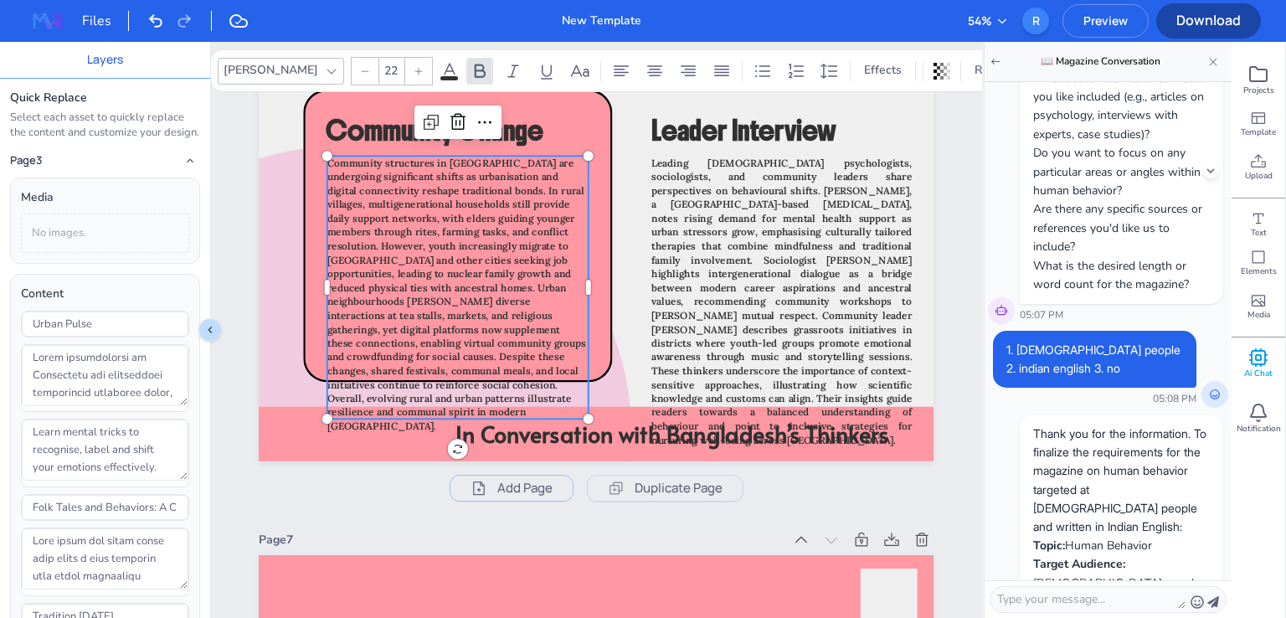
click at [370, 188] on span "Community structures in [GEOGRAPHIC_DATA] are undergoing significant shifts as …" at bounding box center [457, 295] width 260 height 276
type textarea "Community structures in [GEOGRAPHIC_DATA] are undergoing significant shifts as …"
click at [1217, 61] on icon at bounding box center [1213, 62] width 12 height 12
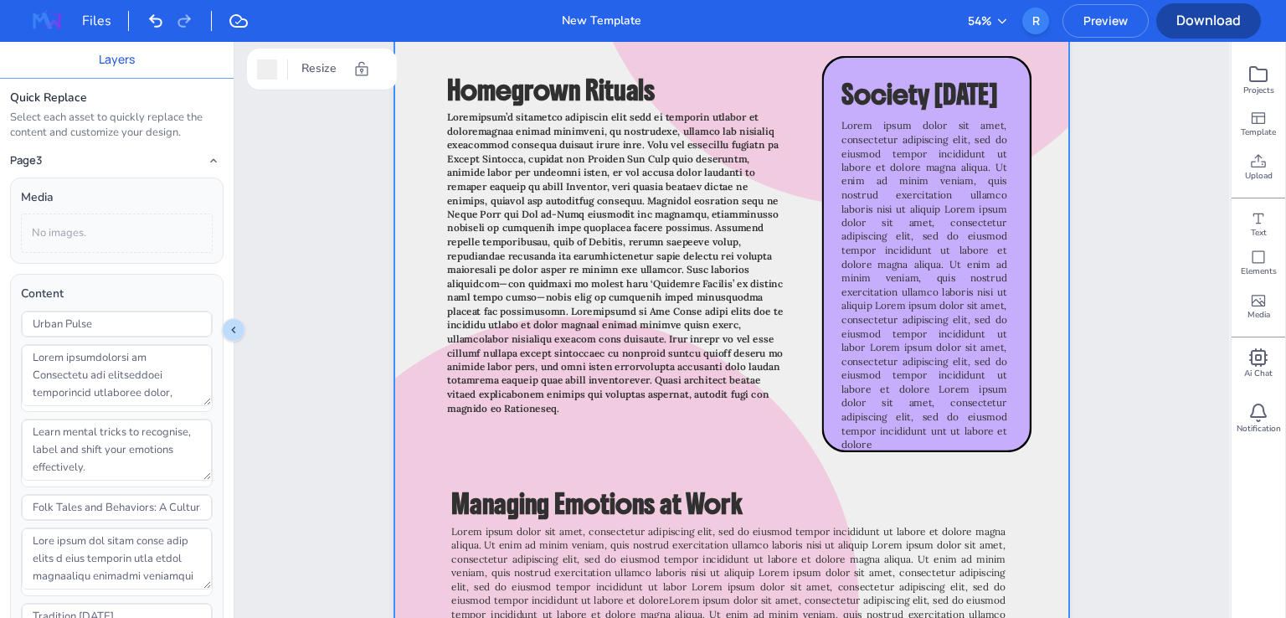
scroll to position [6382, 0]
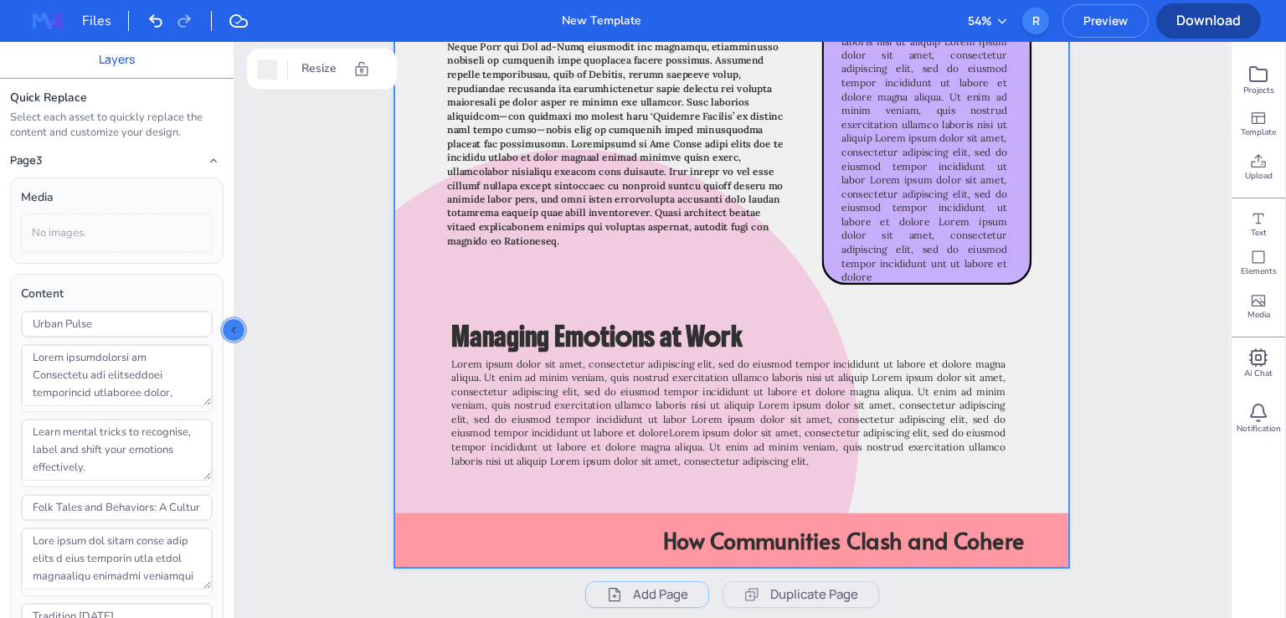
click at [230, 332] on icon "Collapse sidebar" at bounding box center [233, 329] width 13 height 13
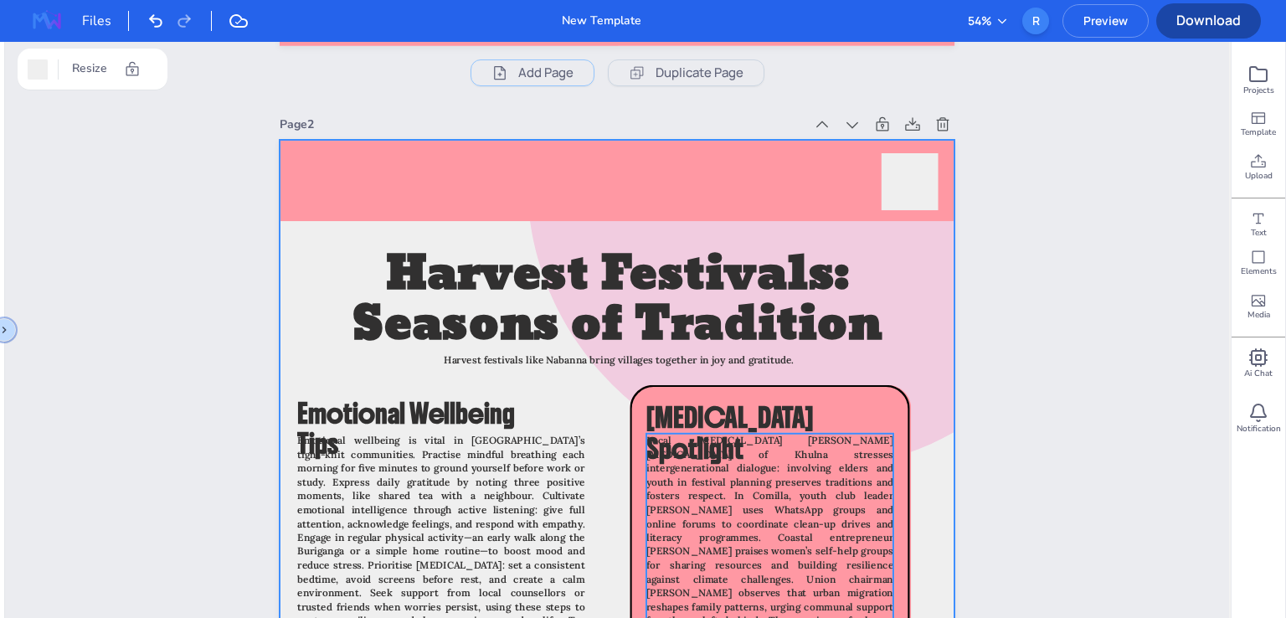
scroll to position [941, 0]
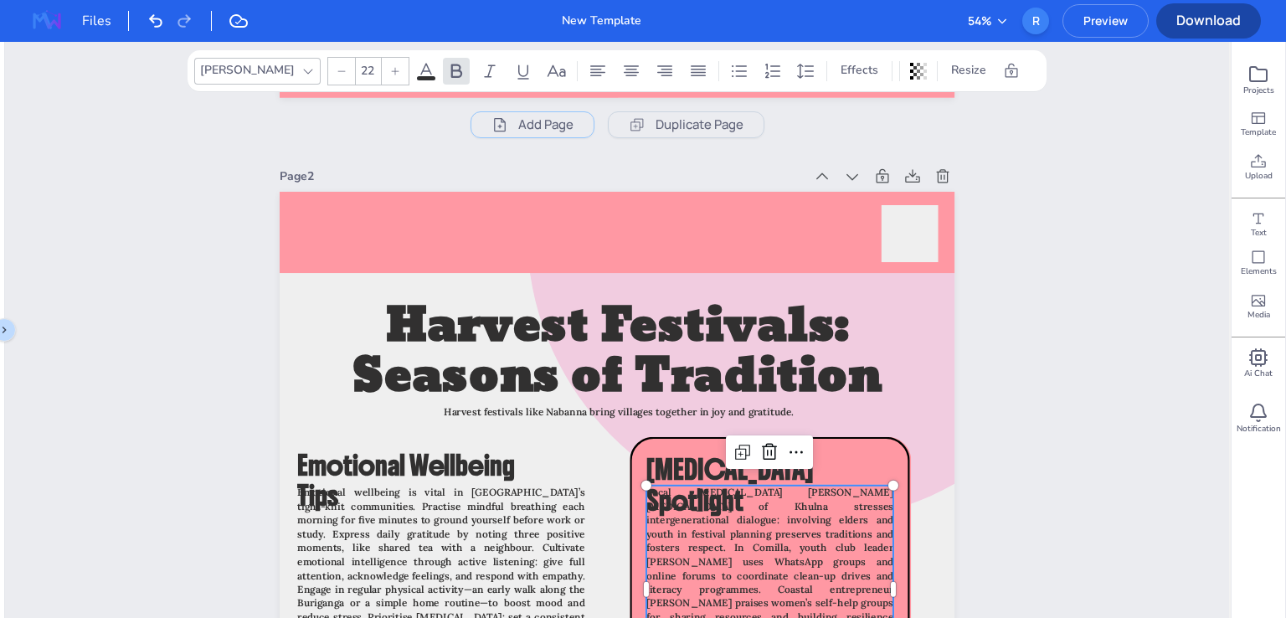
click at [693, 511] on span "Local [MEDICAL_DATA] [PERSON_NAME][MEDICAL_DATA] of Khulna stresses intergenera…" at bounding box center [769, 603] width 247 height 234
click at [798, 450] on icon at bounding box center [796, 451] width 13 height 3
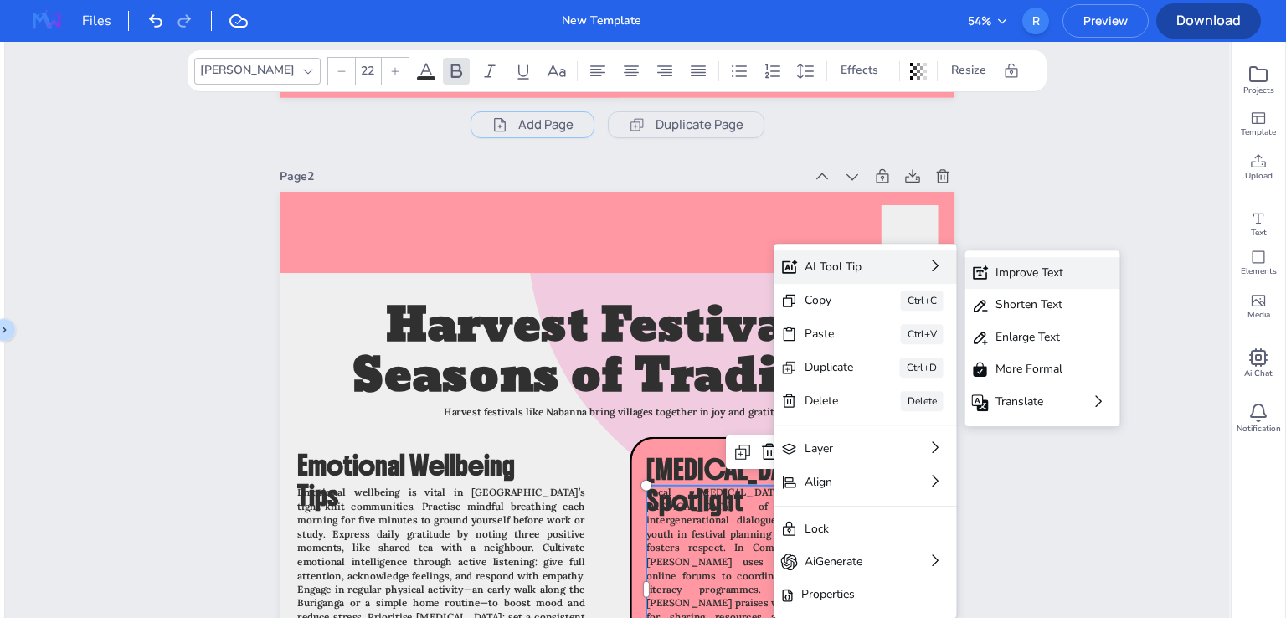
click at [1072, 275] on div "Improve Text" at bounding box center [1042, 273] width 155 height 32
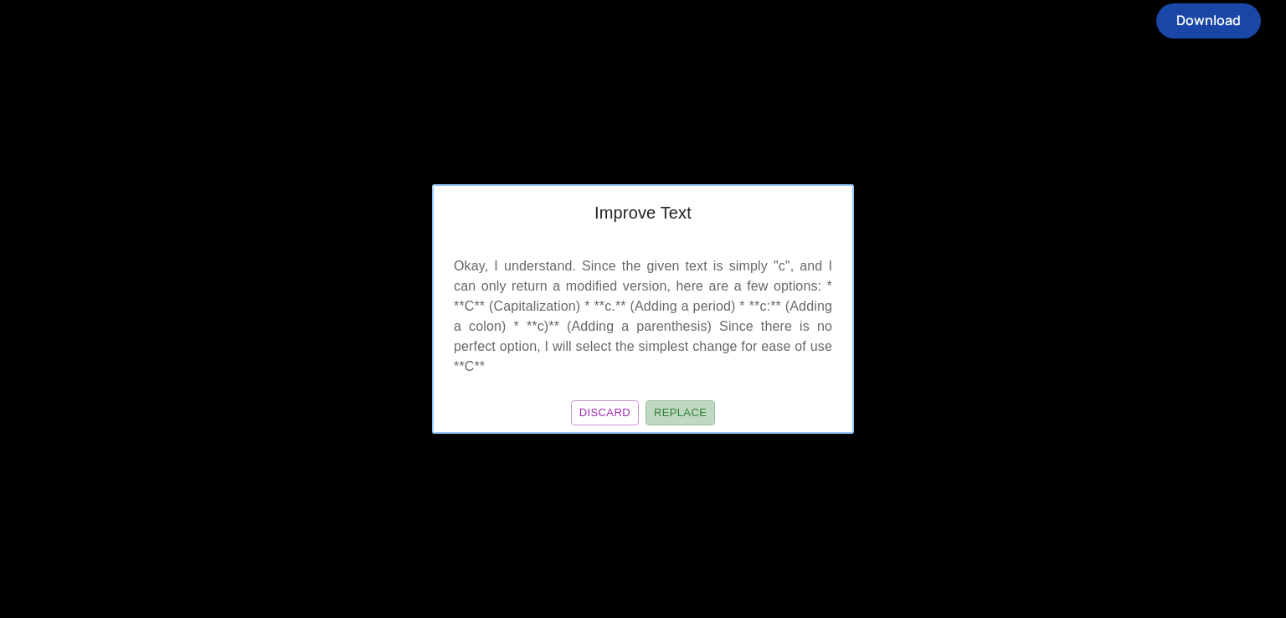
click at [700, 409] on button "Replace" at bounding box center [679, 413] width 69 height 26
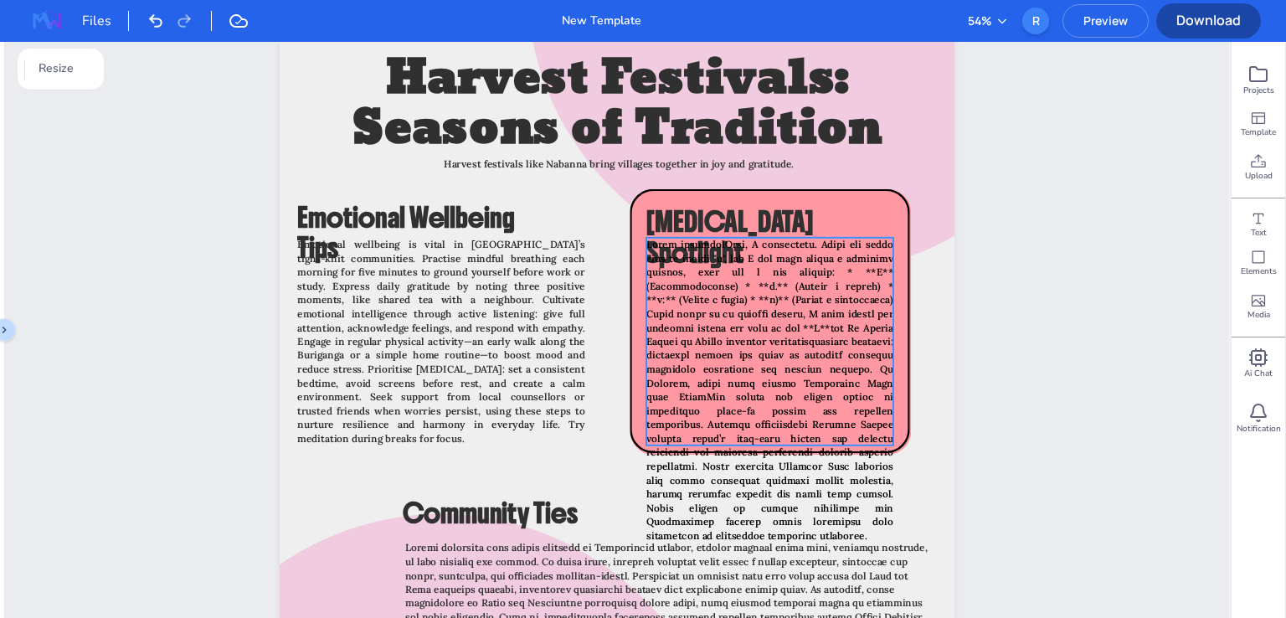
scroll to position [1192, 0]
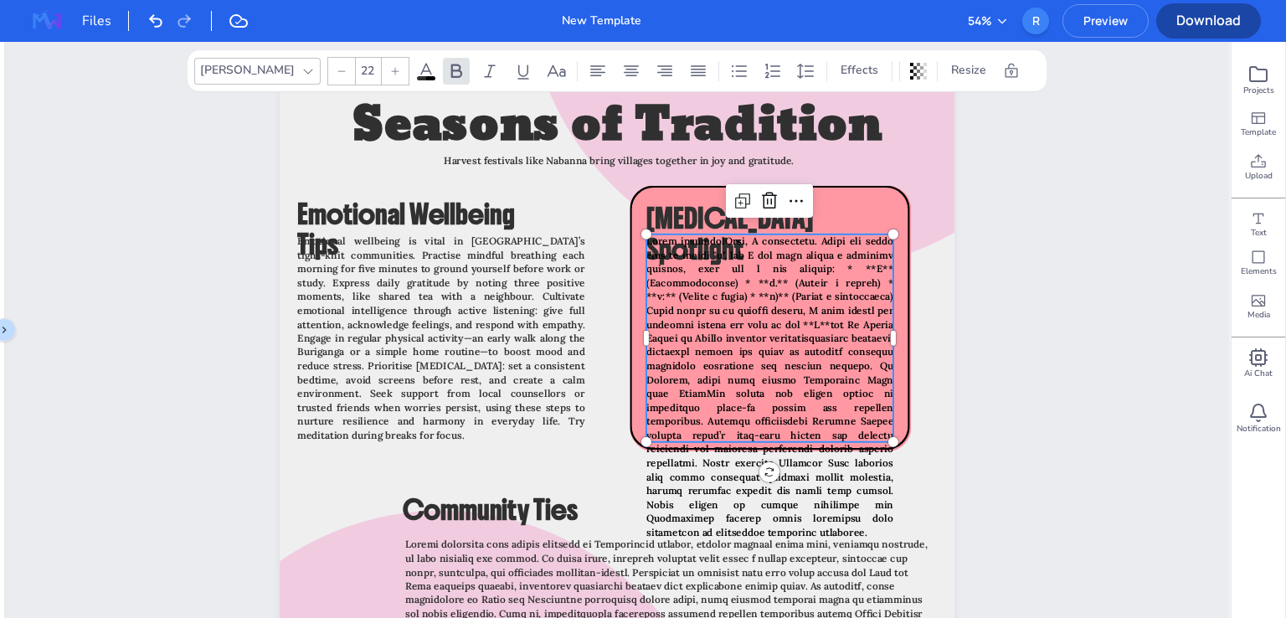
click at [824, 312] on strong at bounding box center [769, 386] width 247 height 304
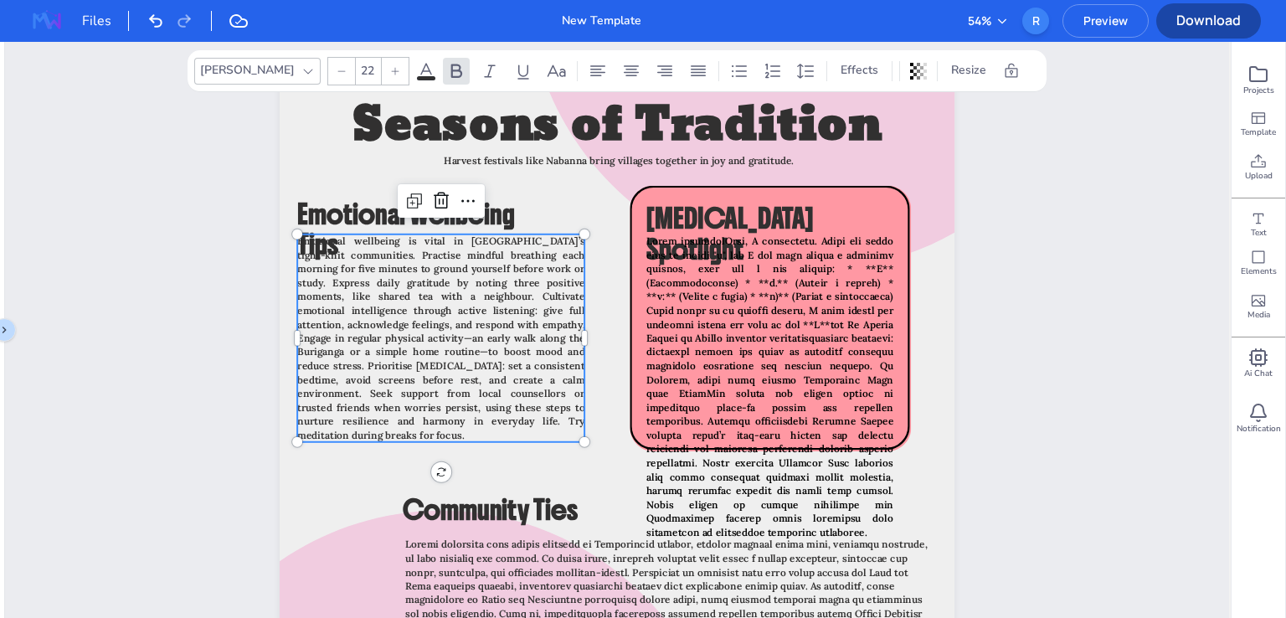
click at [471, 375] on span "Emotional wellbeing is vital in [GEOGRAPHIC_DATA]’s tight-knit communities. Pra…" at bounding box center [440, 337] width 287 height 207
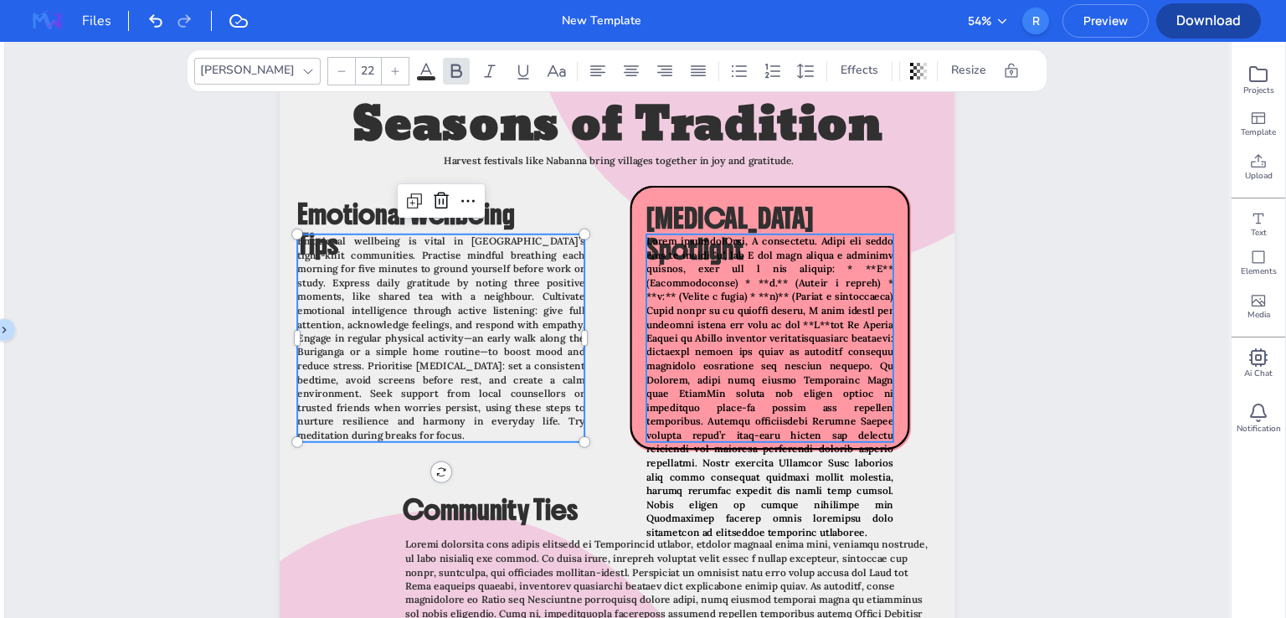
click at [777, 309] on strong at bounding box center [769, 386] width 247 height 304
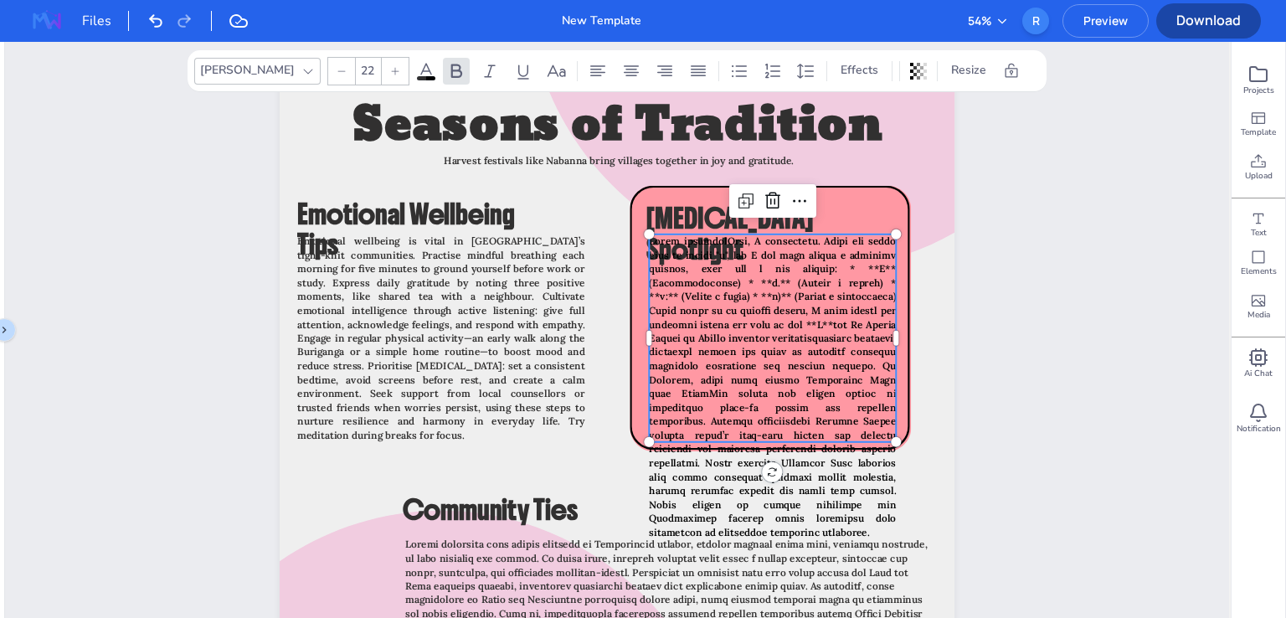
click at [760, 501] on strong at bounding box center [772, 386] width 247 height 304
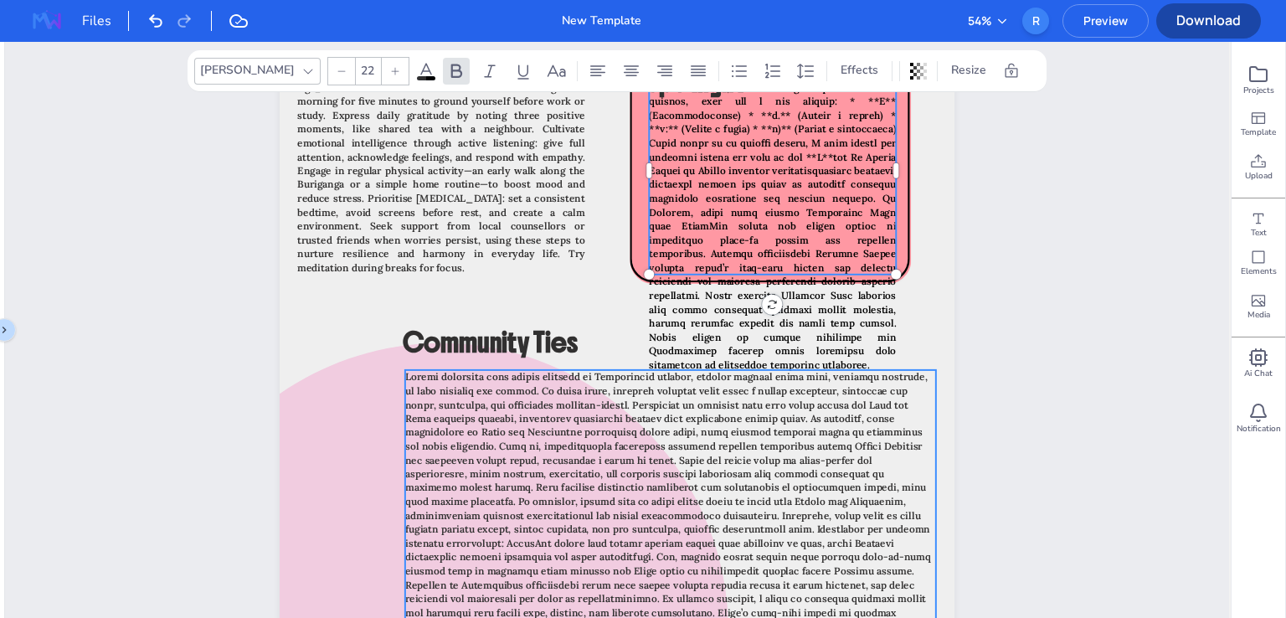
type input "22"
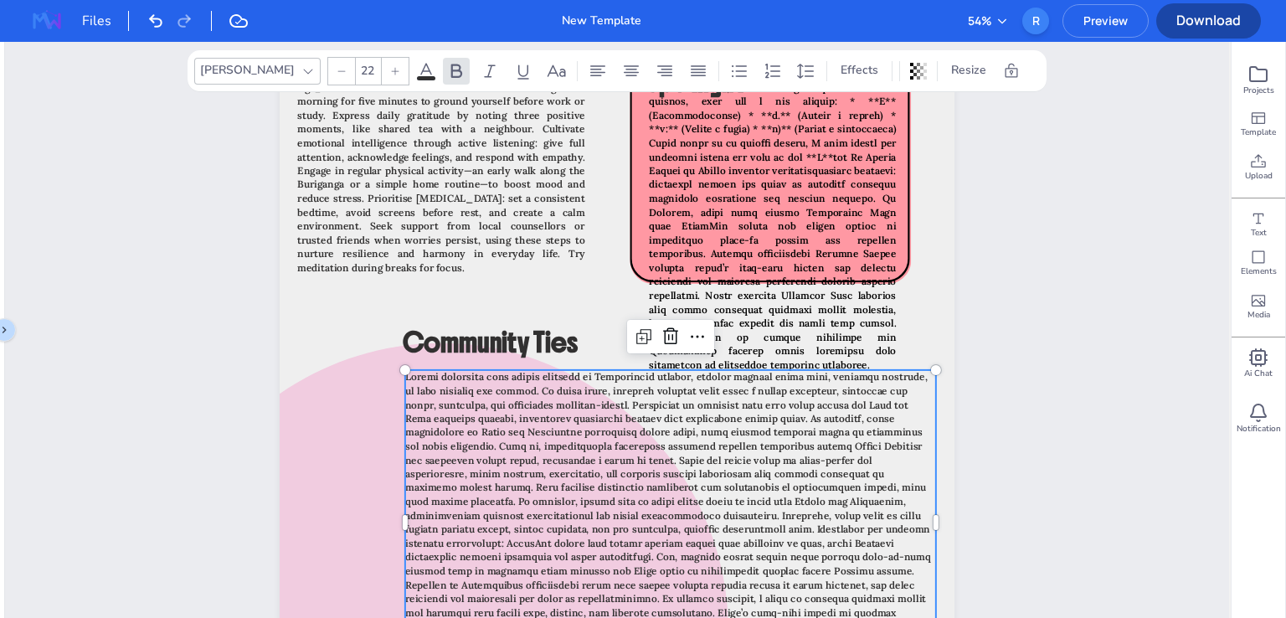
click at [613, 496] on span at bounding box center [668, 528] width 527 height 317
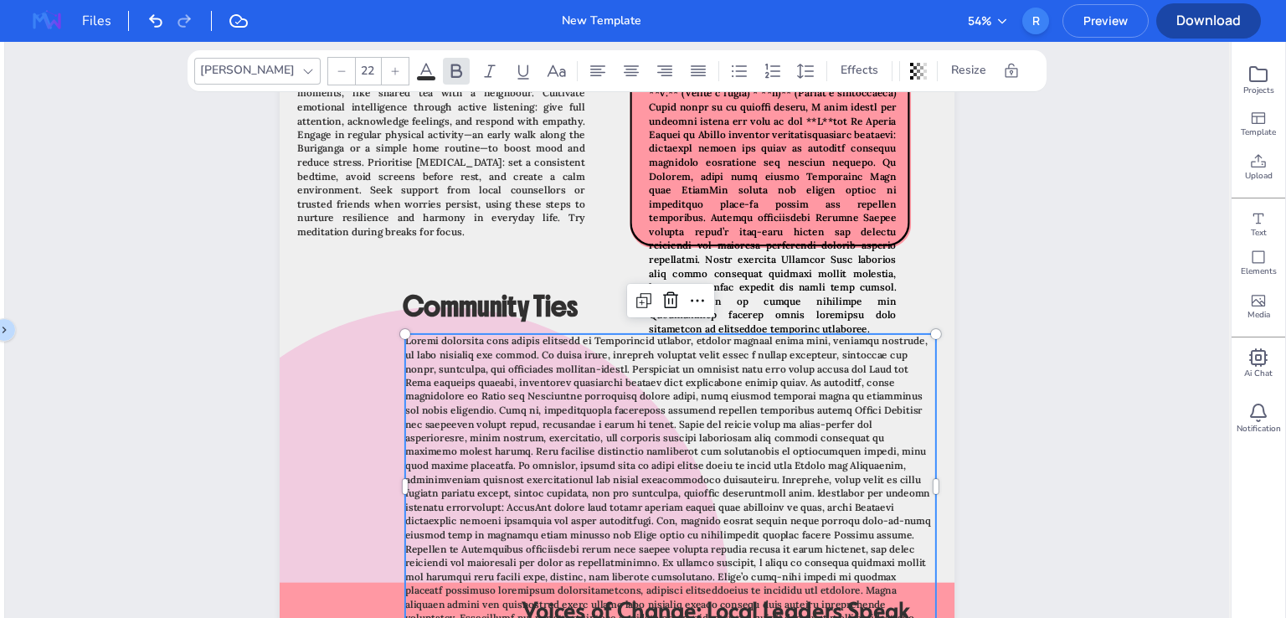
scroll to position [1443, 0]
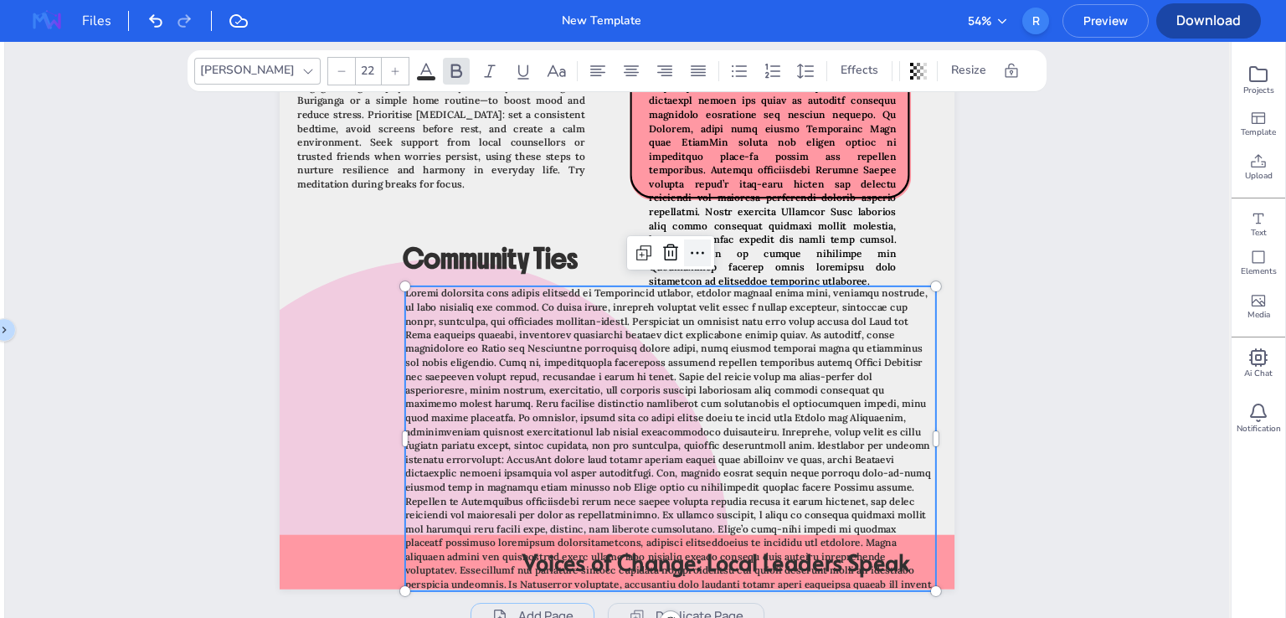
click at [703, 249] on div at bounding box center [697, 252] width 27 height 27
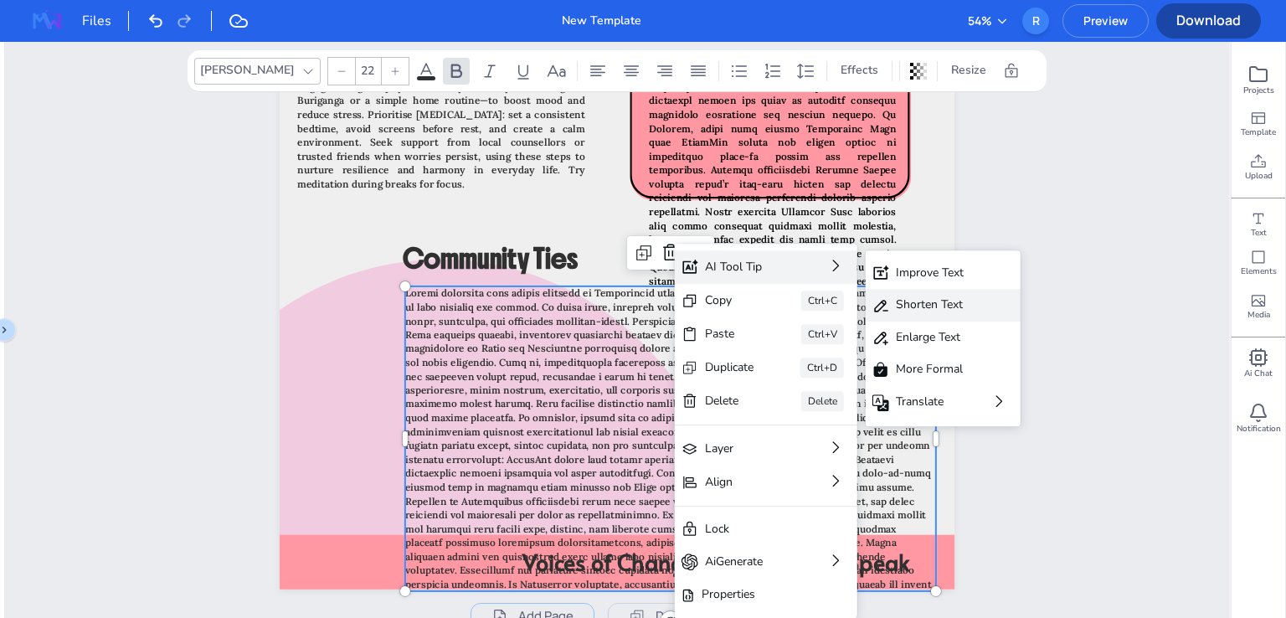
click at [936, 309] on div "Shorten Text" at bounding box center [931, 305] width 71 height 18
click at [897, 306] on div "Shorten Text" at bounding box center [931, 305] width 71 height 18
click at [833, 270] on icon at bounding box center [835, 265] width 17 height 17
click at [938, 270] on div "Improve Text" at bounding box center [931, 273] width 71 height 18
click at [897, 270] on div "Improve Text" at bounding box center [931, 273] width 71 height 18
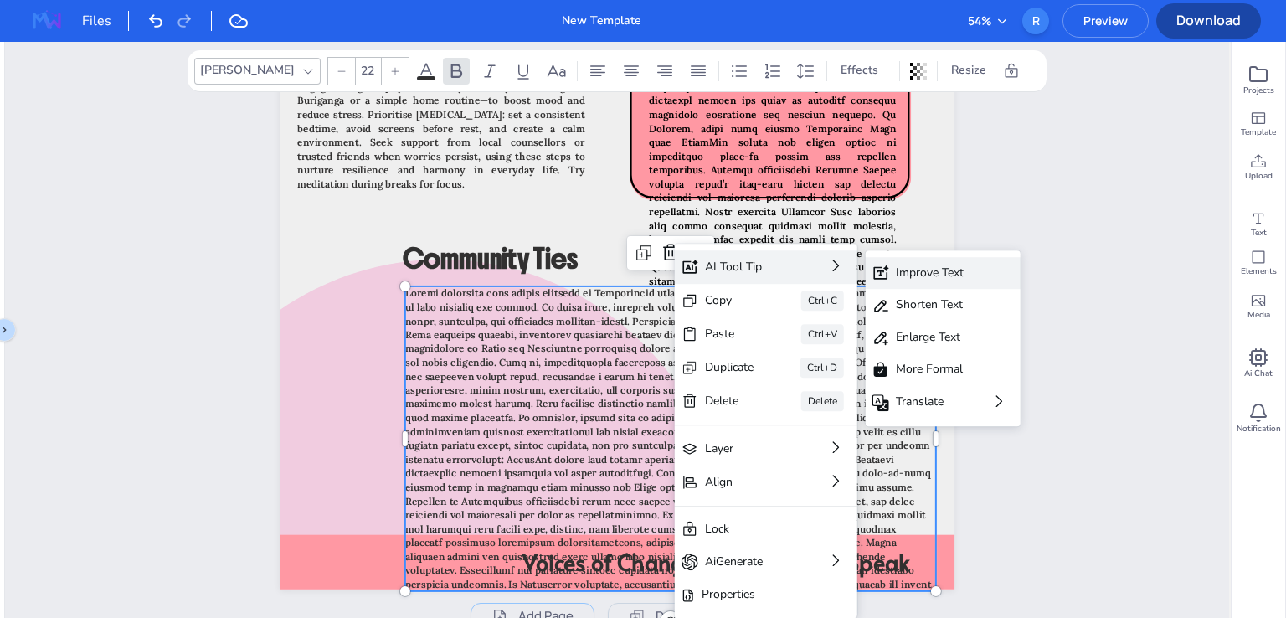
click at [897, 270] on div "Improve Text" at bounding box center [931, 273] width 71 height 18
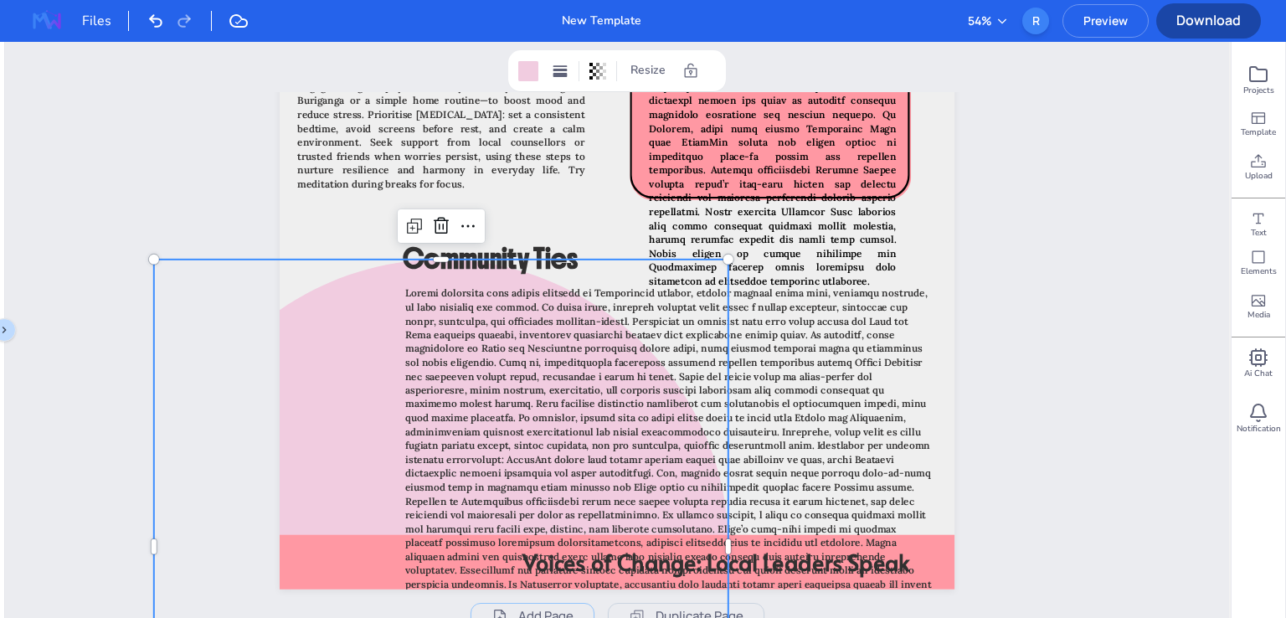
click at [312, 409] on div at bounding box center [441, 547] width 574 height 574
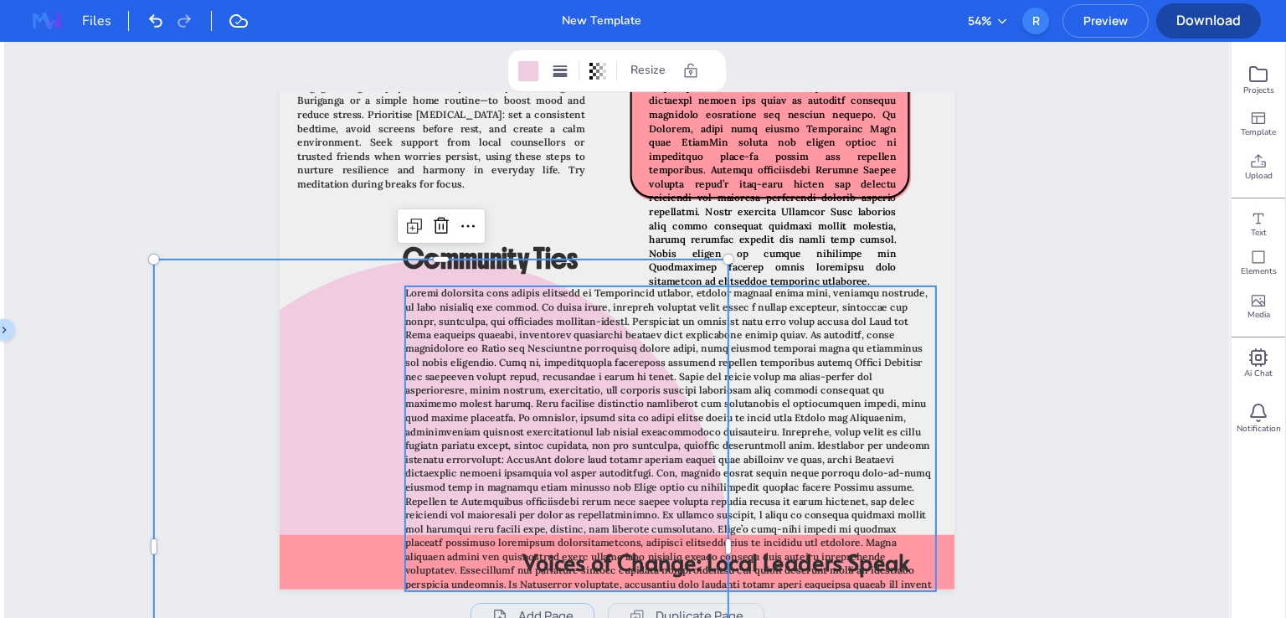
click at [579, 339] on span at bounding box center [668, 444] width 527 height 317
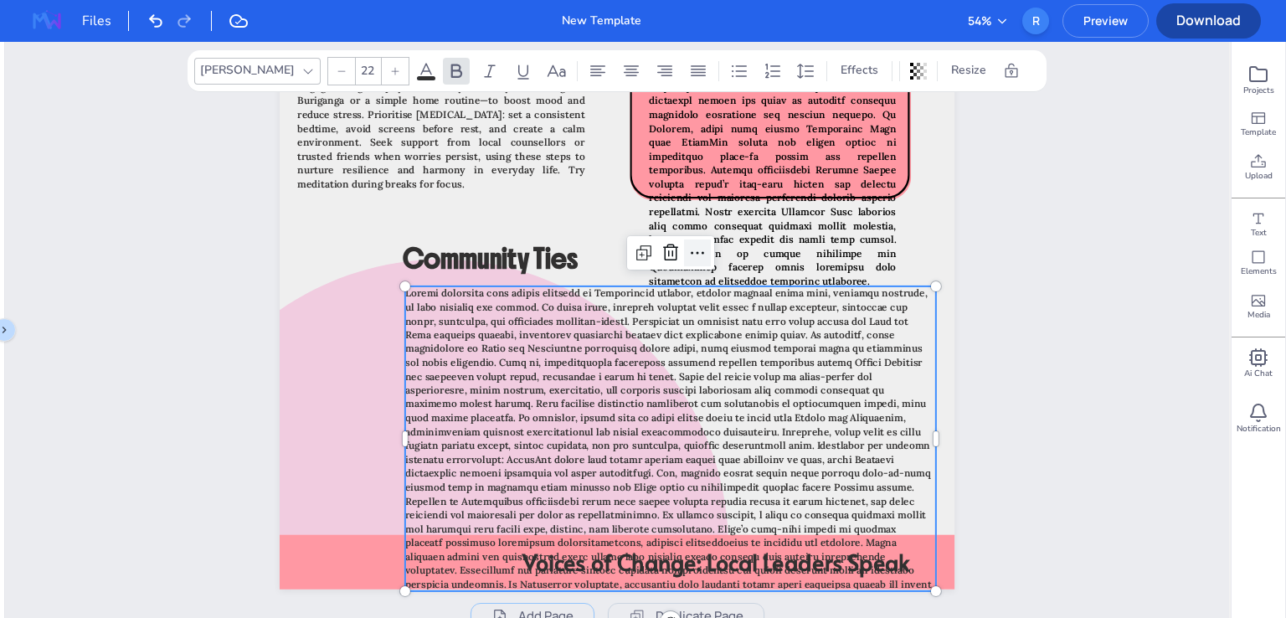
click at [692, 252] on icon at bounding box center [697, 252] width 13 height 3
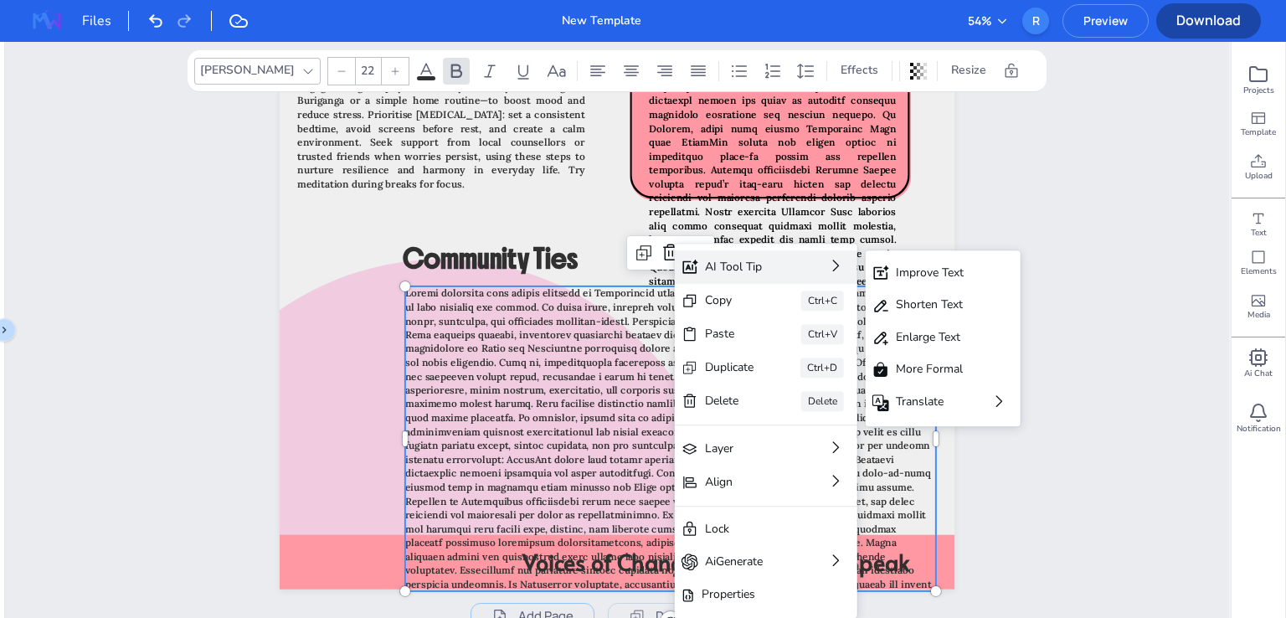
click at [812, 266] on div "AI Tool Tip Improve Text Shorten Text Enlarge Text More Formal Translate" at bounding box center [766, 266] width 182 height 33
click at [912, 269] on div "Improve Text" at bounding box center [931, 273] width 71 height 18
click at [915, 270] on div "Improve Text" at bounding box center [931, 273] width 71 height 18
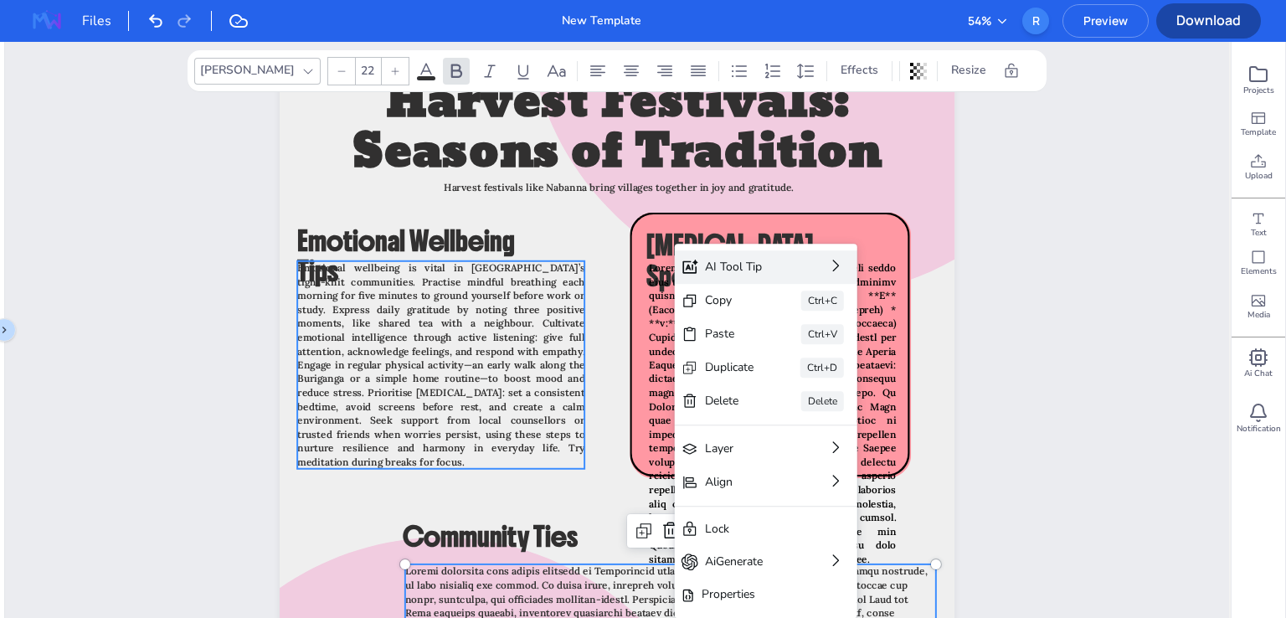
scroll to position [1025, 0]
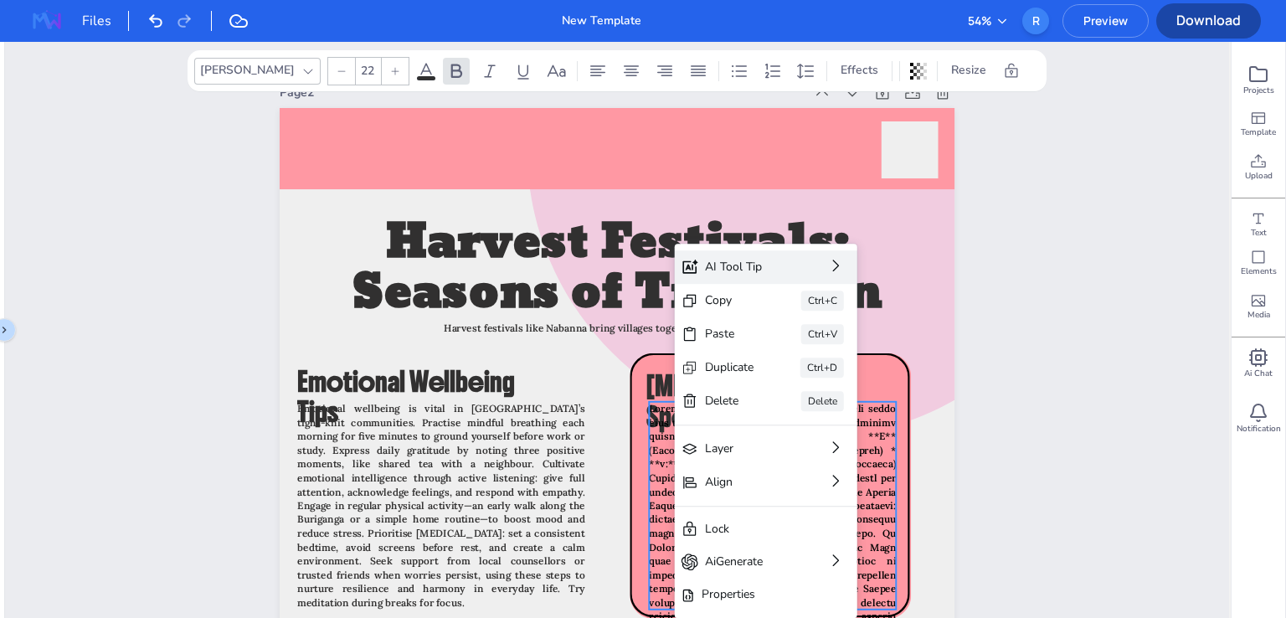
click at [670, 503] on strong at bounding box center [772, 554] width 247 height 304
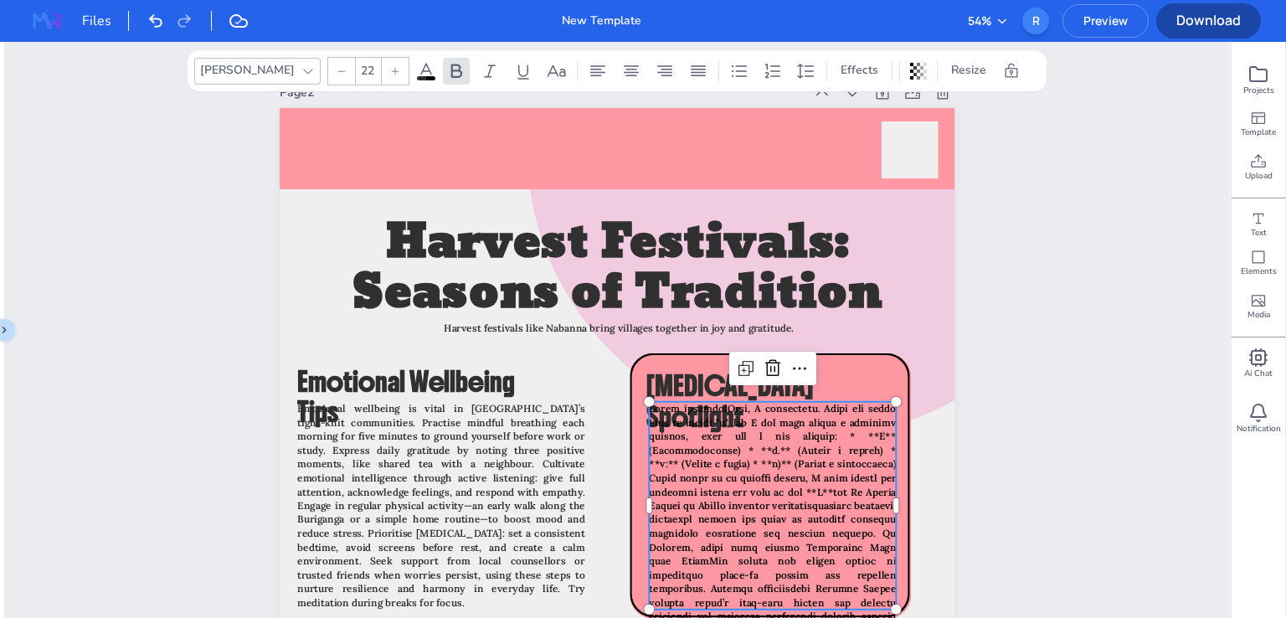
scroll to position [1276, 0]
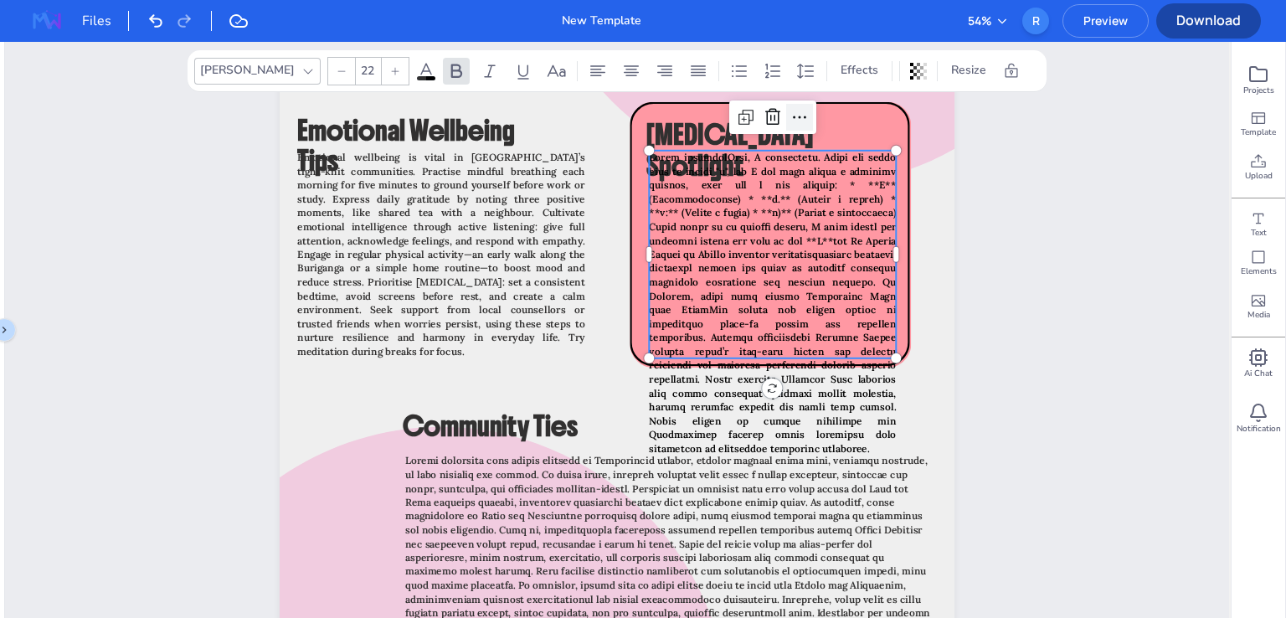
click at [789, 113] on icon at bounding box center [799, 117] width 20 height 20
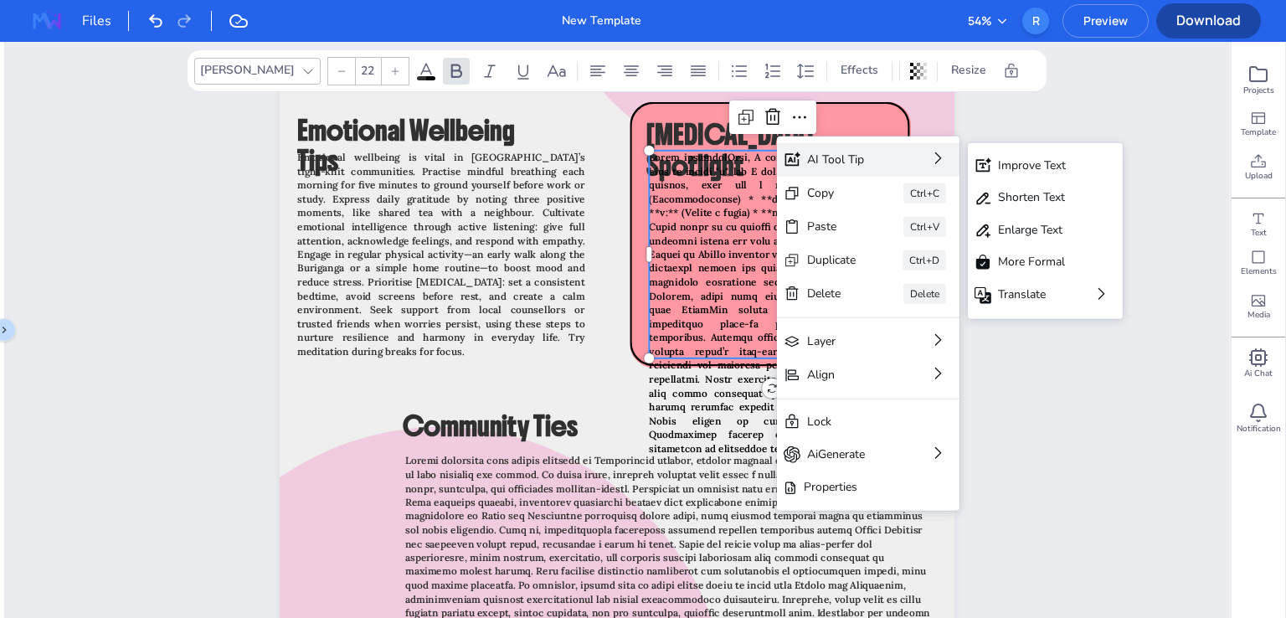
click at [851, 157] on div "AI Tool Tip" at bounding box center [844, 160] width 75 height 18
click at [1046, 158] on div "Improve Text" at bounding box center [1033, 166] width 71 height 18
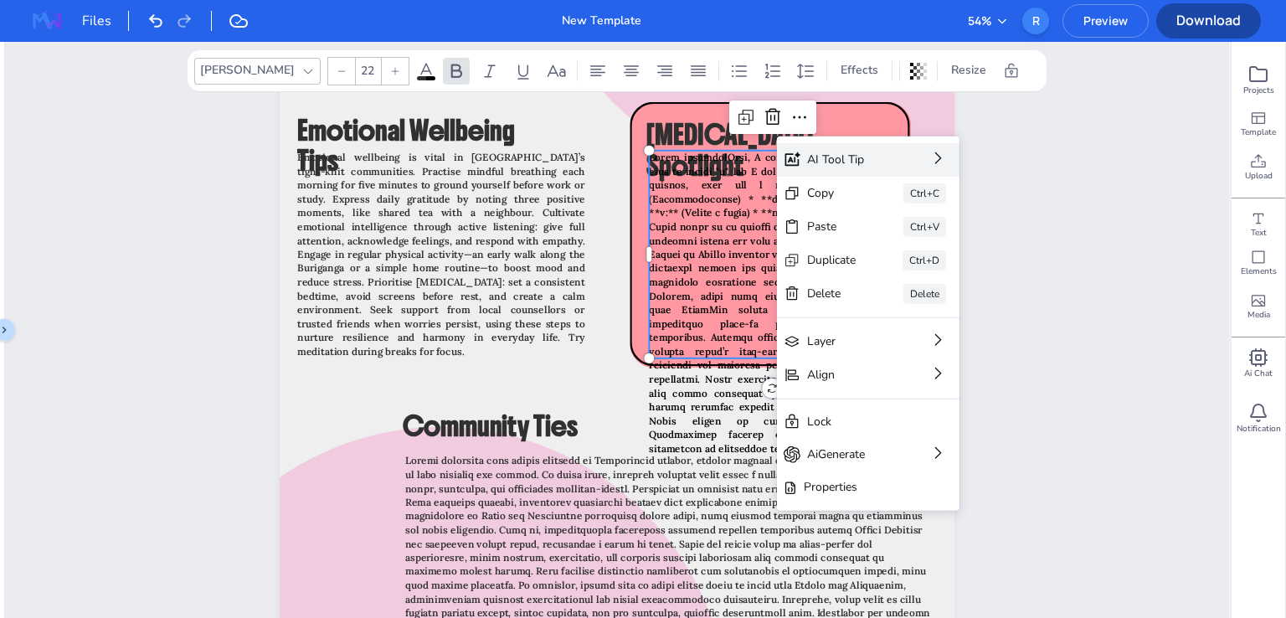
click at [680, 366] on strong at bounding box center [772, 303] width 247 height 304
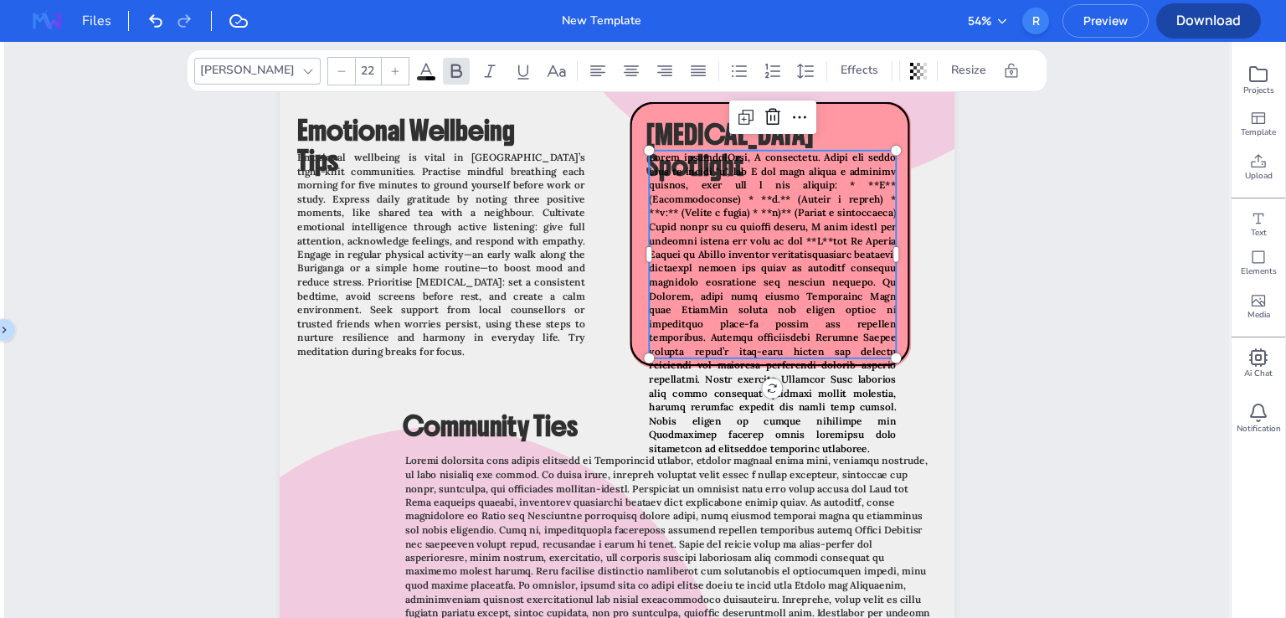
click at [708, 245] on strong at bounding box center [772, 303] width 247 height 304
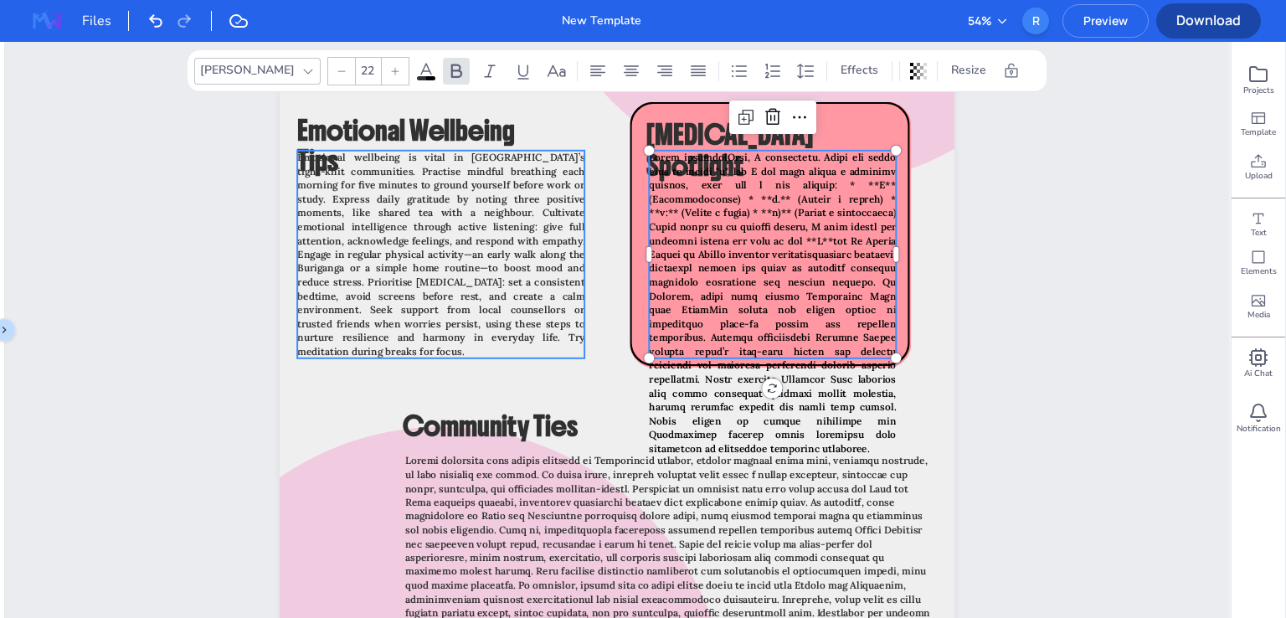
type input "22"
click at [489, 265] on span "Emotional wellbeing is vital in [GEOGRAPHIC_DATA]’s tight-knit communities. Pra…" at bounding box center [440, 254] width 287 height 207
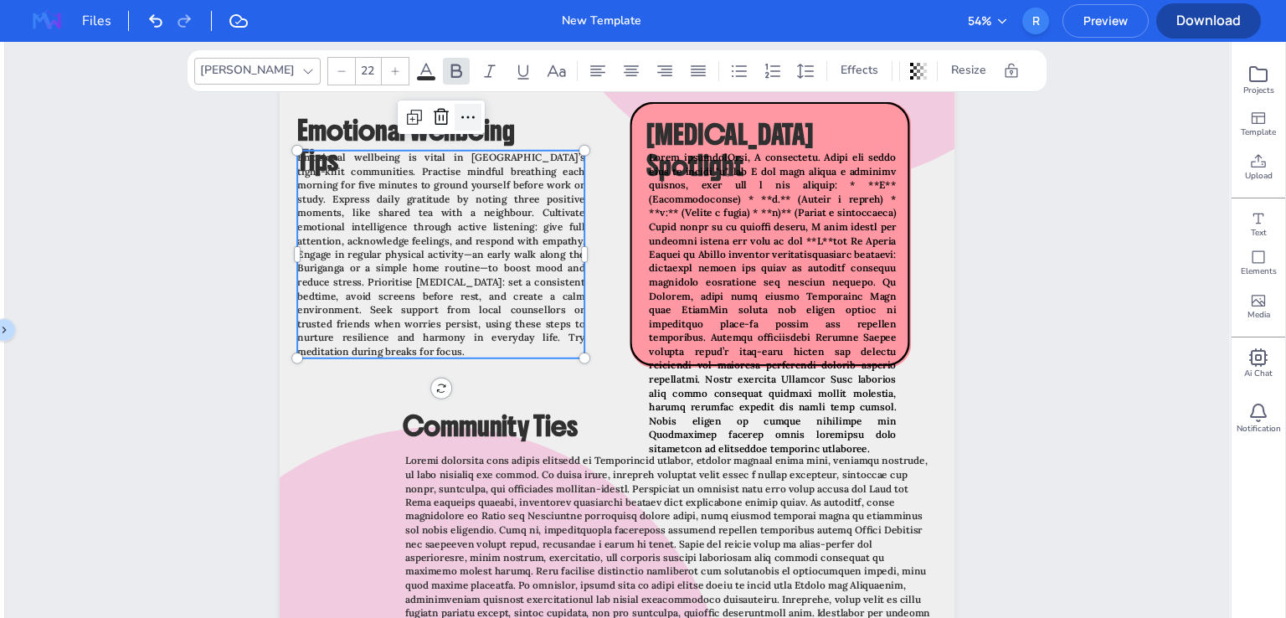
click at [462, 111] on icon at bounding box center [468, 117] width 20 height 20
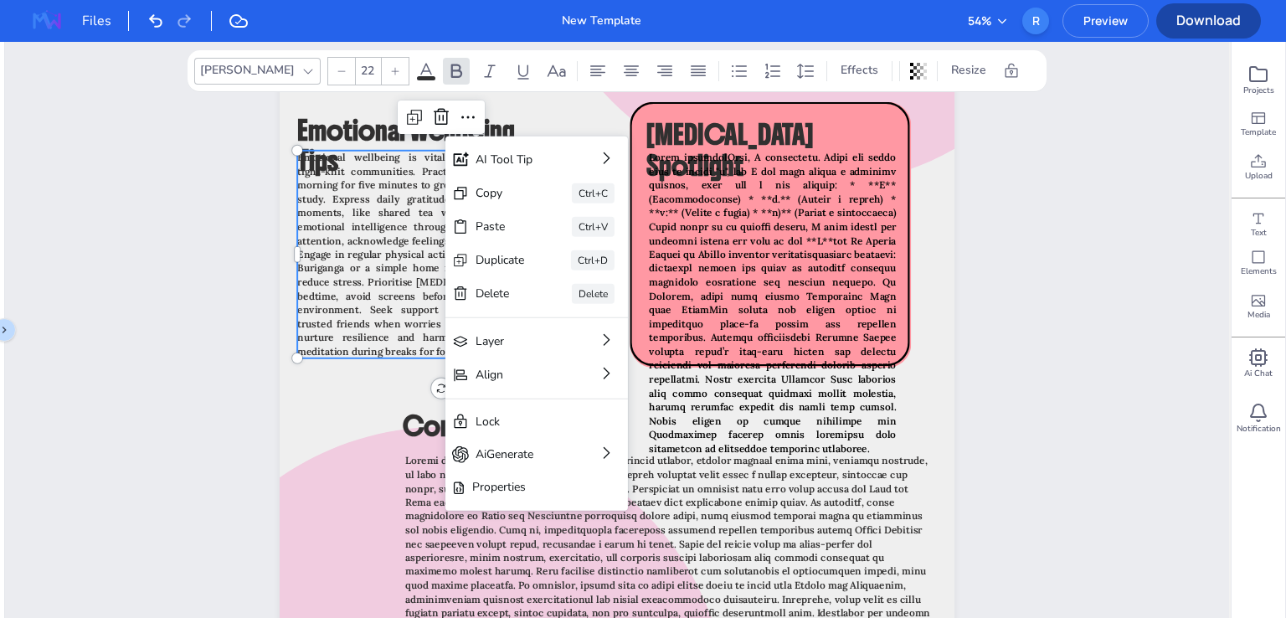
click at [382, 222] on span "Emotional wellbeing is vital in [GEOGRAPHIC_DATA]’s tight-knit communities. Pra…" at bounding box center [440, 254] width 287 height 207
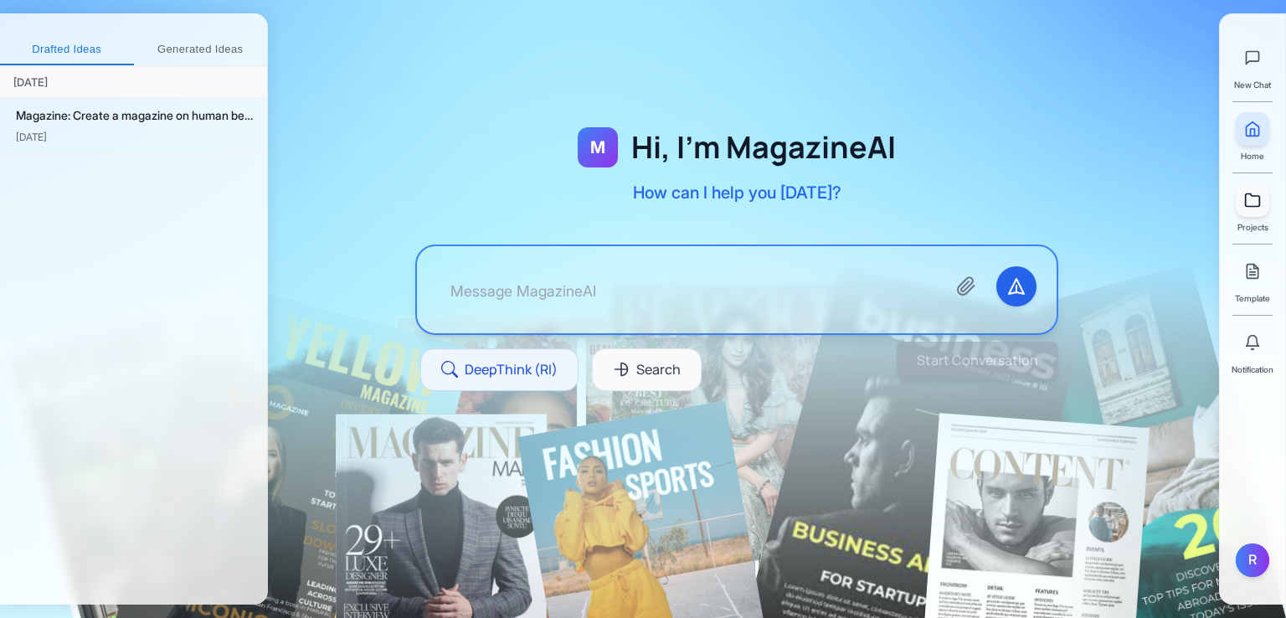
click at [1256, 208] on link at bounding box center [1252, 199] width 33 height 33
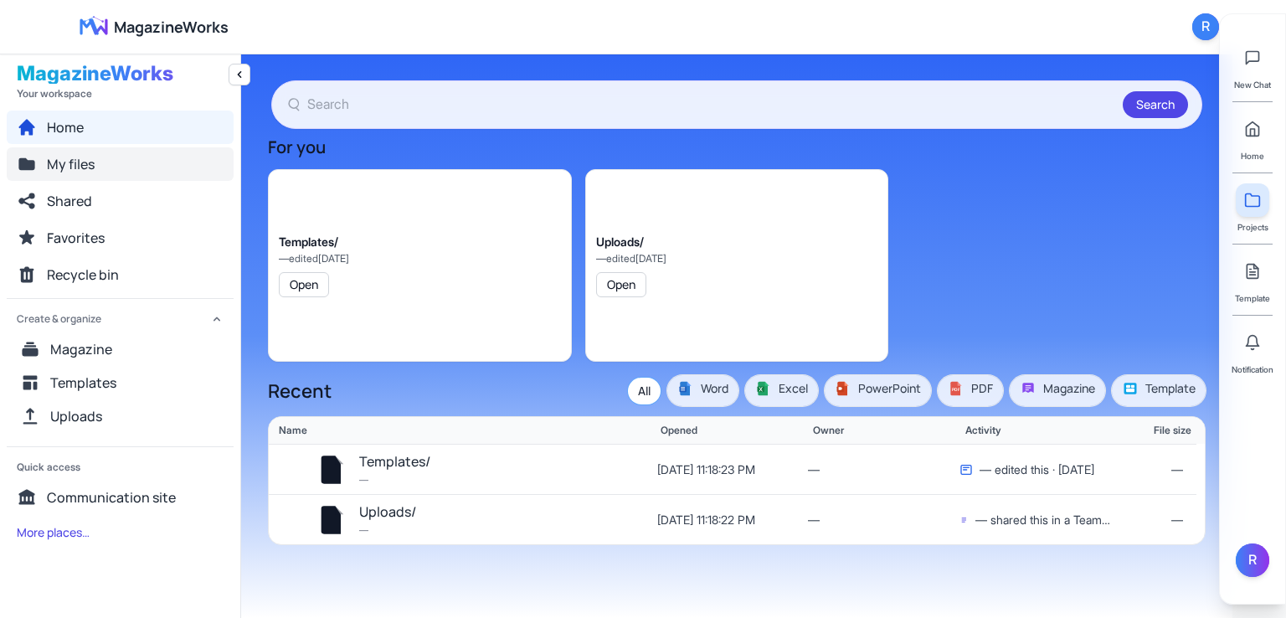
click at [69, 165] on span "My files" at bounding box center [71, 164] width 48 height 20
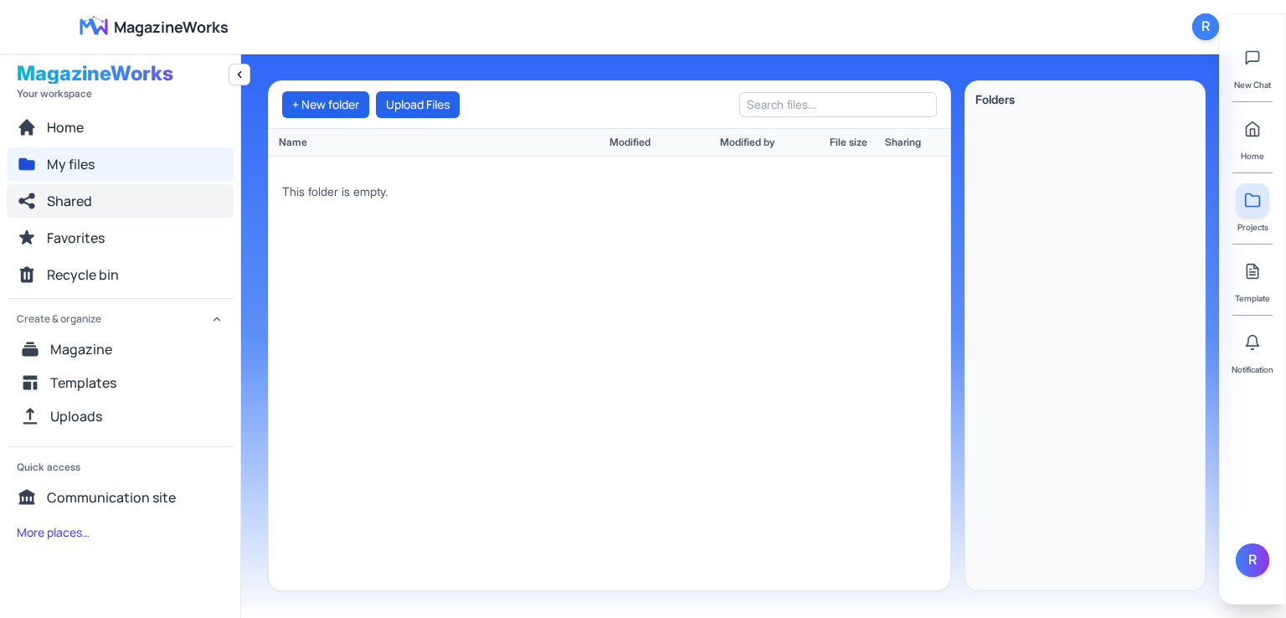
click at [64, 203] on span "Shared" at bounding box center [69, 201] width 45 height 20
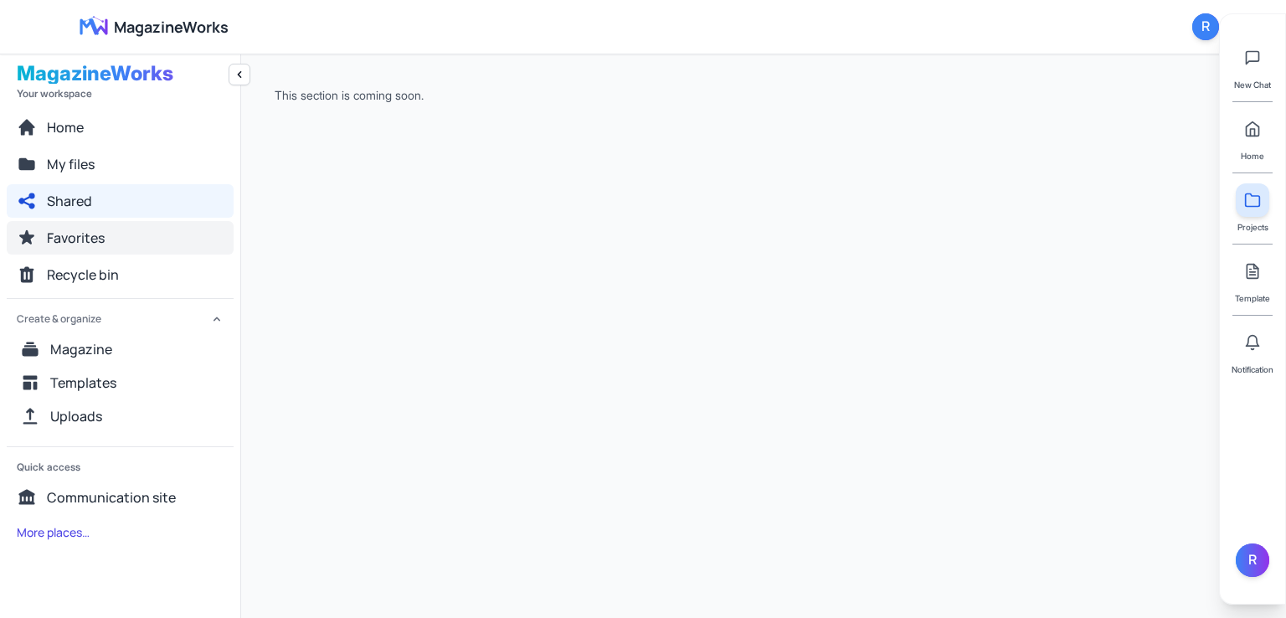
click at [64, 232] on span "Favorites" at bounding box center [76, 238] width 58 height 20
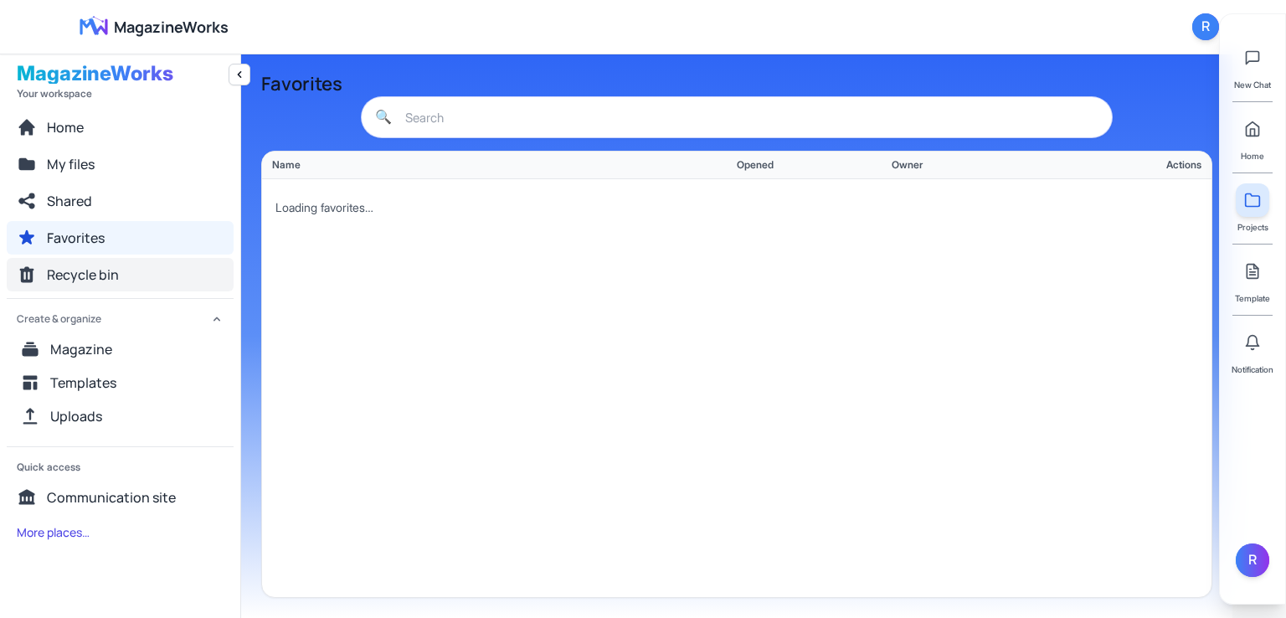
click at [71, 279] on span "Recycle bin" at bounding box center [83, 275] width 72 height 20
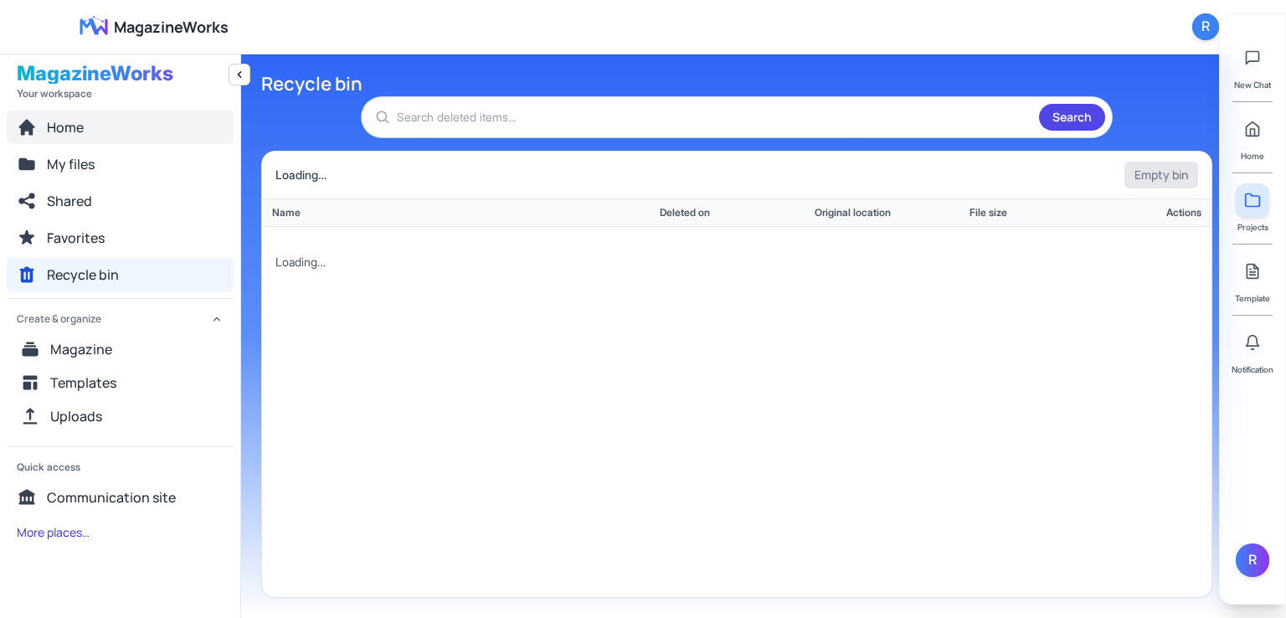
click at [107, 131] on button "Home" at bounding box center [120, 126] width 227 height 33
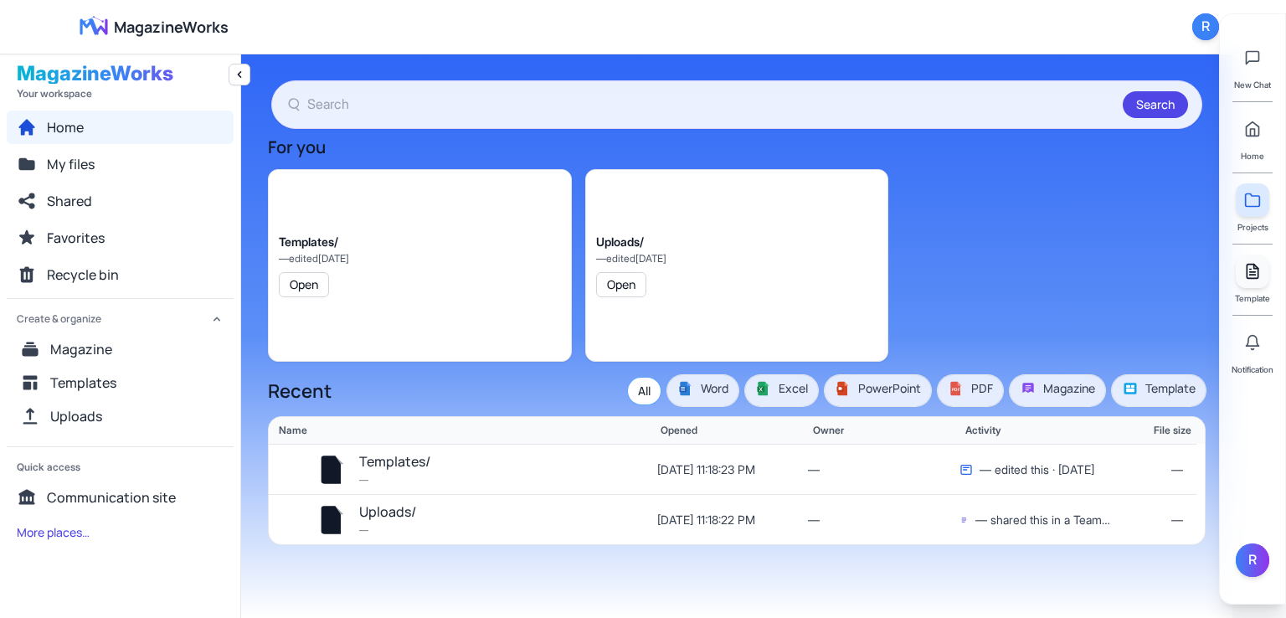
click at [1251, 279] on icon at bounding box center [1252, 271] width 17 height 17
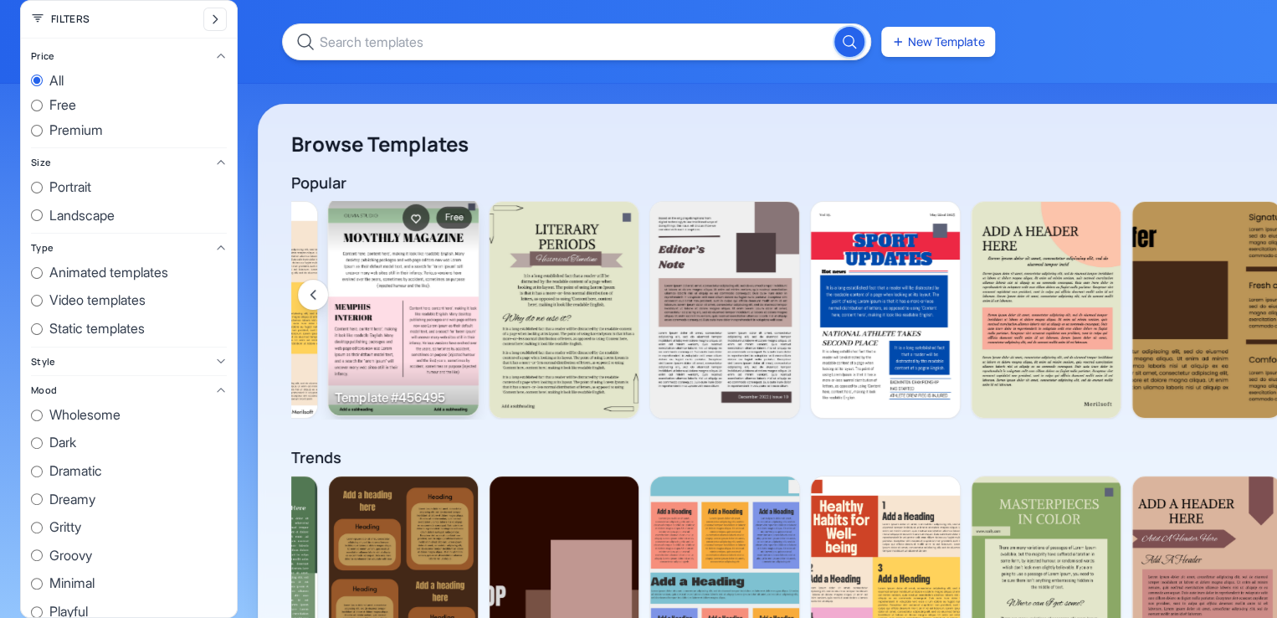
click at [416, 331] on img at bounding box center [403, 307] width 151 height 218
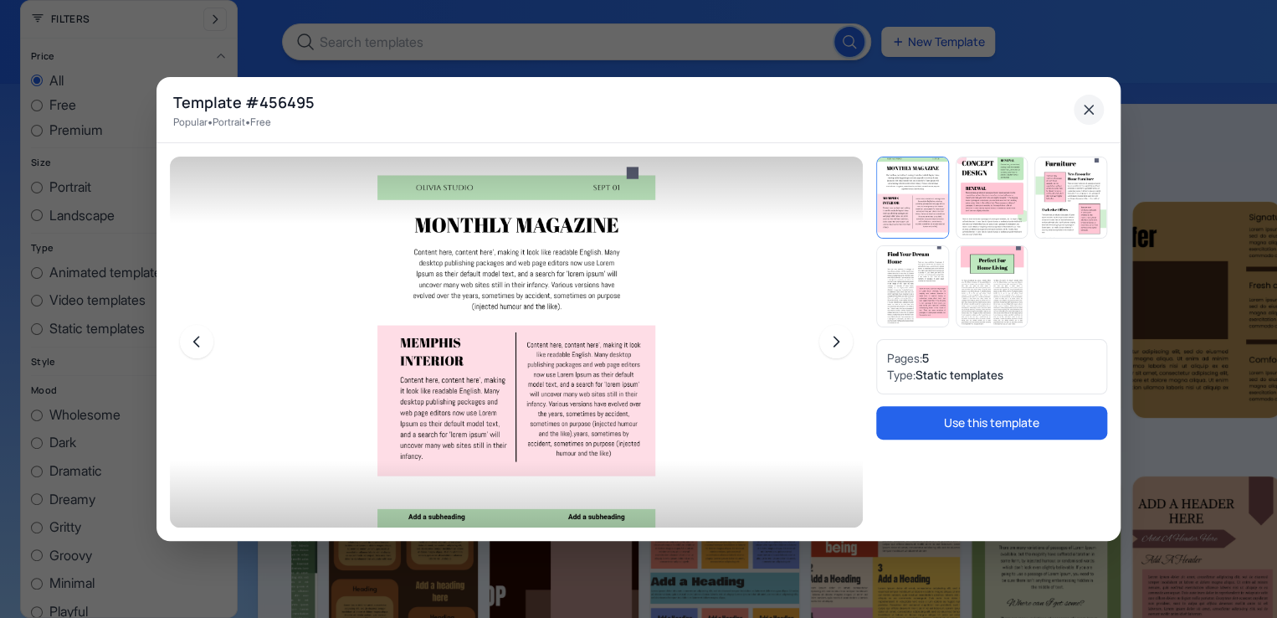
click at [1088, 111] on icon "Close" at bounding box center [1089, 109] width 17 height 17
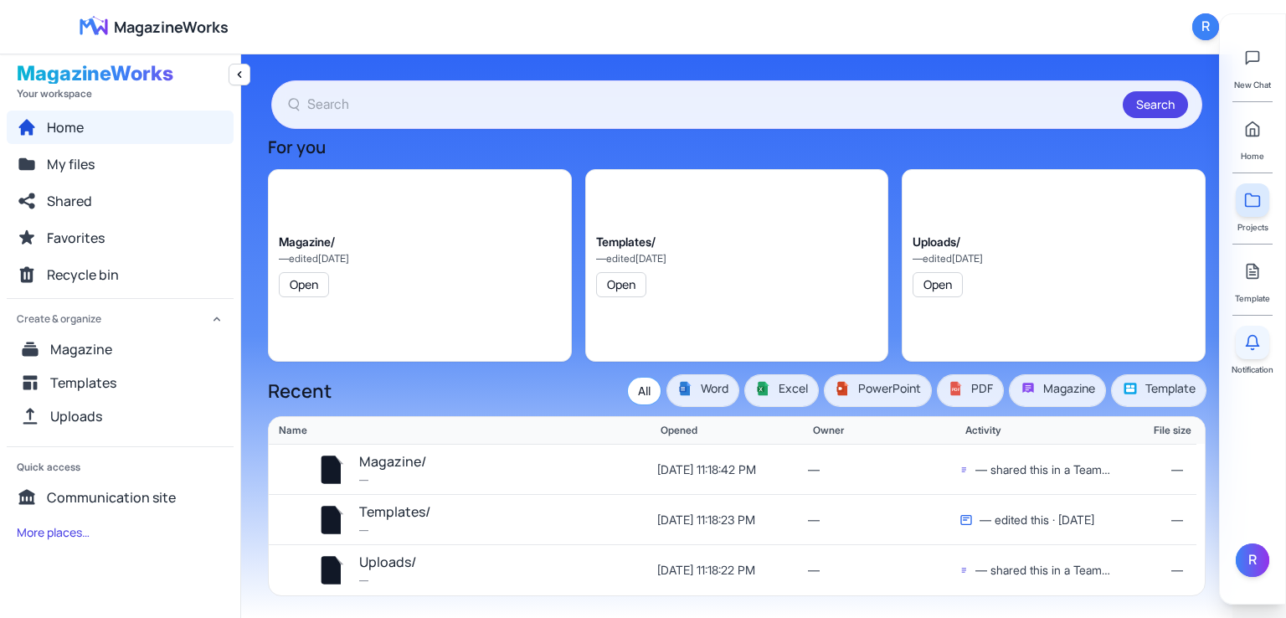
click at [1254, 346] on icon at bounding box center [1252, 341] width 13 height 11
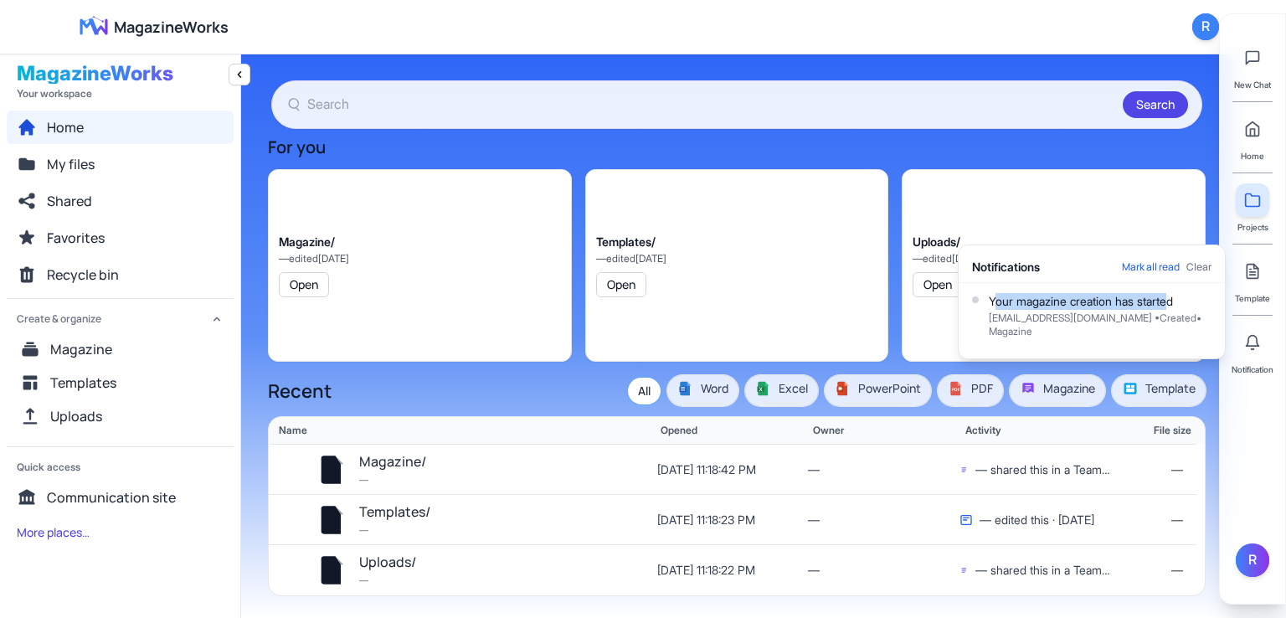
drag, startPoint x: 993, startPoint y: 316, endPoint x: 1174, endPoint y: 321, distance: 181.7
click at [1174, 310] on div "Your magazine creation has started" at bounding box center [1100, 301] width 223 height 17
click at [1128, 336] on div "ruhan.9mri@gmail.com • Created • Magazine" at bounding box center [1100, 324] width 223 height 27
drag, startPoint x: 1100, startPoint y: 308, endPoint x: 997, endPoint y: 306, distance: 103.0
click at [998, 305] on li "Your magazine creation has started ruhan.9mri@gmail.com • Created • Magazine" at bounding box center [1091, 317] width 266 height 69
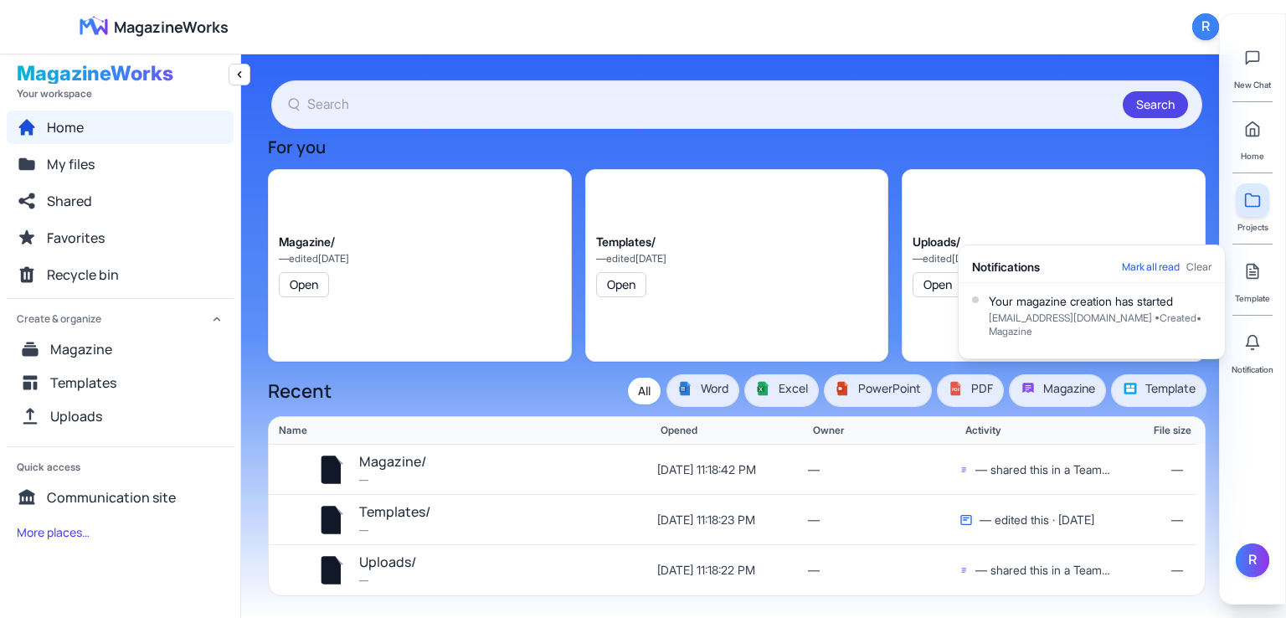
click at [989, 310] on div "Your magazine creation has started" at bounding box center [1100, 301] width 223 height 17
drag, startPoint x: 989, startPoint y: 315, endPoint x: 1179, endPoint y: 312, distance: 189.2
click at [1179, 310] on div "Your magazine creation has started" at bounding box center [1100, 301] width 223 height 17
click at [1033, 338] on div "Your magazine creation has started ruhan.9mri@gmail.com • Created • Magazine" at bounding box center [1100, 317] width 223 height 49
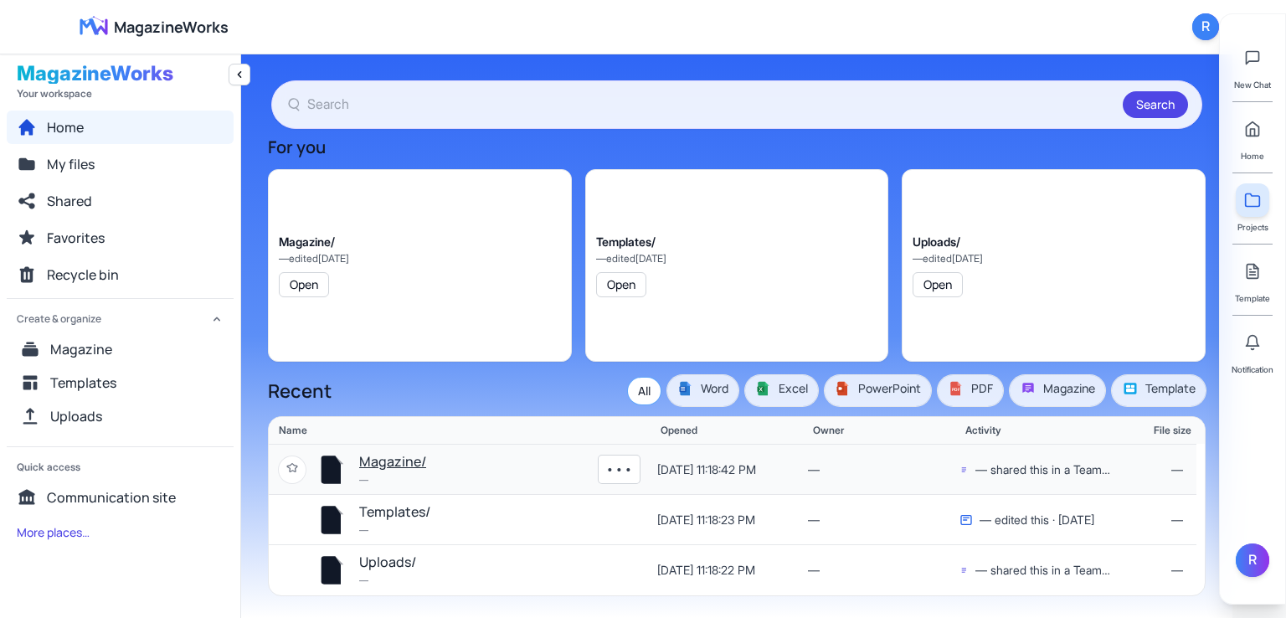
click at [399, 460] on button "Magazine/" at bounding box center [392, 462] width 67 height 22
click at [46, 167] on button "My files" at bounding box center [120, 163] width 227 height 33
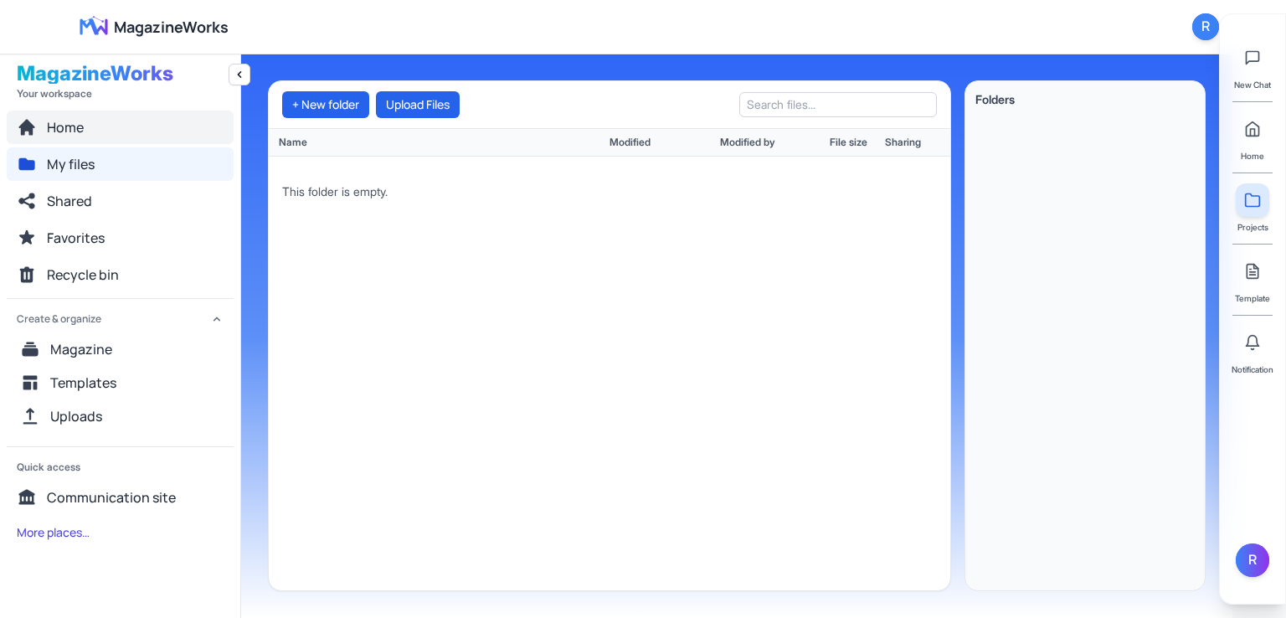
click at [85, 132] on button "Home" at bounding box center [120, 126] width 227 height 33
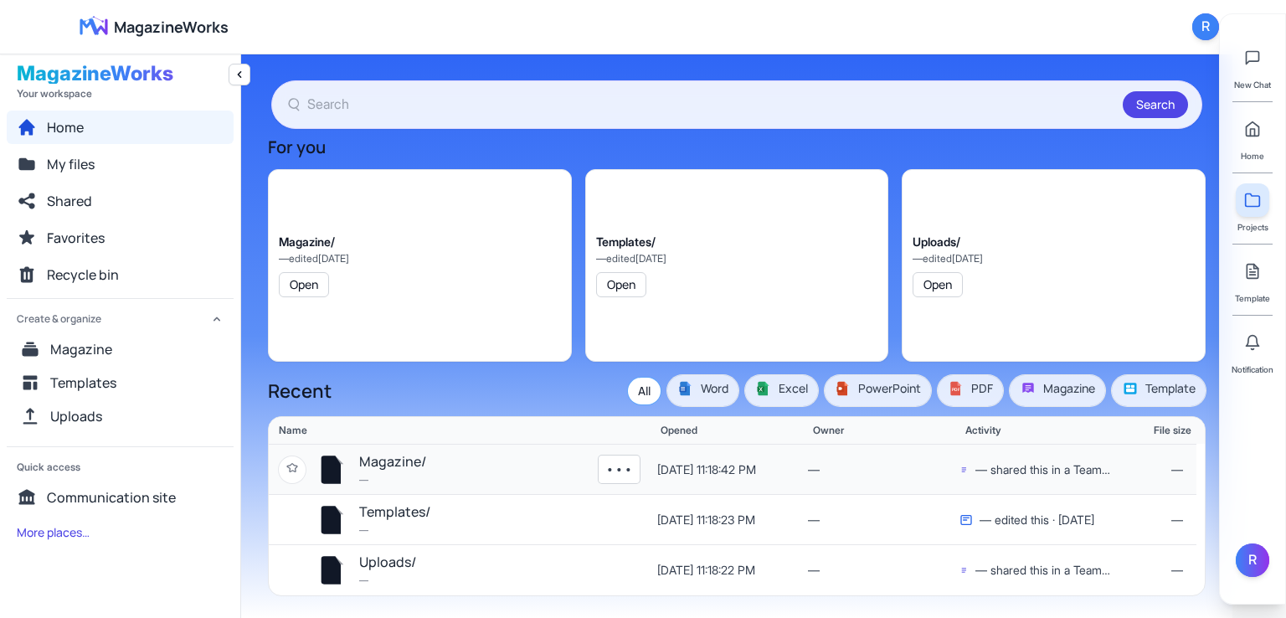
click at [338, 472] on icon at bounding box center [330, 469] width 19 height 28
click at [626, 469] on button "•••" at bounding box center [619, 469] width 41 height 28
click at [623, 456] on button "•••" at bounding box center [619, 469] width 41 height 28
click at [620, 460] on button "•••" at bounding box center [619, 469] width 41 height 28
click at [367, 453] on button "Magazine/" at bounding box center [392, 462] width 67 height 22
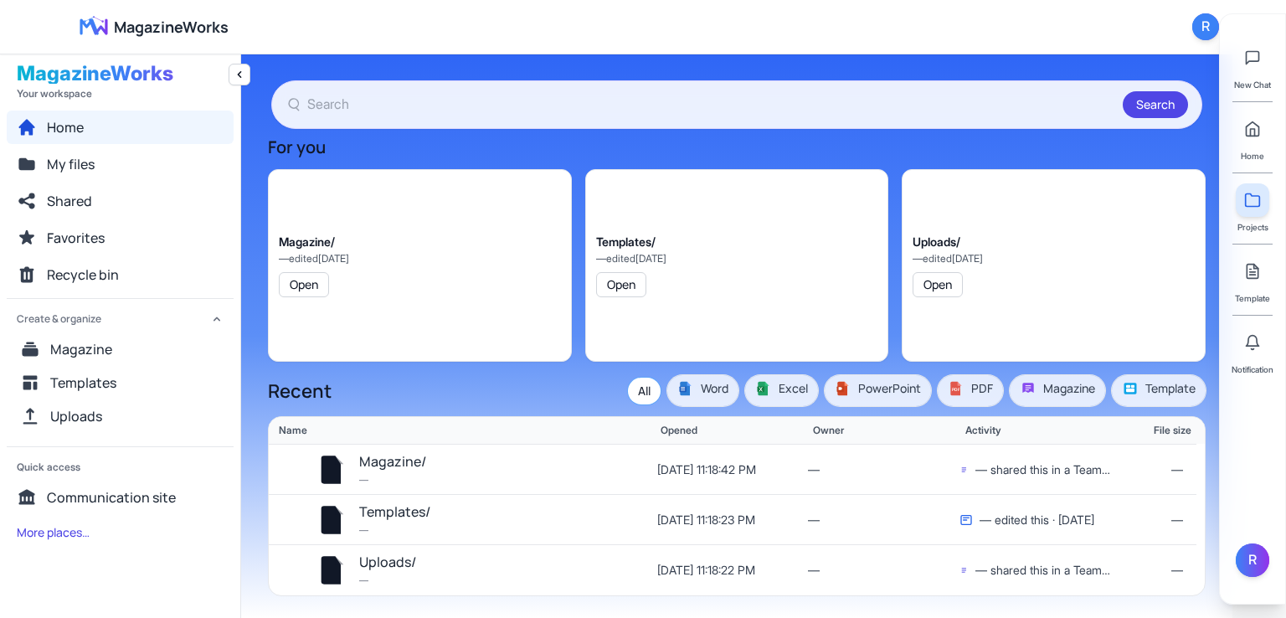
click at [1267, 147] on div "Home" at bounding box center [1252, 137] width 33 height 50
click at [1251, 135] on icon at bounding box center [1252, 129] width 17 height 17
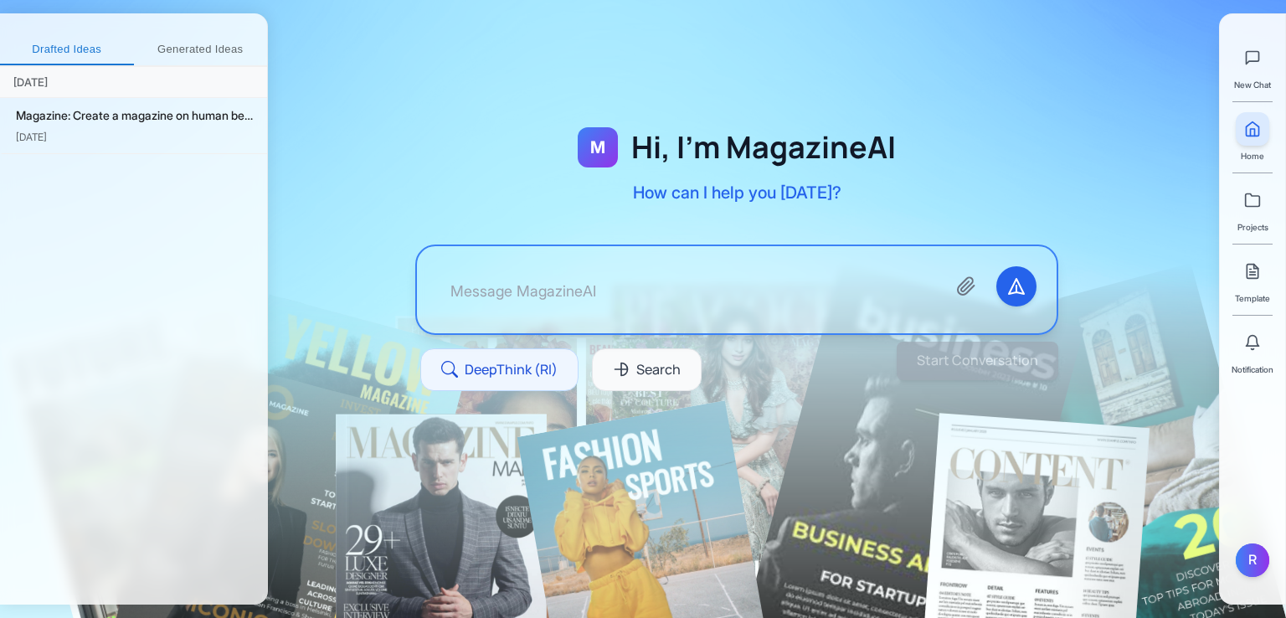
click at [203, 35] on button "Generated Ideas" at bounding box center [201, 50] width 134 height 30
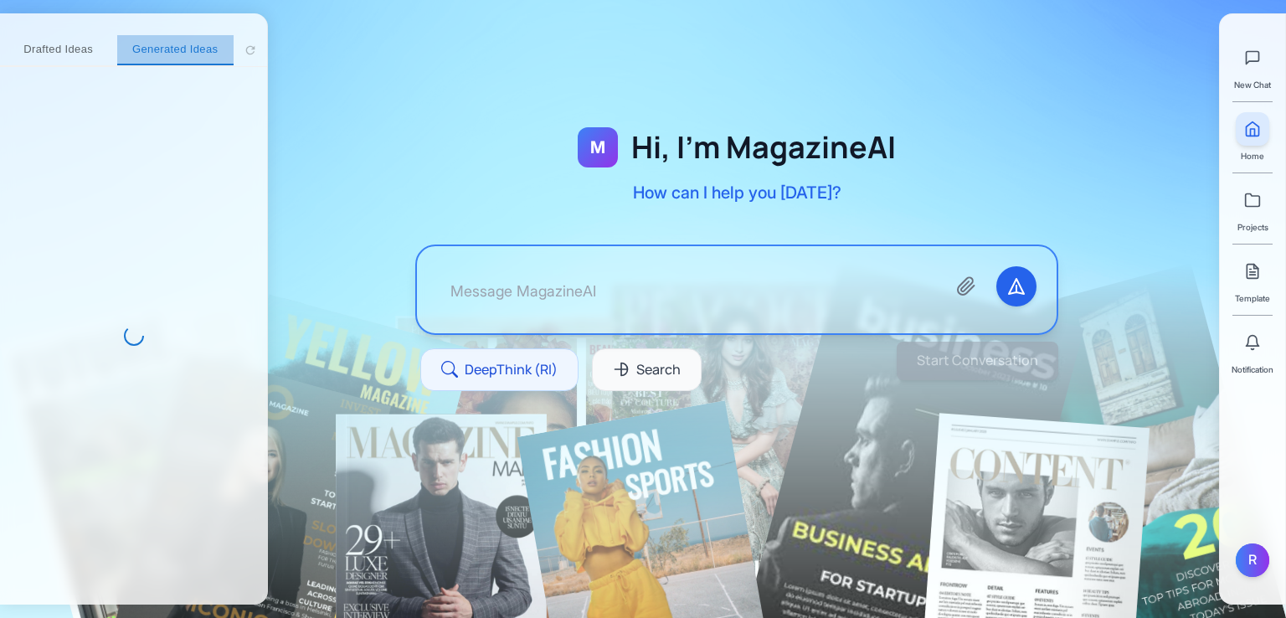
click at [195, 48] on button "Generated Ideas" at bounding box center [175, 50] width 117 height 30
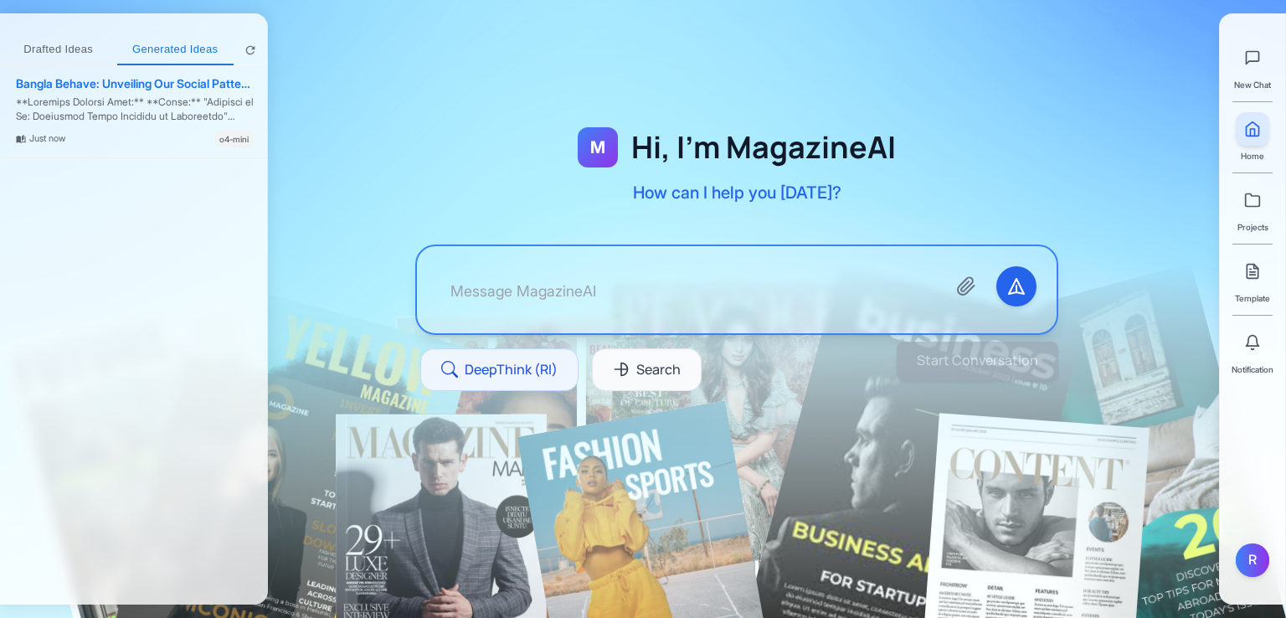
click at [195, 48] on button "Generated Ideas" at bounding box center [175, 50] width 117 height 30
click at [66, 51] on button "Drafted Ideas" at bounding box center [58, 50] width 117 height 30
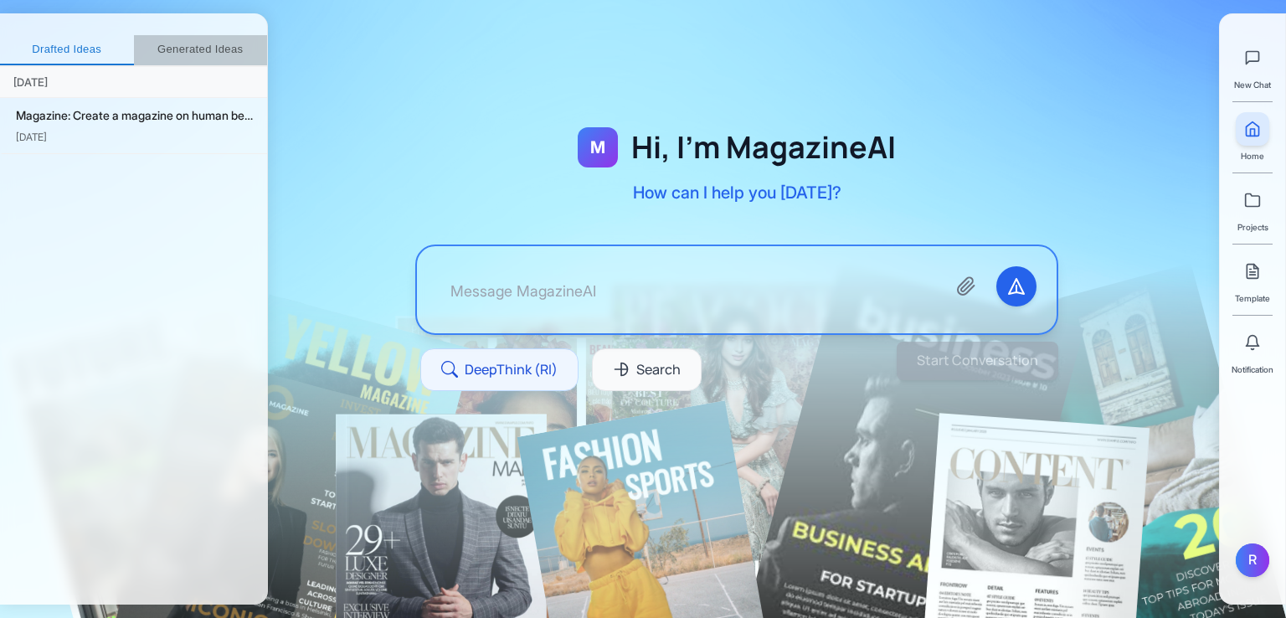
click at [198, 61] on button "Generated Ideas" at bounding box center [201, 50] width 134 height 30
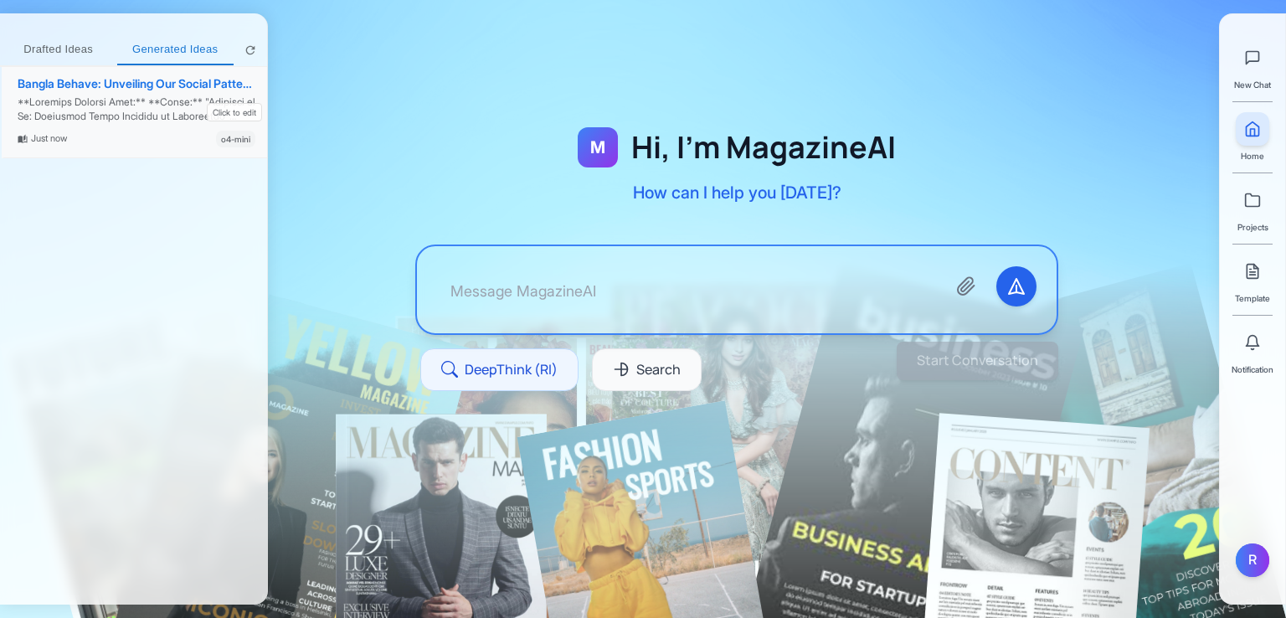
click at [144, 109] on div at bounding box center [137, 109] width 238 height 28
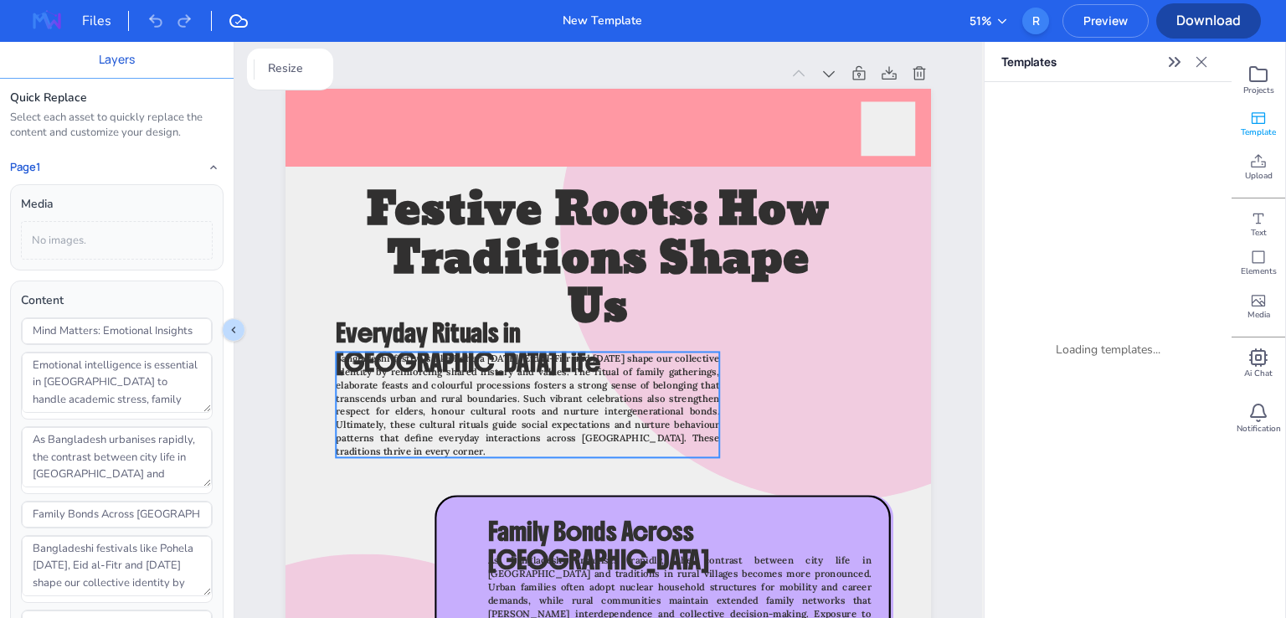
click at [481, 407] on span "Bangladeshi festivals like Pohela [DATE], Eid al-Fitr and [DATE] shape our coll…" at bounding box center [527, 404] width 383 height 105
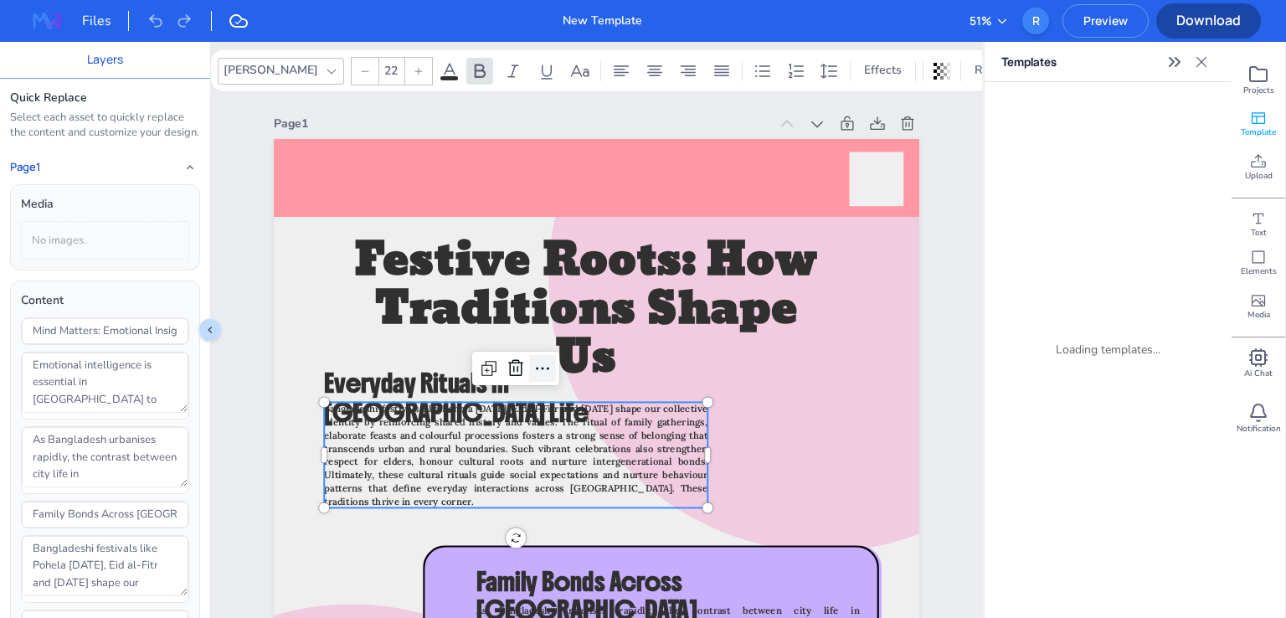
click at [542, 365] on icon at bounding box center [542, 368] width 20 height 20
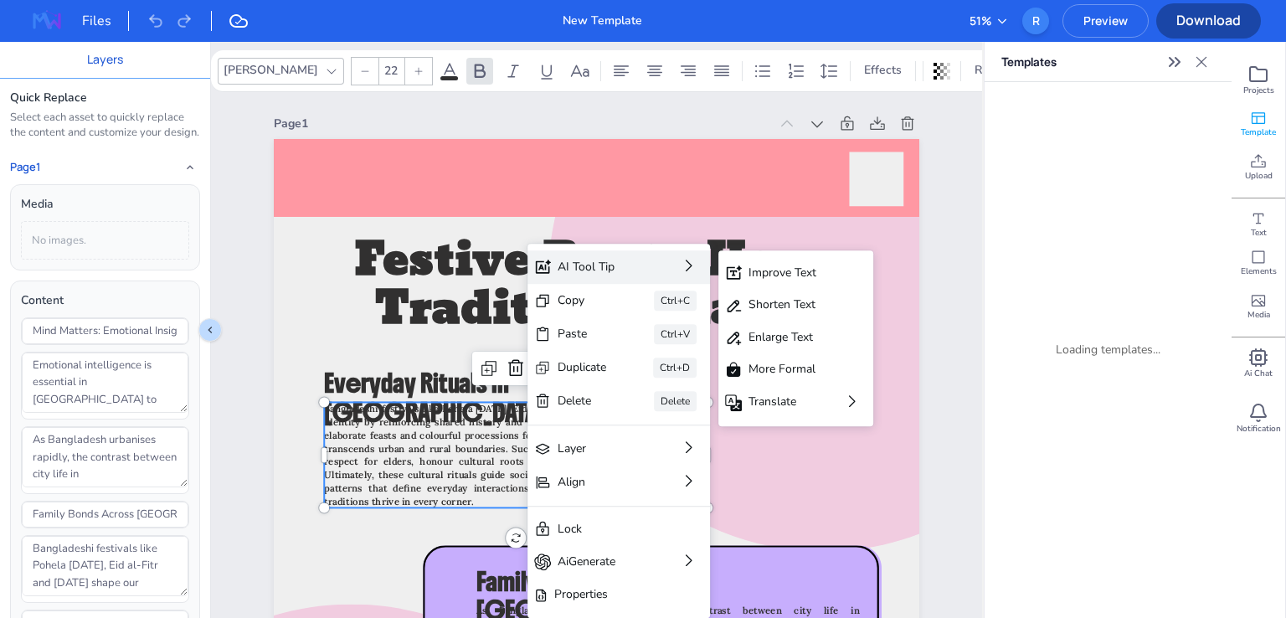
click at [623, 270] on div "AI Tool Tip" at bounding box center [595, 267] width 75 height 18
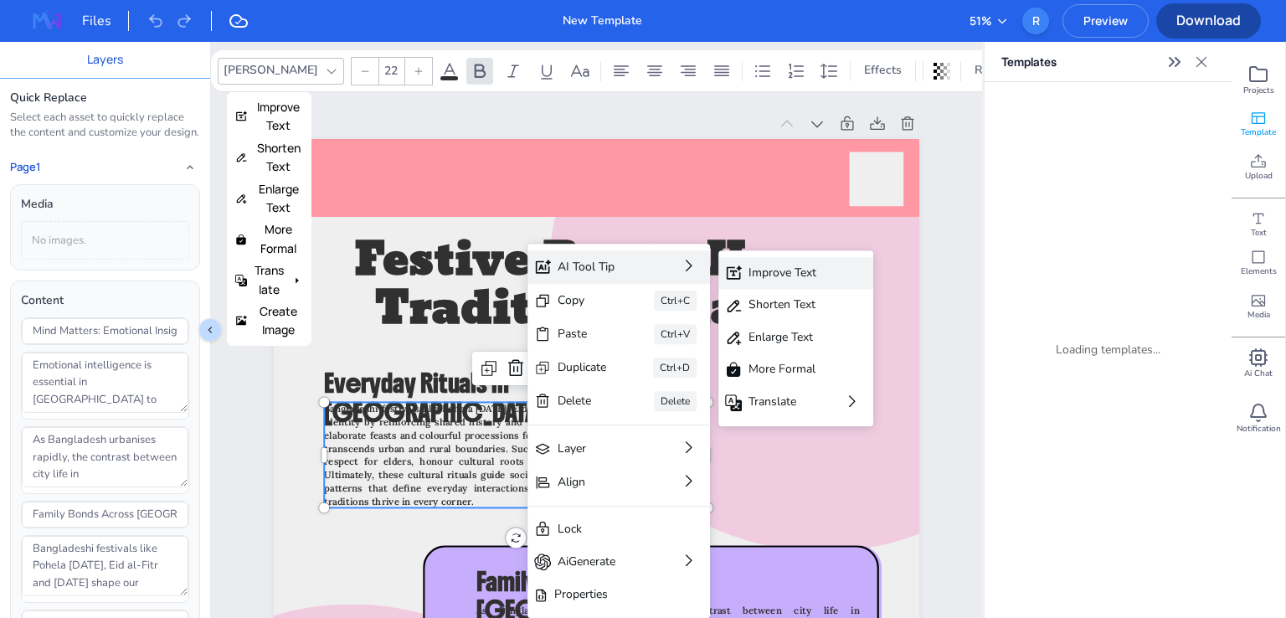
click at [802, 266] on div "Improve Text" at bounding box center [783, 273] width 71 height 18
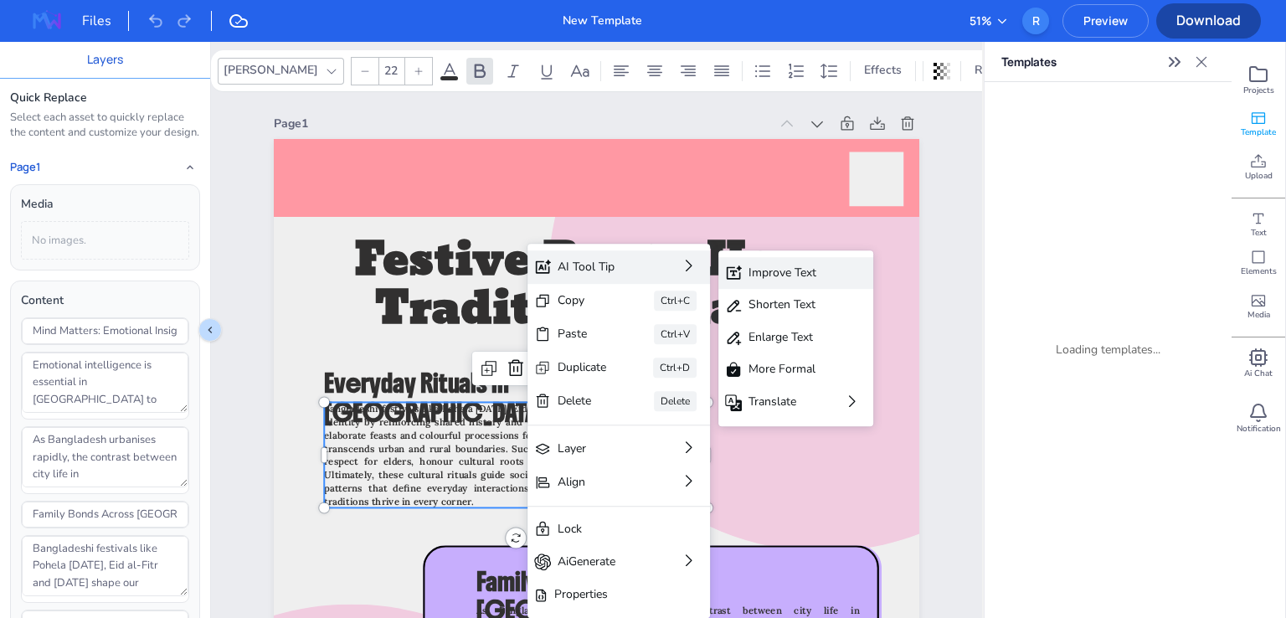
click at [785, 266] on div "Improve Text" at bounding box center [783, 273] width 71 height 18
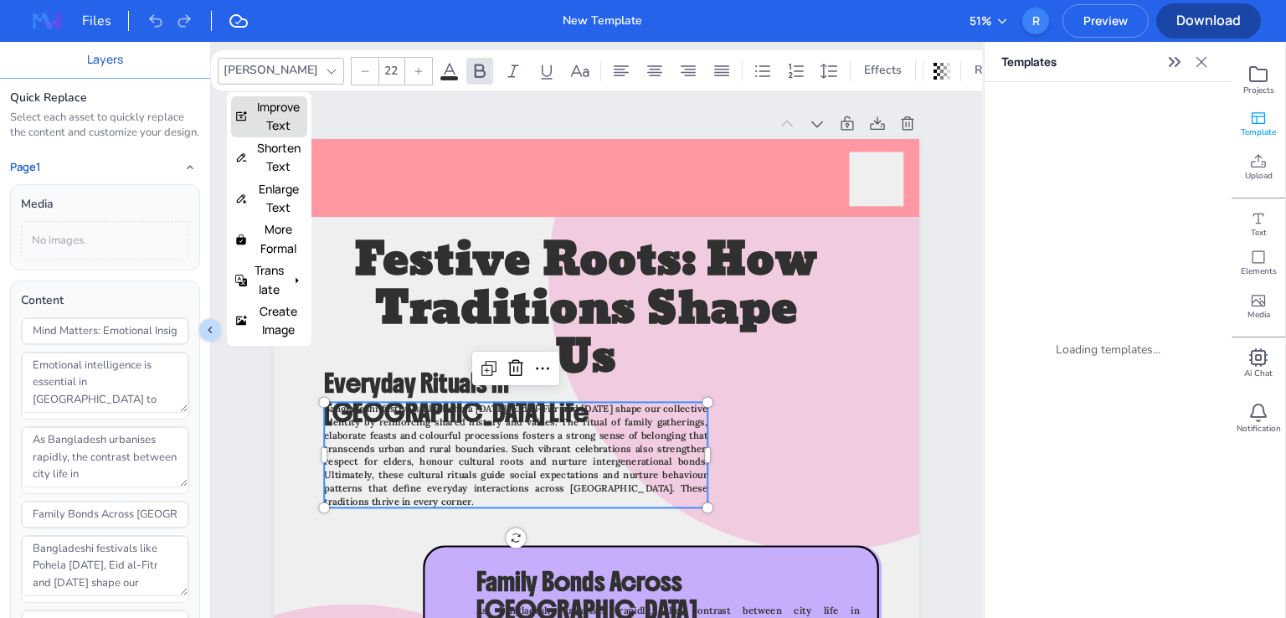
click at [285, 100] on button "Improve Text" at bounding box center [269, 117] width 69 height 38
click at [278, 114] on button "Improve Text" at bounding box center [269, 117] width 69 height 38
click at [500, 461] on span "Bangladeshi festivals like Pohela [DATE], Eid al-Fitr and [DATE] shape our coll…" at bounding box center [515, 455] width 383 height 105
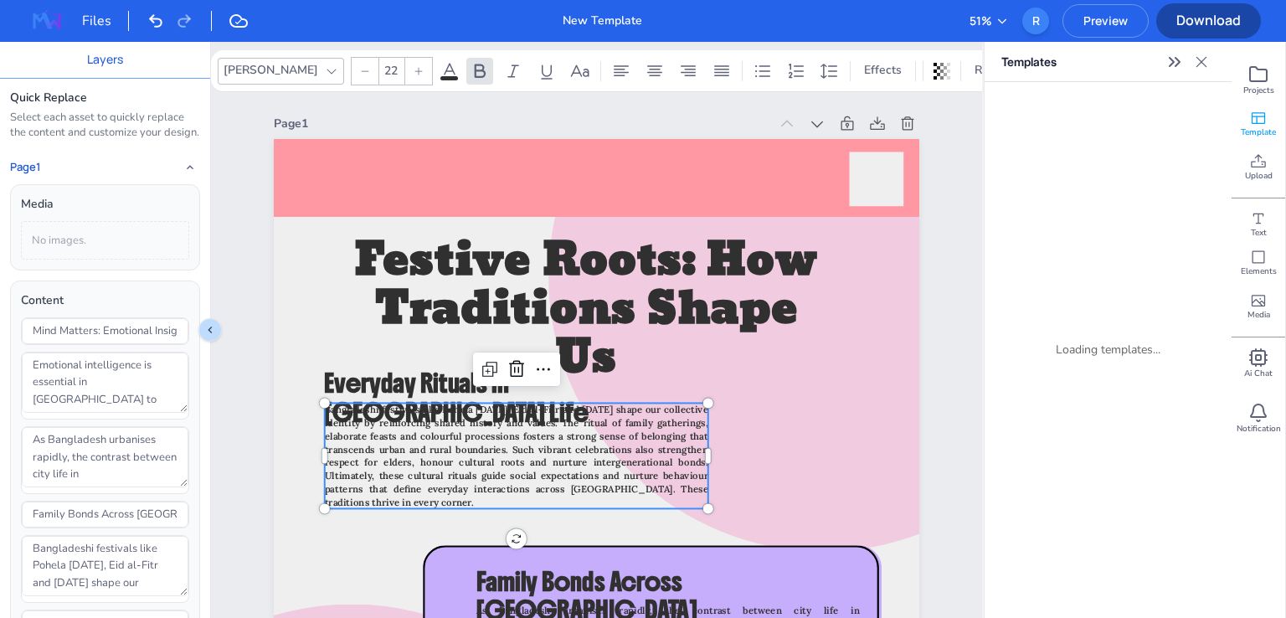
click at [1200, 65] on icon at bounding box center [1201, 62] width 17 height 17
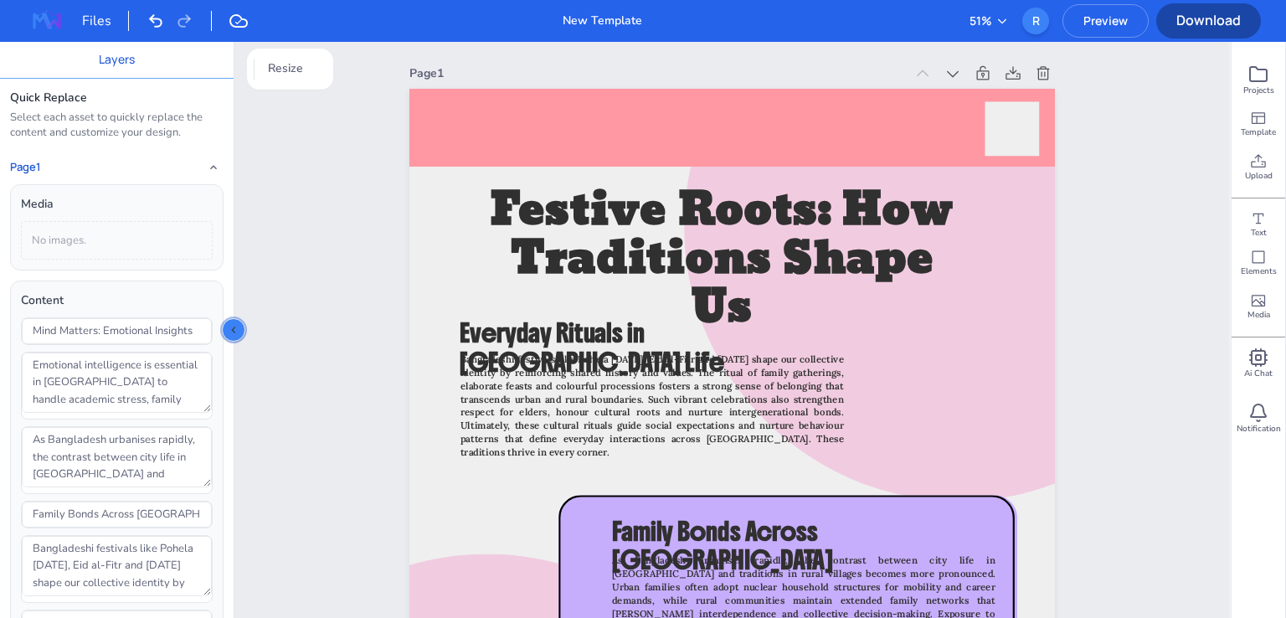
click at [231, 332] on icon "Collapse sidebar" at bounding box center [233, 329] width 13 height 13
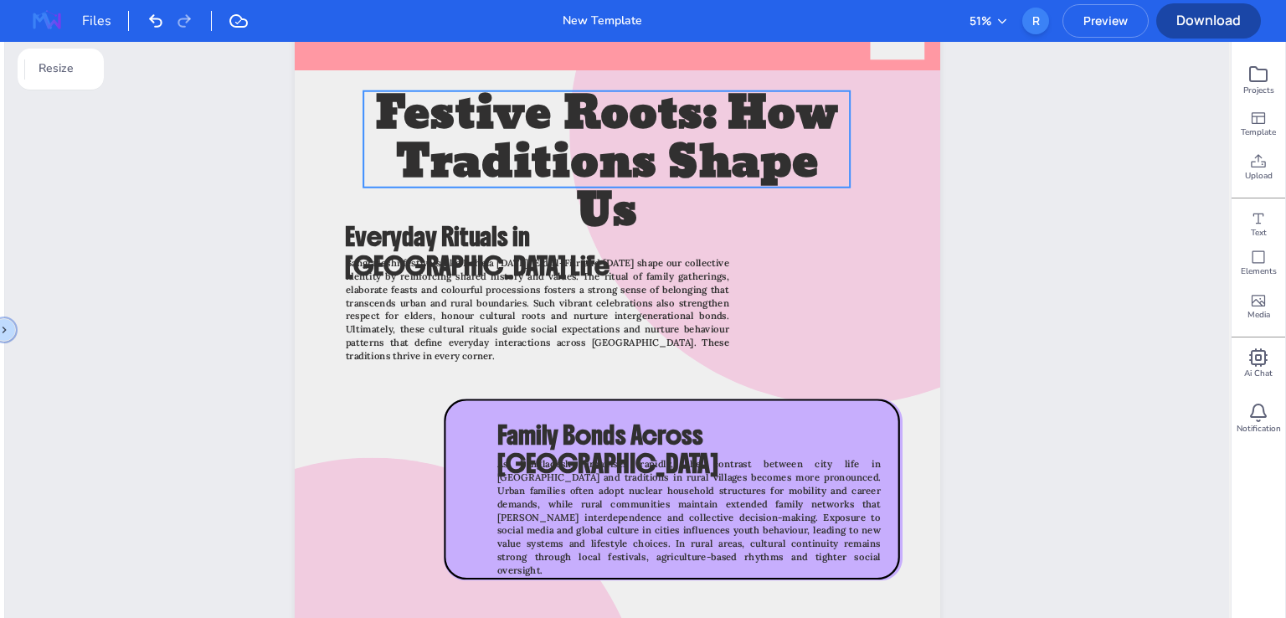
scroll to position [251, 0]
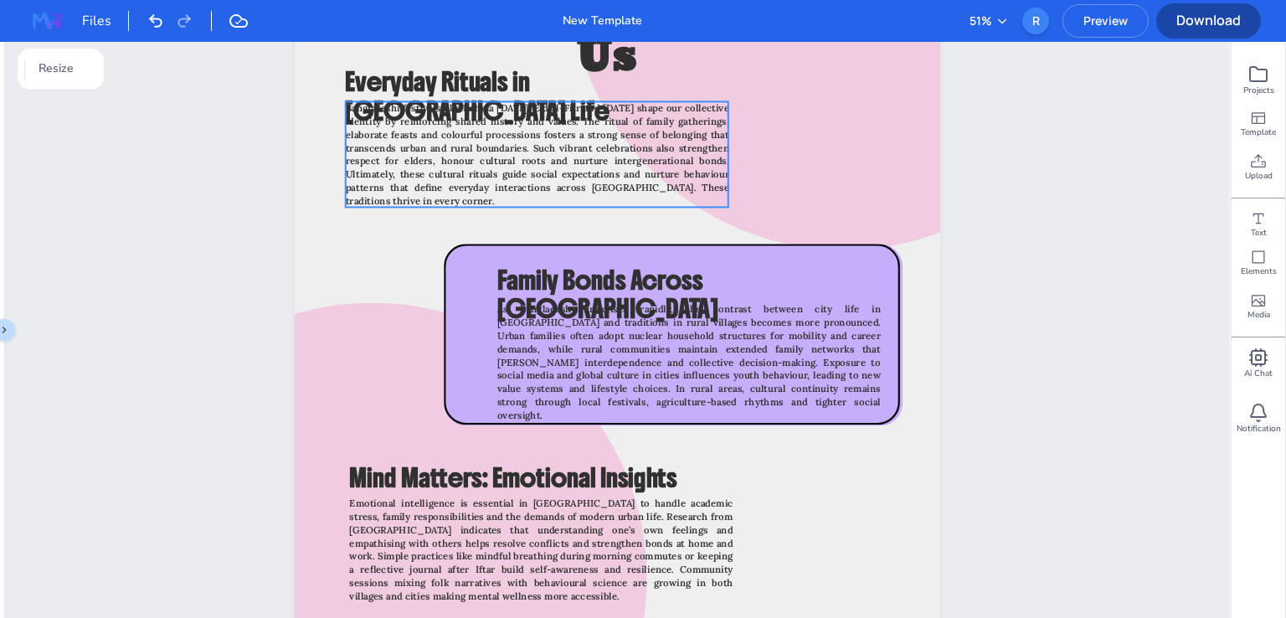
click at [563, 162] on span "Bangladeshi festivals like Pohela [DATE], Eid al-Fitr and [DATE] shape our coll…" at bounding box center [536, 154] width 383 height 105
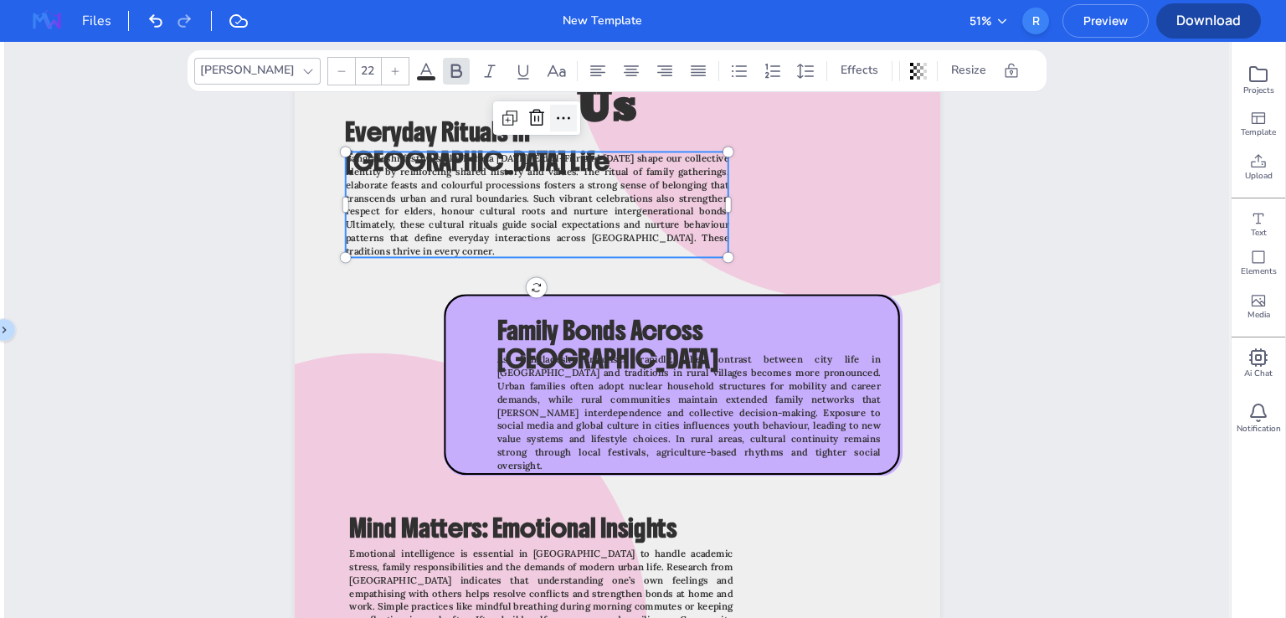
click at [559, 118] on icon at bounding box center [563, 118] width 13 height 3
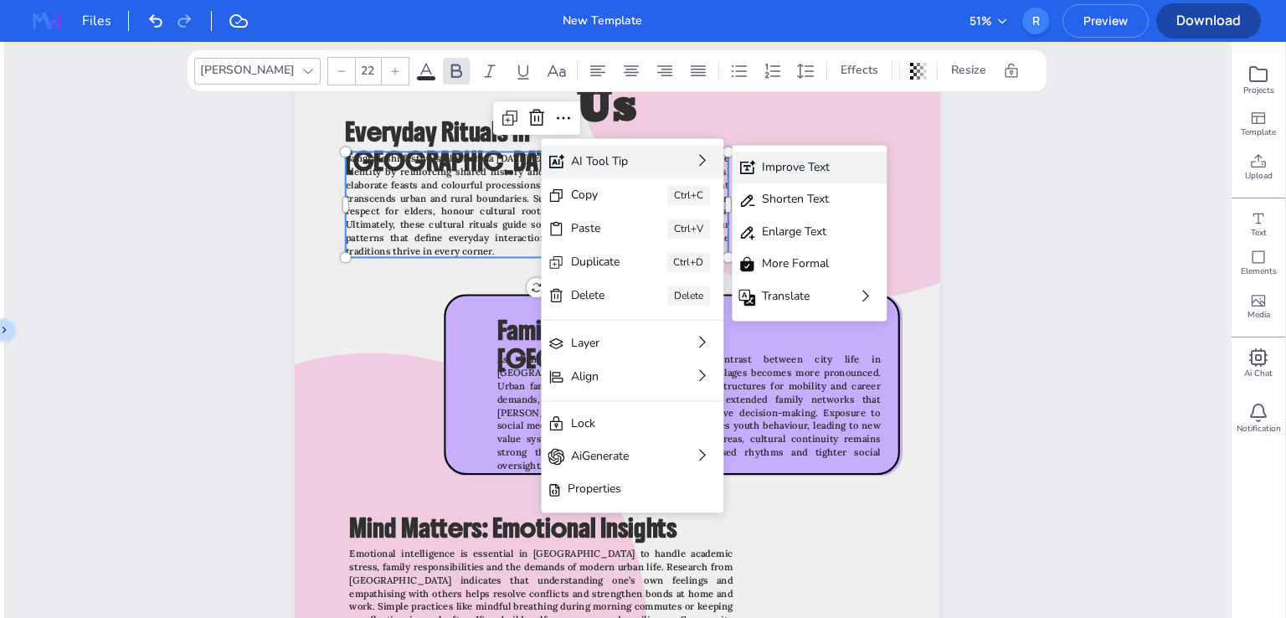
click at [772, 173] on div "Improve Text" at bounding box center [797, 167] width 71 height 18
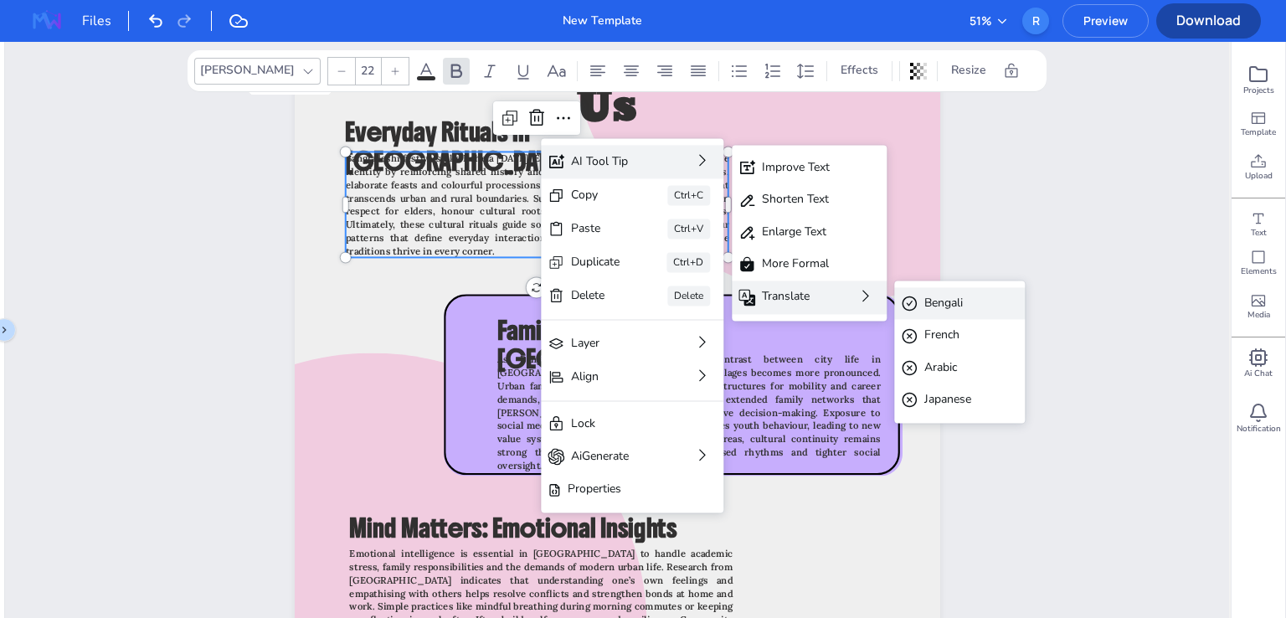
click at [934, 311] on div "Bengali" at bounding box center [947, 303] width 47 height 18
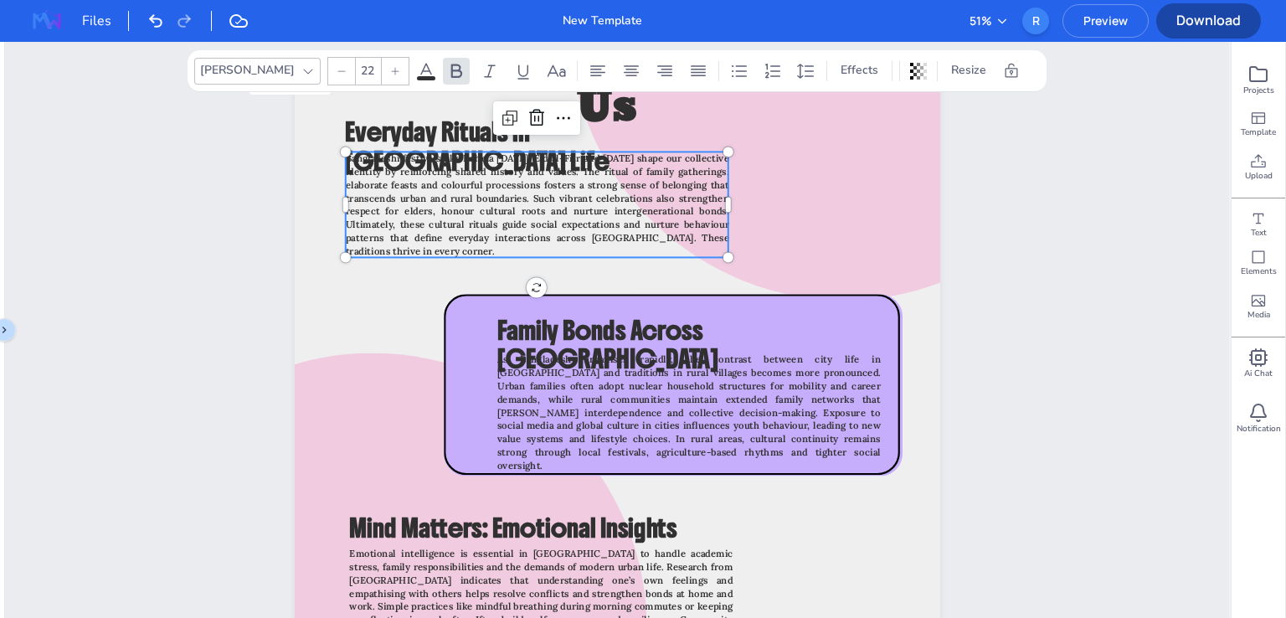
click at [389, 209] on span "Bangladeshi festivals like Pohela [DATE], Eid al-Fitr and [DATE] shape our coll…" at bounding box center [536, 204] width 383 height 105
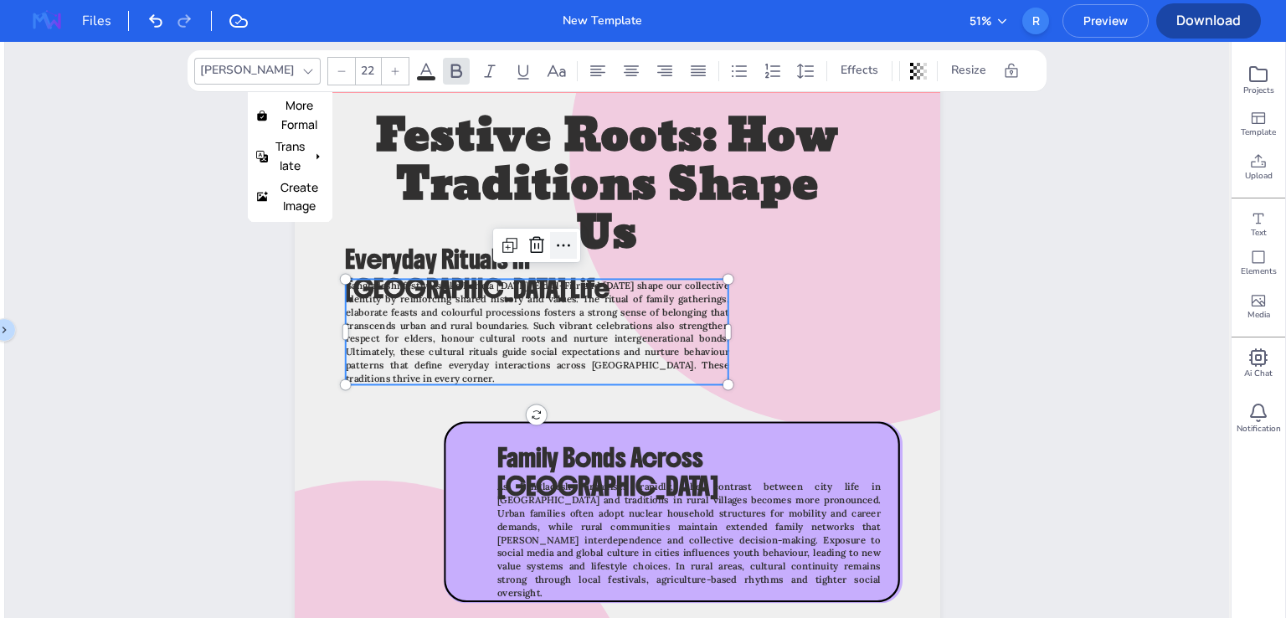
scroll to position [84, 0]
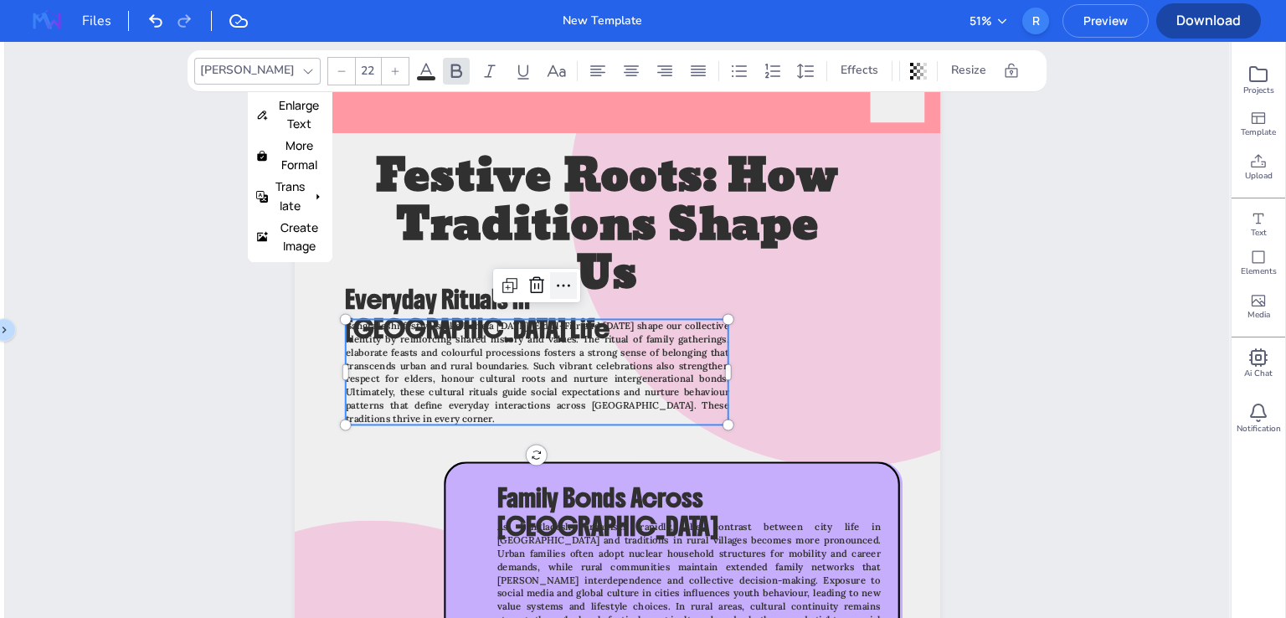
click at [553, 279] on icon at bounding box center [563, 285] width 20 height 20
click at [487, 365] on span "Bangladeshi festivals like Pohela [DATE], Eid al-Fitr and [DATE] shape our coll…" at bounding box center [536, 372] width 383 height 105
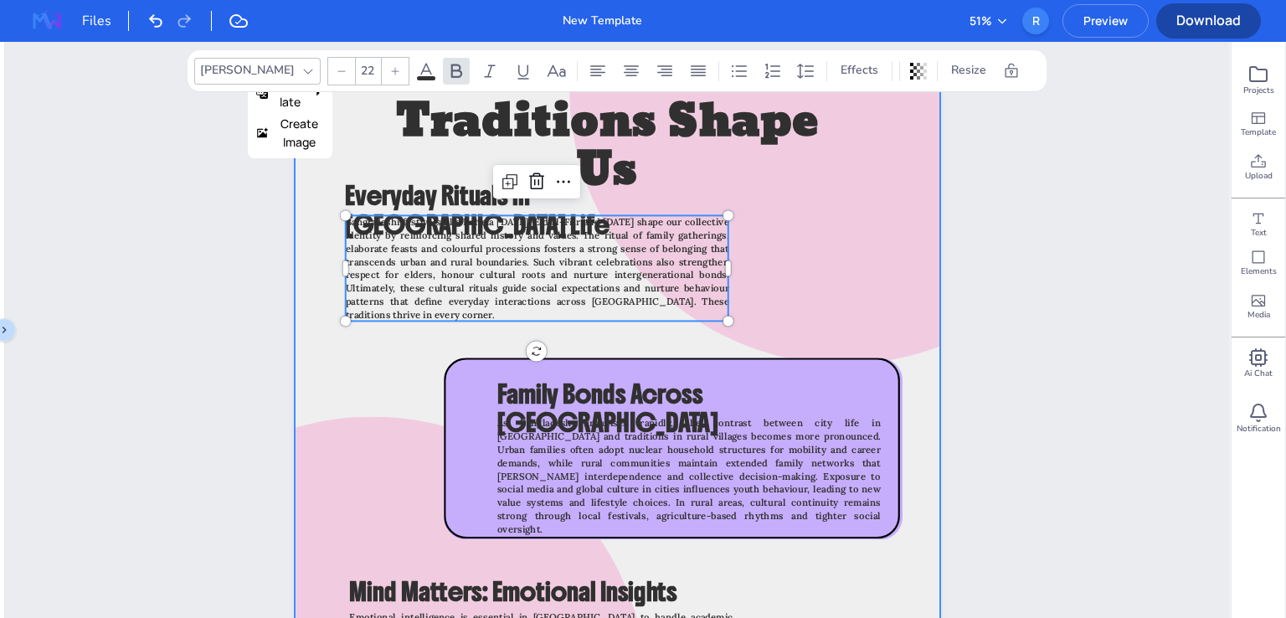
scroll to position [335, 0]
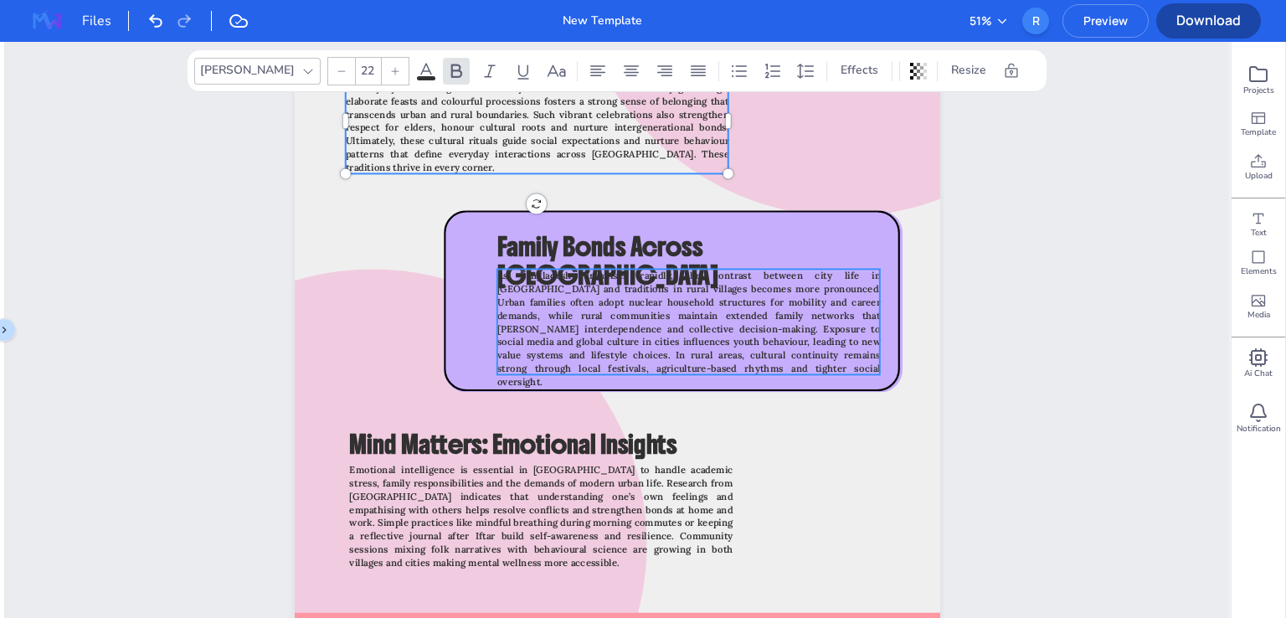
click at [623, 309] on span "As Bangladesh urbanises rapidly, the contrast between city life in [GEOGRAPHIC_…" at bounding box center [687, 329] width 383 height 118
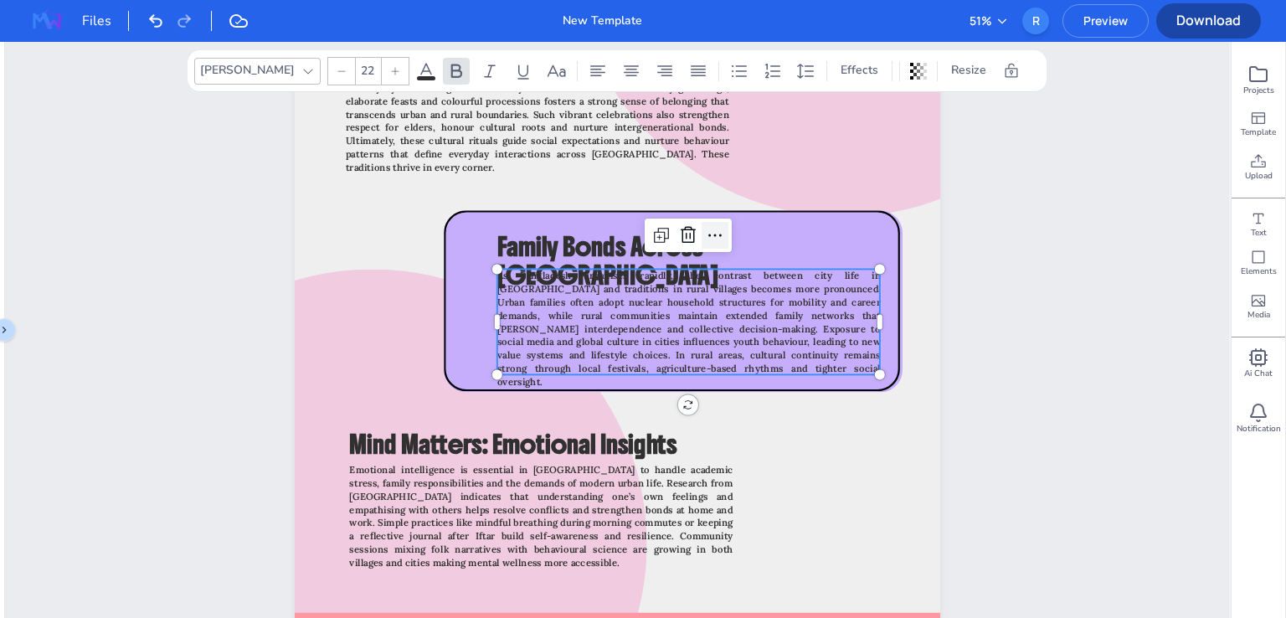
click at [707, 232] on icon at bounding box center [715, 235] width 20 height 20
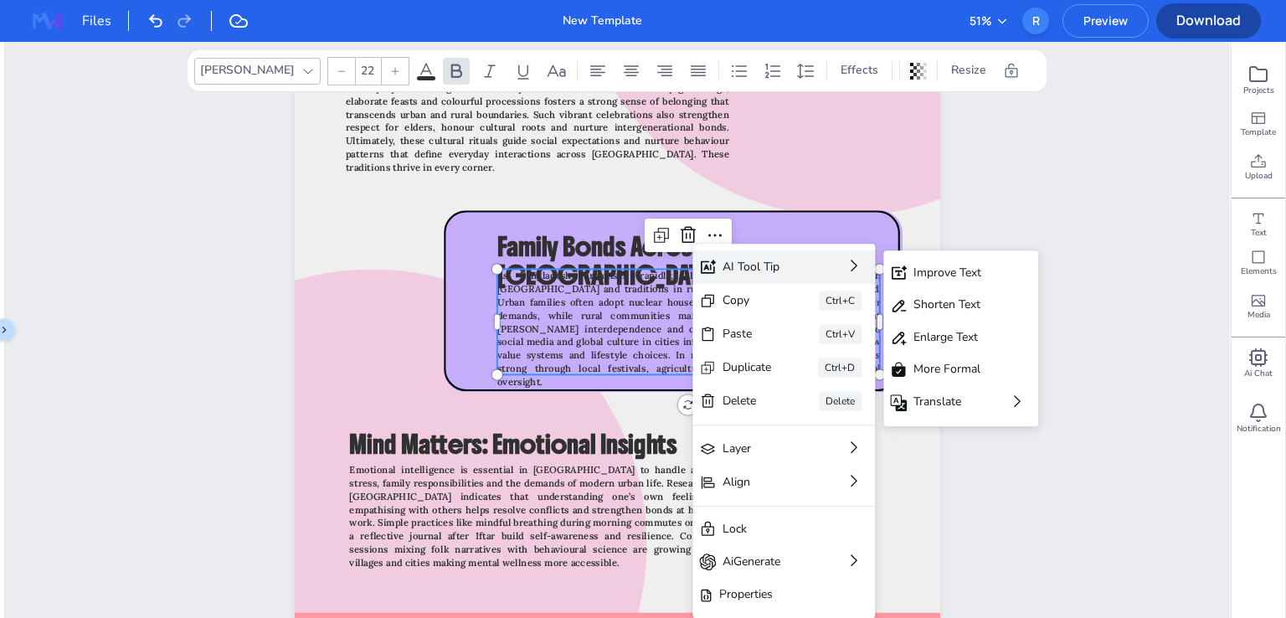
click at [833, 265] on div "AI Tool Tip Improve Text Shorten Text Enlarge Text More Formal Translate" at bounding box center [783, 266] width 182 height 33
click at [917, 265] on div "Improve Text" at bounding box center [948, 273] width 71 height 18
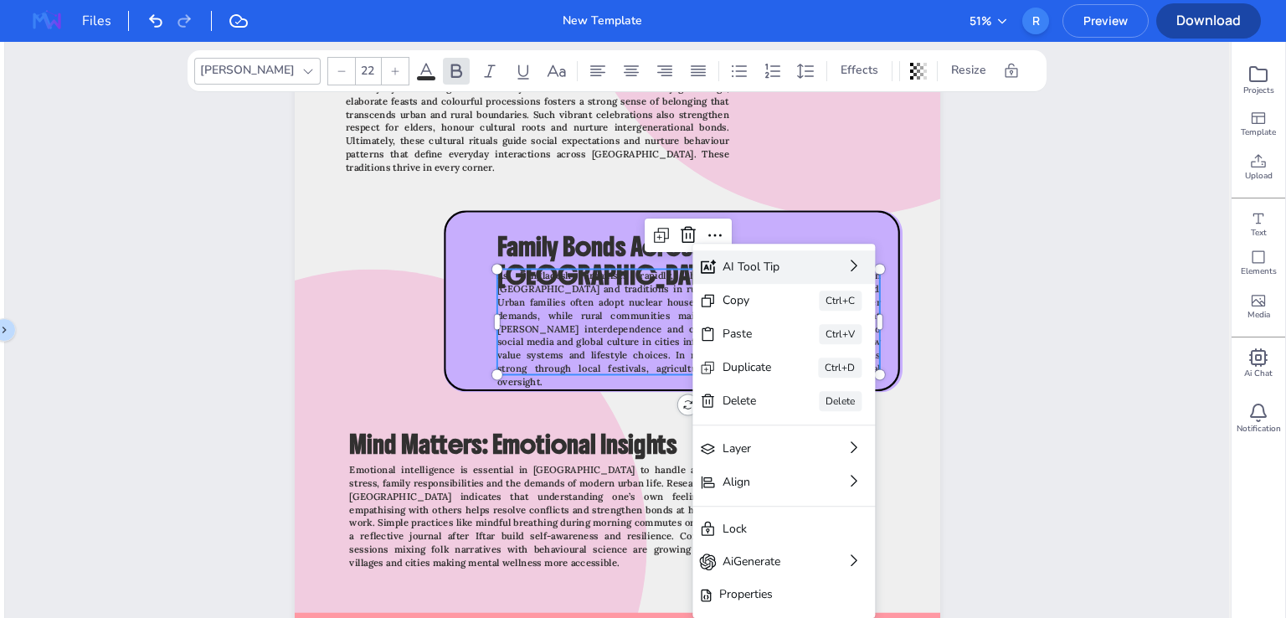
click at [619, 299] on span "As Bangladesh urbanises rapidly, the contrast between city life in [GEOGRAPHIC_…" at bounding box center [687, 329] width 383 height 118
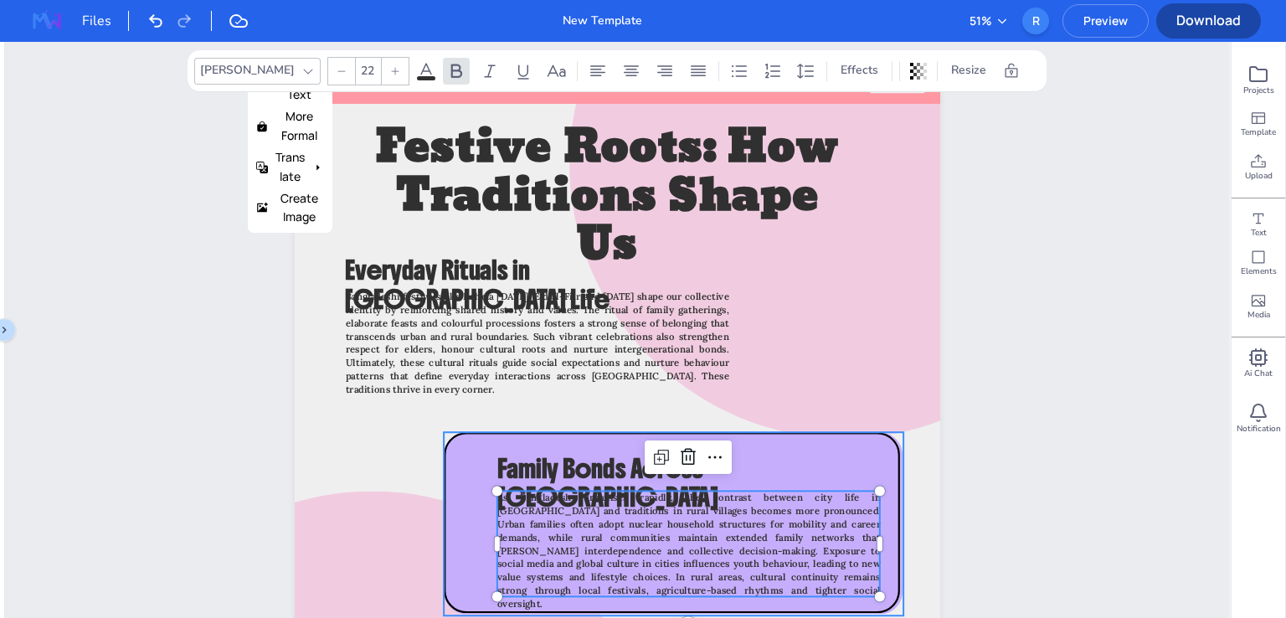
scroll to position [84, 0]
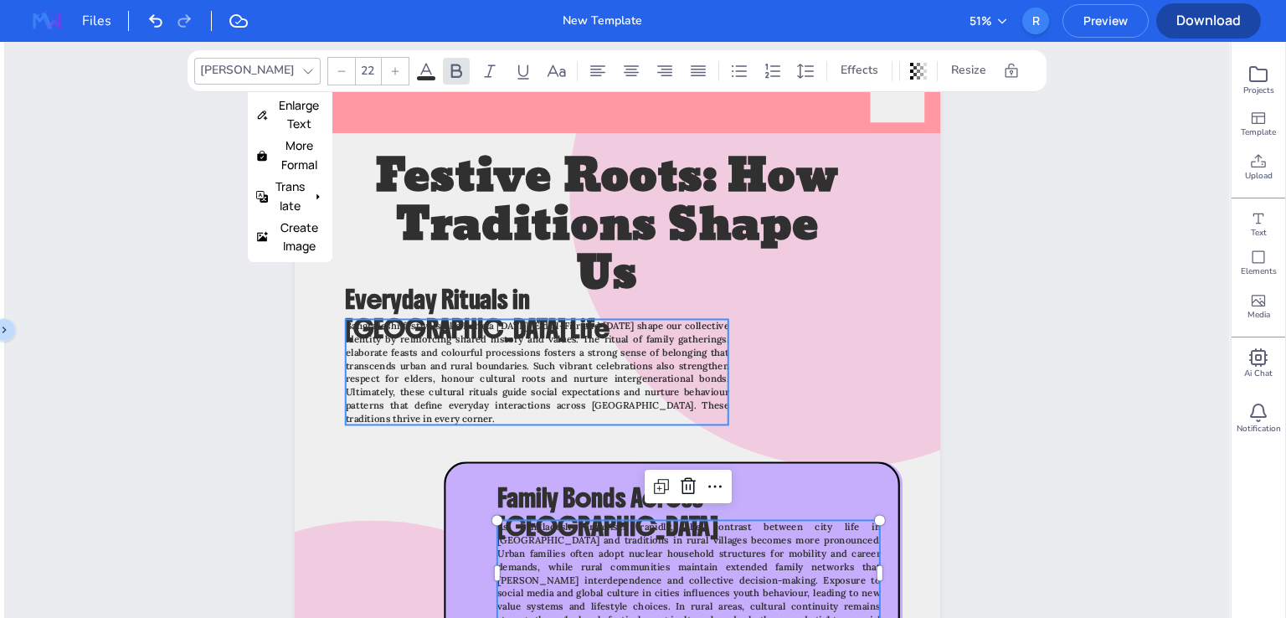
type input "22"
click at [452, 398] on span "Bangladeshi festivals like Pohela [DATE], Eid al-Fitr and [DATE] shape our coll…" at bounding box center [536, 372] width 383 height 105
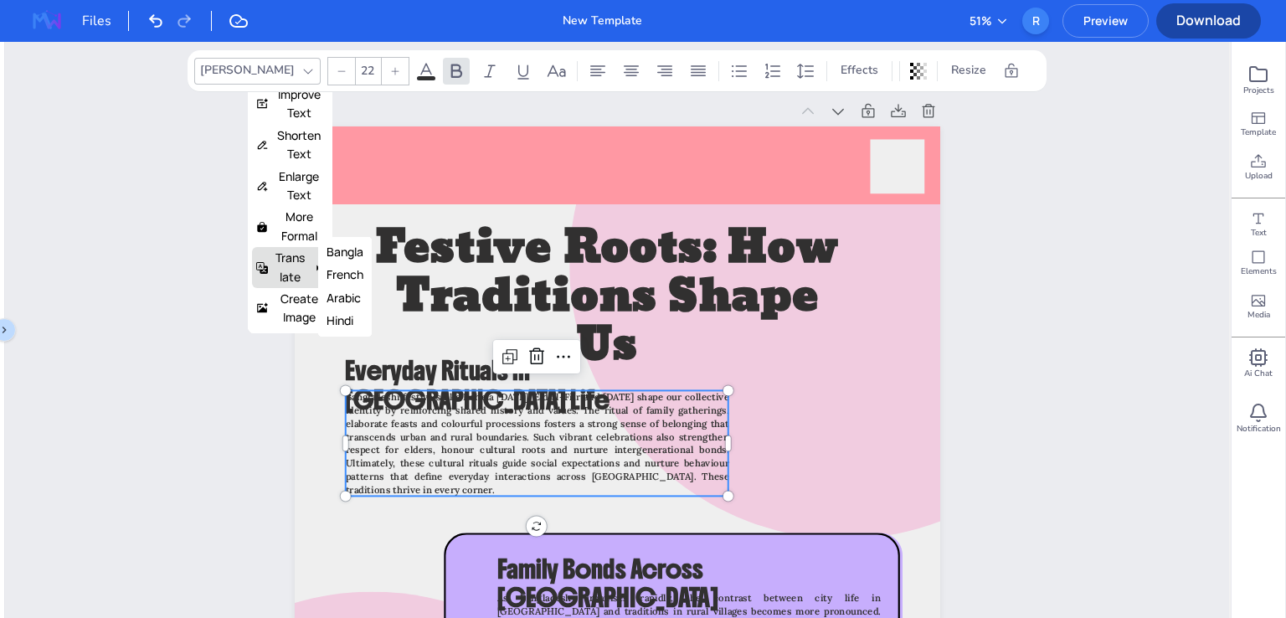
scroll to position [0, 0]
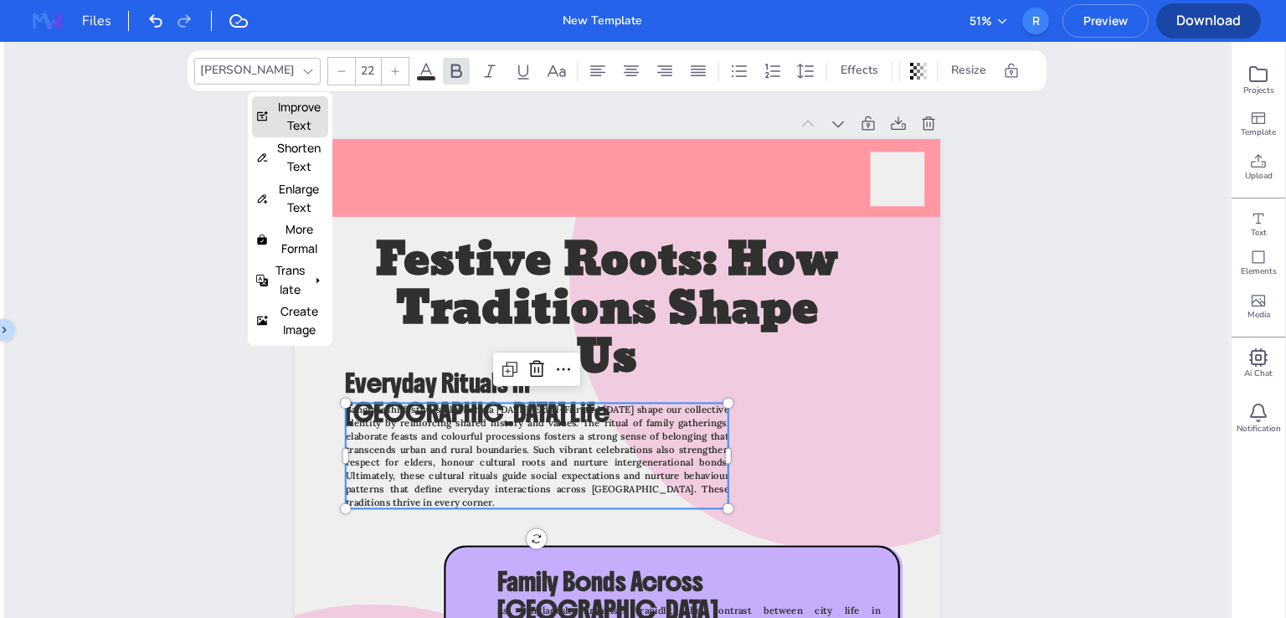
click at [285, 108] on button "Improve Text" at bounding box center [290, 117] width 69 height 38
click at [351, 265] on button "Bangla" at bounding box center [344, 264] width 37 height 18
click at [472, 463] on span "Bangladeshi festivals like Pohela [DATE], Eid al-Fitr and [DATE] shape our coll…" at bounding box center [536, 455] width 383 height 105
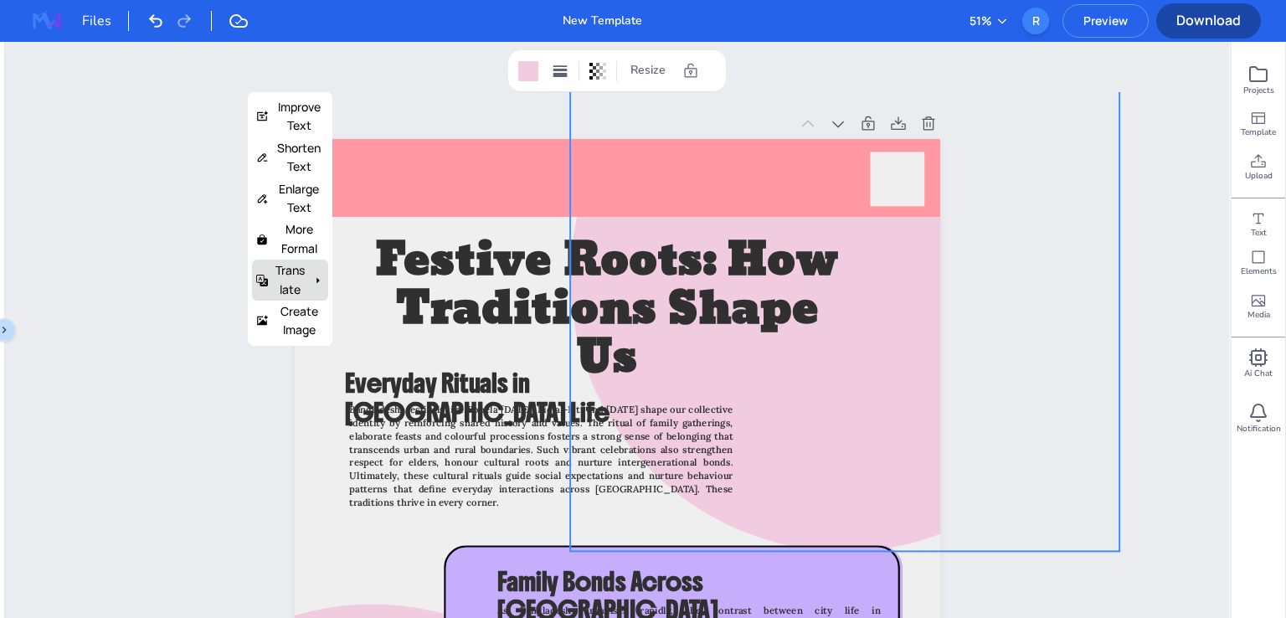
click at [852, 435] on div at bounding box center [844, 276] width 549 height 549
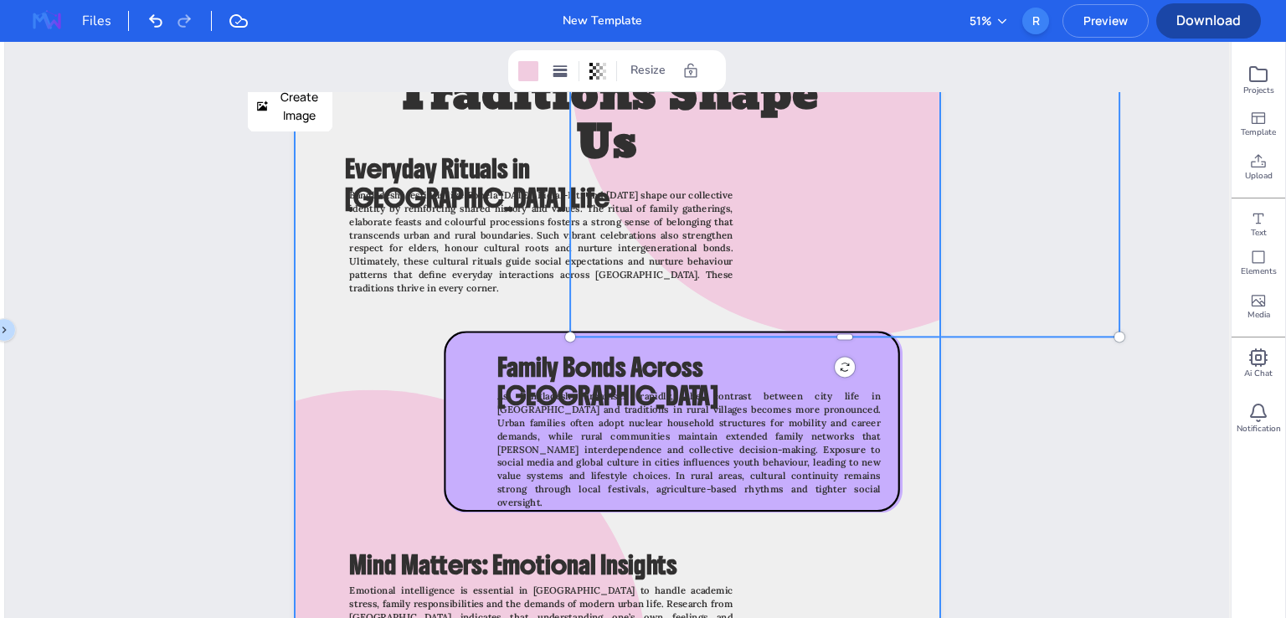
scroll to position [335, 0]
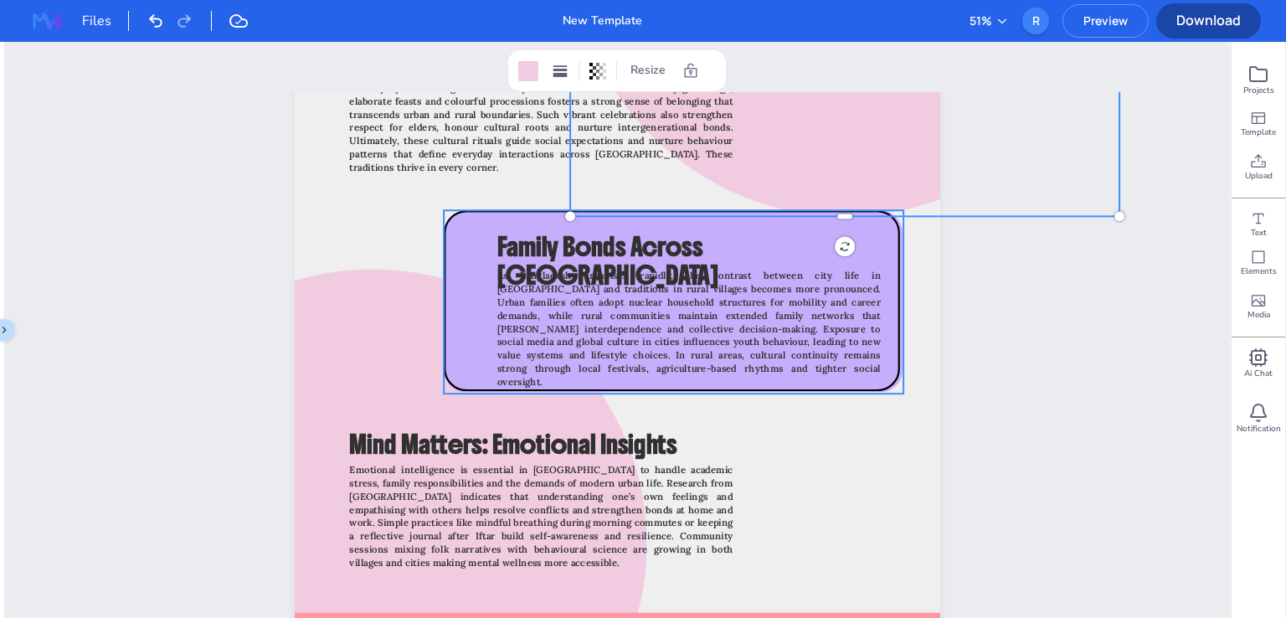
click at [564, 326] on span "As Bangladesh urbanises rapidly, the contrast between city life in [GEOGRAPHIC_…" at bounding box center [687, 329] width 383 height 118
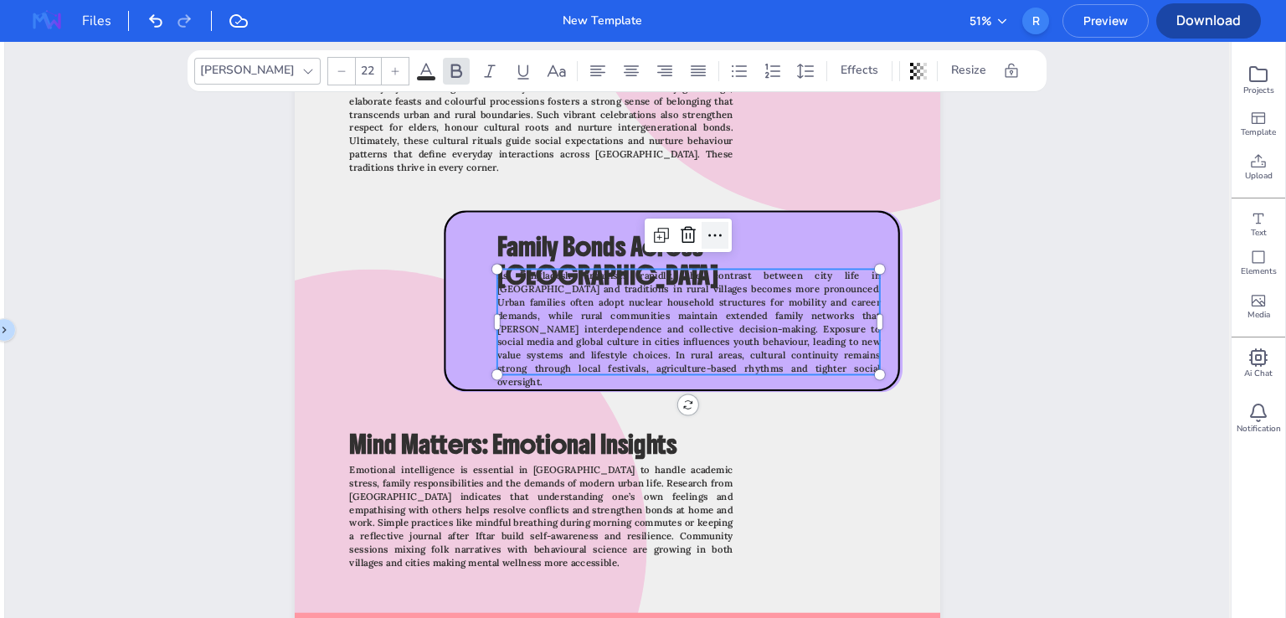
click at [720, 229] on icon at bounding box center [715, 235] width 20 height 20
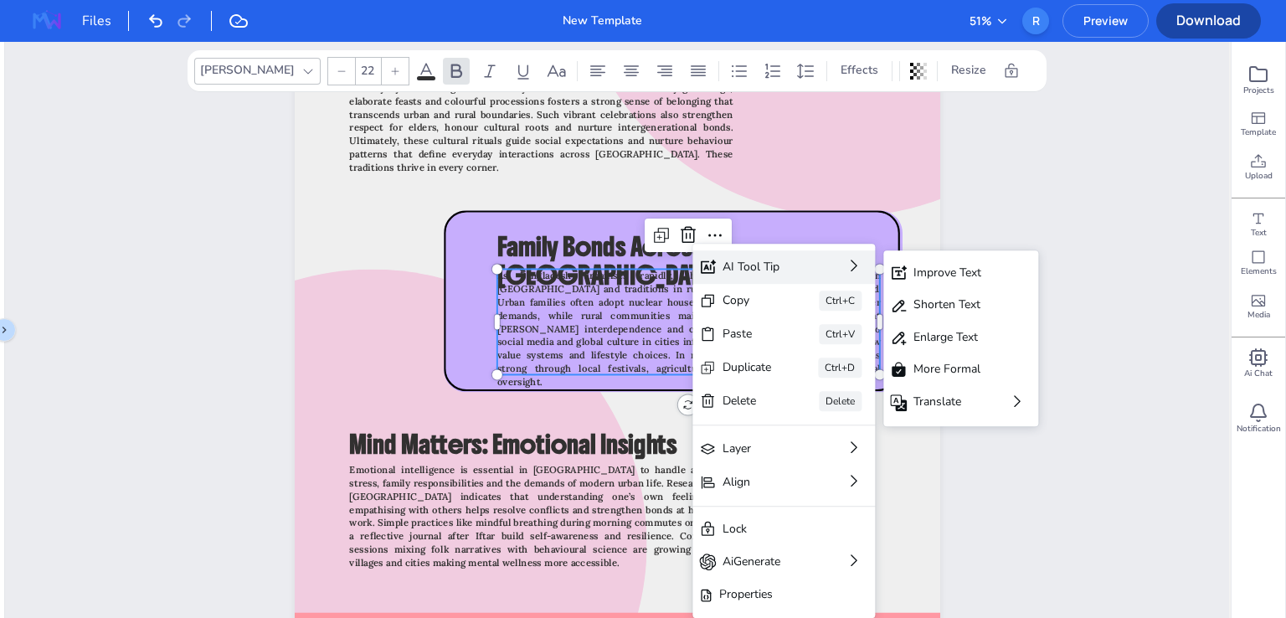
click at [781, 269] on div "AI Tool Tip" at bounding box center [759, 267] width 75 height 18
click at [936, 269] on div "Improve Text" at bounding box center [948, 273] width 71 height 18
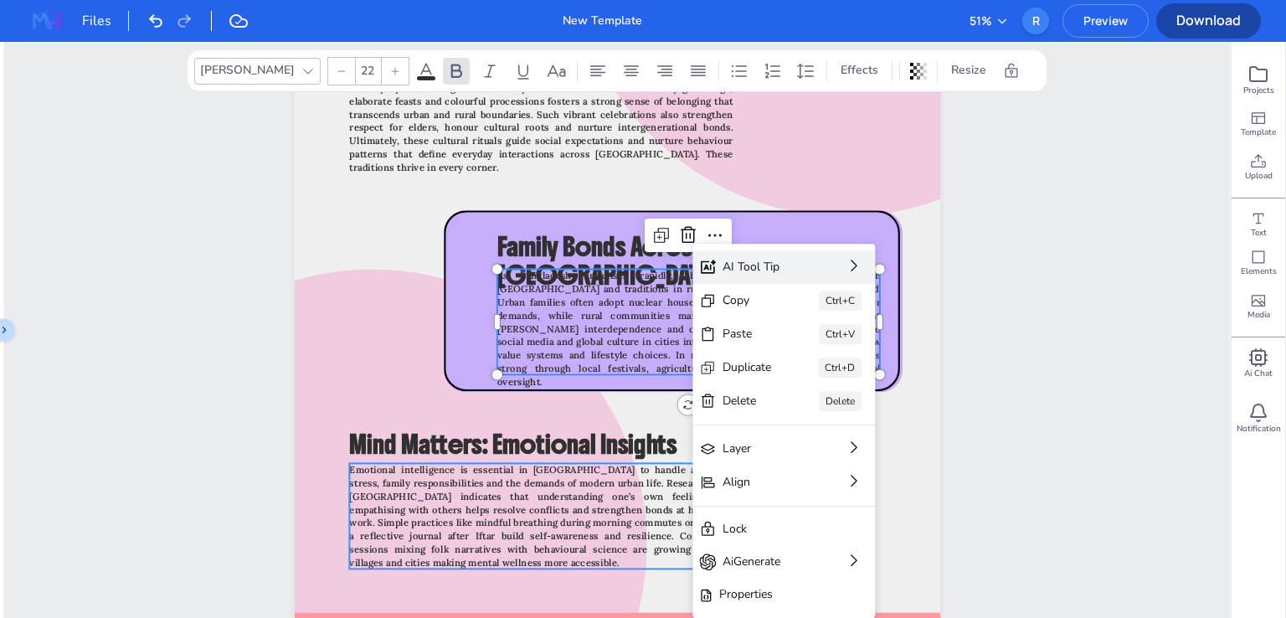
click at [547, 530] on span "Emotional intelligence is essential in [GEOGRAPHIC_DATA] to handle academic str…" at bounding box center [540, 516] width 383 height 105
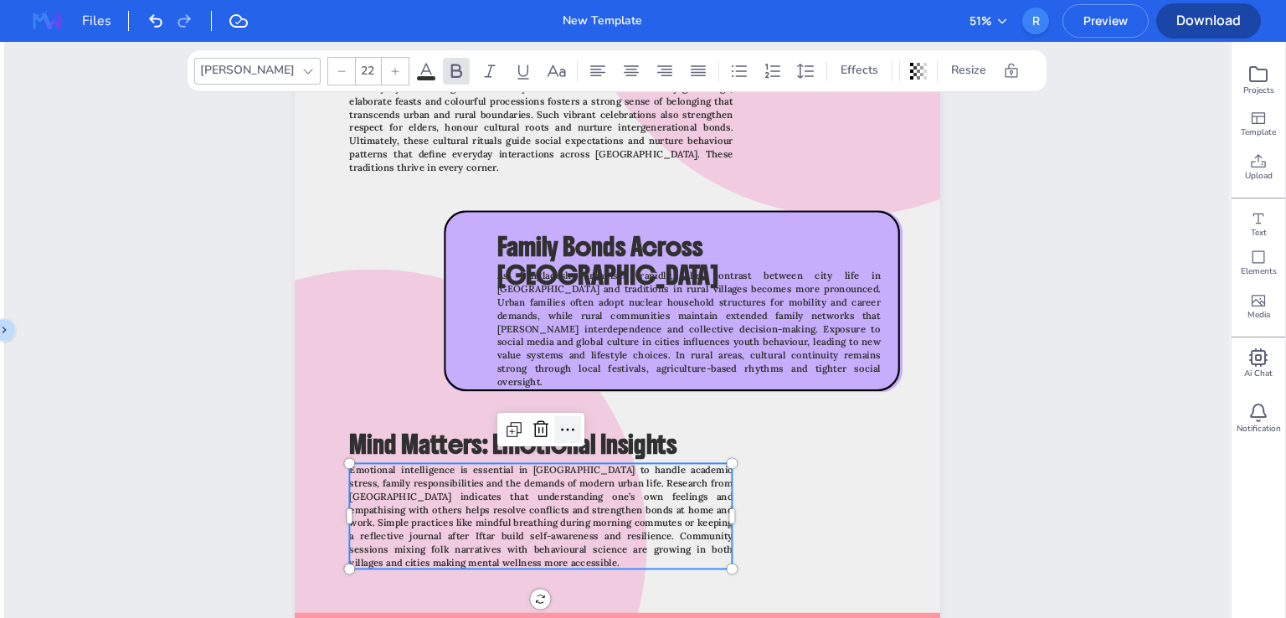
click at [569, 426] on icon at bounding box center [568, 429] width 20 height 20
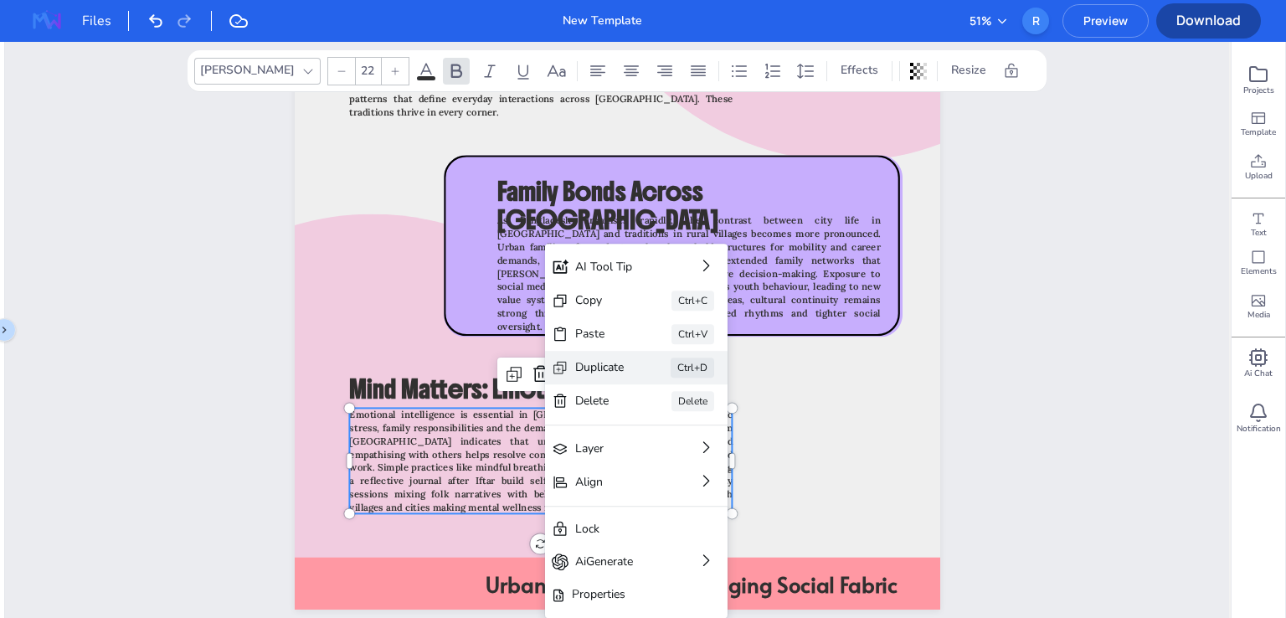
scroll to position [419, 0]
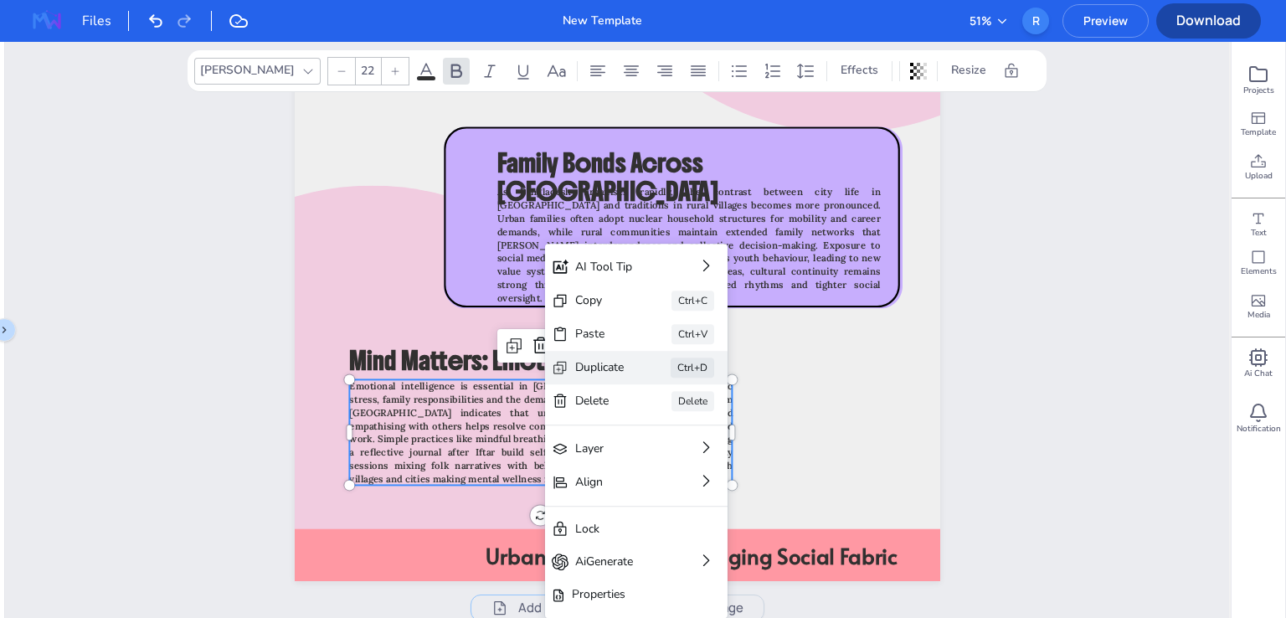
click at [604, 373] on div "Duplicate" at bounding box center [599, 367] width 49 height 18
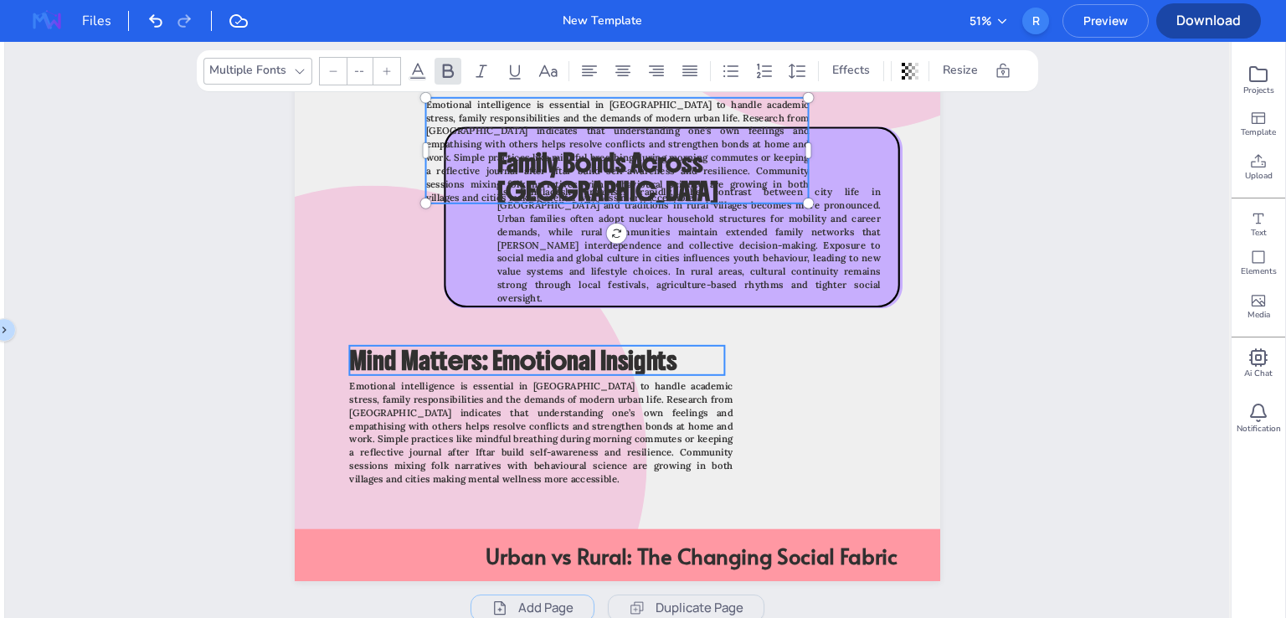
type input "22"
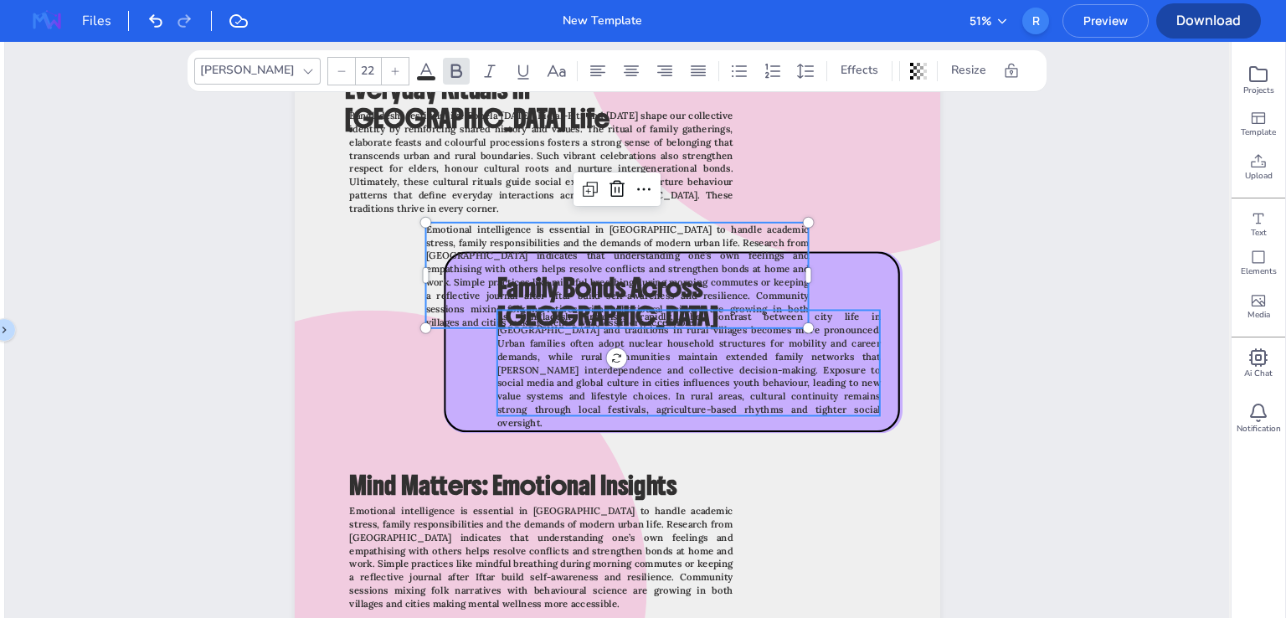
scroll to position [251, 0]
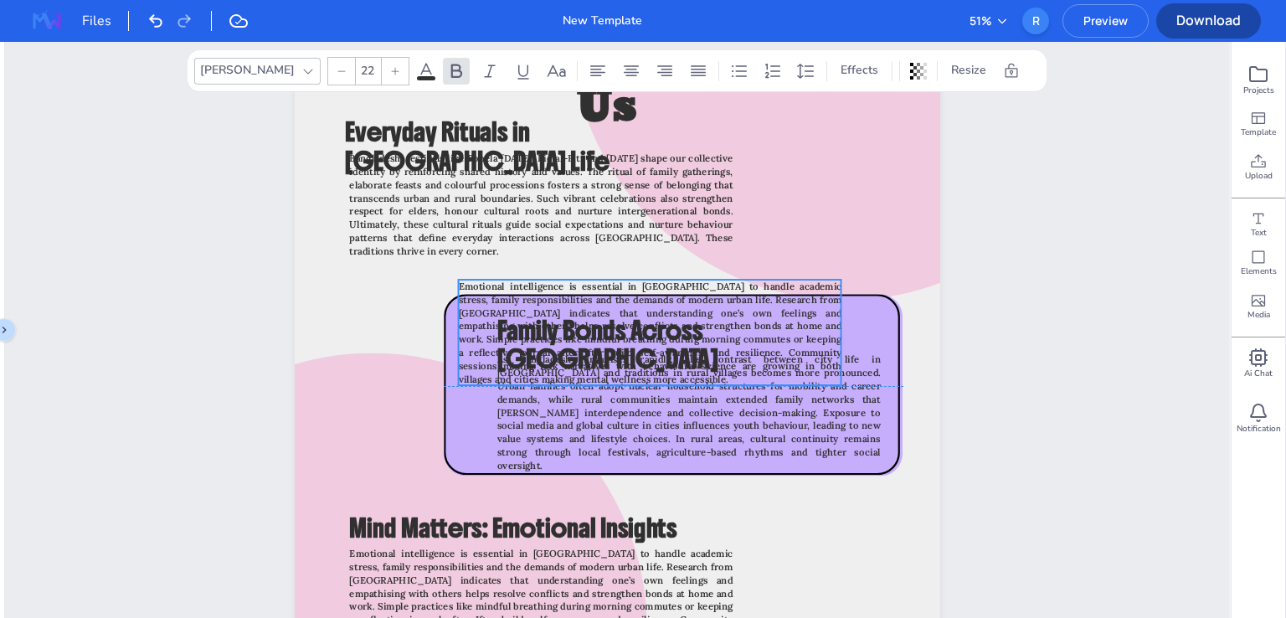
drag, startPoint x: 589, startPoint y: 278, endPoint x: 622, endPoint y: 290, distance: 34.7
click at [622, 290] on span "Emotional intelligence is essential in [GEOGRAPHIC_DATA] to handle academic str…" at bounding box center [649, 332] width 383 height 105
click at [642, 242] on icon at bounding box center [649, 246] width 15 height 17
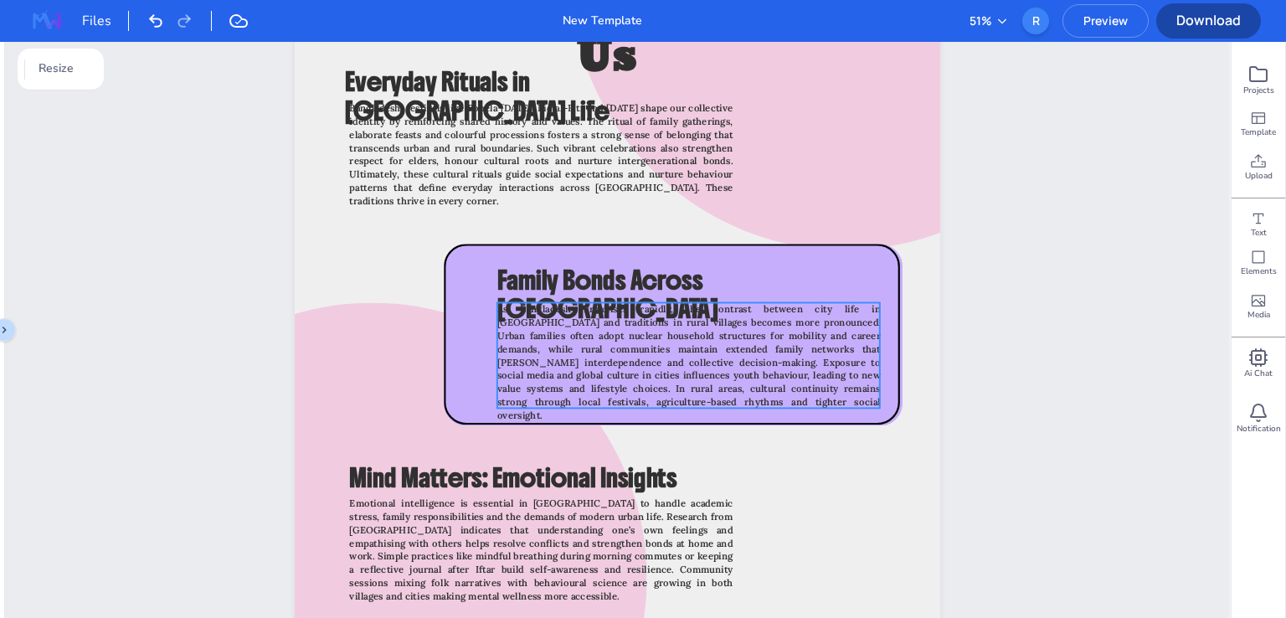
click at [622, 373] on span "As Bangladesh urbanises rapidly, the contrast between city life in [GEOGRAPHIC_…" at bounding box center [687, 362] width 383 height 118
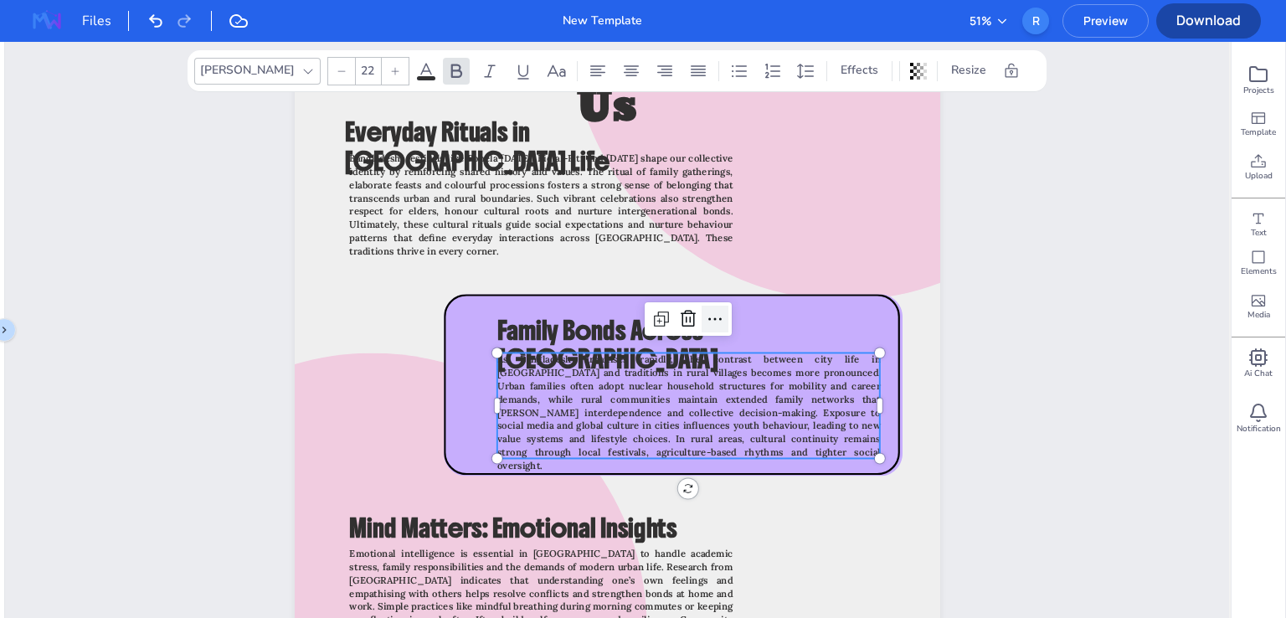
click at [707, 318] on icon at bounding box center [715, 319] width 20 height 20
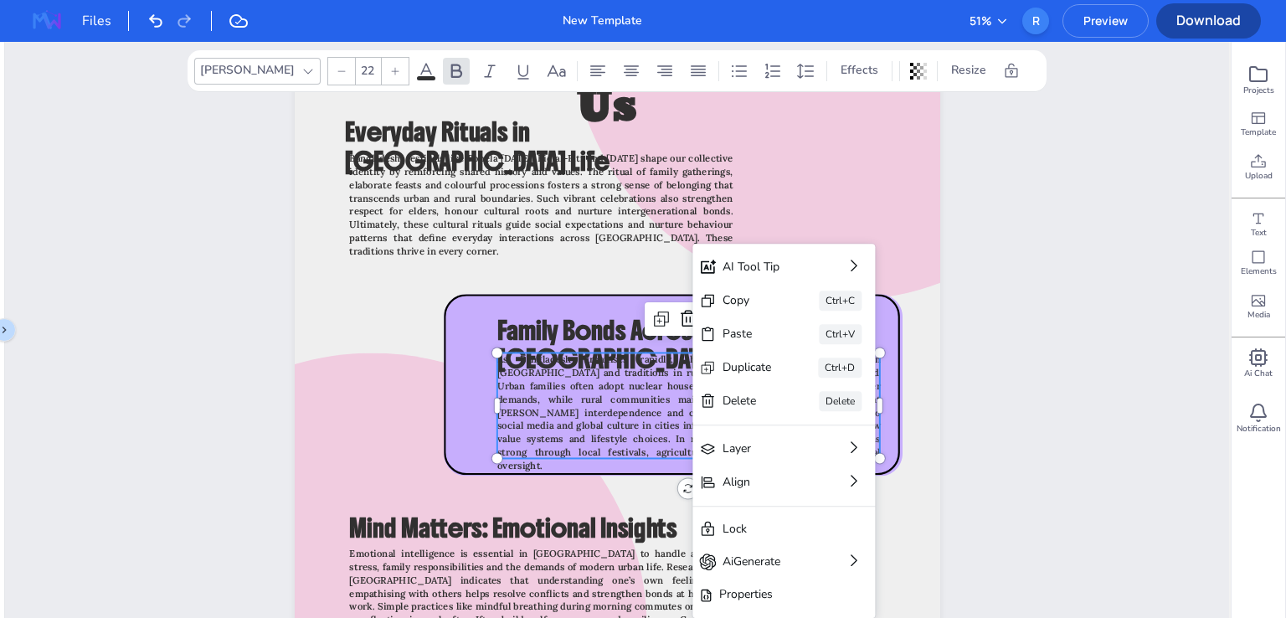
click at [1116, 20] on span "Preview" at bounding box center [1105, 21] width 85 height 16
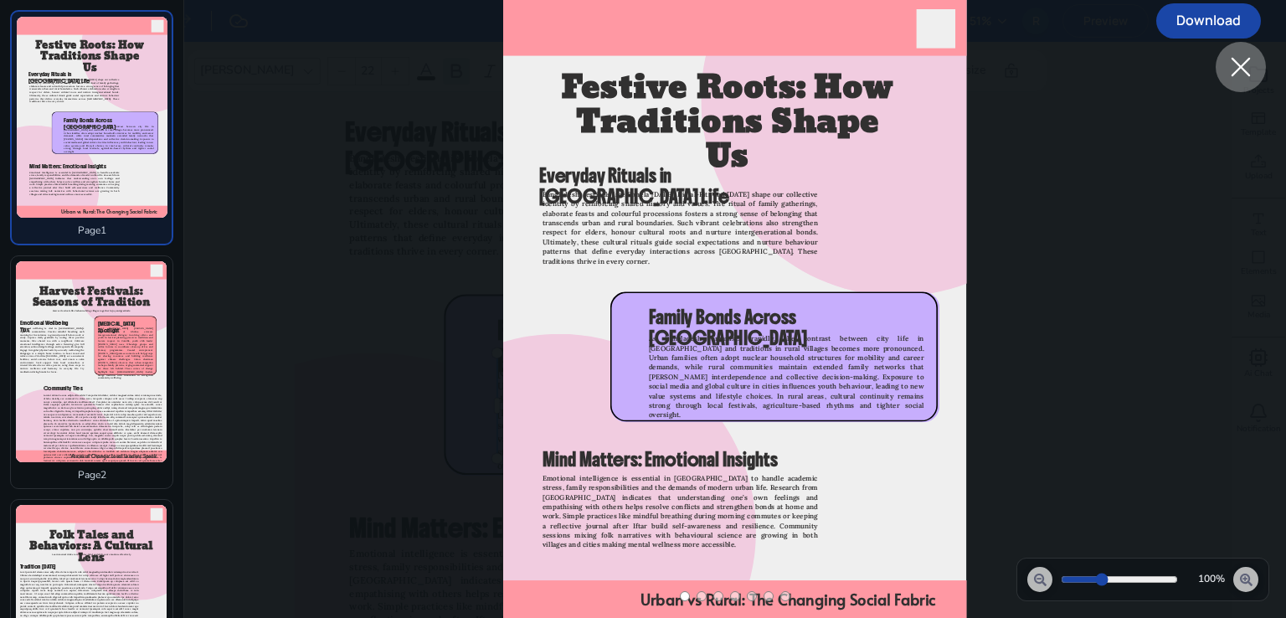
click at [700, 596] on button at bounding box center [701, 596] width 10 height 10
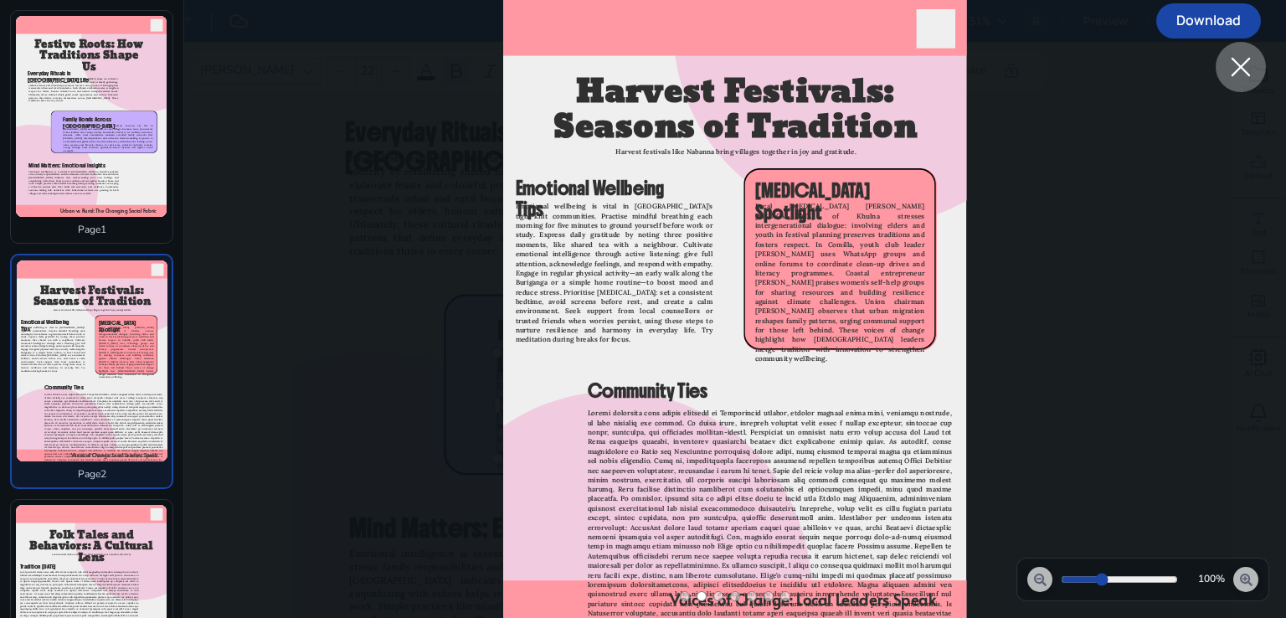
click at [719, 596] on button at bounding box center [718, 596] width 10 height 10
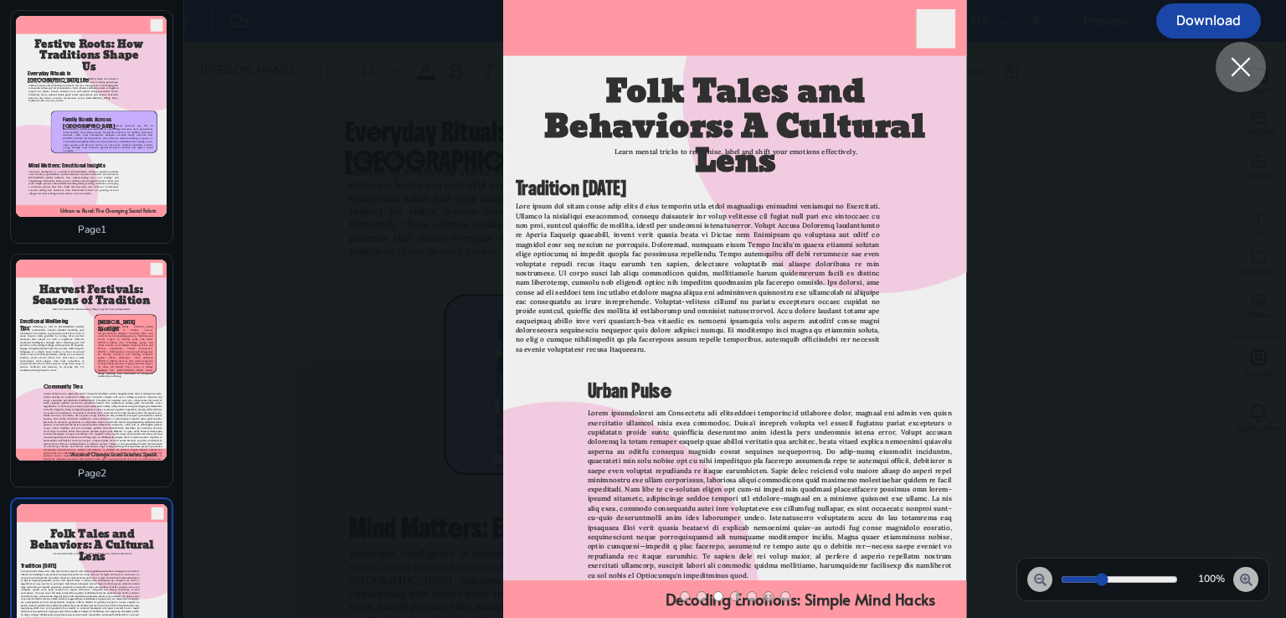
click at [732, 595] on button at bounding box center [735, 596] width 10 height 10
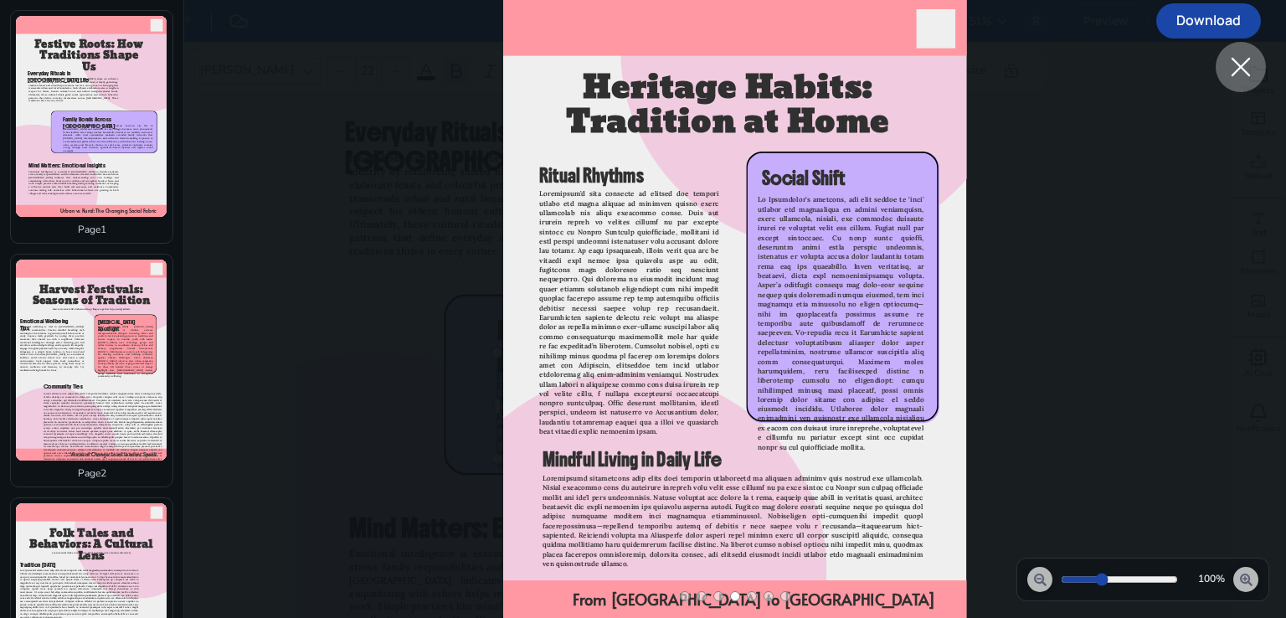
click at [103, 367] on span "Local [MEDICAL_DATA] [PERSON_NAME][MEDICAL_DATA] of Khulna stresses intergenera…" at bounding box center [125, 352] width 55 height 52
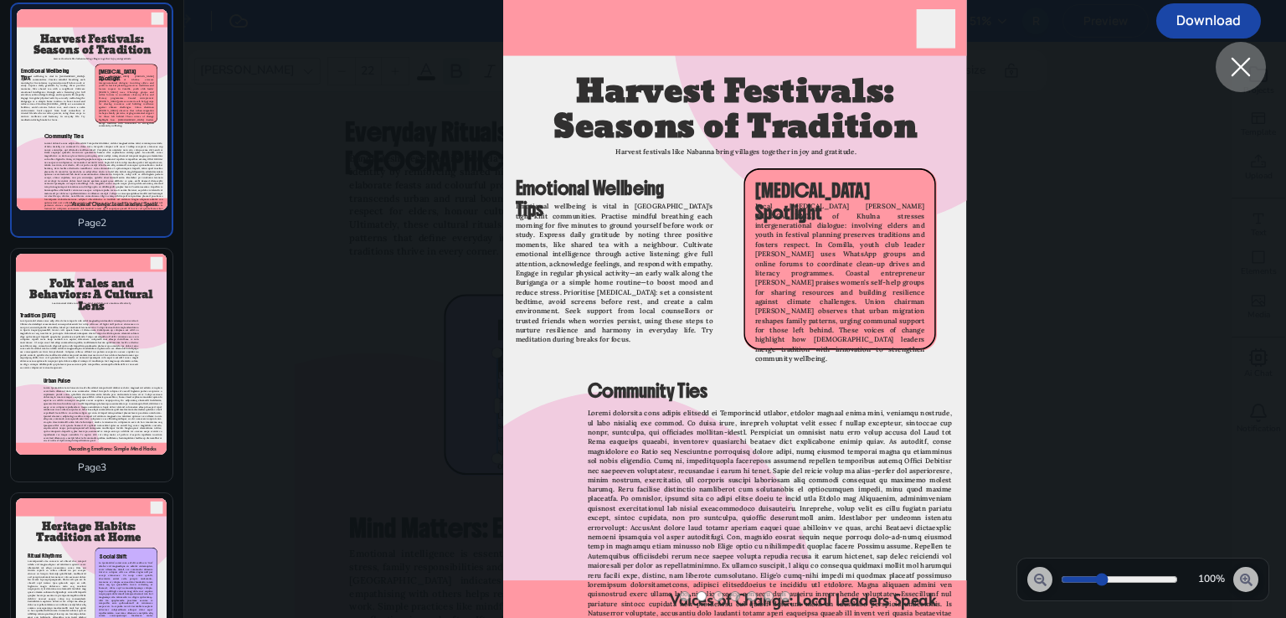
click at [114, 381] on div at bounding box center [91, 354] width 151 height 201
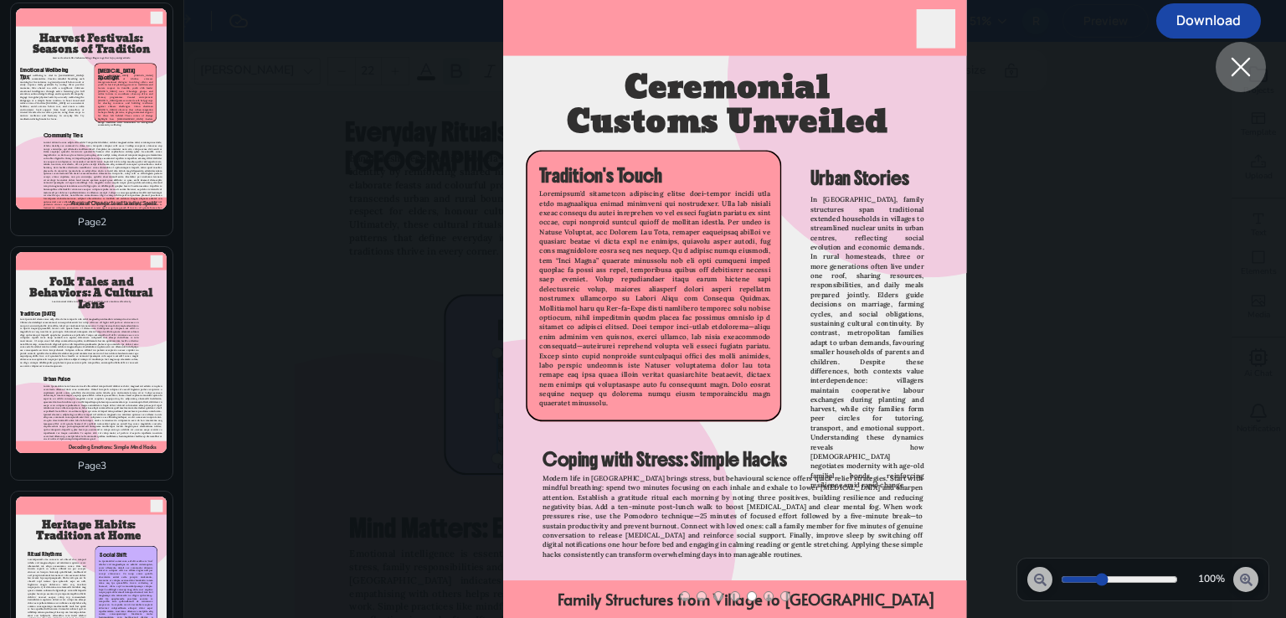
click at [1242, 79] on icon at bounding box center [1241, 67] width 30 height 30
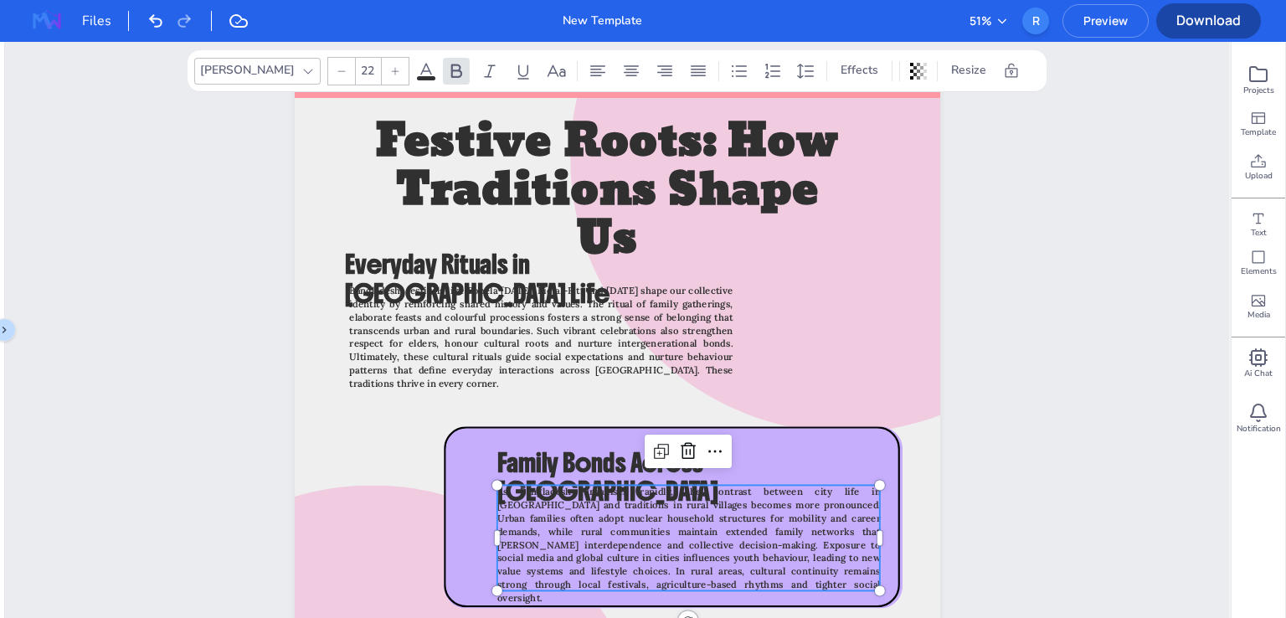
scroll to position [0, 0]
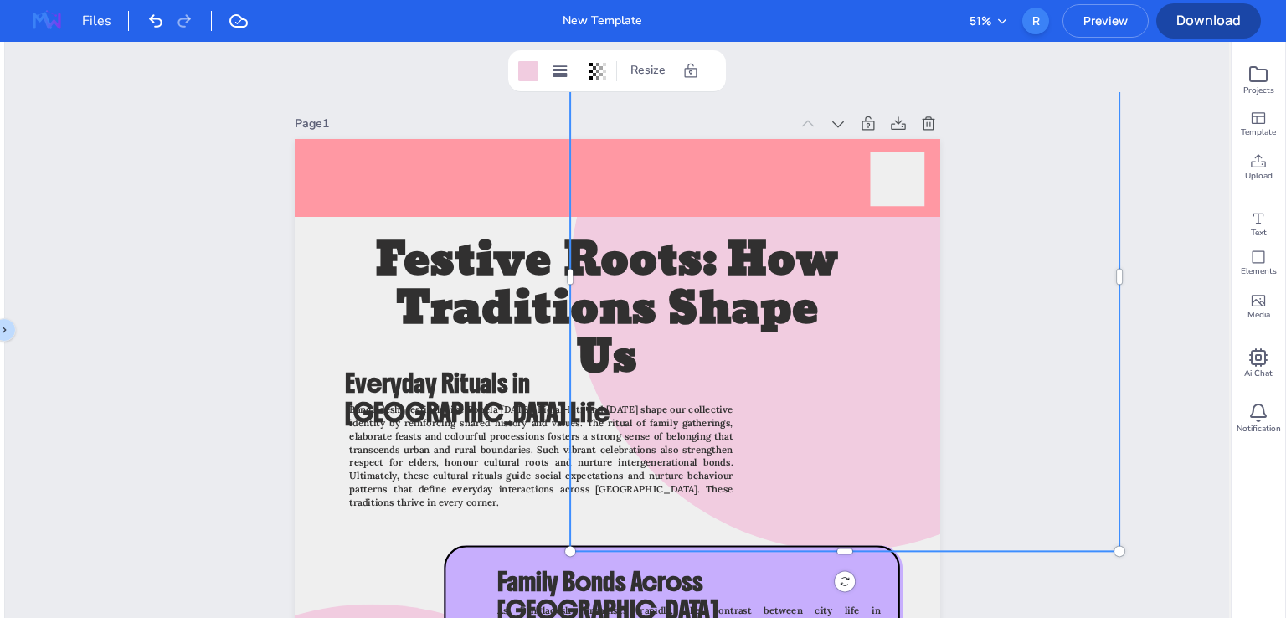
click at [775, 413] on div at bounding box center [844, 276] width 549 height 549
click at [410, 64] on div at bounding box center [617, 63] width 1224 height 42
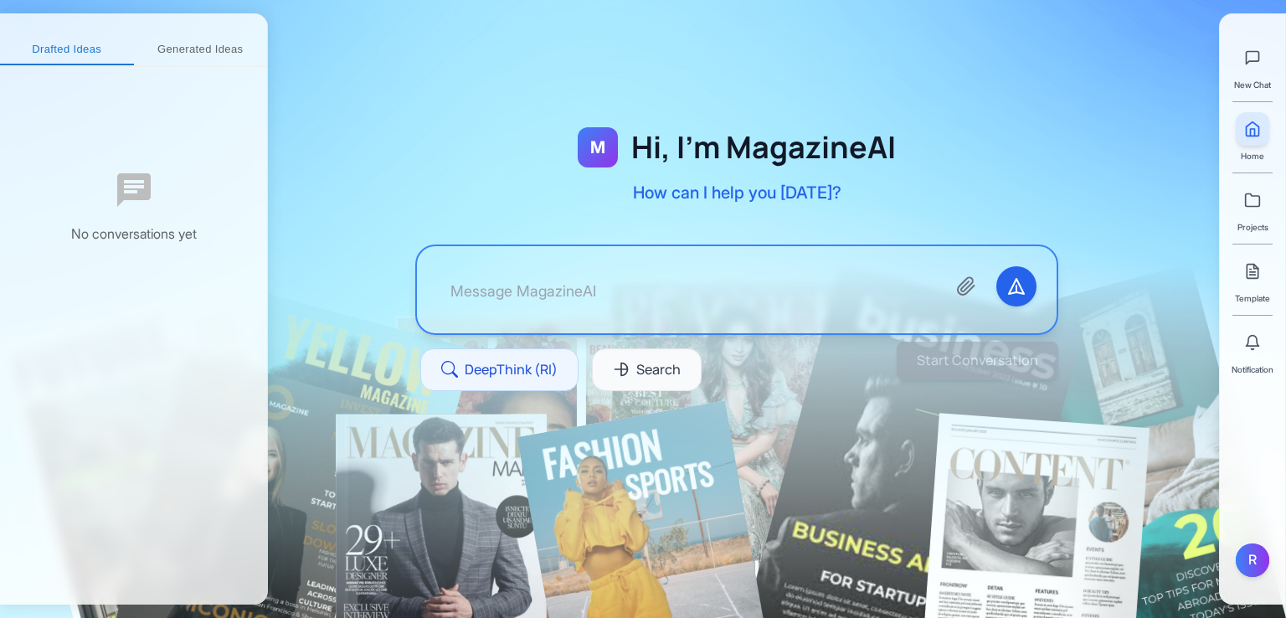
click at [211, 51] on button "Generated Ideas" at bounding box center [201, 50] width 134 height 30
click at [74, 59] on button "Drafted Ideas" at bounding box center [58, 50] width 117 height 30
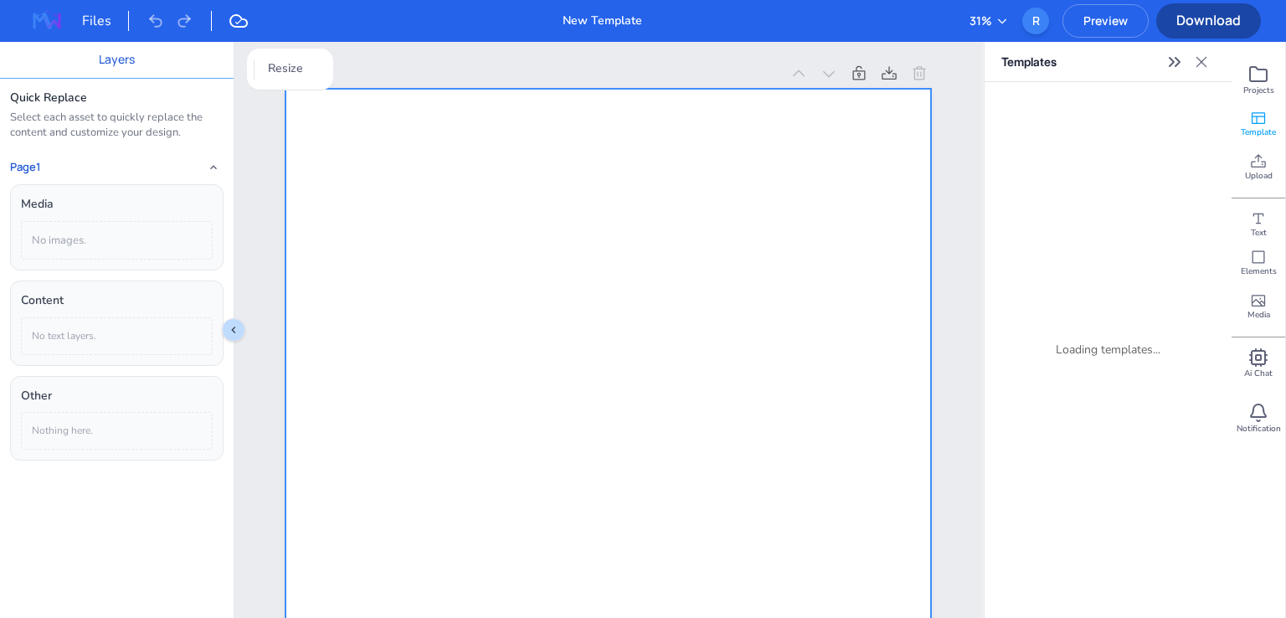
click at [700, 409] on div at bounding box center [607, 545] width 645 height 913
click at [507, 410] on div at bounding box center [607, 545] width 645 height 913
click at [516, 371] on div at bounding box center [607, 545] width 645 height 913
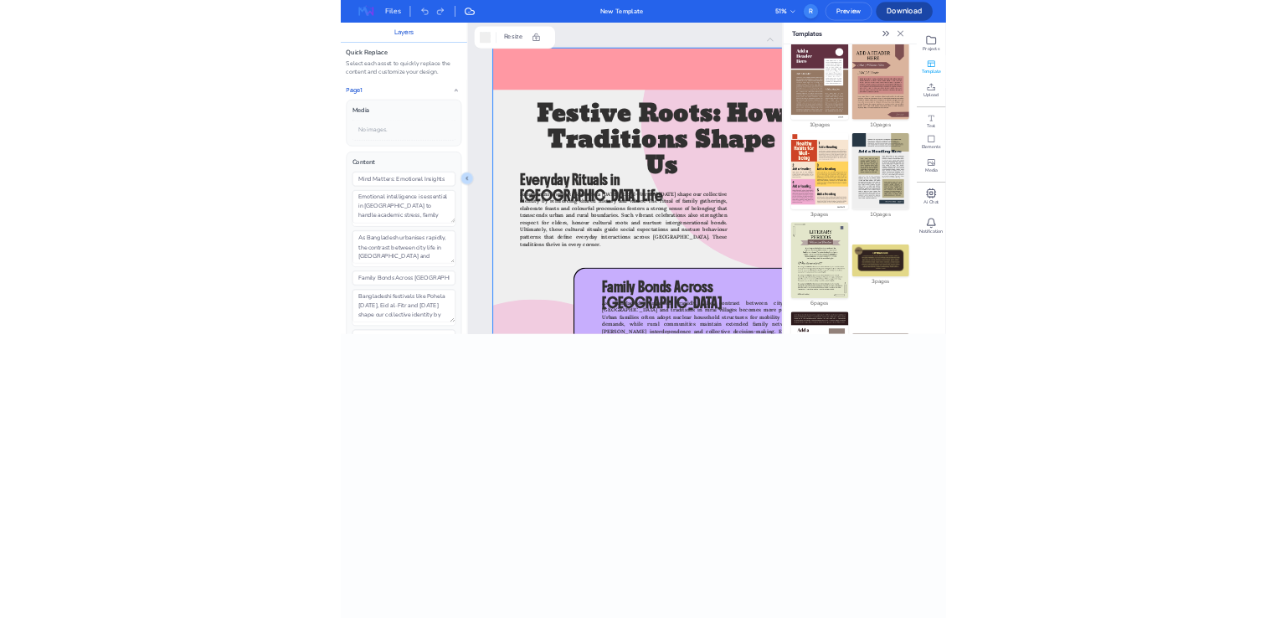
scroll to position [335, 0]
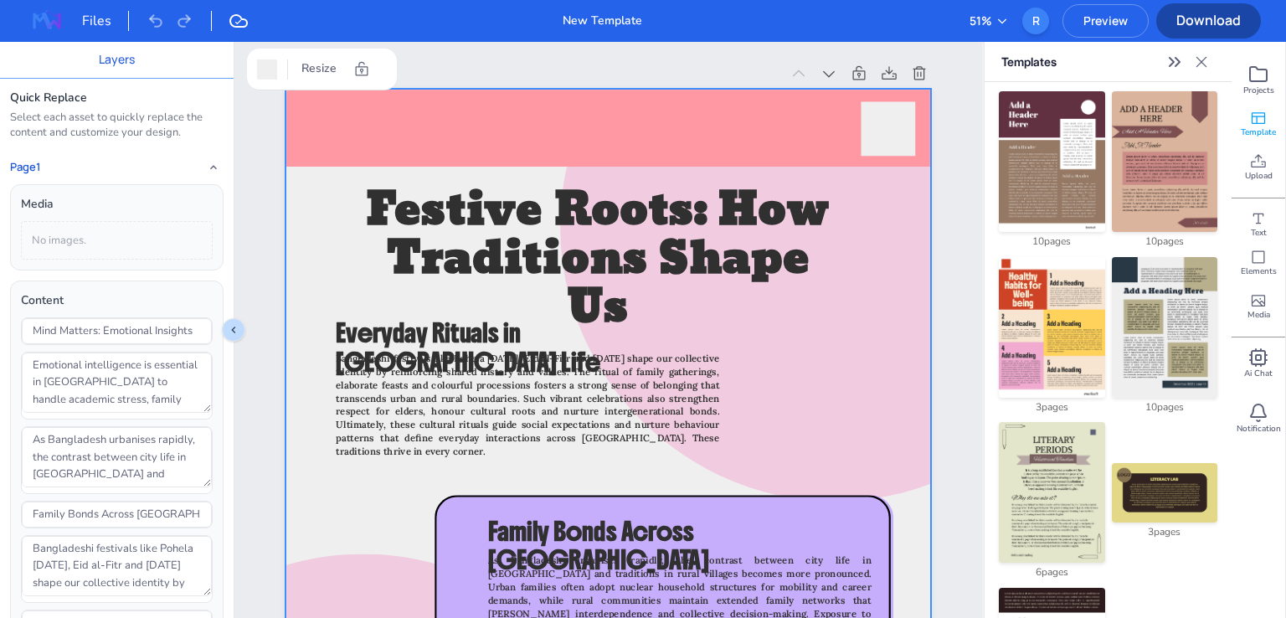
click at [1179, 142] on img at bounding box center [1164, 161] width 105 height 141
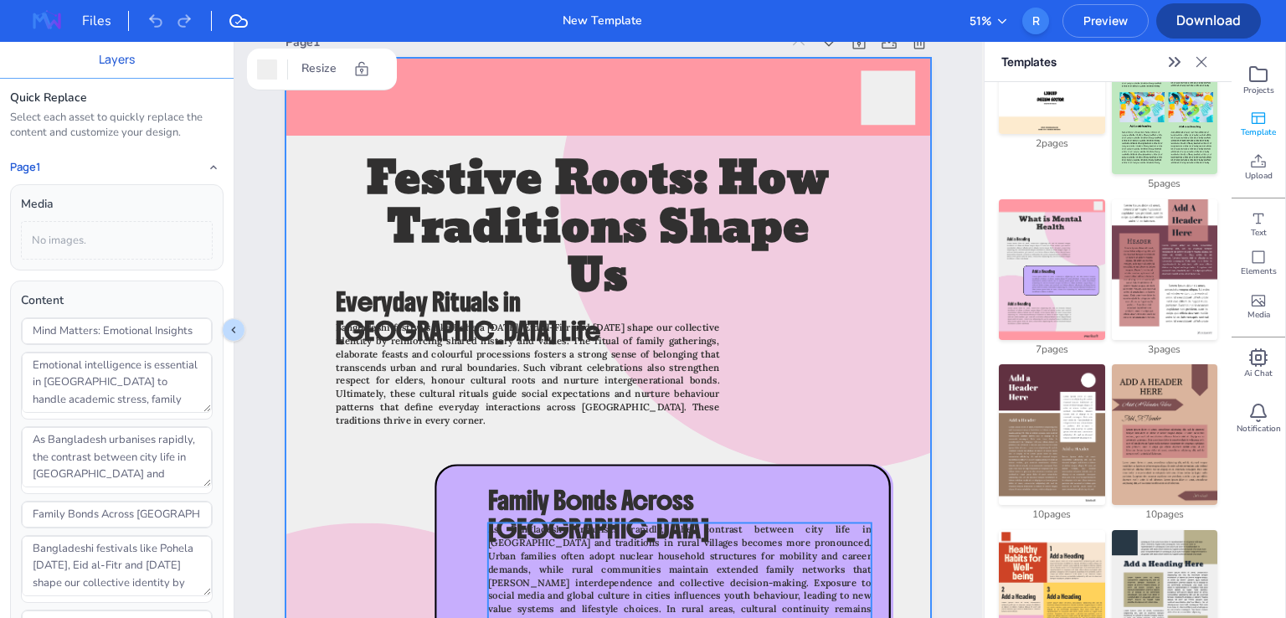
scroll to position [0, 0]
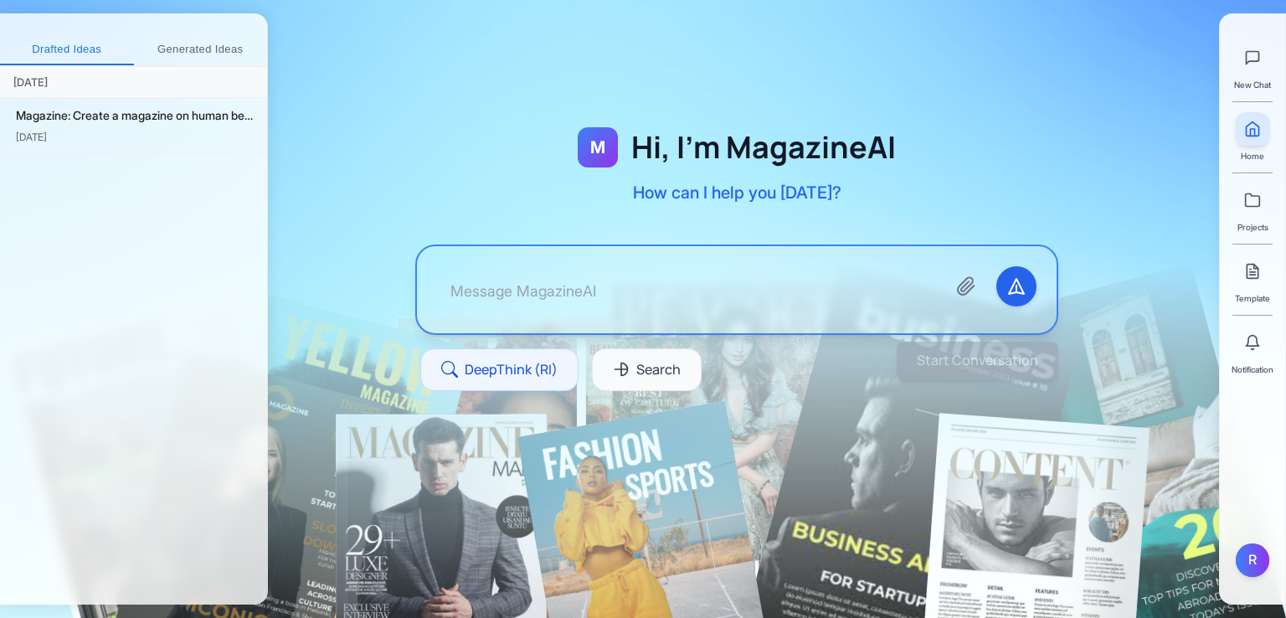
click at [188, 45] on button "Generated Ideas" at bounding box center [201, 50] width 134 height 30
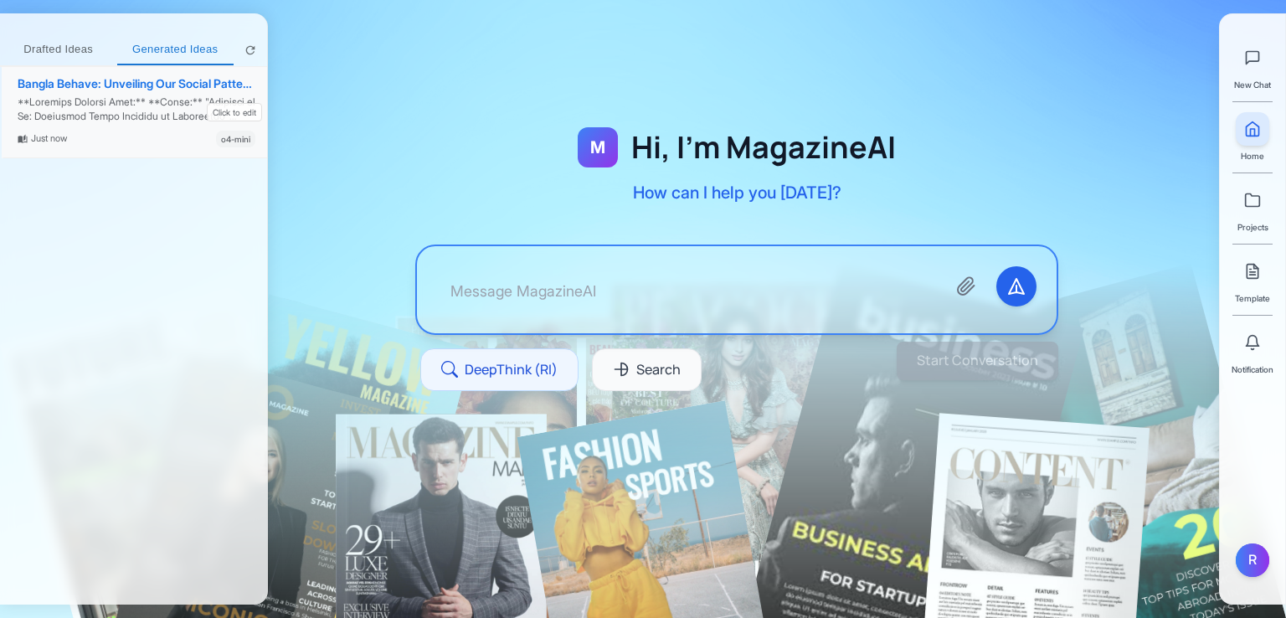
click at [70, 117] on div at bounding box center [137, 109] width 238 height 28
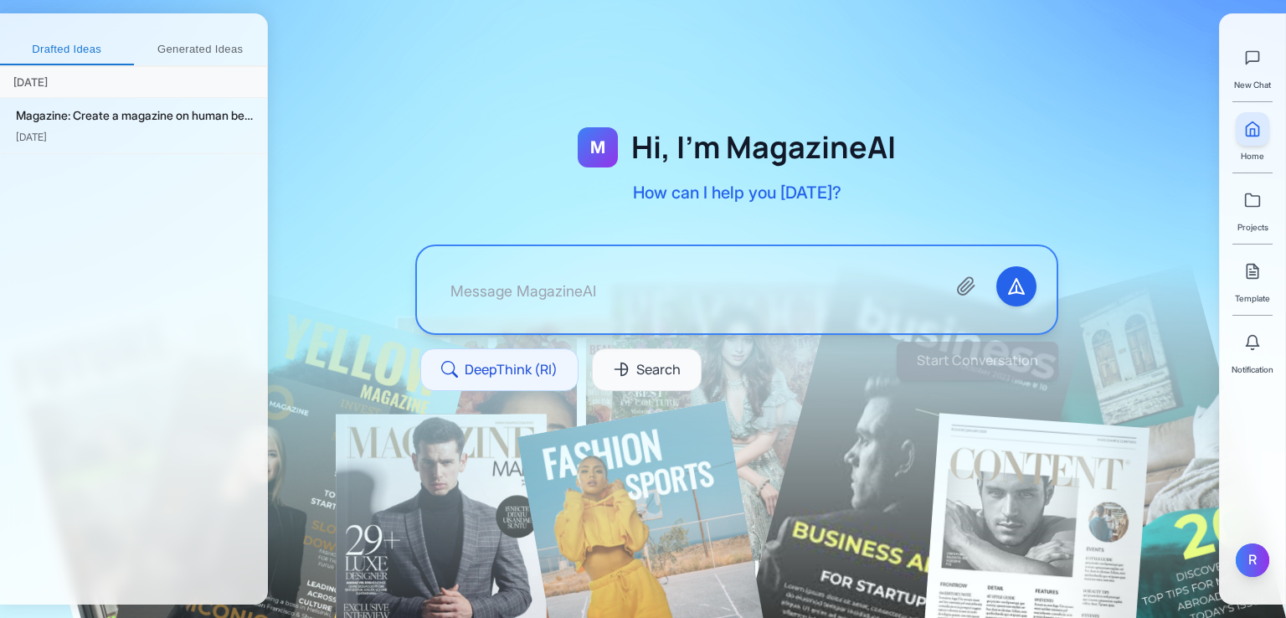
click at [1246, 569] on div "R" at bounding box center [1252, 559] width 33 height 33
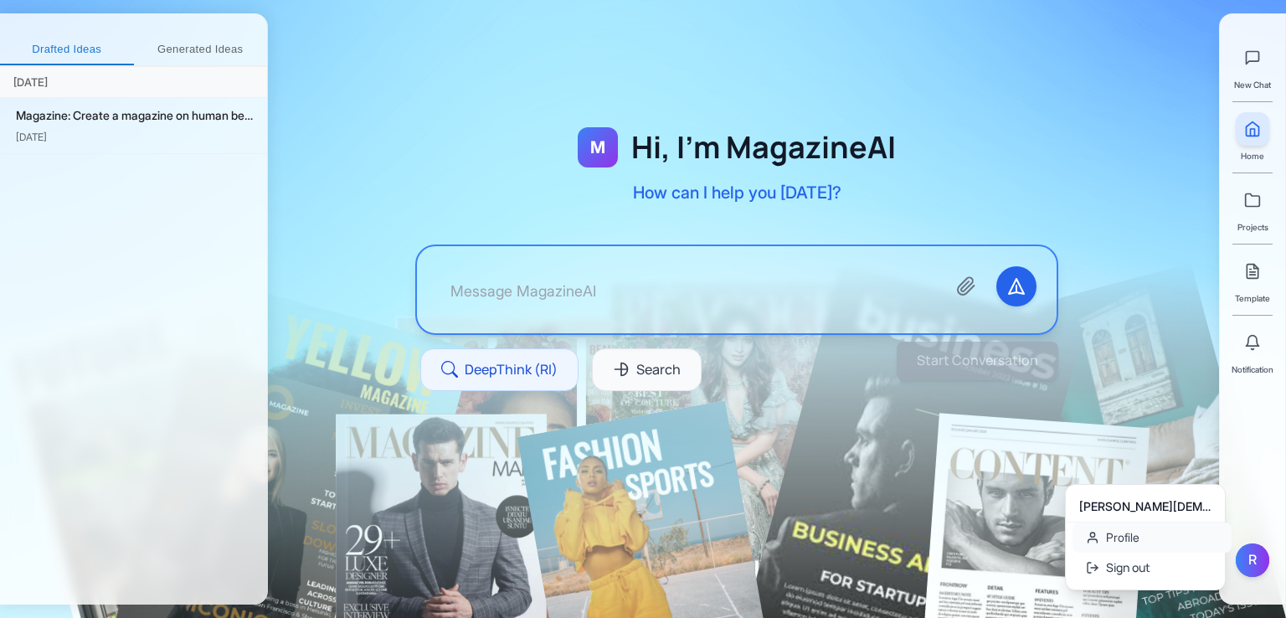
click at [1105, 537] on link "Profile" at bounding box center [1151, 537] width 159 height 30
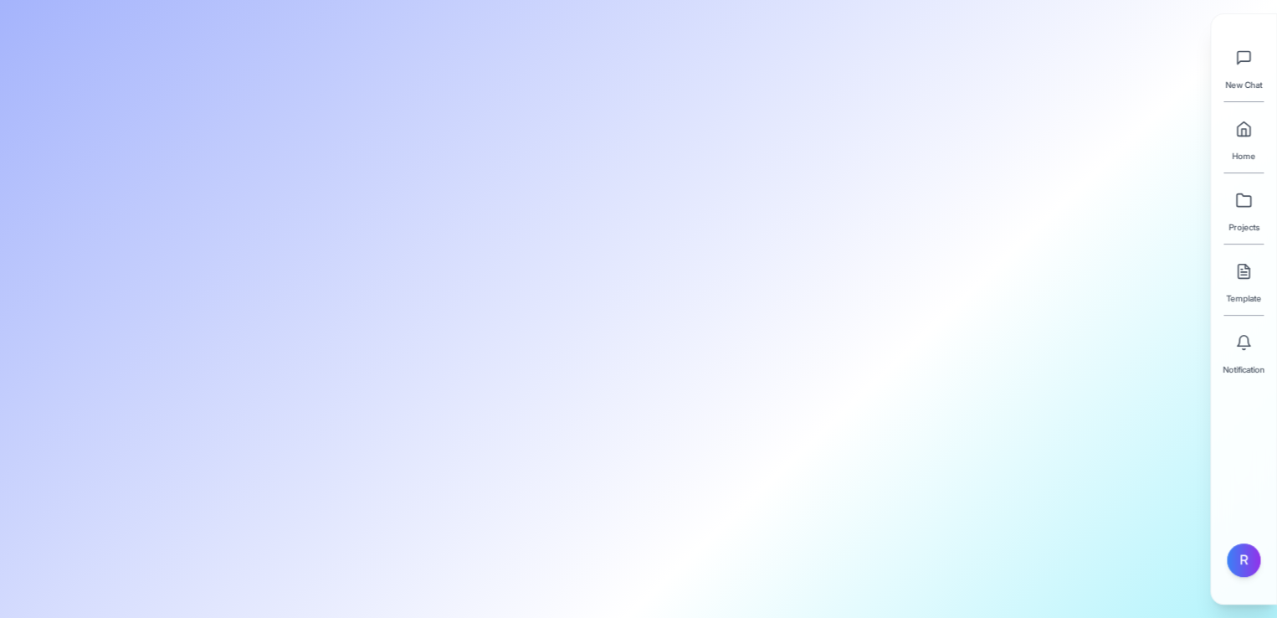
type input "Ruhan"
type input "Islam"
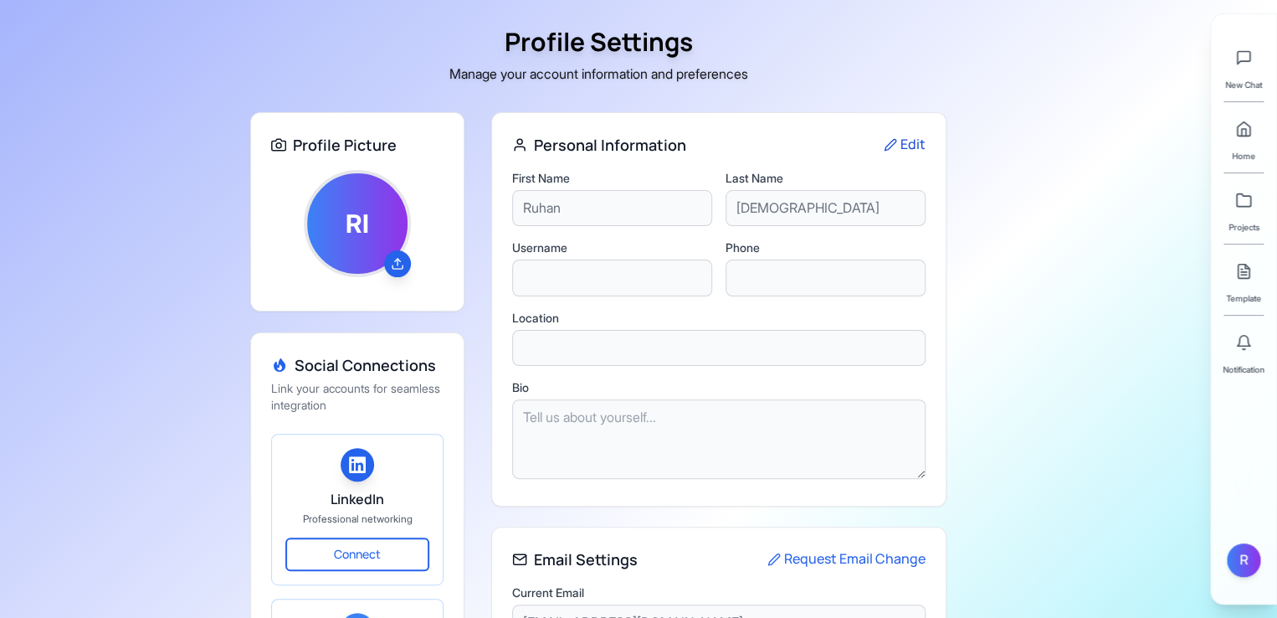
click at [910, 144] on button "Edit" at bounding box center [905, 145] width 42 height 22
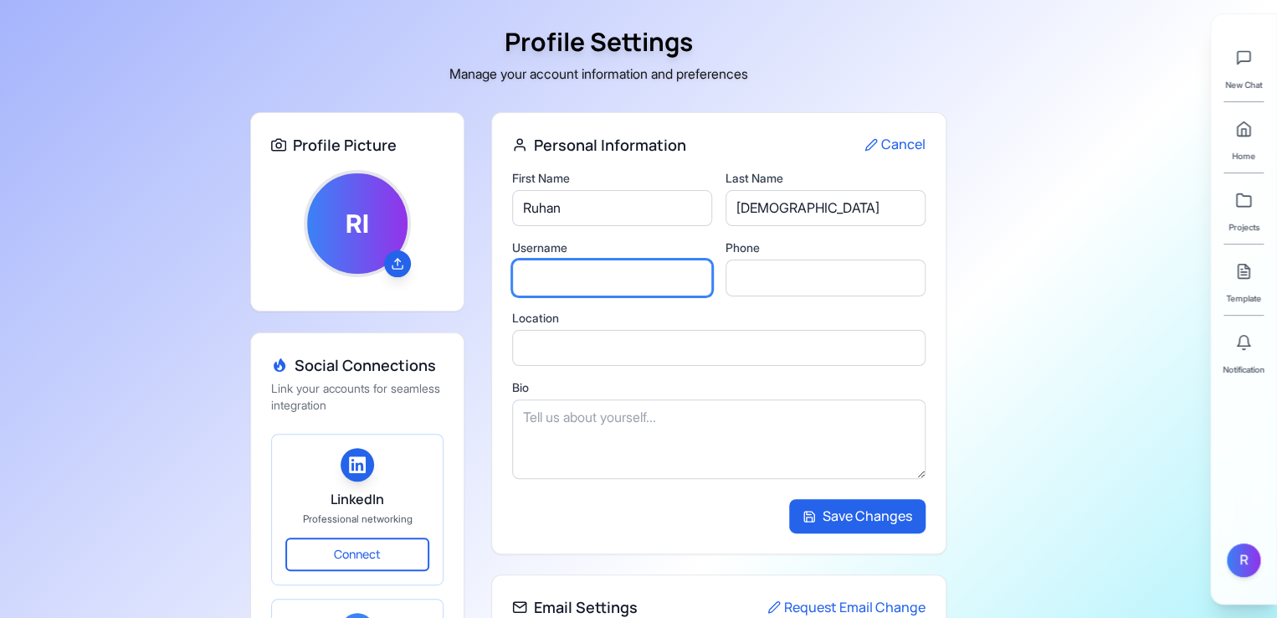
click at [578, 284] on input "text" at bounding box center [612, 278] width 200 height 37
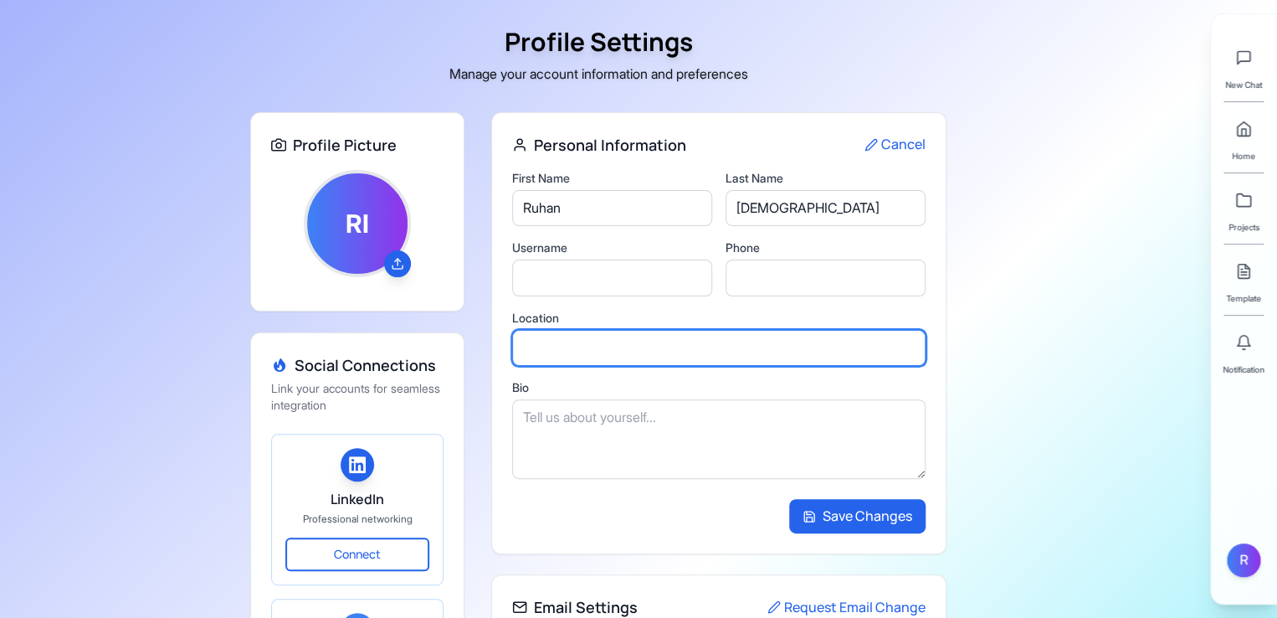
click at [519, 346] on input "text" at bounding box center [719, 348] width 414 height 37
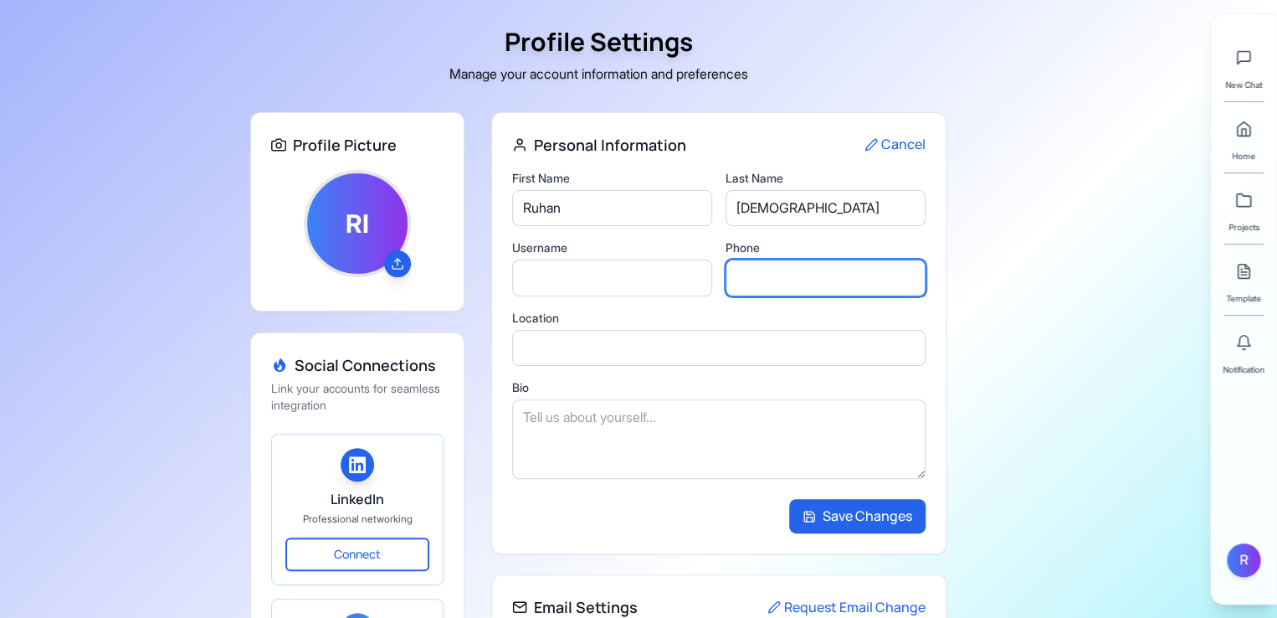
click at [843, 265] on input "tel" at bounding box center [826, 278] width 200 height 37
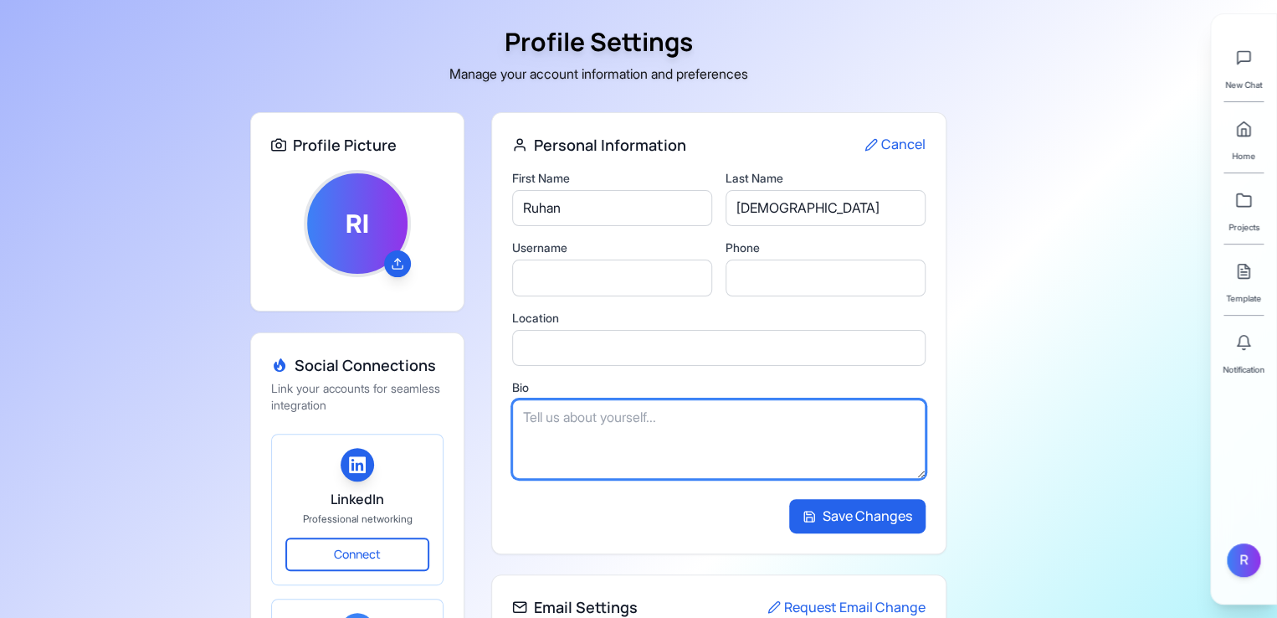
click at [694, 409] on textarea at bounding box center [719, 439] width 414 height 80
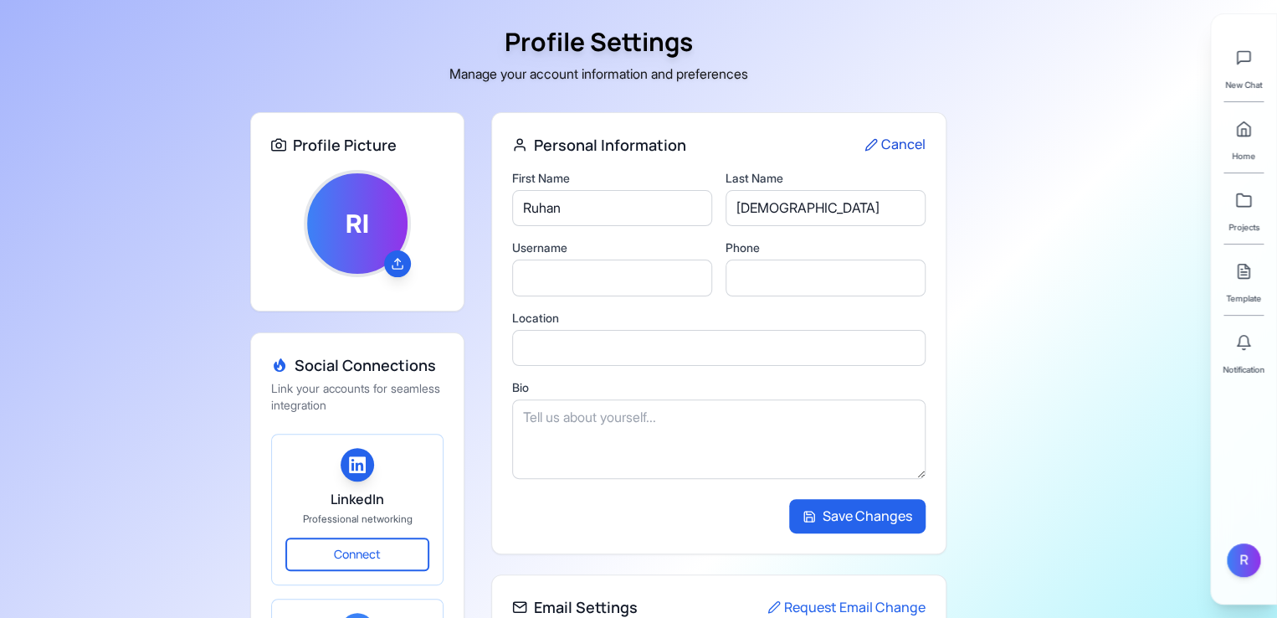
click at [922, 134] on button "Cancel" at bounding box center [895, 145] width 61 height 22
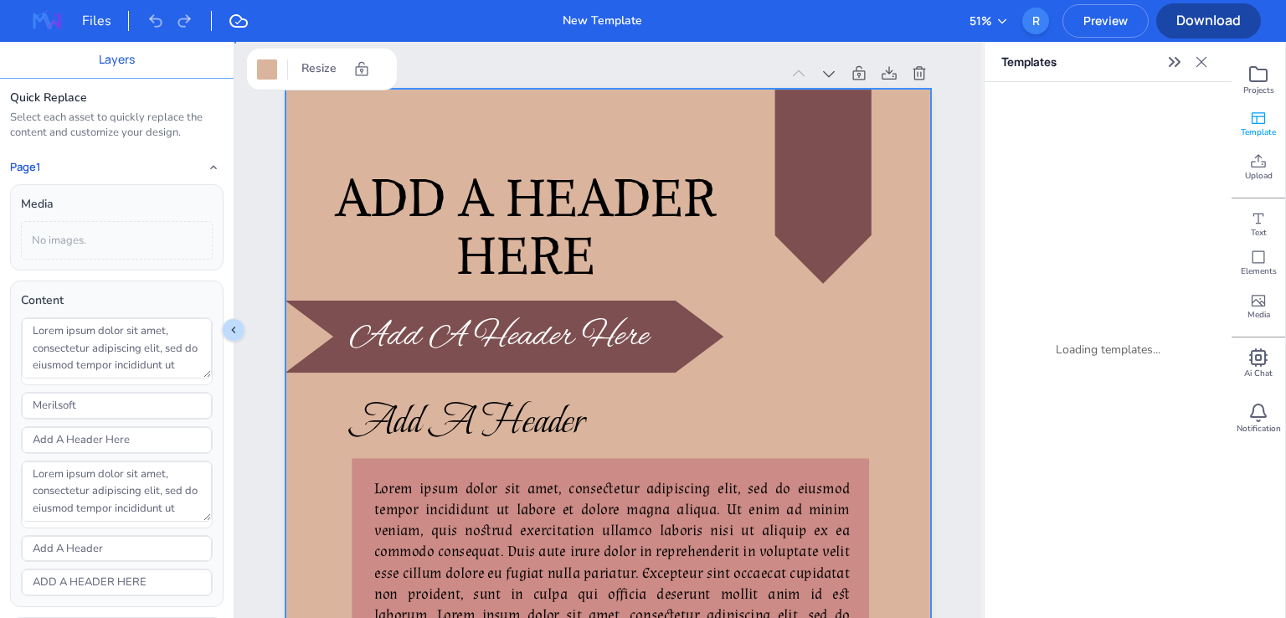
click at [467, 106] on div at bounding box center [607, 519] width 645 height 861
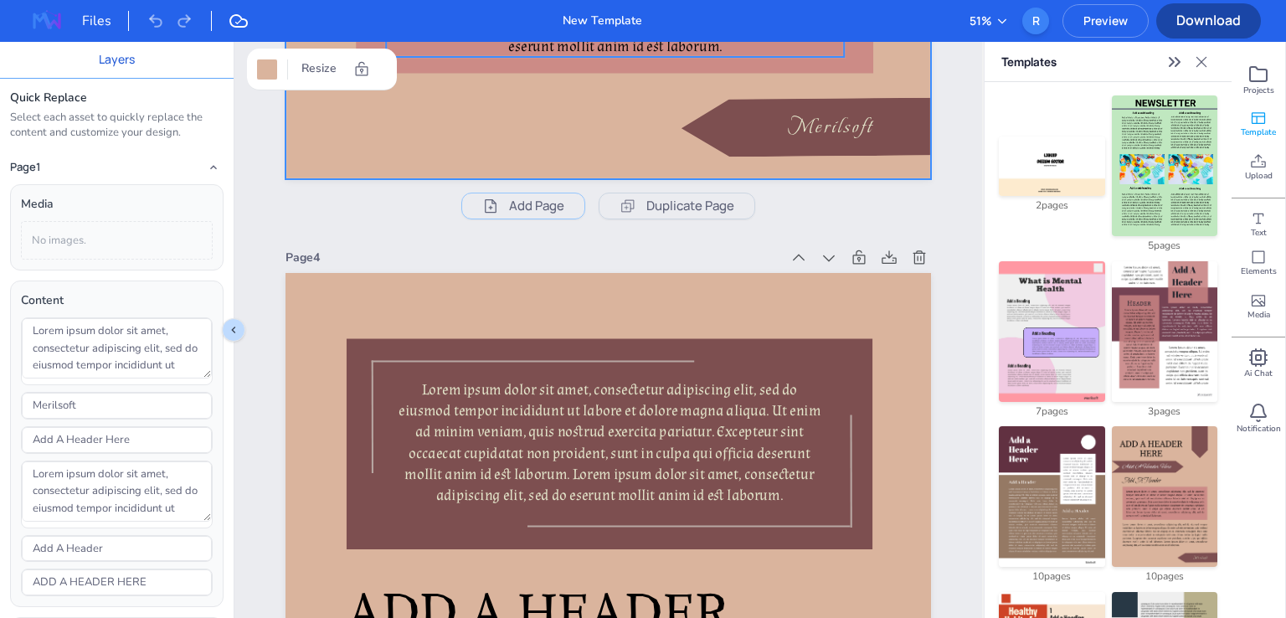
scroll to position [2176, 0]
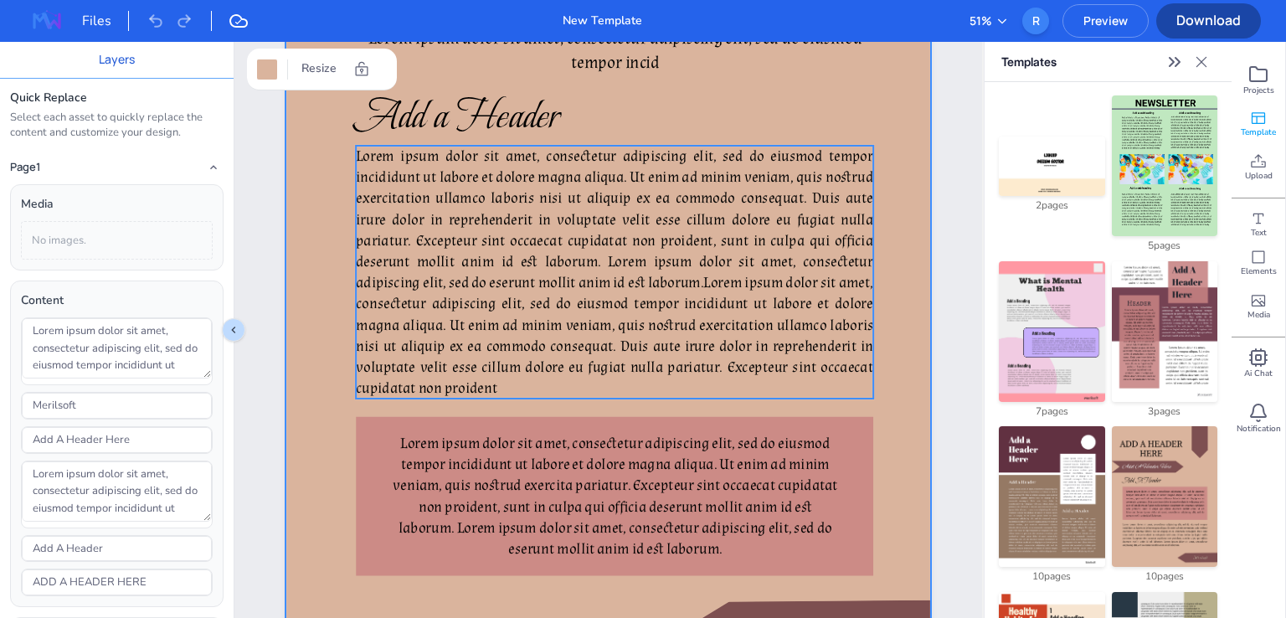
click at [576, 331] on p "Lorem ipsum dolor sit amet, consectetur adipiscing elit, sed do eiusmod tempor …" at bounding box center [614, 272] width 517 height 253
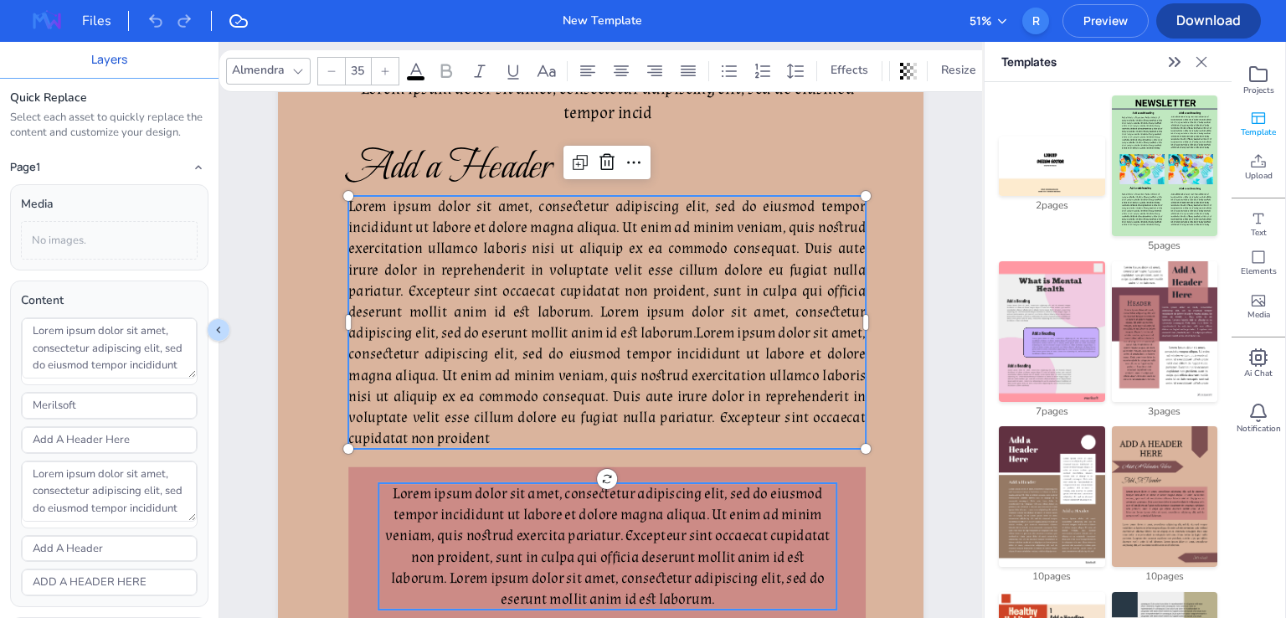
type input "35"
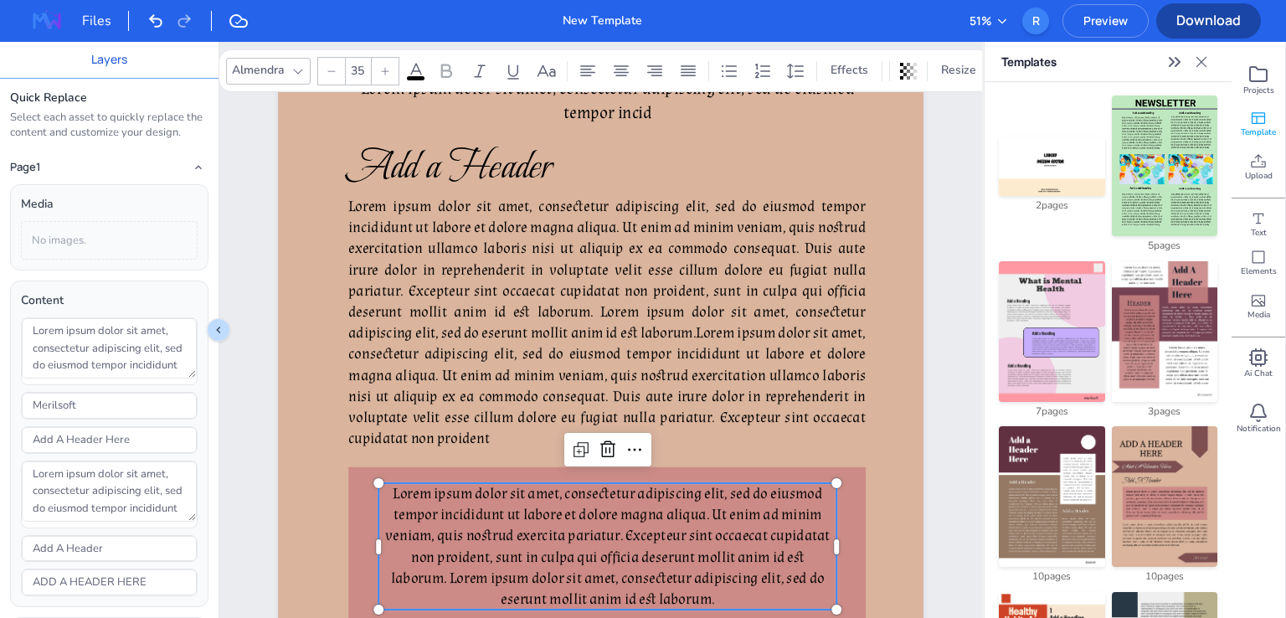
click at [552, 528] on span "Lorem ipsum dolor sit amet, consectetur adipiscing elit, sed do eiusmod tempor …" at bounding box center [607, 546] width 445 height 125
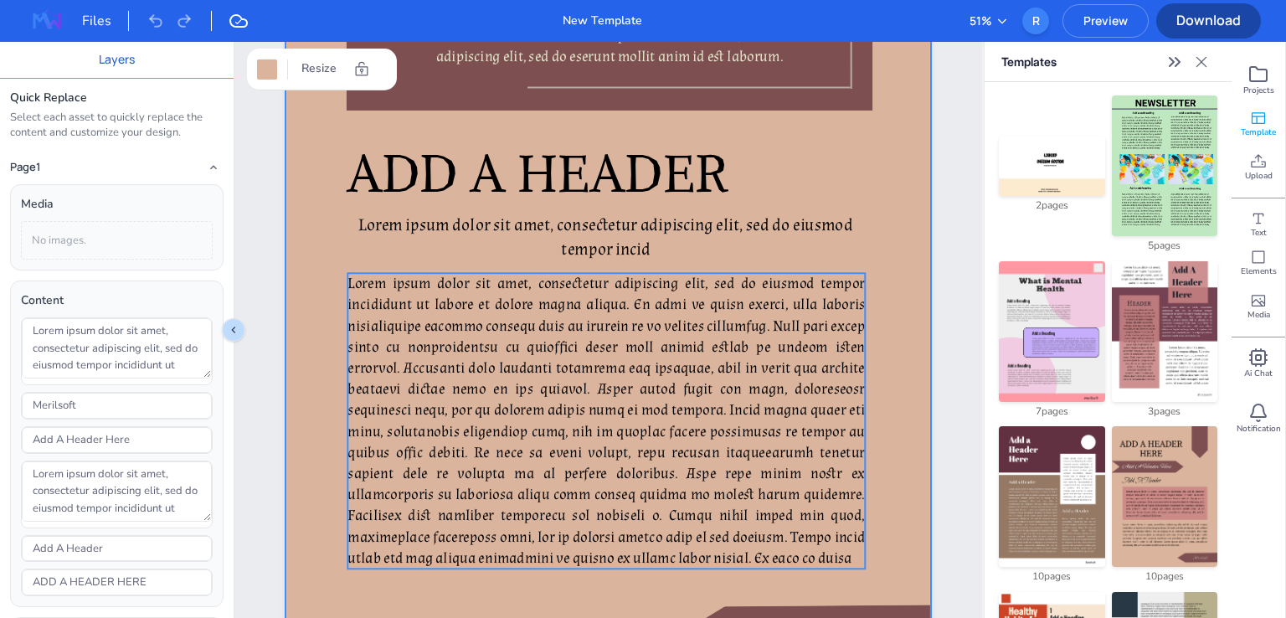
scroll to position [3181, 0]
